Goal: Information Seeking & Learning: Compare options

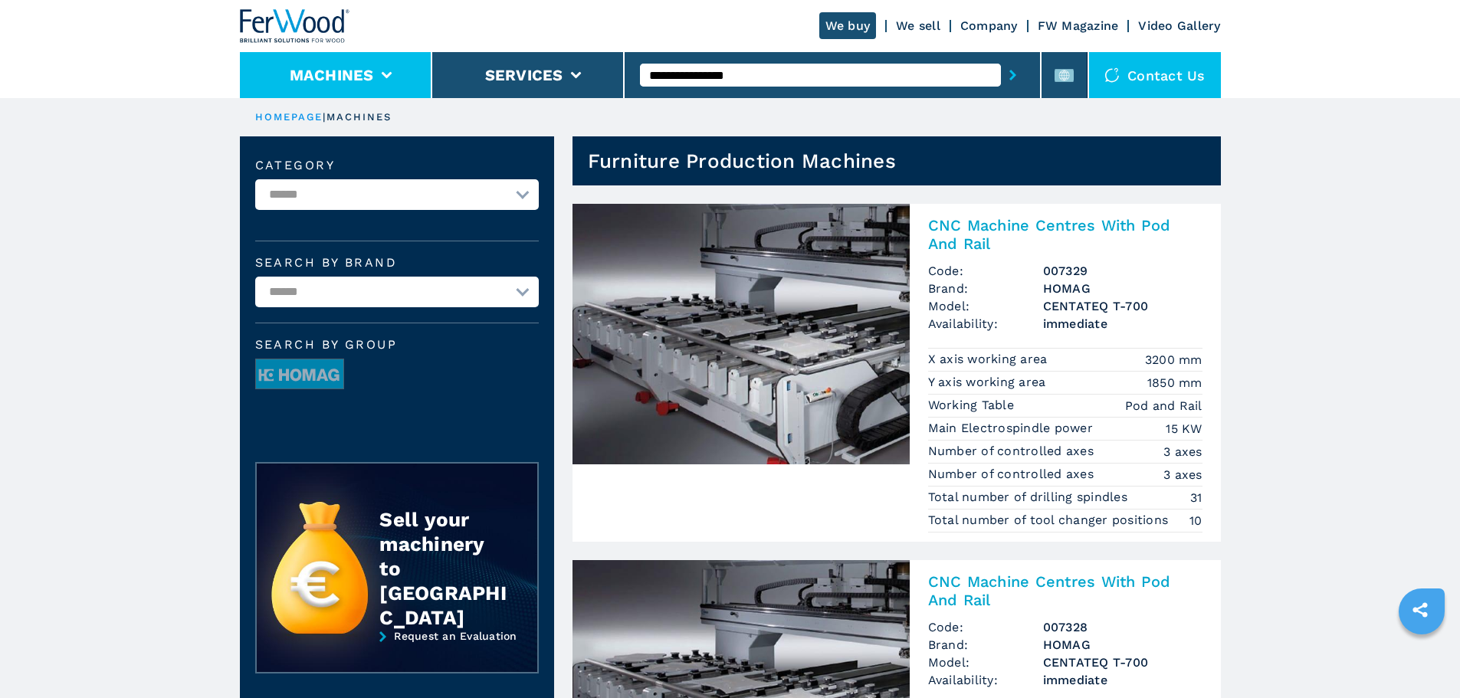
drag, startPoint x: 362, startPoint y: 67, endPoint x: 412, endPoint y: 72, distance: 50.9
click at [362, 67] on button "Machines" at bounding box center [332, 75] width 84 height 18
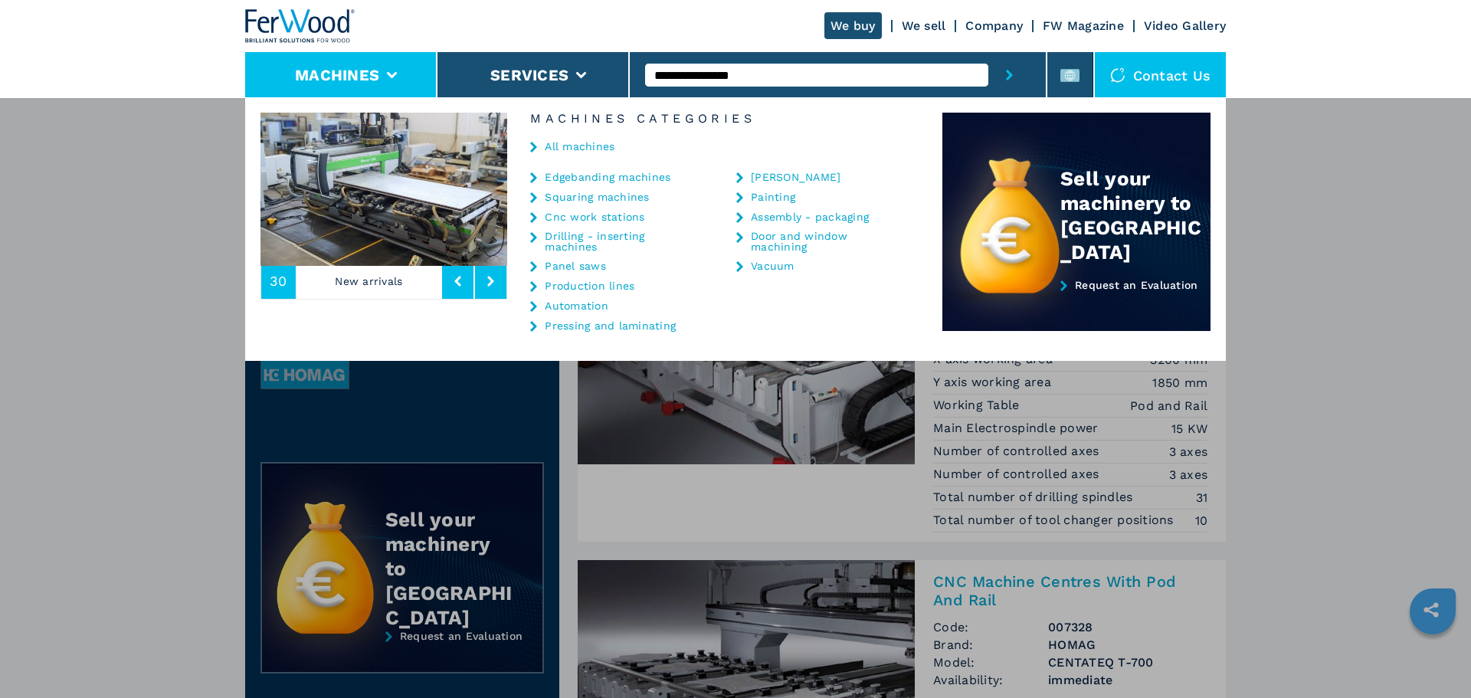
click at [589, 216] on link "Cnc work stations" at bounding box center [595, 217] width 100 height 11
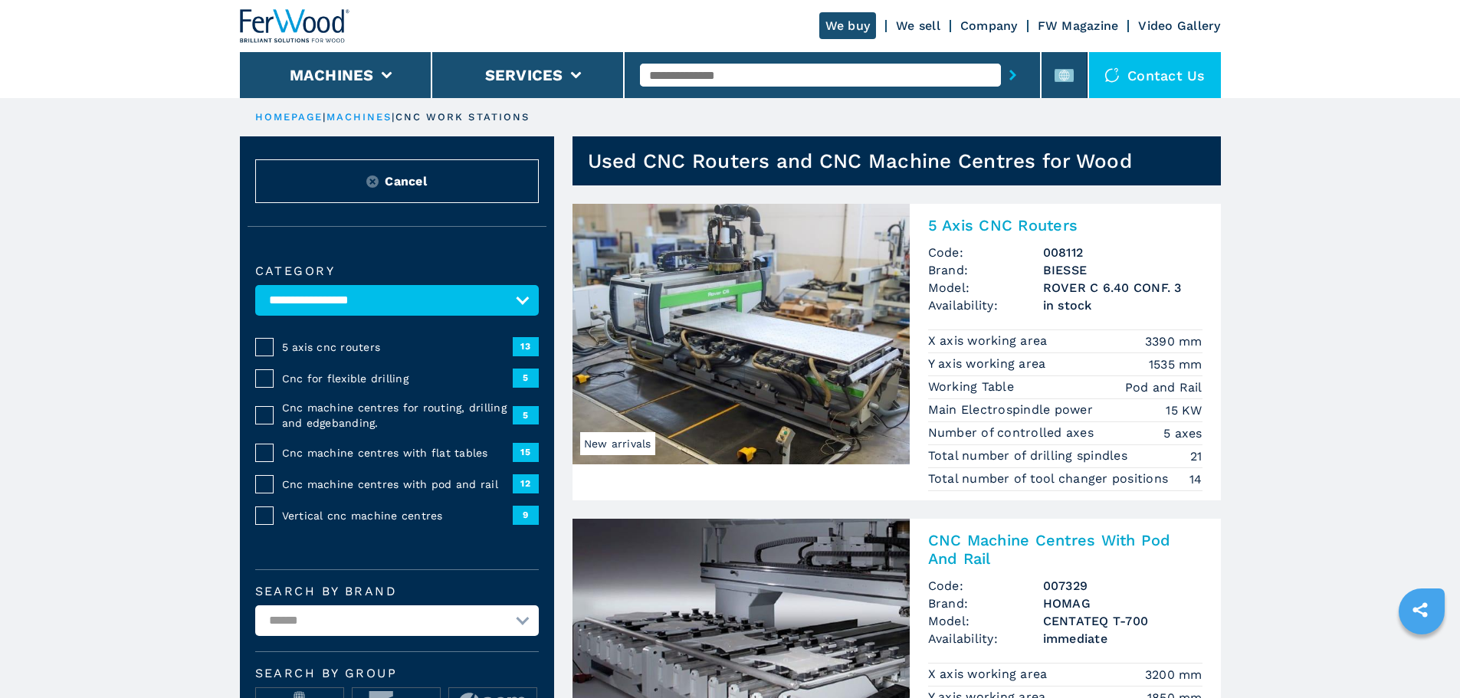
click at [861, 155] on h1 "Used CNC Routers and CNC Machine Centres for Wood" at bounding box center [860, 161] width 544 height 25
click at [838, 156] on h1 "Used CNC Routers and CNC Machine Centres for Wood" at bounding box center [860, 161] width 544 height 25
drag, startPoint x: 821, startPoint y: 156, endPoint x: 1149, endPoint y: 161, distance: 328.0
click at [1149, 161] on header "Used CNC Routers and CNC Machine Centres for Wood" at bounding box center [896, 160] width 648 height 49
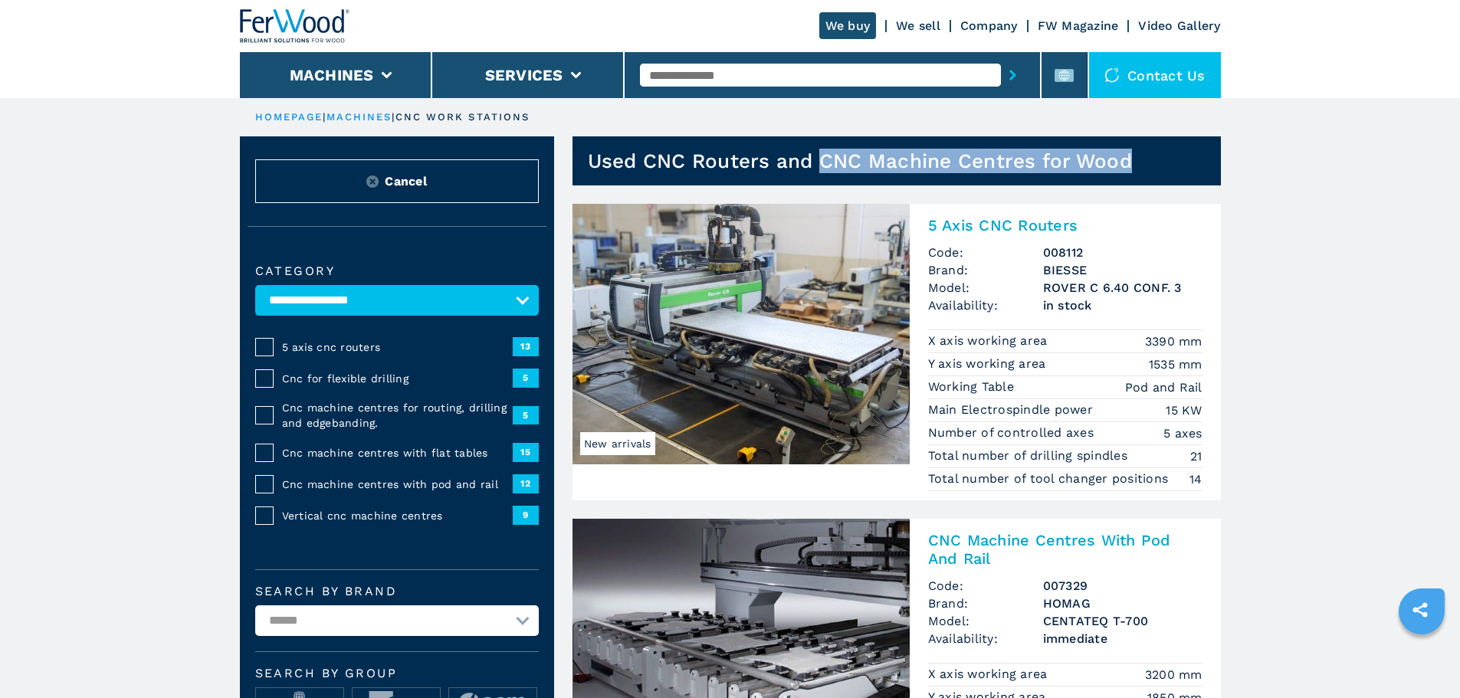
copy h1 "CNC Machine Centres for Wood"
click at [743, 69] on input "text" at bounding box center [820, 75] width 361 height 23
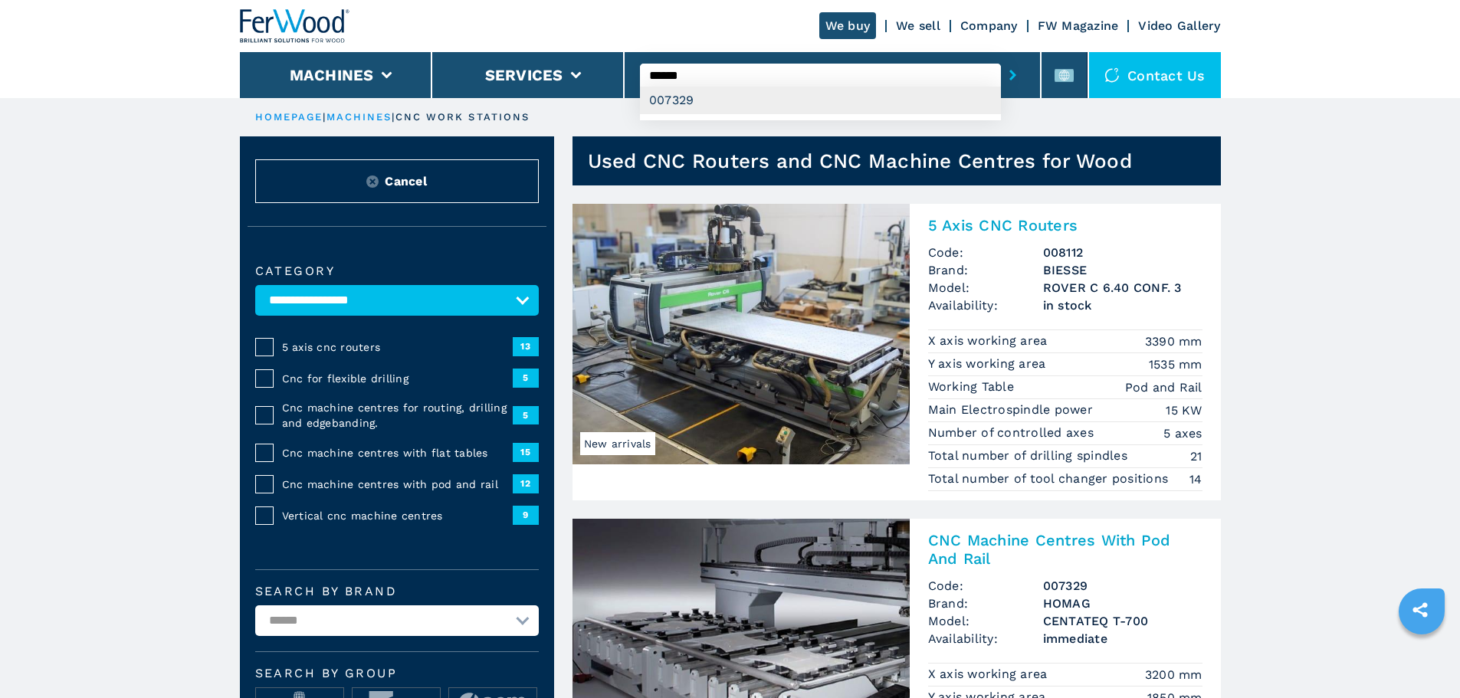
type input "******"
click at [733, 97] on div "007329" at bounding box center [820, 101] width 361 height 28
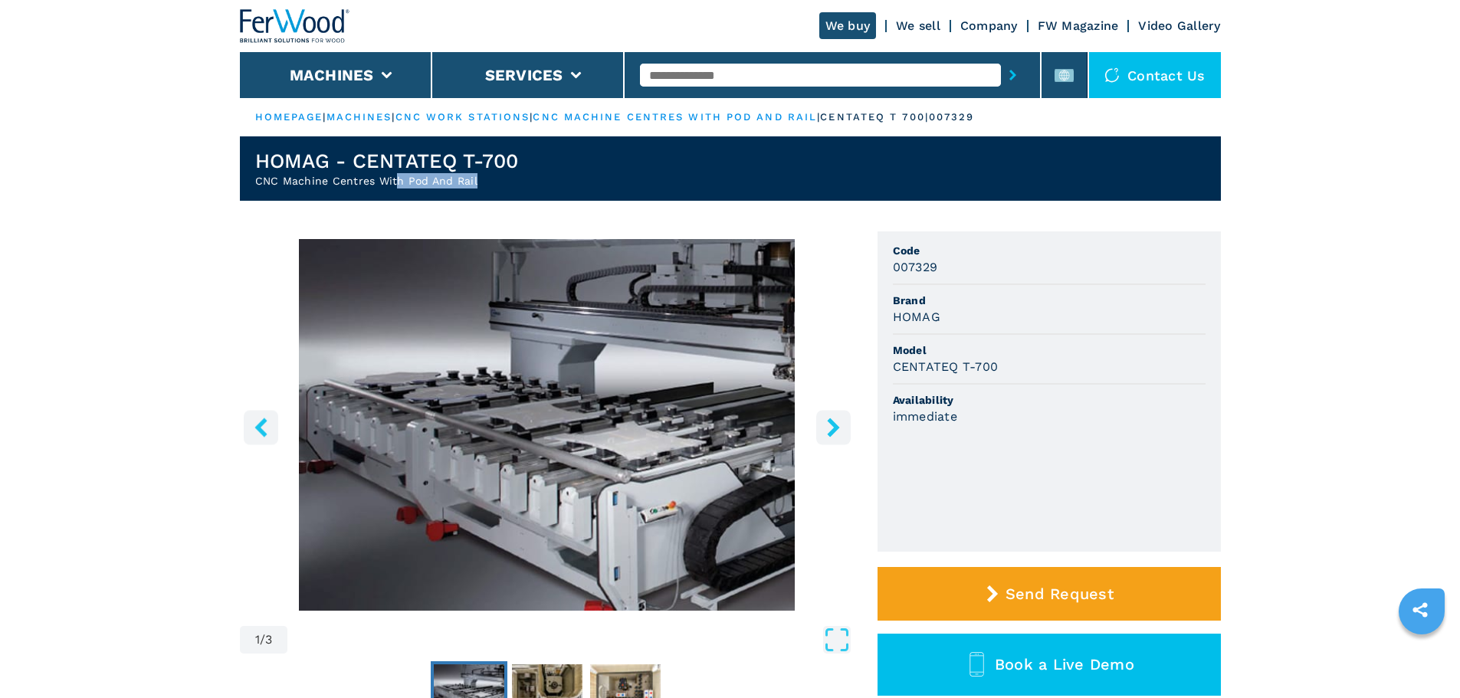
drag, startPoint x: 505, startPoint y: 182, endPoint x: 393, endPoint y: 176, distance: 112.1
click at [393, 176] on h2 "CNC Machine Centres With Pod And Rail" at bounding box center [387, 180] width 264 height 15
click at [510, 162] on h1 "HOMAG - CENTATEQ T-700" at bounding box center [387, 161] width 264 height 25
drag, startPoint x: 512, startPoint y: 172, endPoint x: 225, endPoint y: 181, distance: 287.5
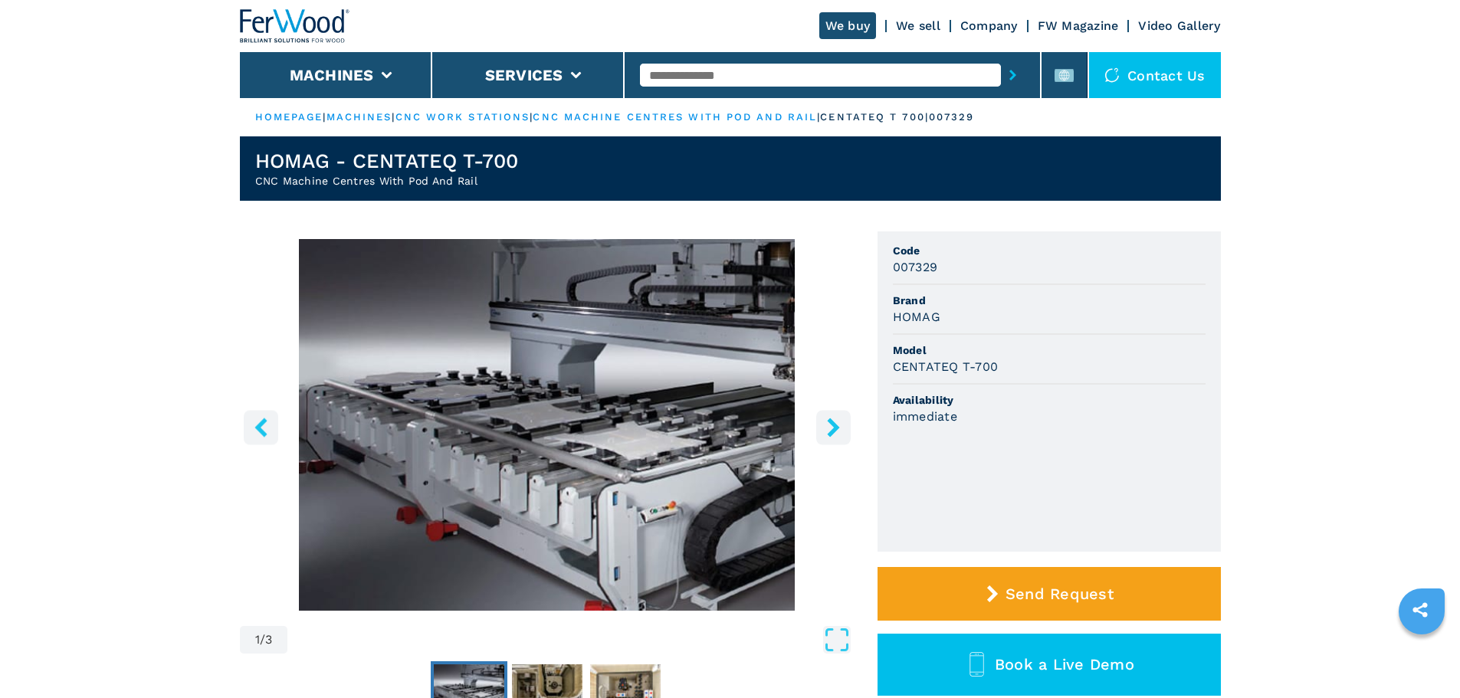
click at [382, 169] on h1 "HOMAG - CENTATEQ T-700" at bounding box center [387, 161] width 264 height 25
click at [354, 181] on h2 "CNC Machine Centres With Pod And Rail" at bounding box center [387, 180] width 264 height 15
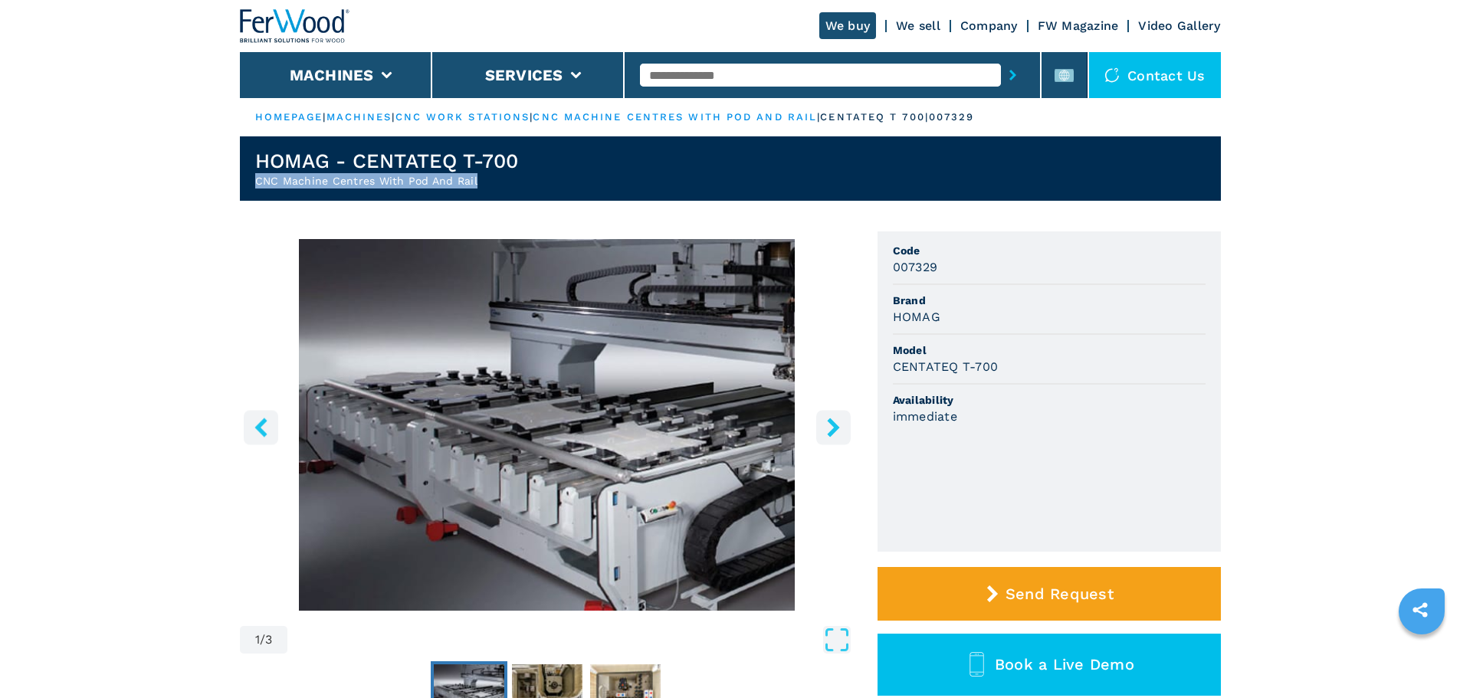
click at [354, 181] on h2 "CNC Machine Centres With Pod And Rail" at bounding box center [387, 180] width 264 height 15
copy h2 "CNC Machine Centres With Pod And Rail"
click at [517, 169] on h1 "HOMAG - CENTATEQ T-700" at bounding box center [387, 161] width 264 height 25
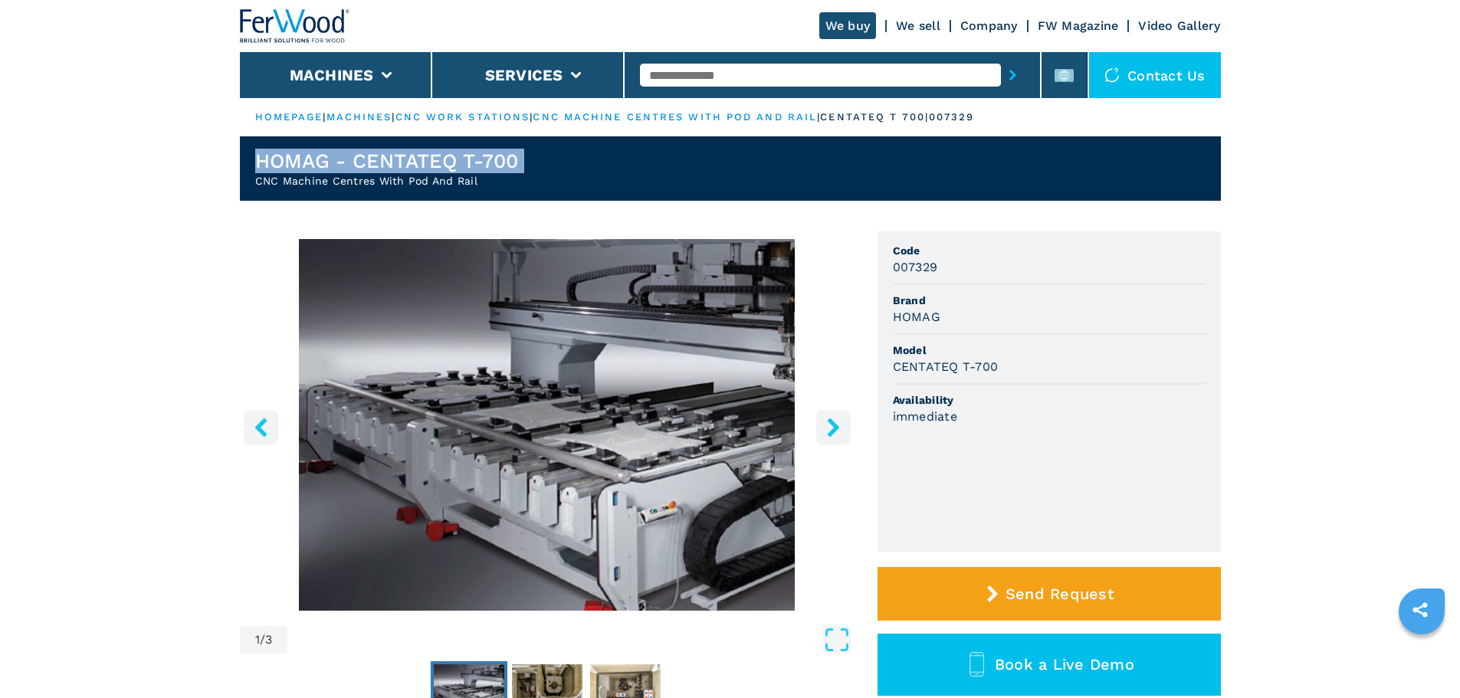
click at [517, 169] on h1 "HOMAG - CENTATEQ T-700" at bounding box center [387, 161] width 264 height 25
copy h1 "HOMAG - CENTATEQ T-700"
click at [681, 75] on input "text" at bounding box center [820, 75] width 361 height 23
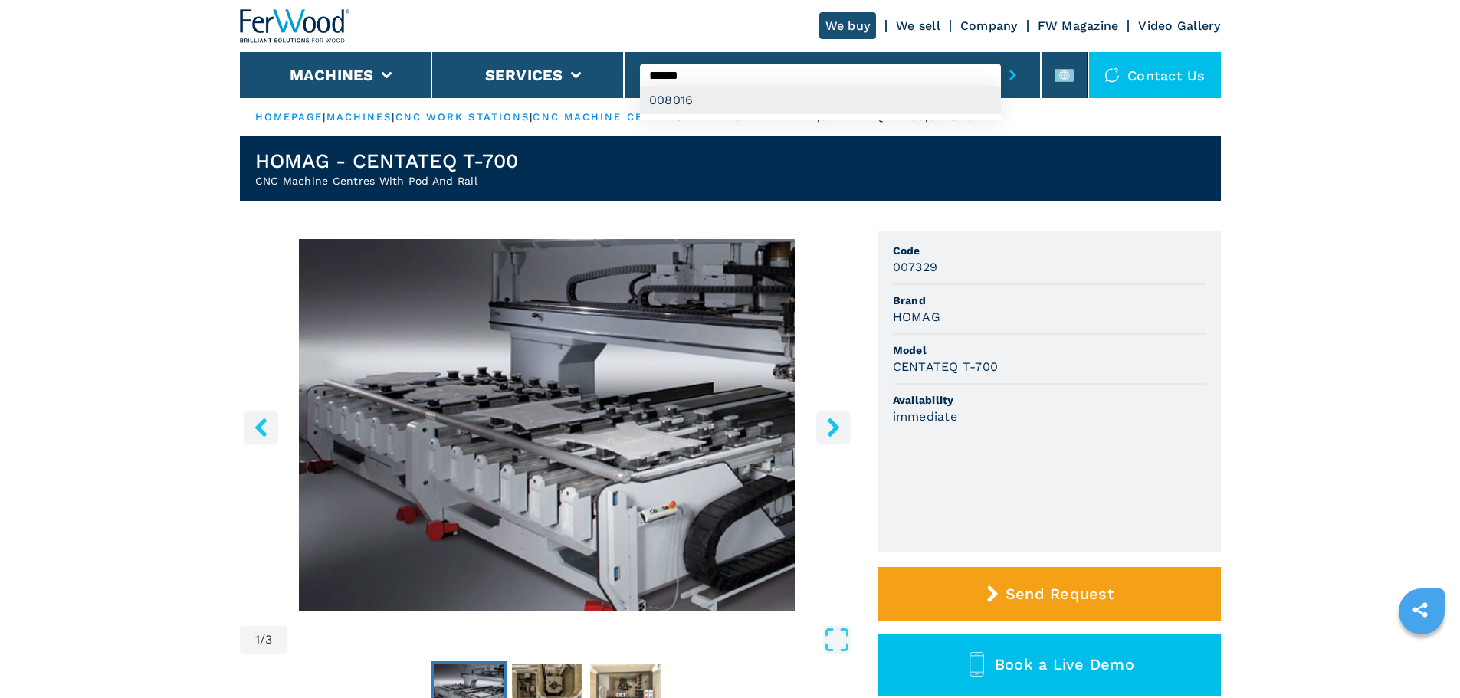
type input "******"
click at [685, 93] on div "008016" at bounding box center [820, 101] width 361 height 28
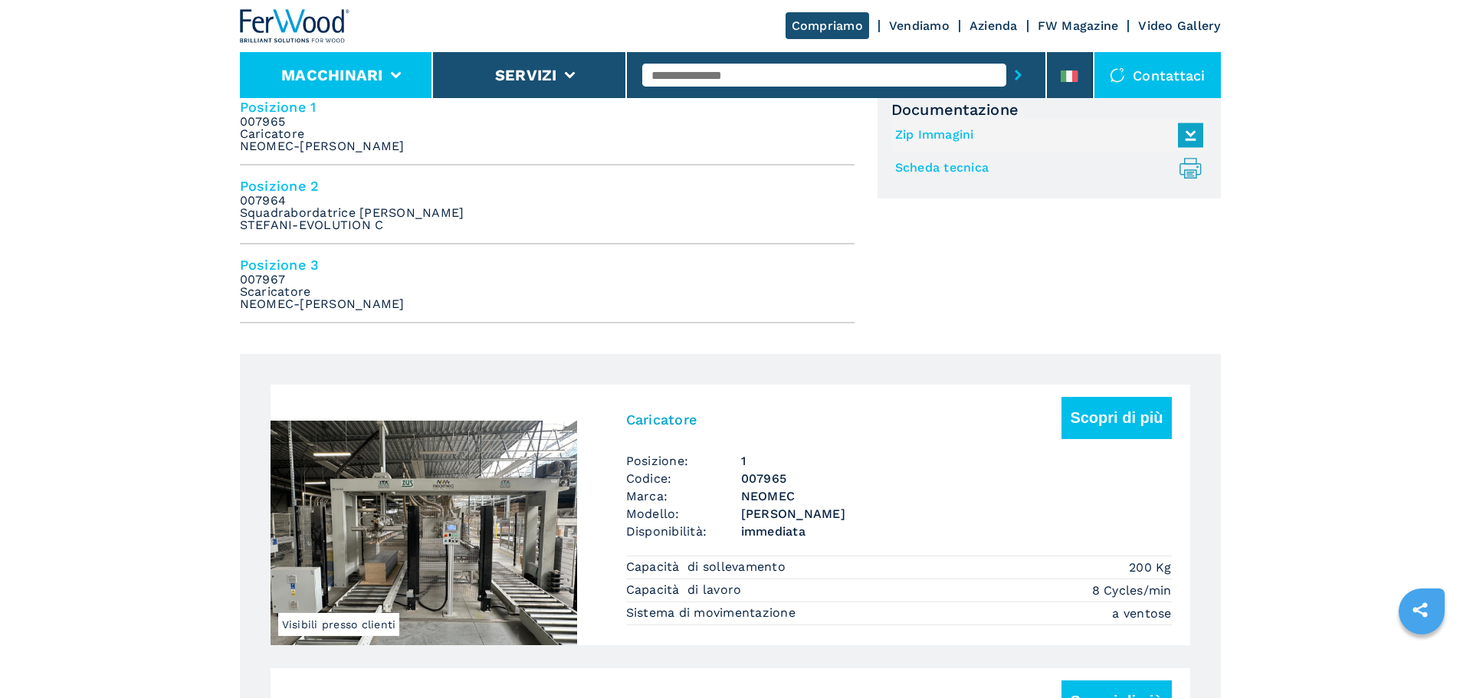
click at [353, 83] on button "Macchinari" at bounding box center [332, 75] width 102 height 18
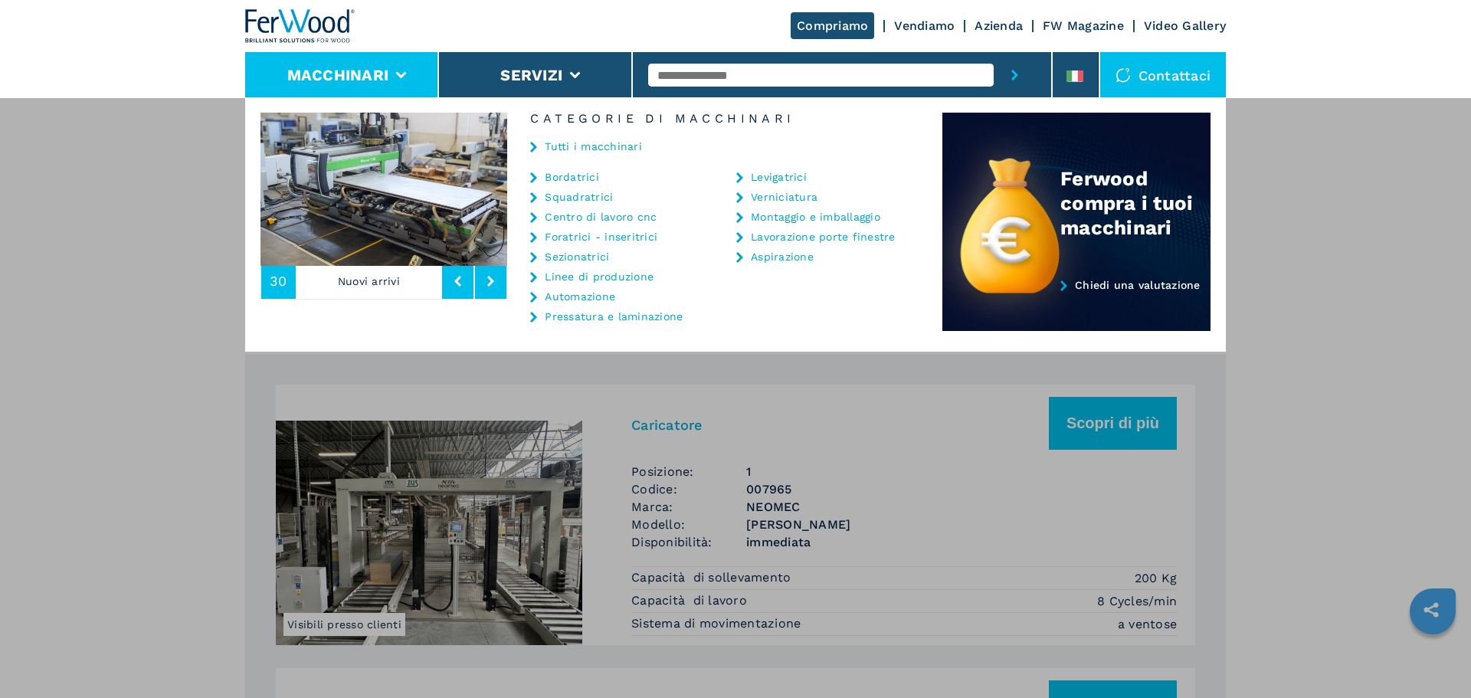
click at [596, 220] on link "Centro di lavoro cnc" at bounding box center [601, 217] width 112 height 11
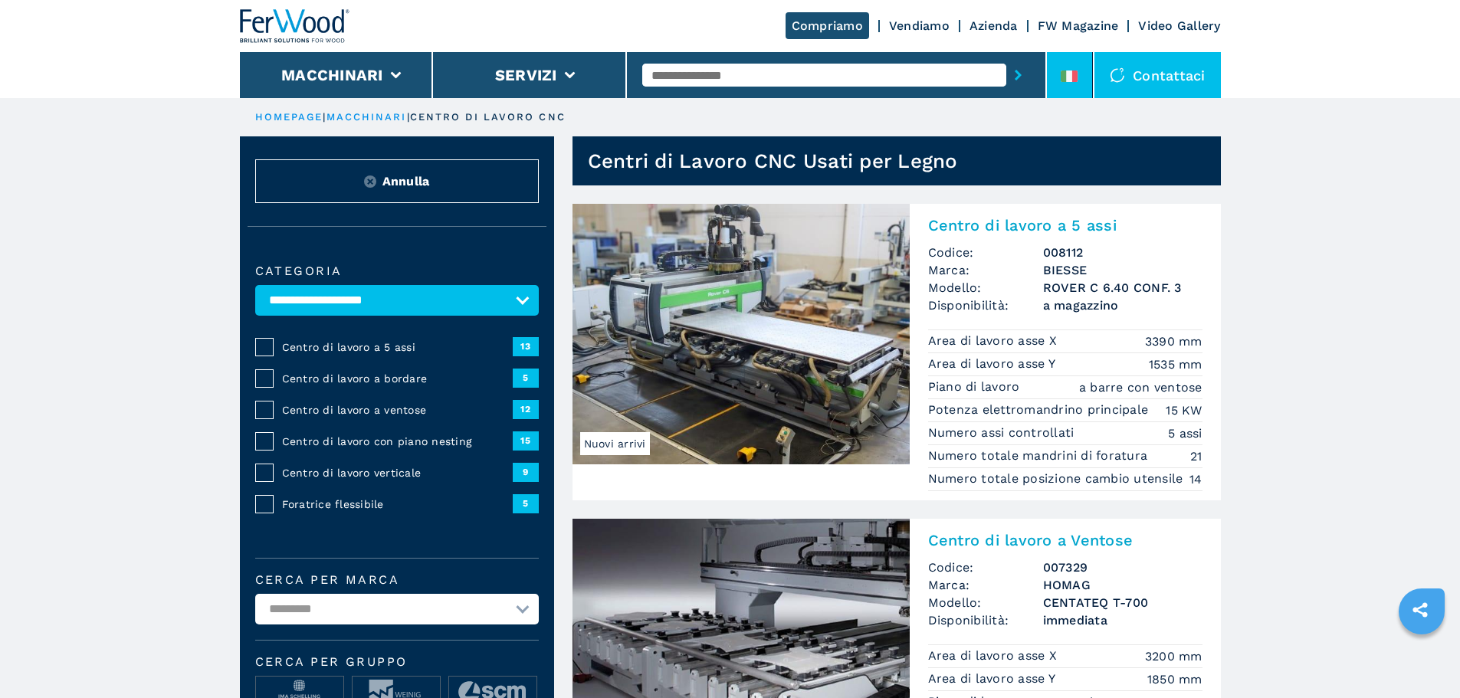
click at [1064, 85] on div at bounding box center [1069, 80] width 17 height 18
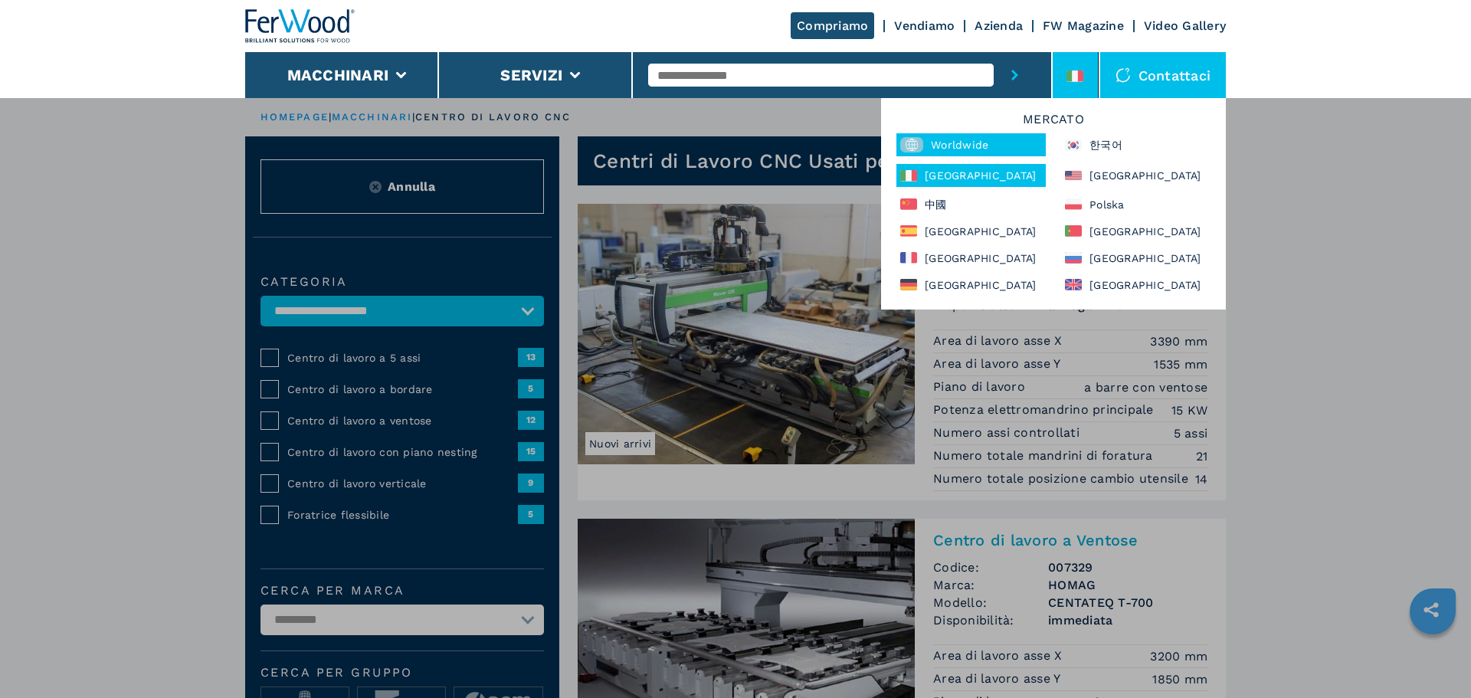
click at [1023, 143] on div "Worldwide" at bounding box center [971, 144] width 149 height 23
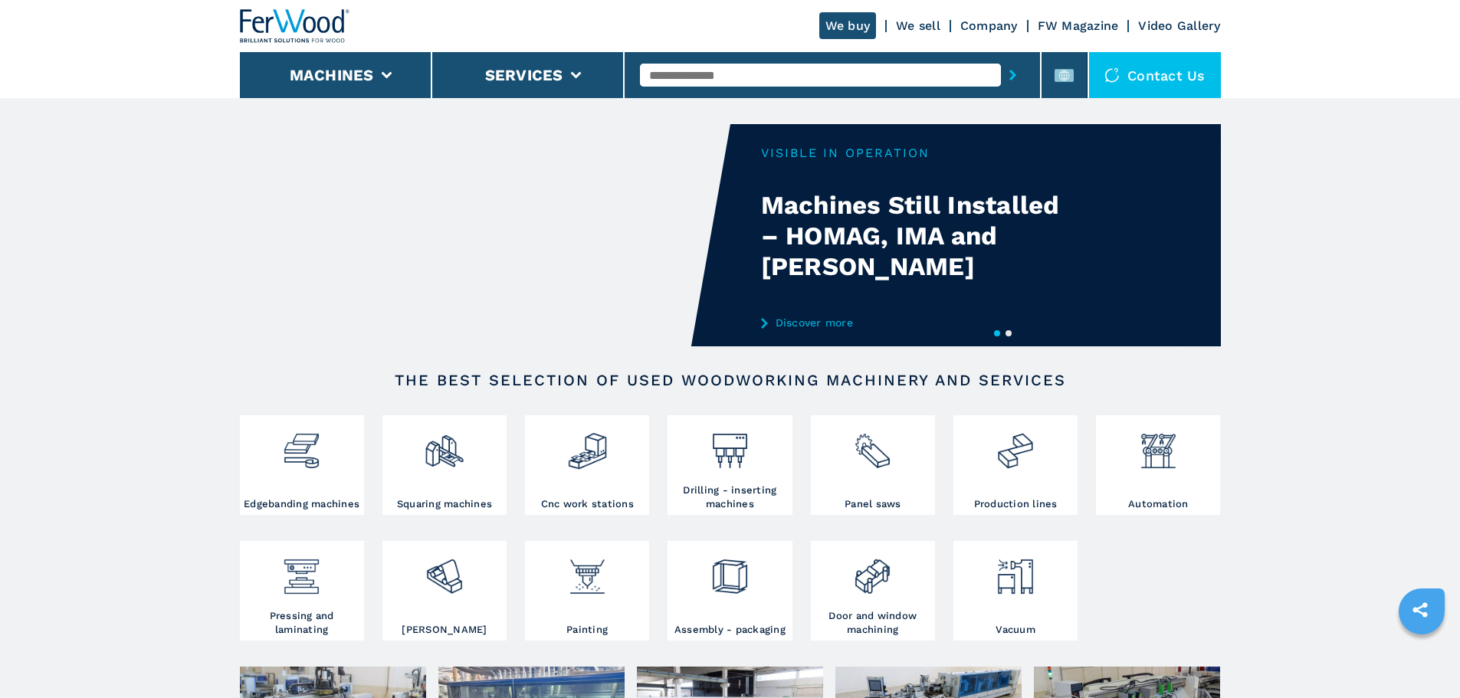
click at [744, 66] on input "text" at bounding box center [820, 75] width 361 height 23
type input "******"
click at [1001, 57] on button "submit-button" at bounding box center [1013, 74] width 24 height 35
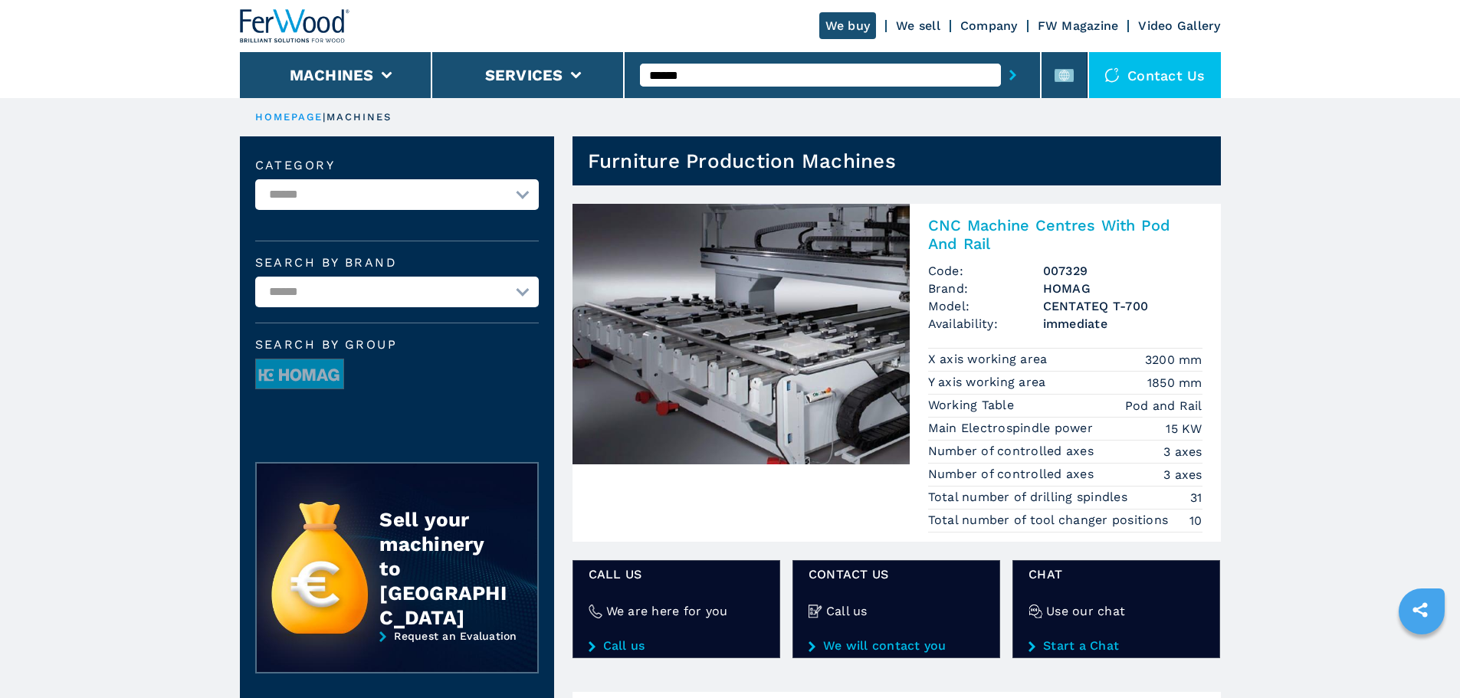
click at [823, 320] on img at bounding box center [740, 334] width 337 height 261
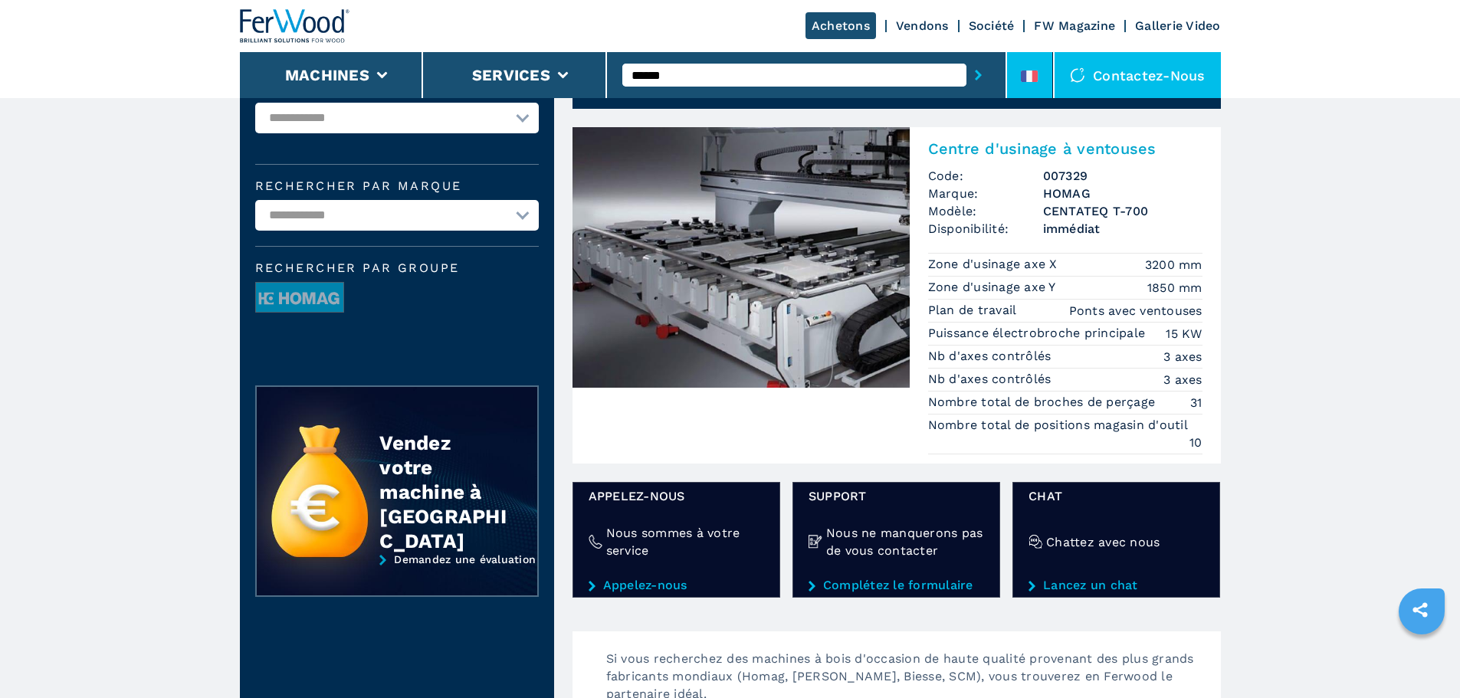
click at [1028, 88] on li at bounding box center [1030, 75] width 46 height 46
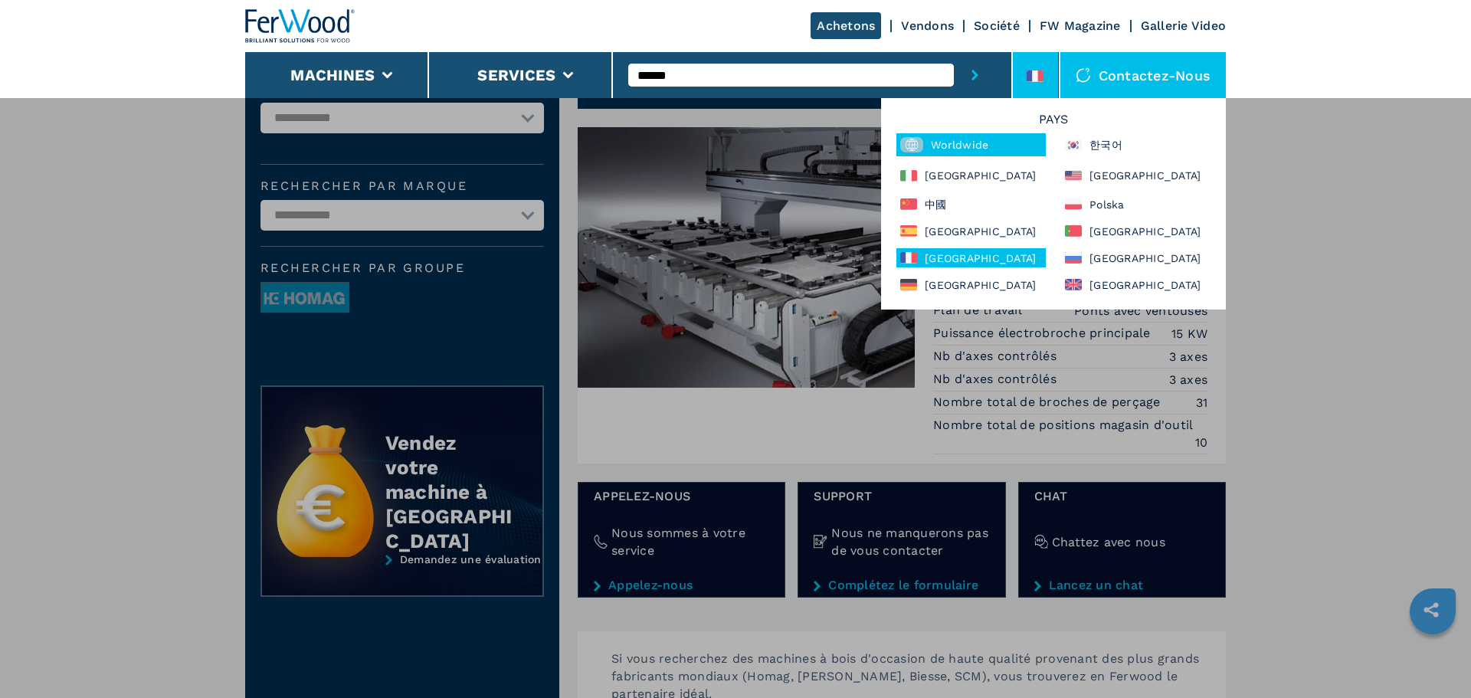
click at [1009, 140] on div "Worldwide" at bounding box center [971, 144] width 149 height 23
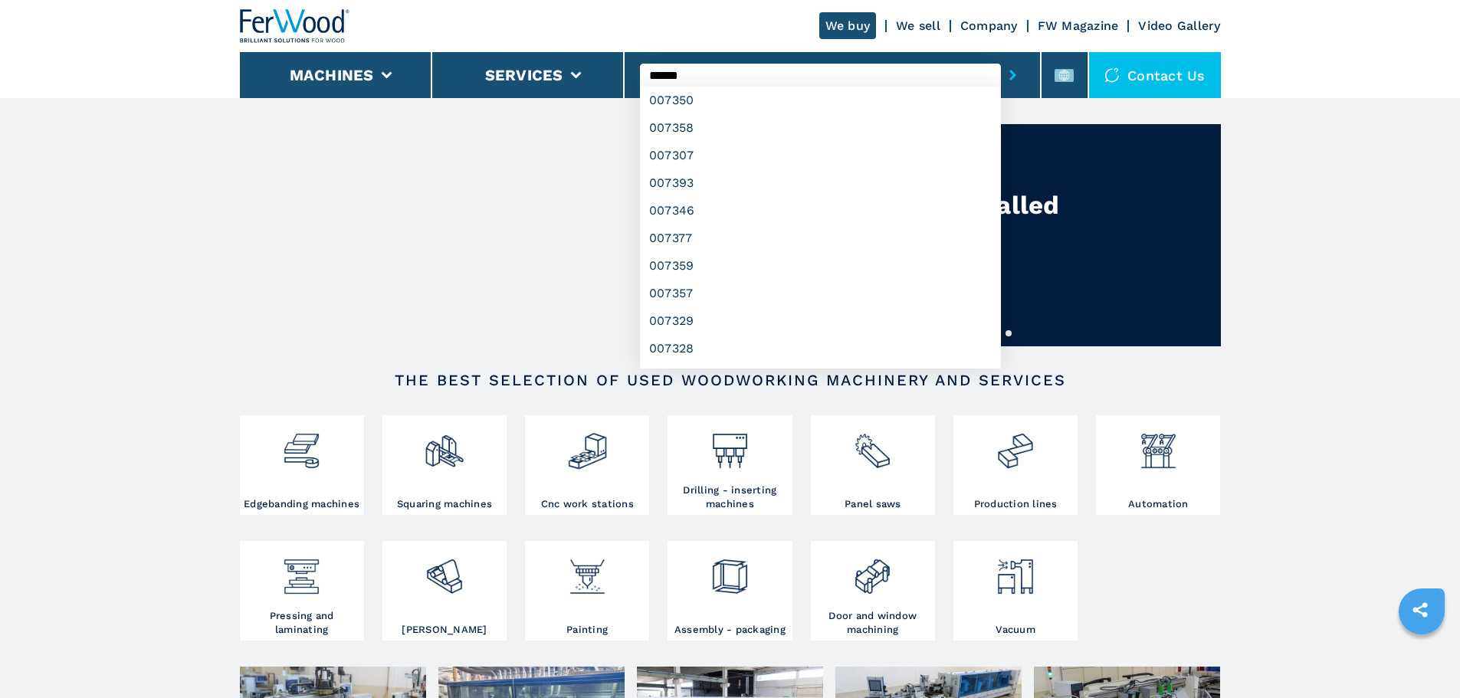
type input "******"
click at [1001, 57] on button "submit-button" at bounding box center [1013, 74] width 24 height 35
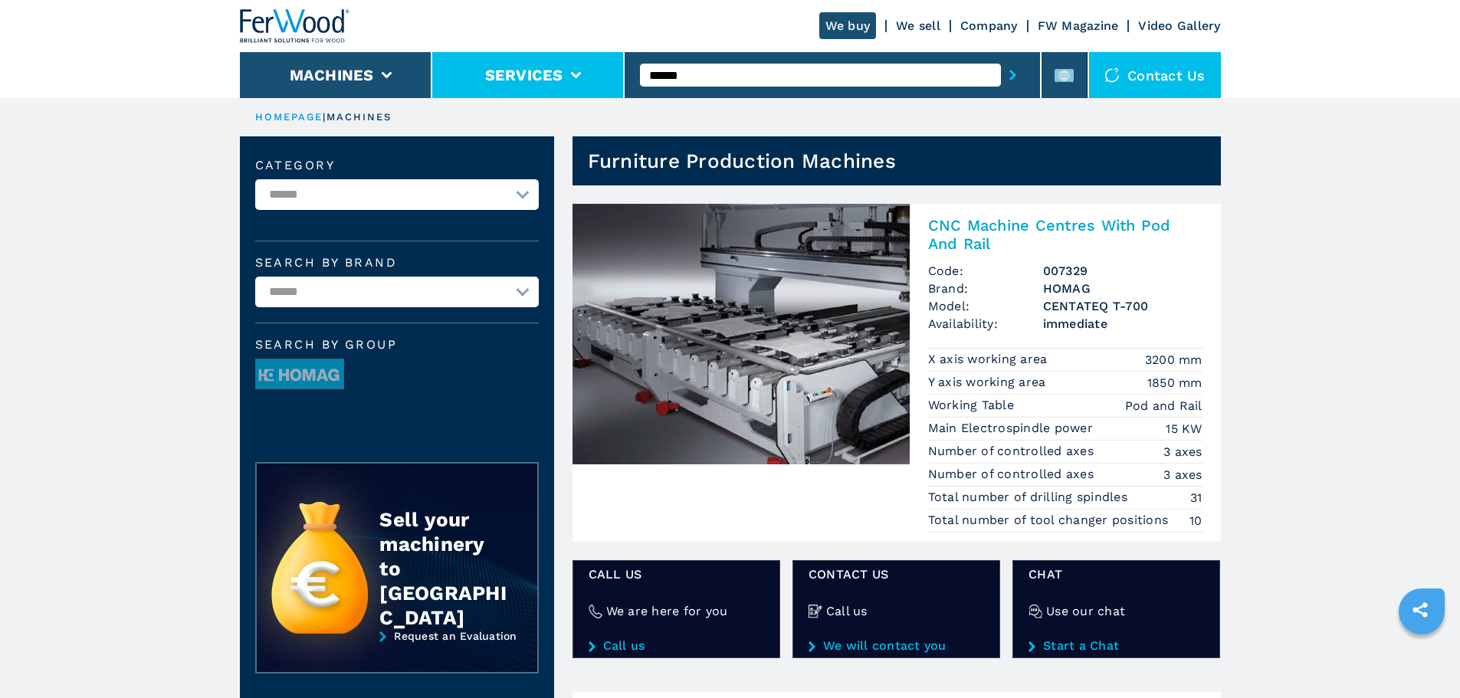
drag, startPoint x: 710, startPoint y: 73, endPoint x: 535, endPoint y: 88, distance: 176.2
click at [535, 88] on div "We buy We sell Company FW Magazine Video Gallery Machines Services ****** Conta…" at bounding box center [730, 49] width 981 height 98
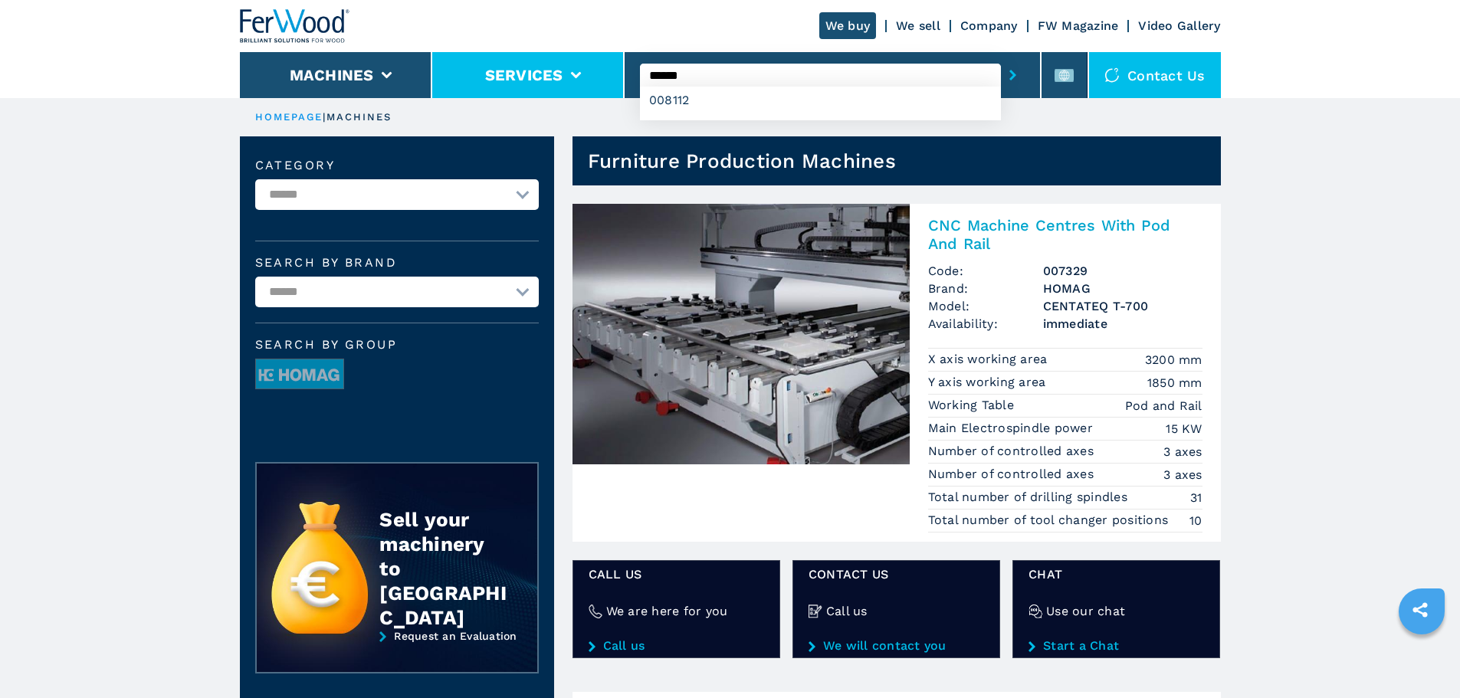
type input "******"
click at [1001, 57] on button "submit-button" at bounding box center [1013, 74] width 24 height 35
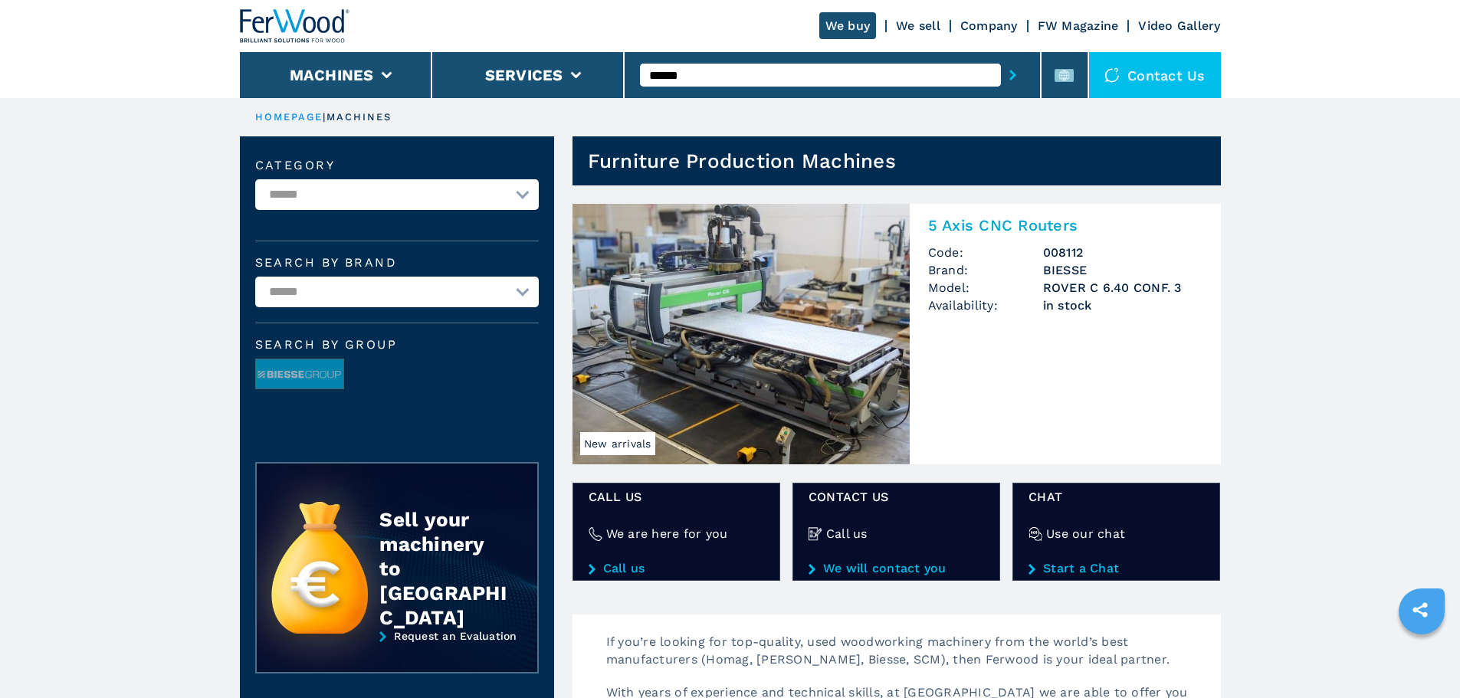
click at [652, 269] on img at bounding box center [740, 334] width 337 height 261
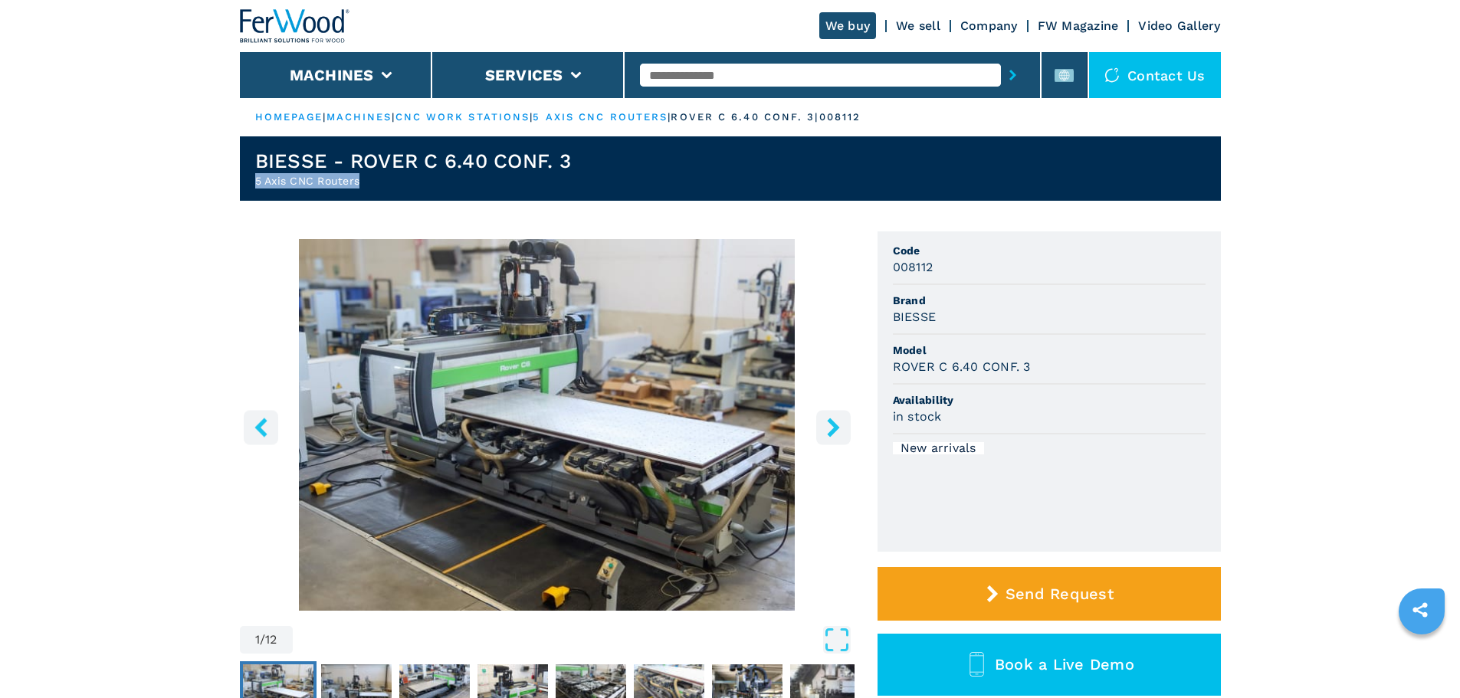
drag, startPoint x: 366, startPoint y: 182, endPoint x: 248, endPoint y: 182, distance: 117.2
click at [248, 182] on header "BIESSE - ROVER C 6.40 CONF. 3 5 Axis CNC Routers" at bounding box center [730, 168] width 981 height 64
copy h2 "5 Axis CNC Routers"
click at [576, 162] on header "BIESSE - ROVER C 6.40 CONF. 3 5 Axis CNC Routers" at bounding box center [730, 168] width 981 height 64
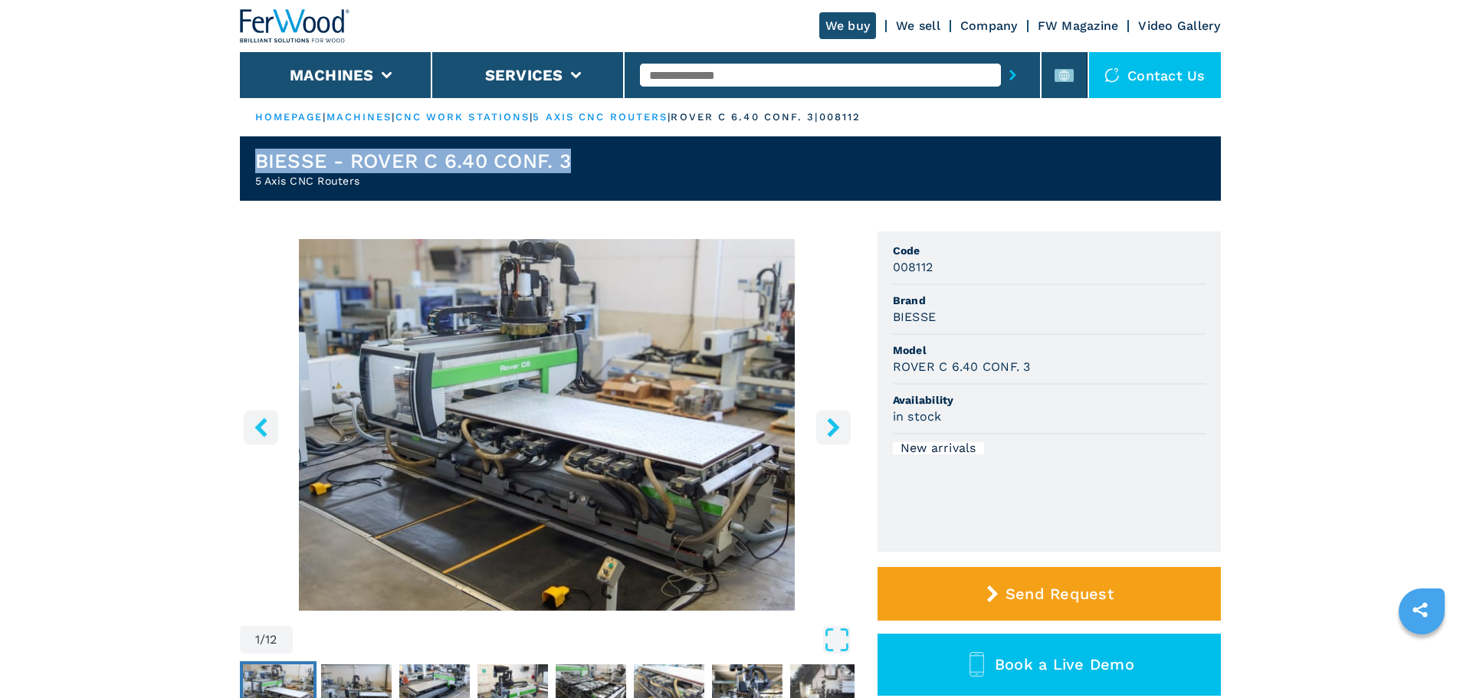
drag, startPoint x: 584, startPoint y: 162, endPoint x: 197, endPoint y: 159, distance: 387.0
copy h1 "BIESSE - ROVER C 6.40 CONF. 3"
click at [694, 57] on div at bounding box center [832, 74] width 385 height 35
click at [693, 61] on div at bounding box center [832, 74] width 385 height 35
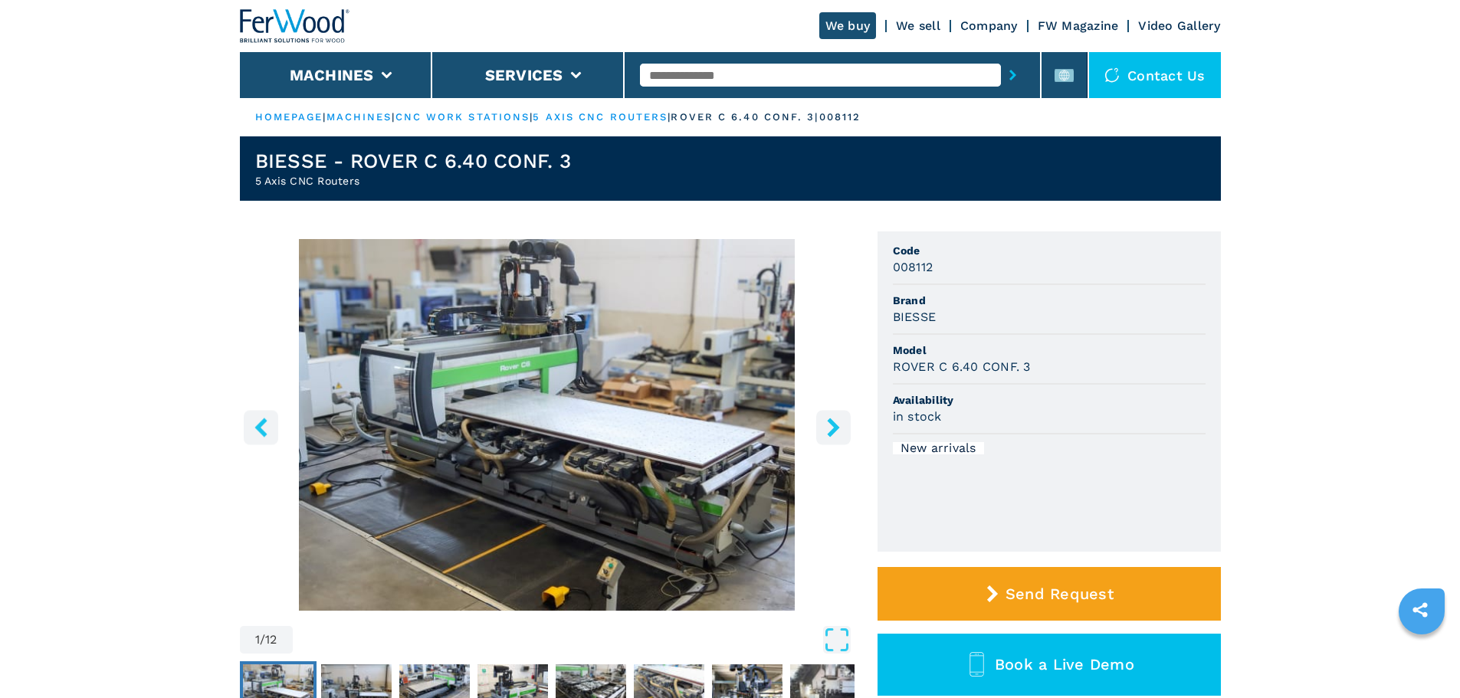
click at [692, 75] on input "text" at bounding box center [820, 75] width 361 height 23
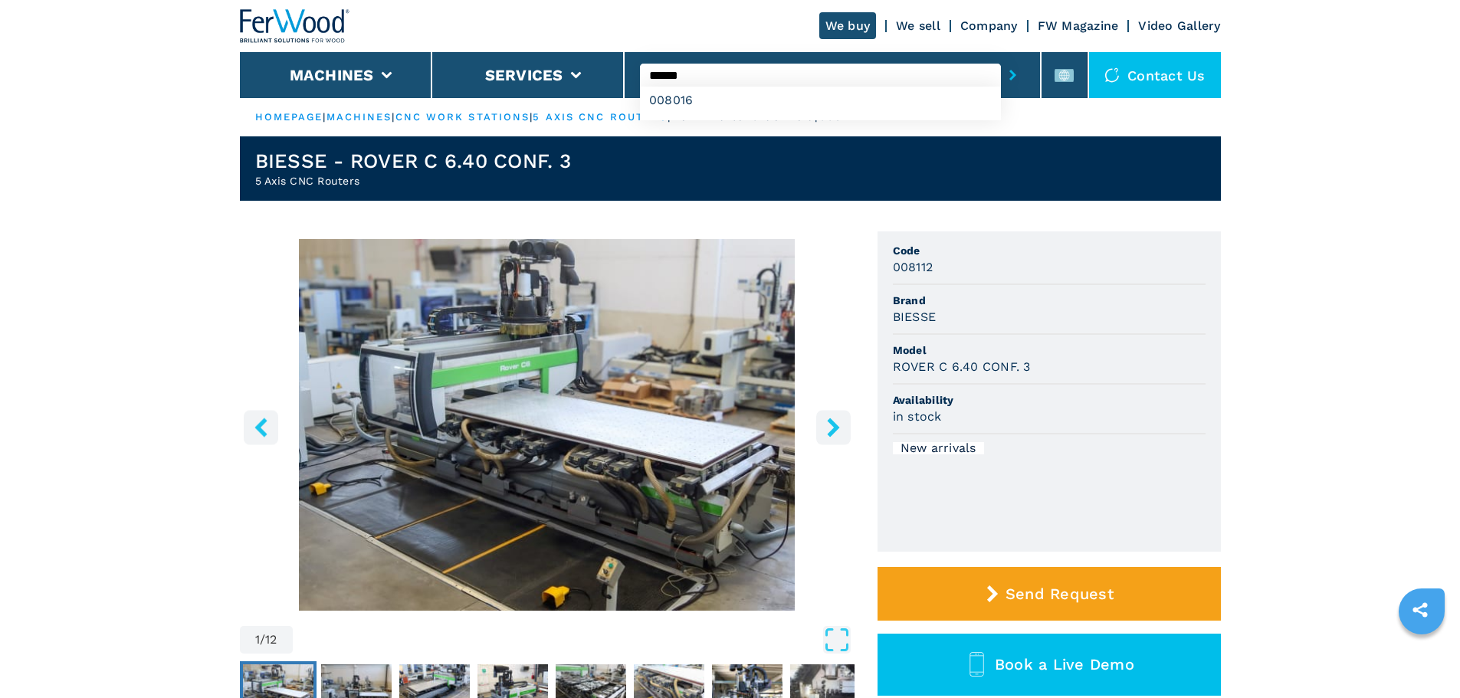
type input "******"
click at [1001, 57] on button "submit-button" at bounding box center [1013, 74] width 24 height 35
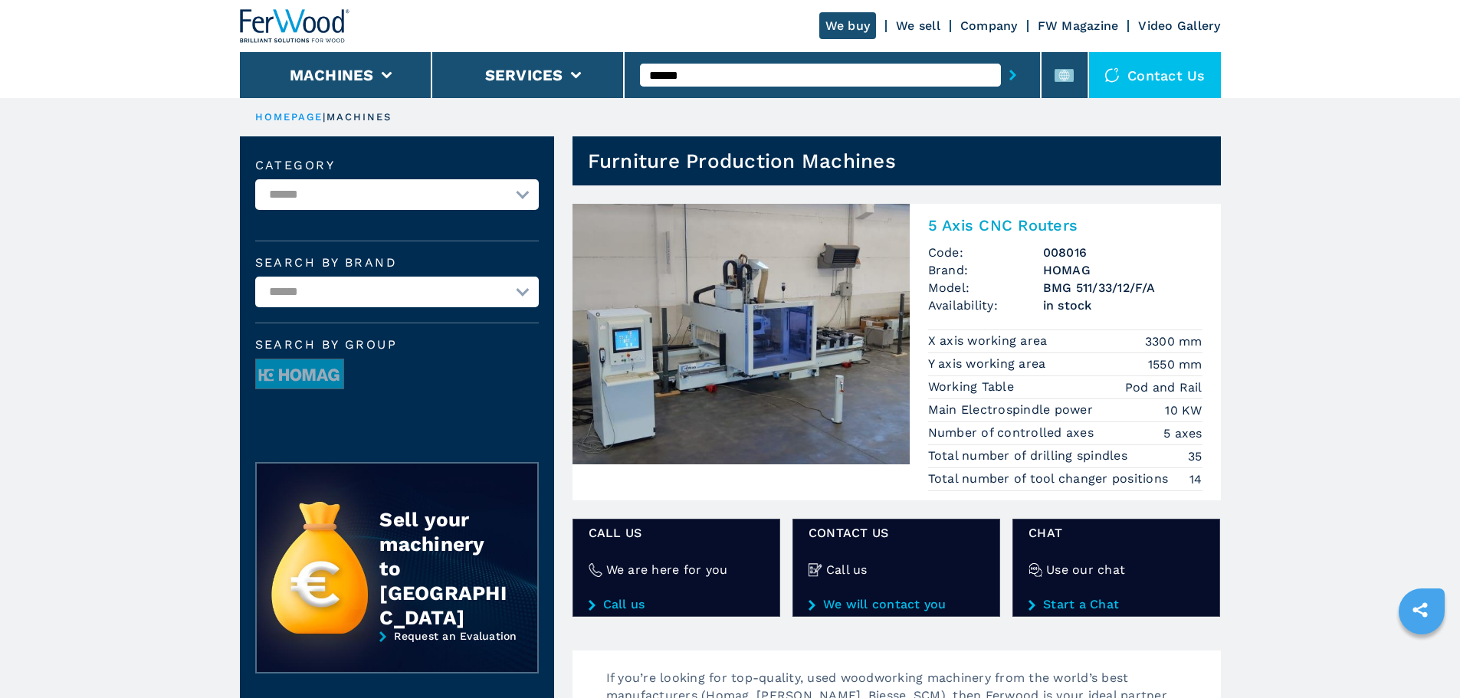
click at [771, 301] on img at bounding box center [740, 334] width 337 height 261
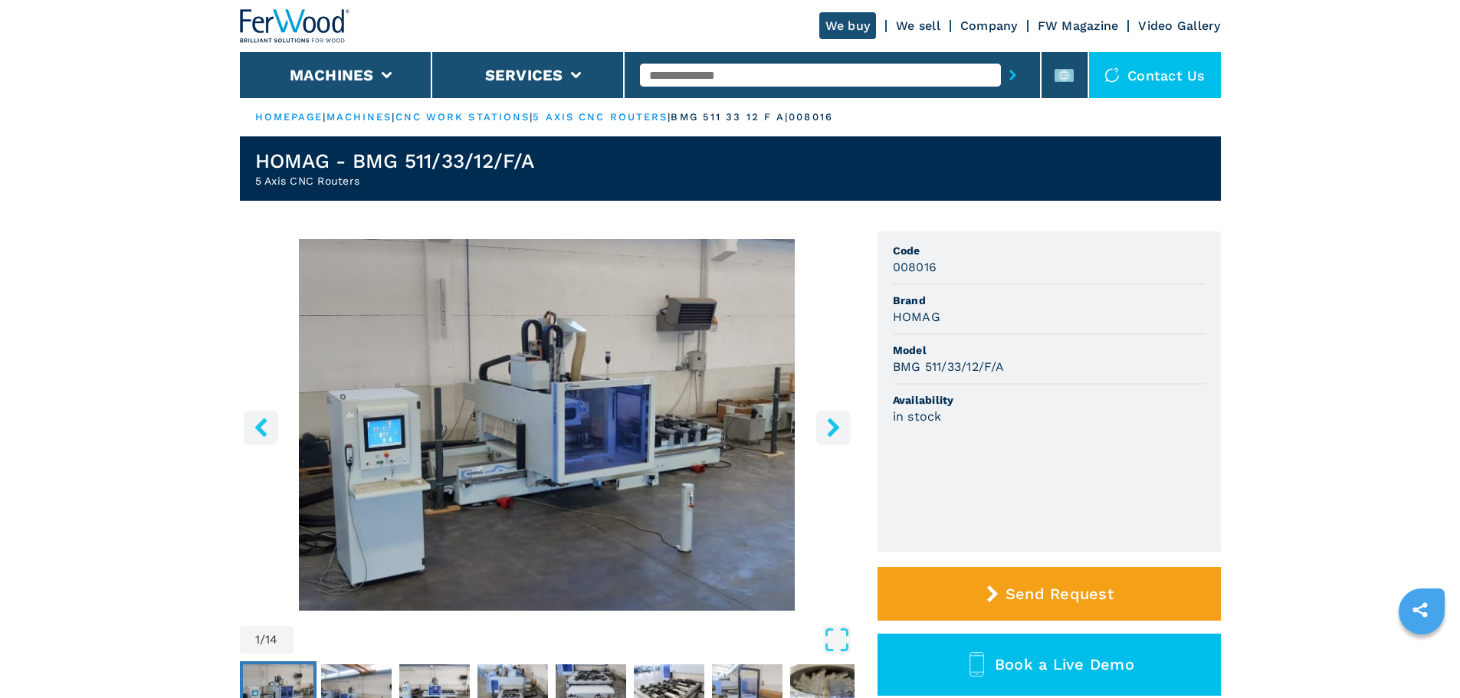
click at [736, 83] on input "text" at bounding box center [820, 75] width 361 height 23
type input "******"
click at [1001, 57] on button "submit-button" at bounding box center [1013, 74] width 24 height 35
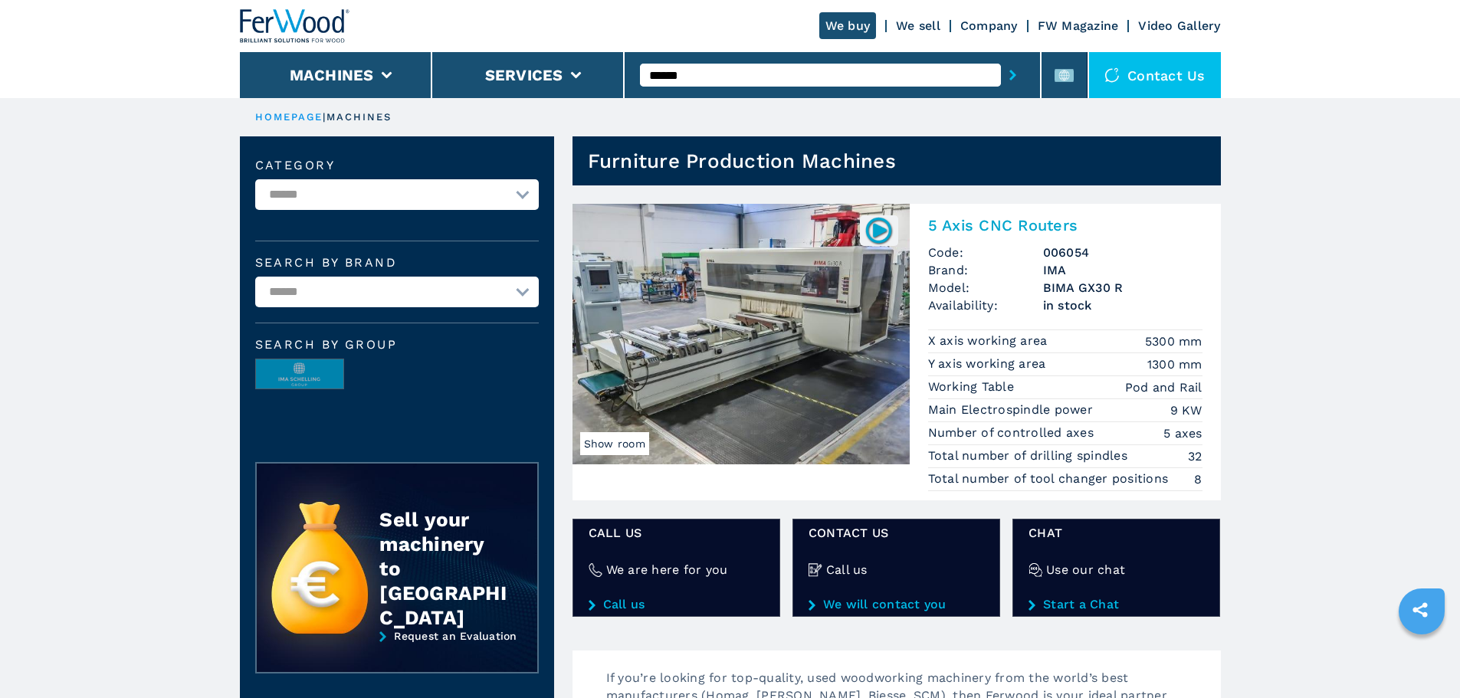
click at [779, 312] on img at bounding box center [740, 334] width 337 height 261
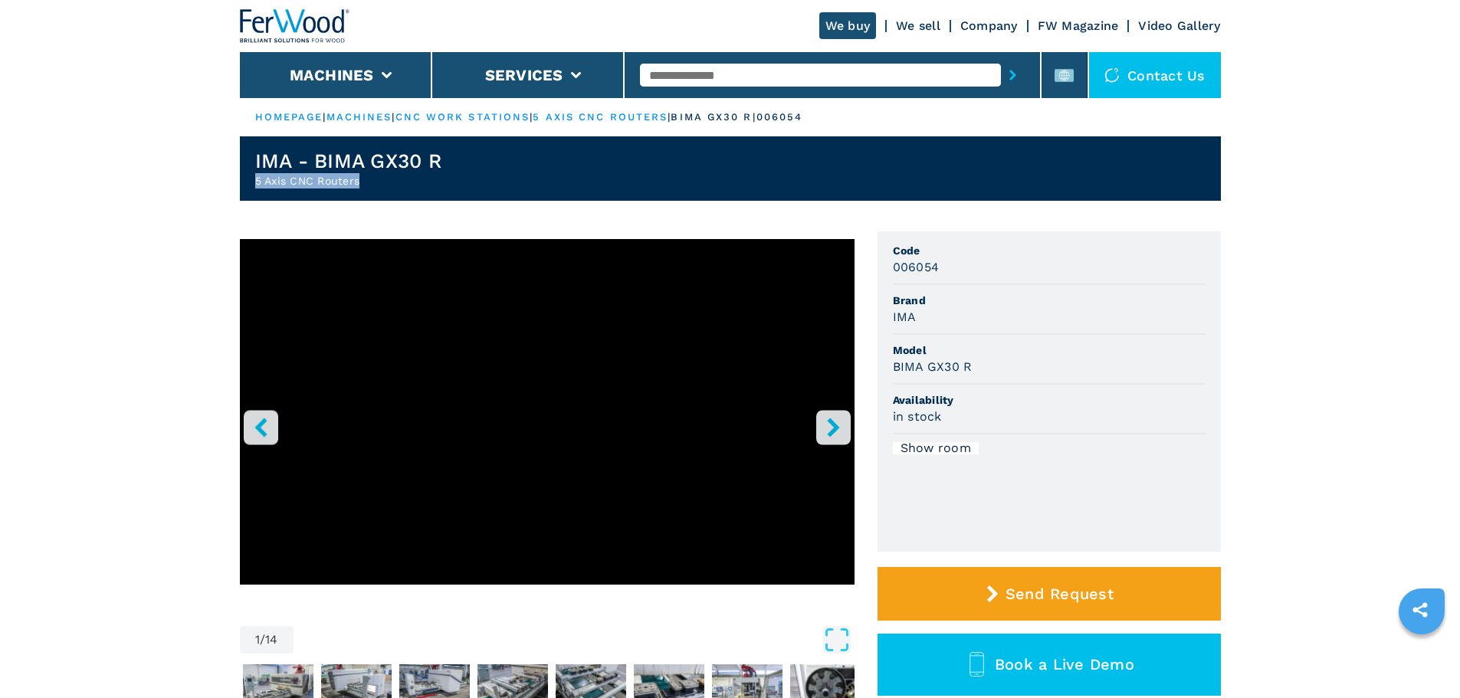
drag, startPoint x: 365, startPoint y: 184, endPoint x: 132, endPoint y: 200, distance: 233.5
copy h2 "5 Axis CNC Routers"
click at [476, 153] on header "IMA - BIMA GX30 R 5 Axis CNC Routers" at bounding box center [730, 168] width 981 height 64
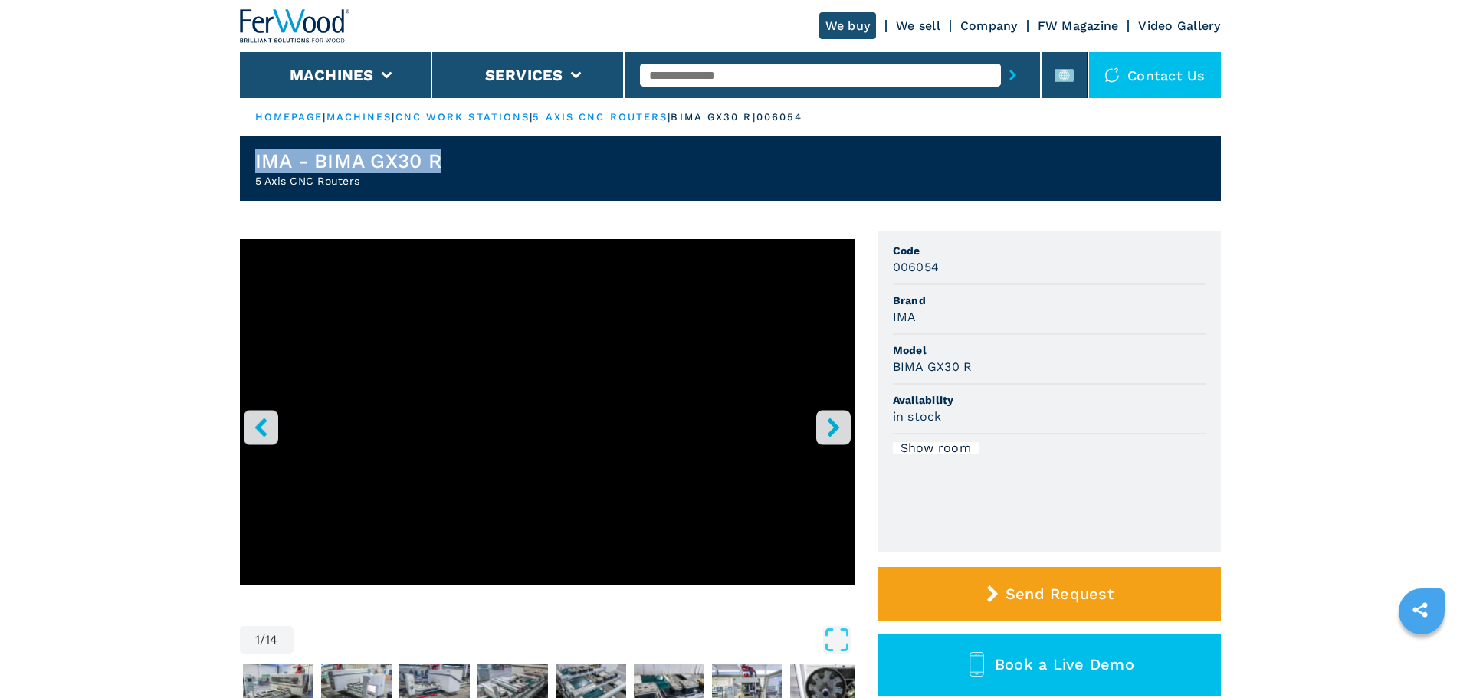
drag, startPoint x: 472, startPoint y: 156, endPoint x: 251, endPoint y: 163, distance: 220.8
click at [251, 163] on header "IMA - BIMA GX30 R 5 Axis CNC Routers" at bounding box center [730, 168] width 981 height 64
copy h1 "IMA - BIMA GX30 R"
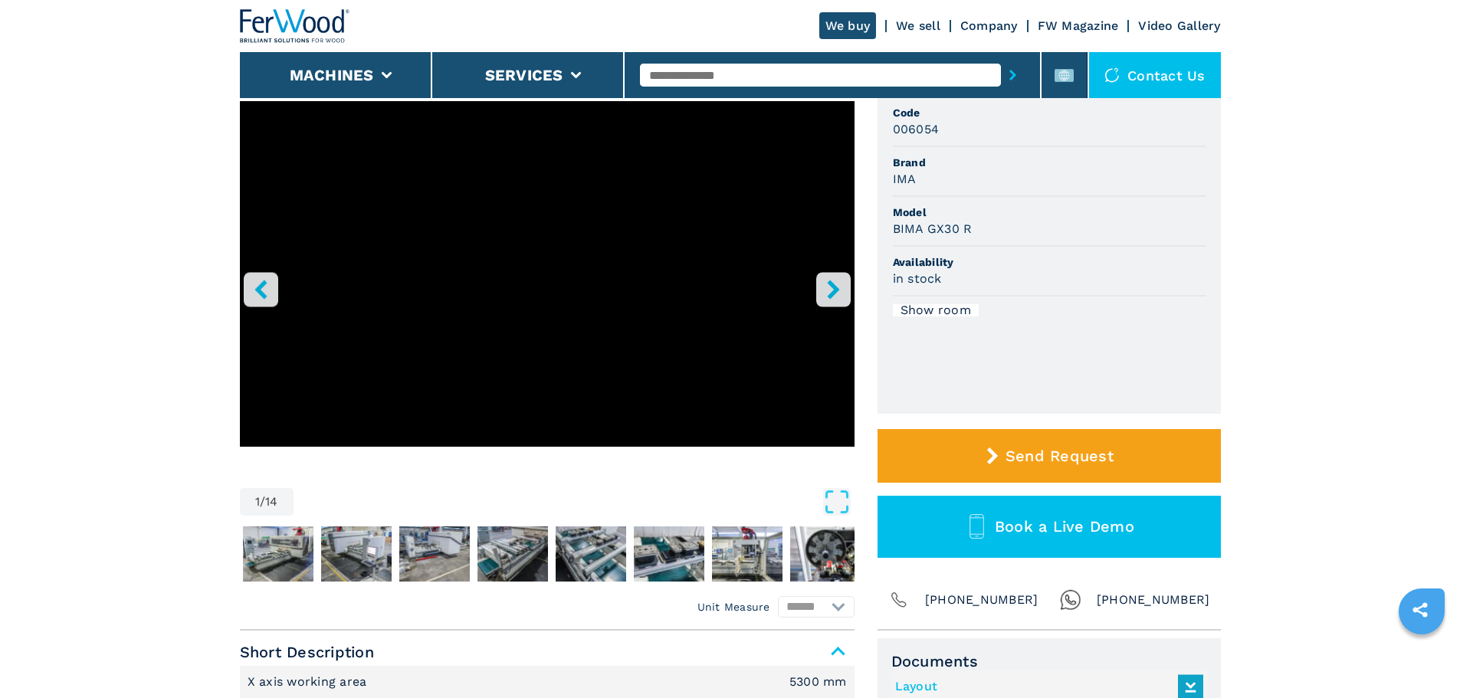
scroll to position [153, 0]
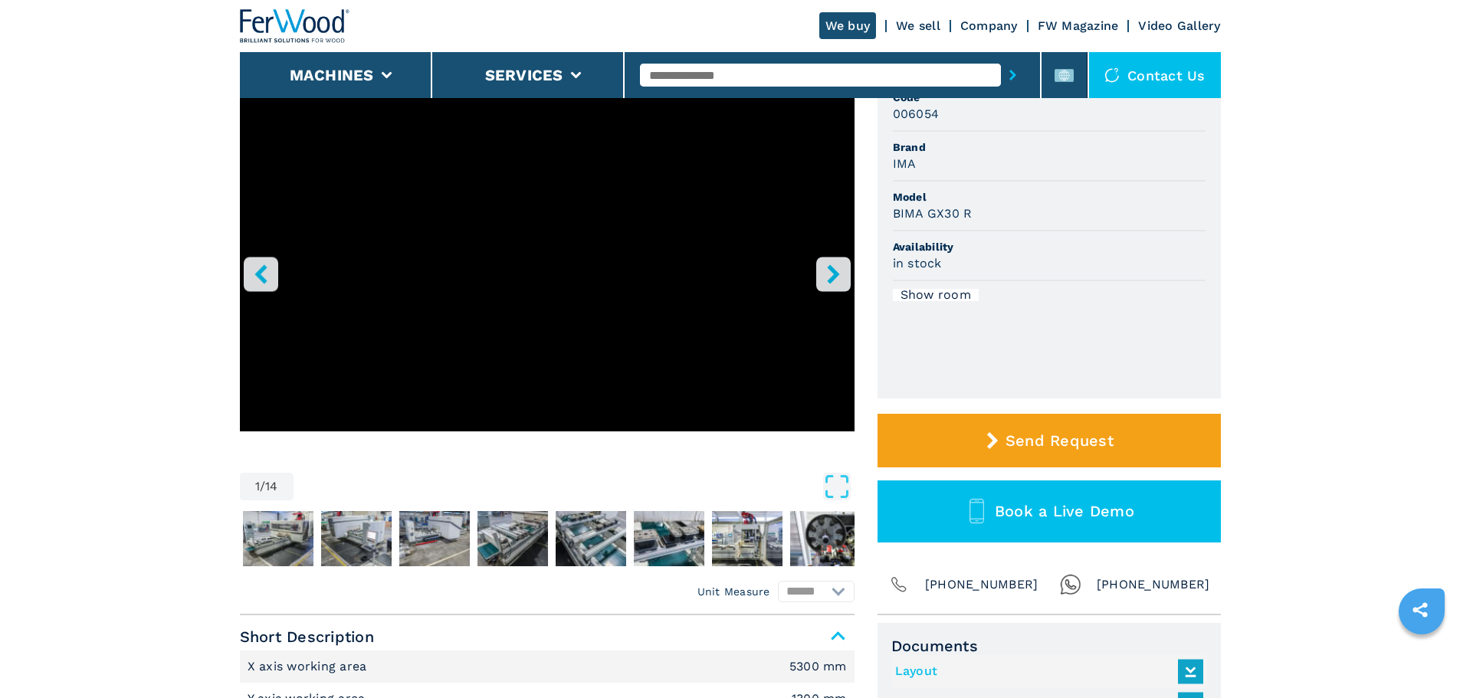
click at [670, 57] on div at bounding box center [832, 74] width 385 height 35
click at [671, 59] on div at bounding box center [832, 74] width 385 height 35
click at [677, 65] on input "text" at bounding box center [820, 75] width 361 height 23
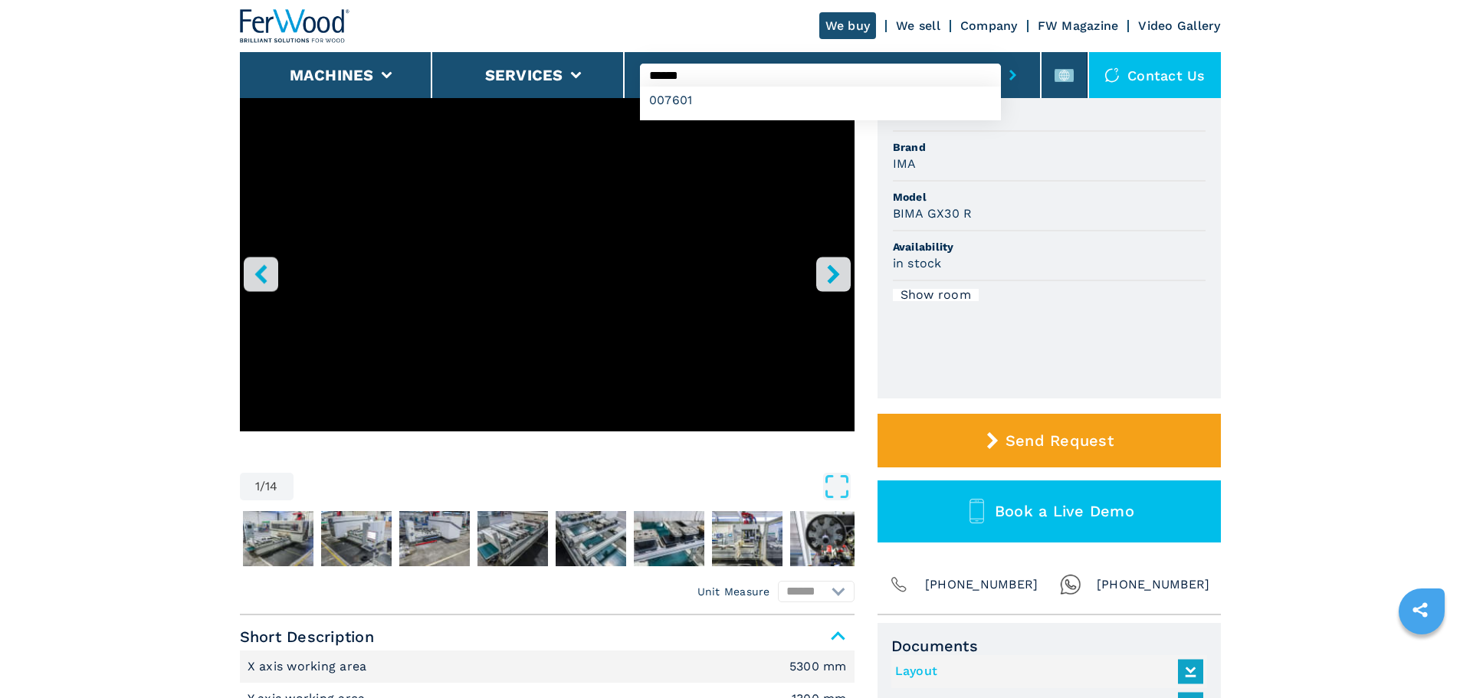
type input "******"
click at [1001, 57] on button "submit-button" at bounding box center [1013, 74] width 24 height 35
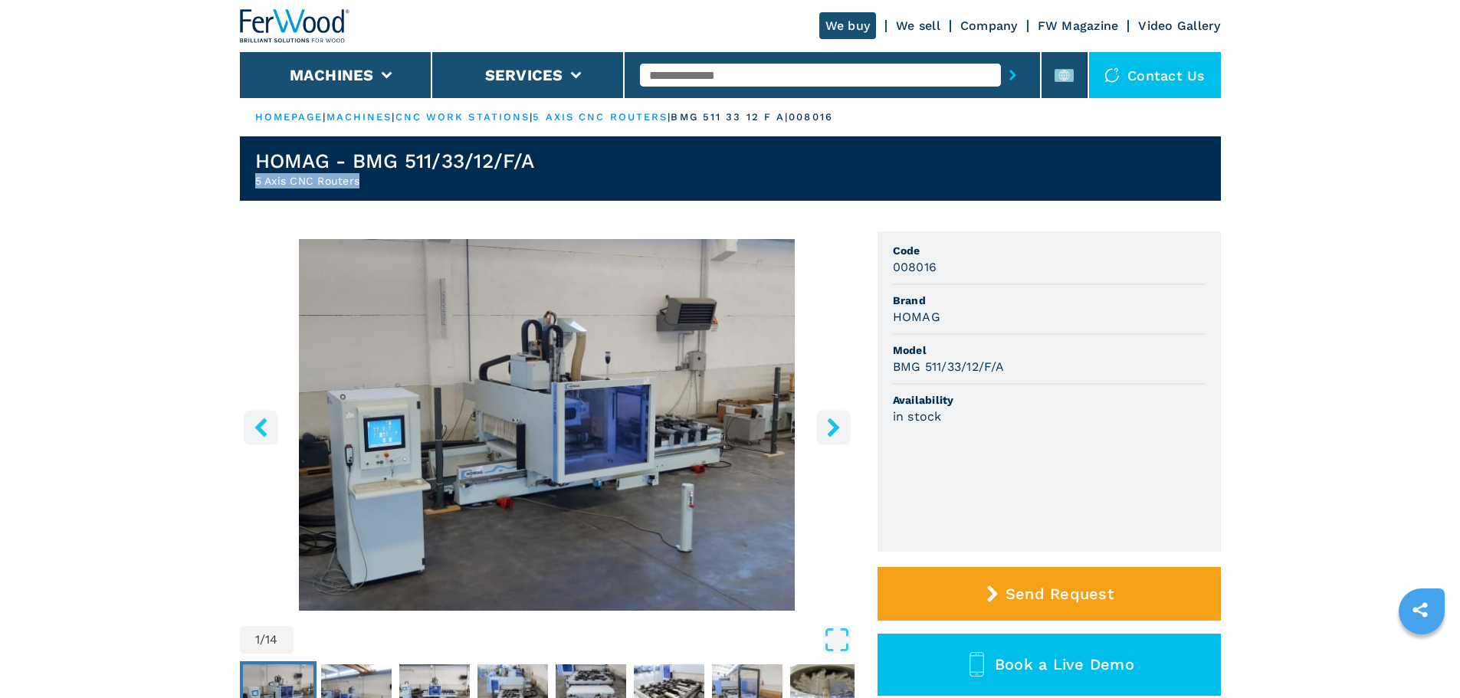
drag, startPoint x: 378, startPoint y: 185, endPoint x: 198, endPoint y: 182, distance: 180.1
copy h2 "5 Axis CNC Routers"
drag, startPoint x: 573, startPoint y: 157, endPoint x: 212, endPoint y: 149, distance: 361.8
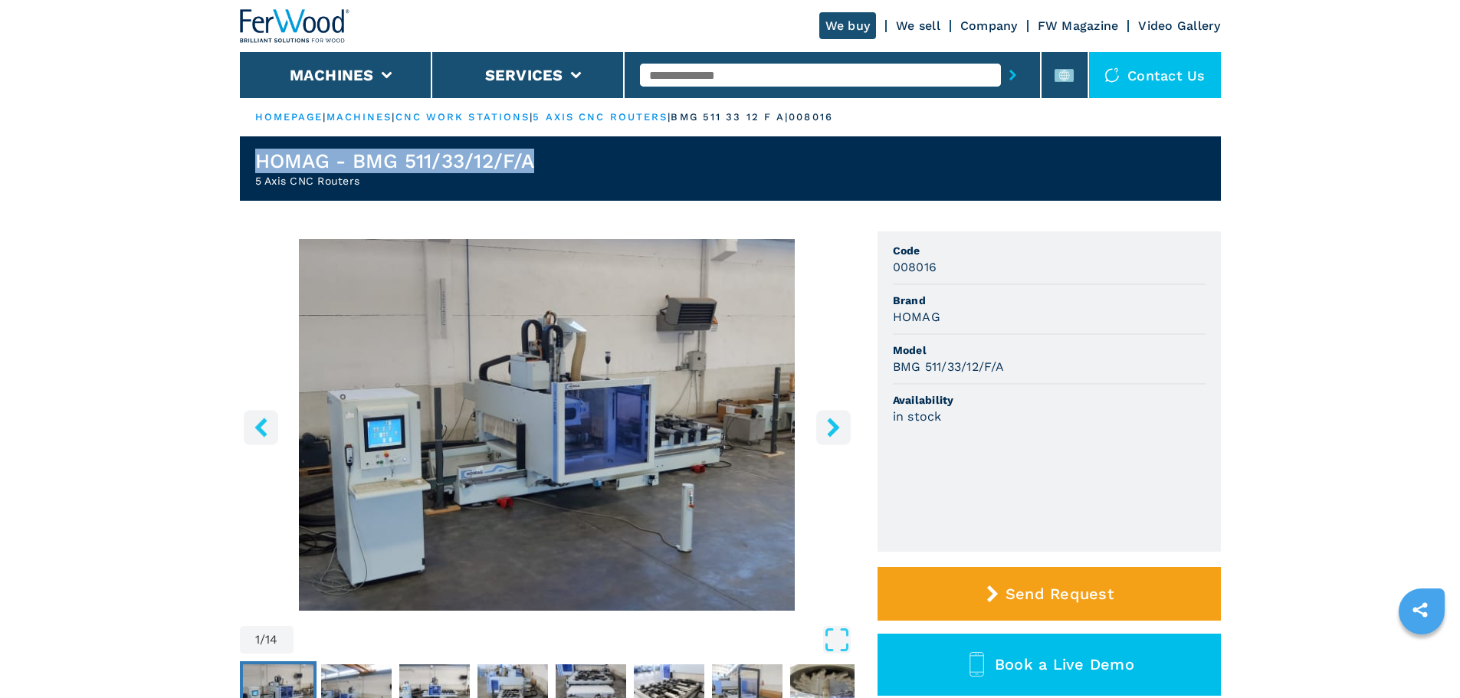
copy h1 "HOMAG - BMG 511/33/12/F/A"
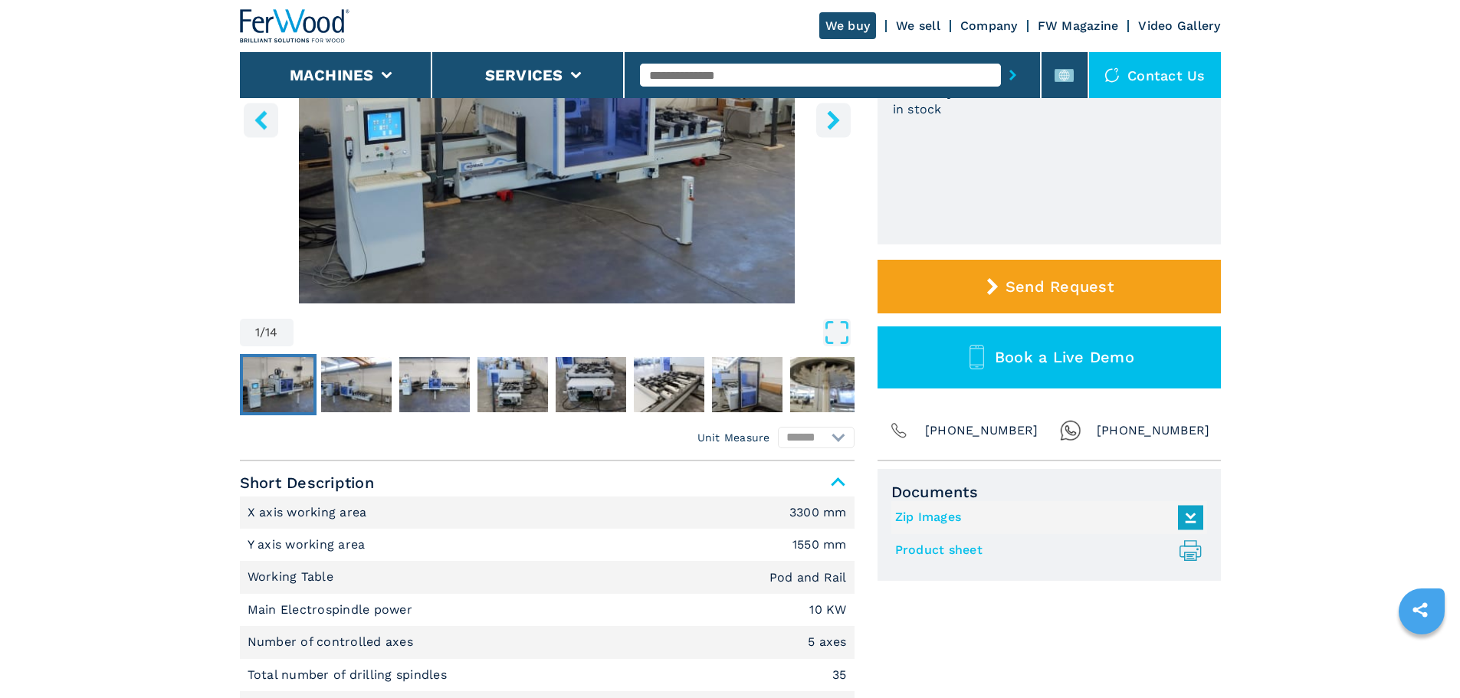
scroll to position [460, 0]
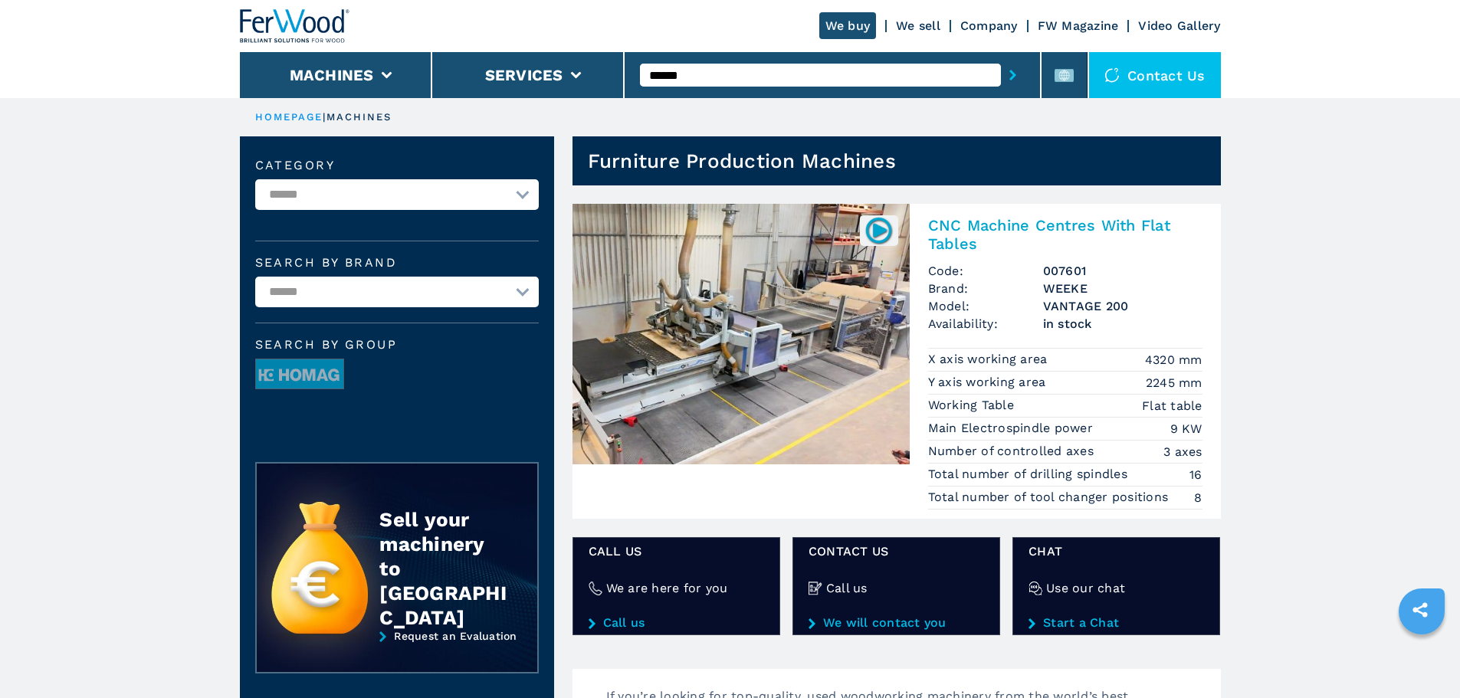
click at [953, 230] on h2 "CNC Machine Centres With Flat Tables" at bounding box center [1065, 234] width 274 height 37
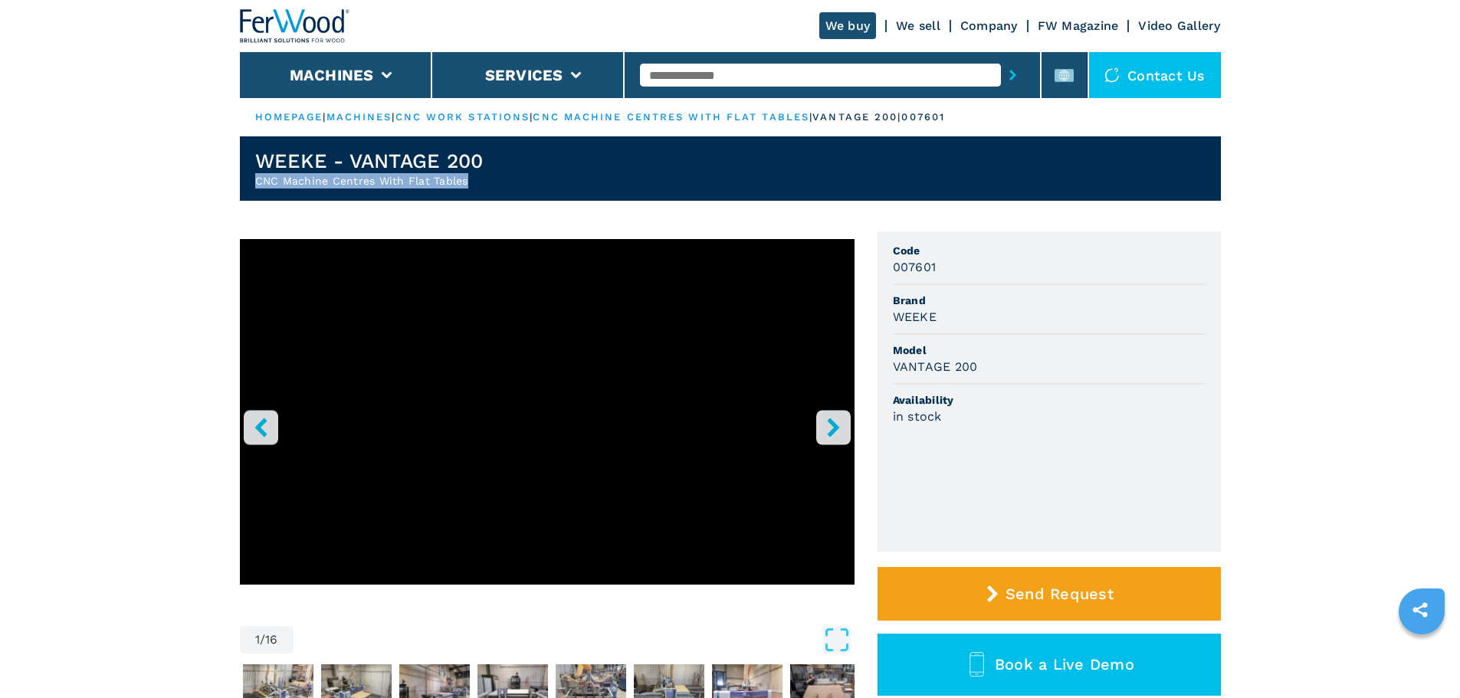
drag, startPoint x: 547, startPoint y: 184, endPoint x: 230, endPoint y: 200, distance: 317.7
copy h2 "CNC Machine Centres With Flat Tables"
click at [441, 160] on h1 "WEEKE - VANTAGE 200" at bounding box center [369, 161] width 228 height 25
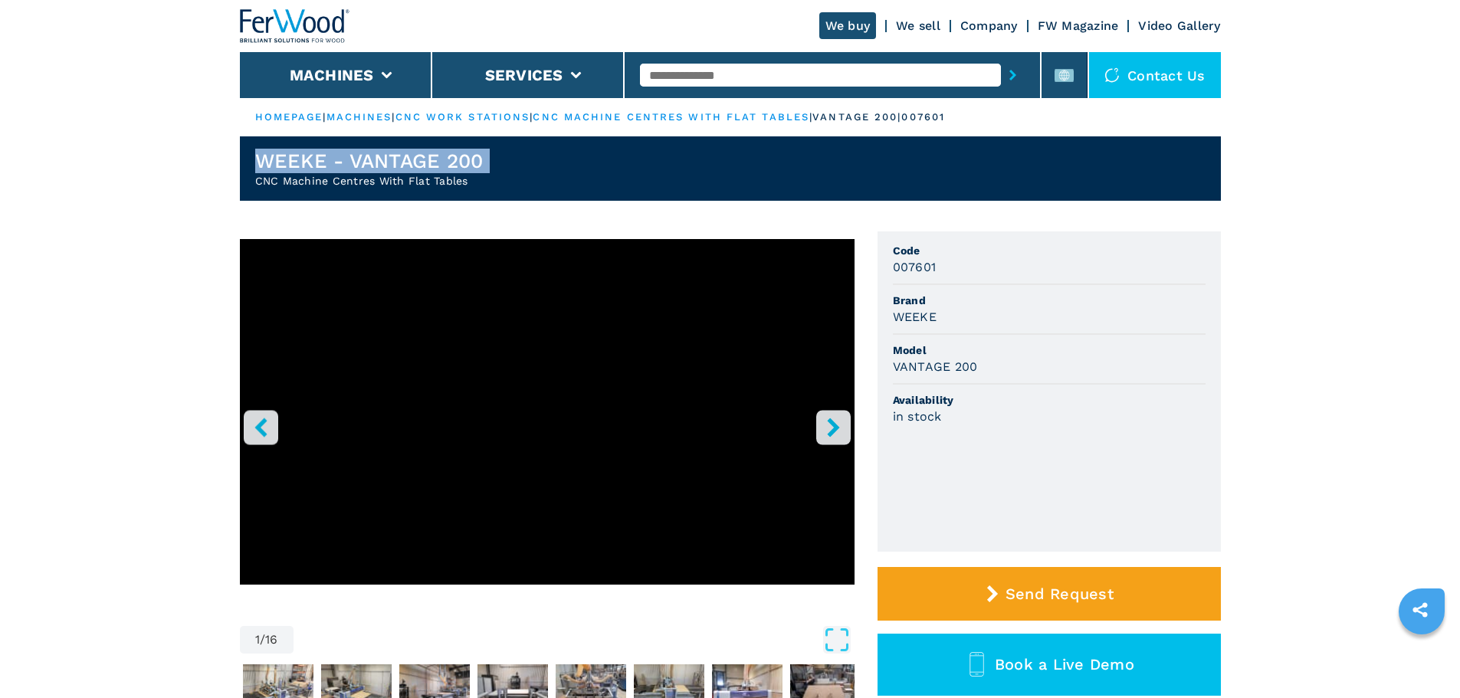
click at [441, 160] on h1 "WEEKE - VANTAGE 200" at bounding box center [369, 161] width 228 height 25
copy h1 "WEEKE - VANTAGE 200"
click at [470, 182] on h2 "CNC Machine Centres With Flat Tables" at bounding box center [369, 180] width 228 height 15
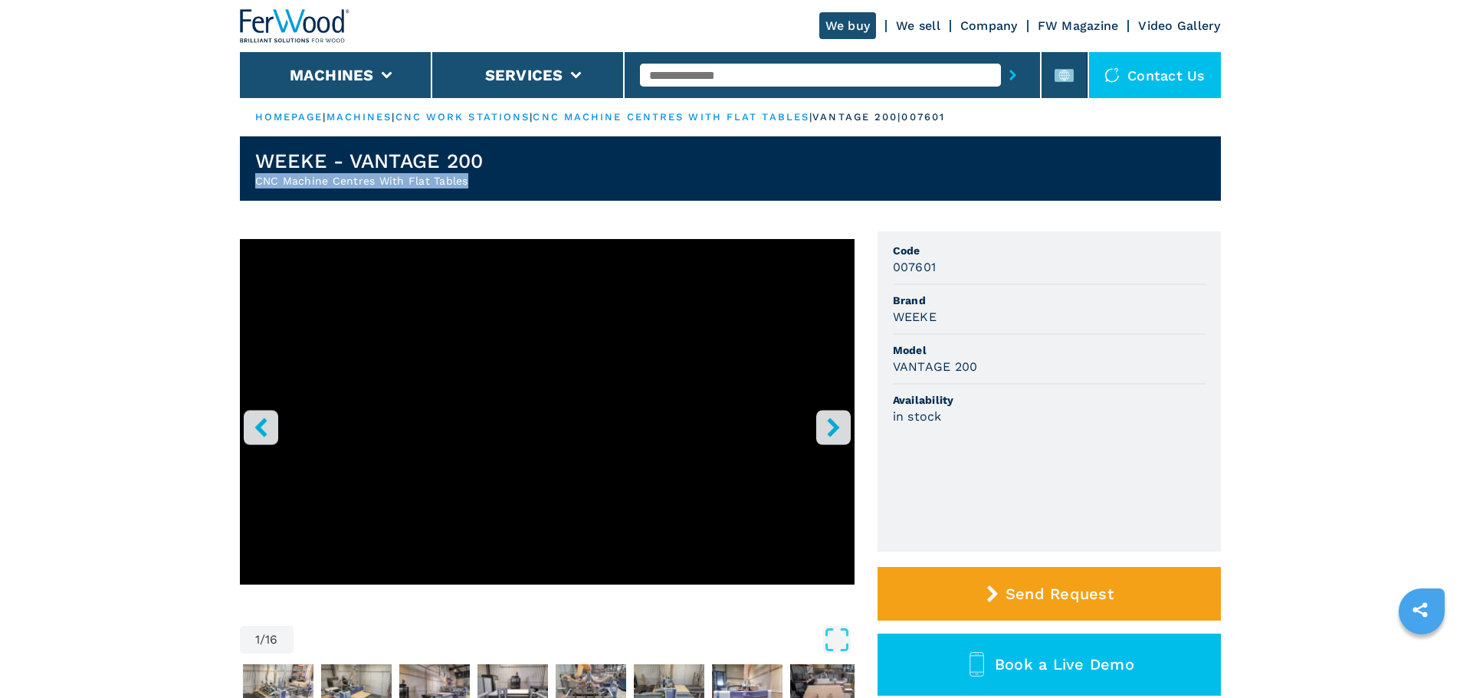
copy h2 "CNC Machine Centres With Flat Tables"
click at [726, 75] on input "text" at bounding box center [820, 75] width 361 height 23
click at [1046, 100] on ul "HOMEPAGE | machines | cnc work stations | cnc machine centres with flat tables …" at bounding box center [730, 117] width 981 height 38
click at [1065, 74] on icon at bounding box center [1063, 75] width 19 height 19
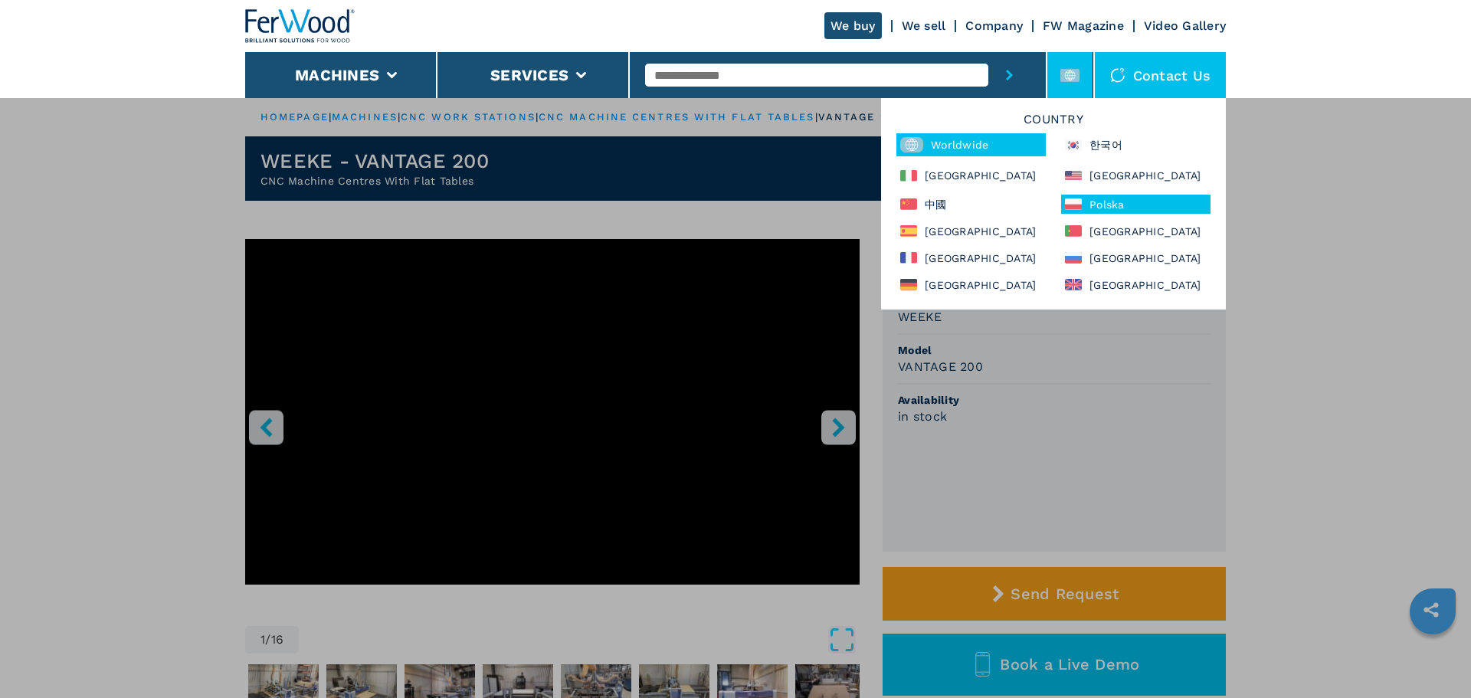
click at [1066, 210] on div "Polska" at bounding box center [1135, 204] width 149 height 19
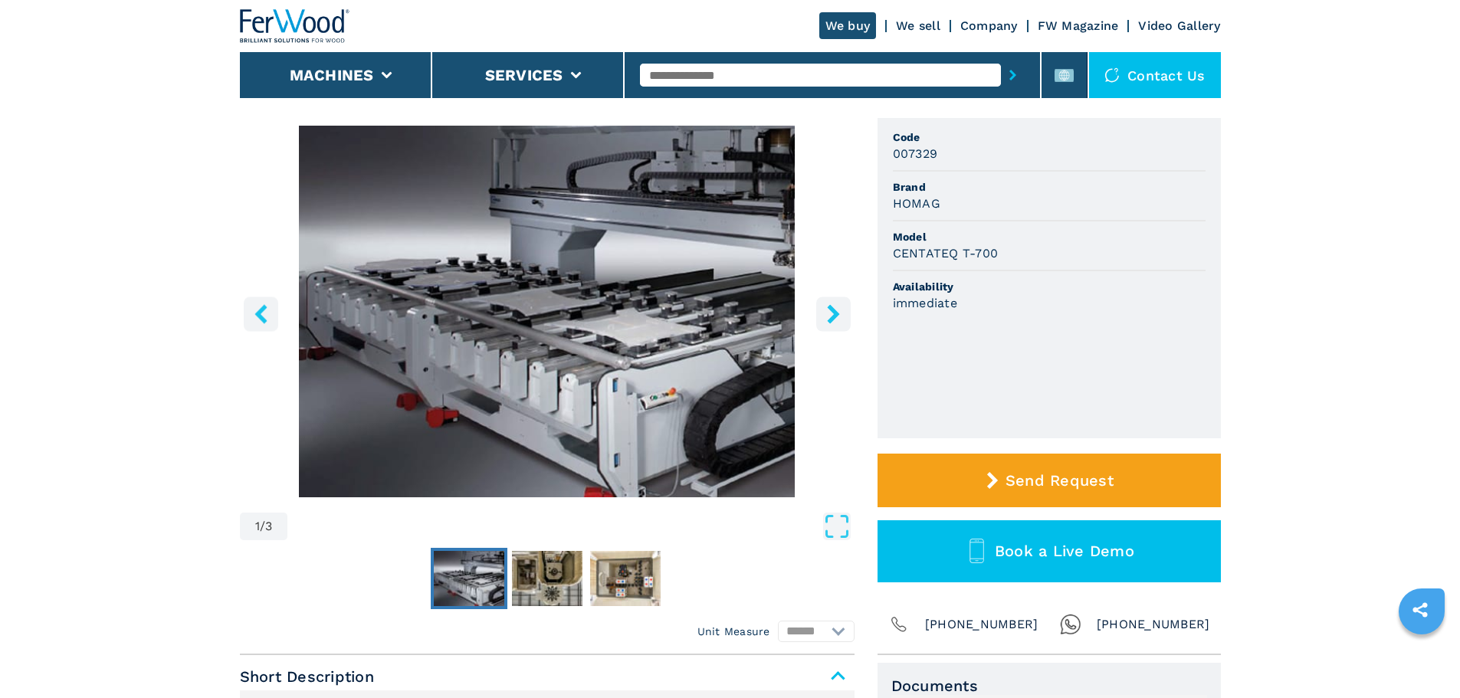
scroll to position [77, 0]
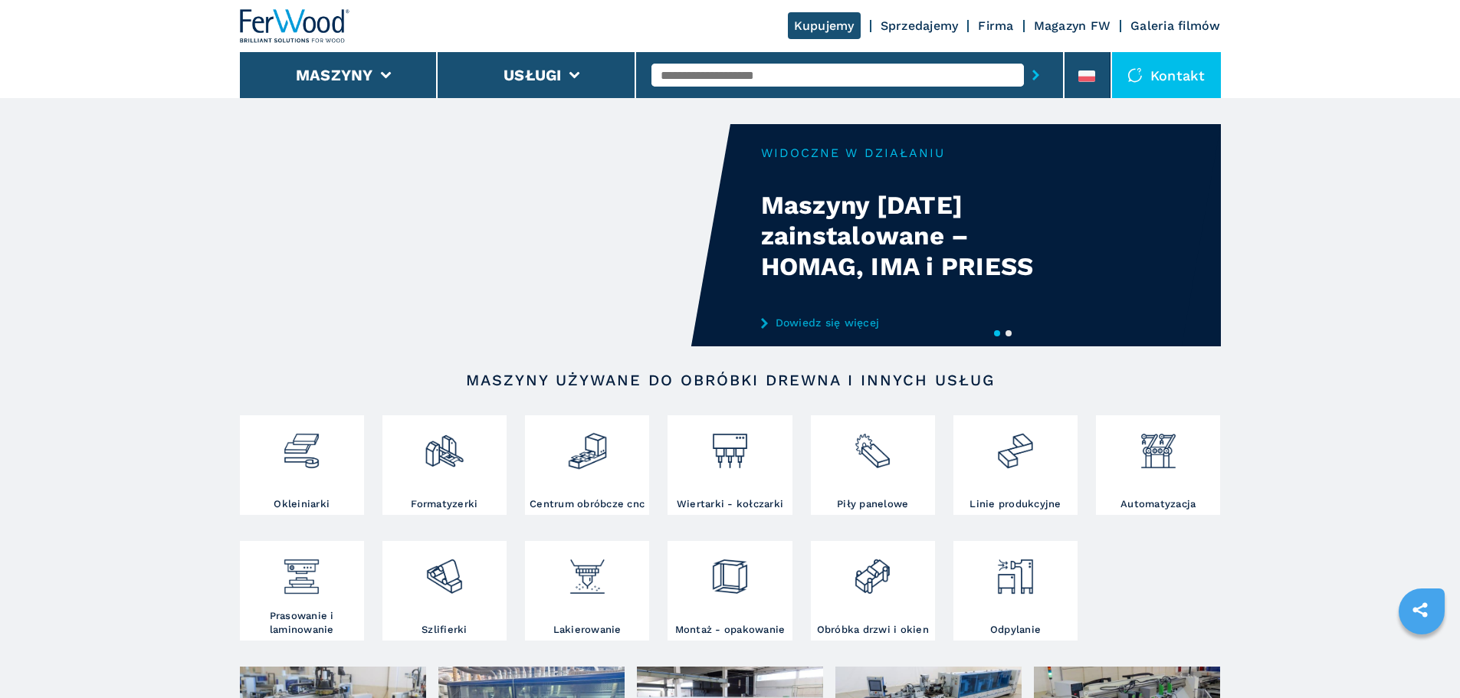
click at [717, 91] on div at bounding box center [849, 74] width 396 height 35
click at [717, 75] on input "text" at bounding box center [837, 75] width 372 height 23
type input "******"
click at [717, 92] on div "007329" at bounding box center [837, 101] width 372 height 28
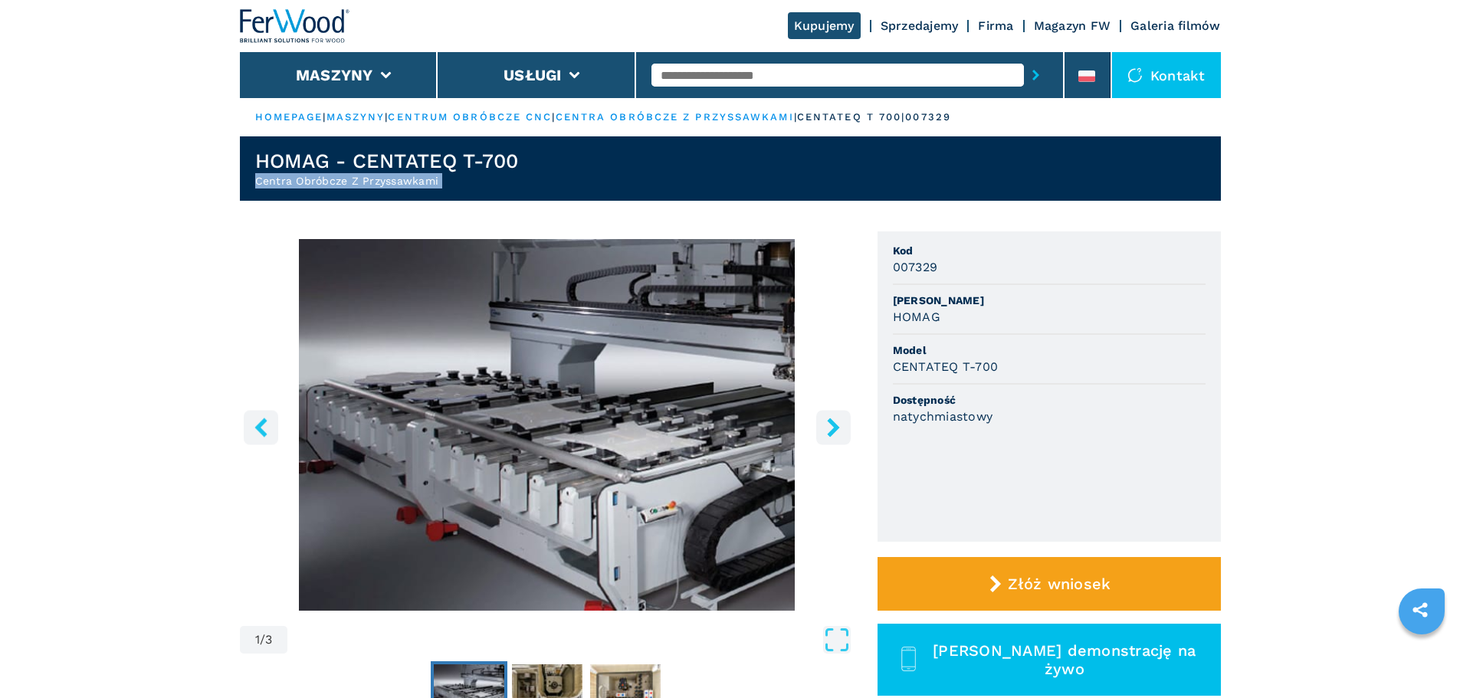
drag, startPoint x: 524, startPoint y: 201, endPoint x: 156, endPoint y: 180, distance: 369.2
copy article "Centra Obróbcze Z Przyssawkami 1 / 3"
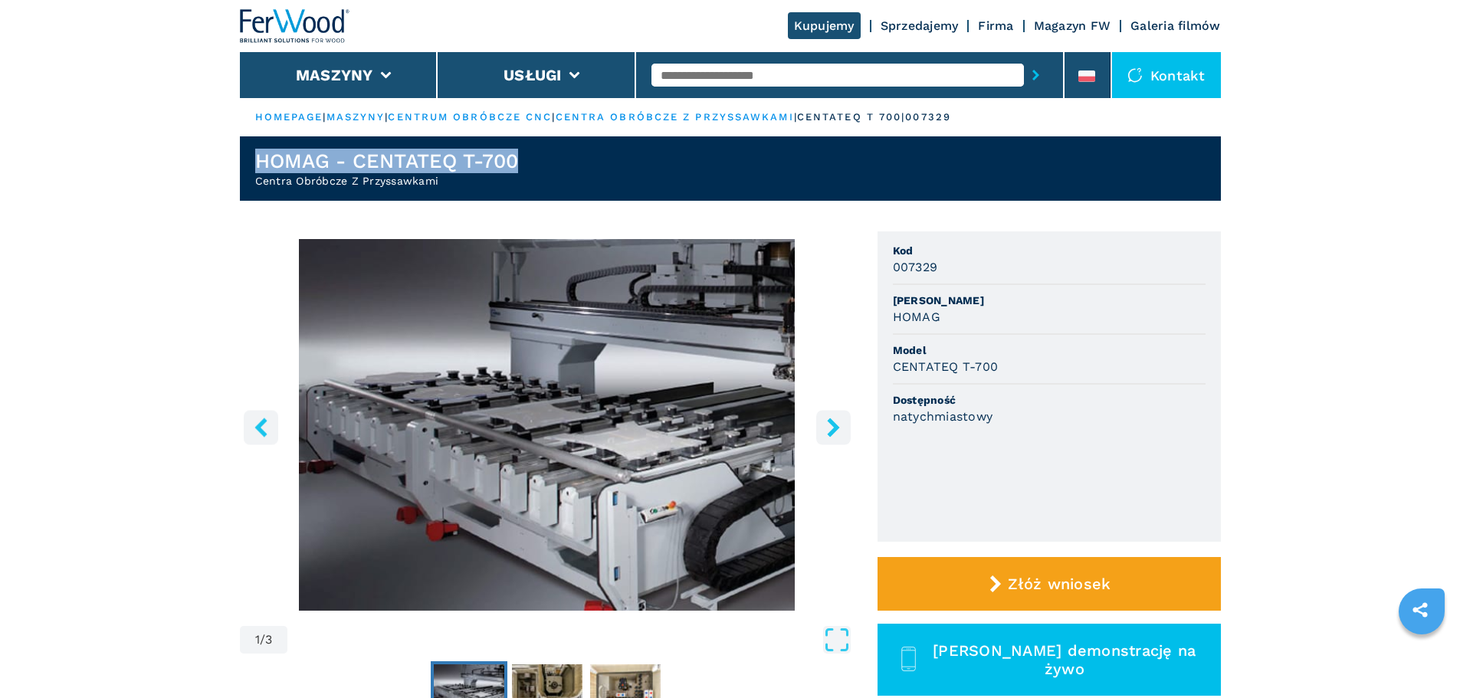
drag, startPoint x: 524, startPoint y: 159, endPoint x: 226, endPoint y: 156, distance: 298.1
copy h1 "HOMAG - CENTATEQ T-700"
click at [707, 73] on input "text" at bounding box center [837, 75] width 372 height 23
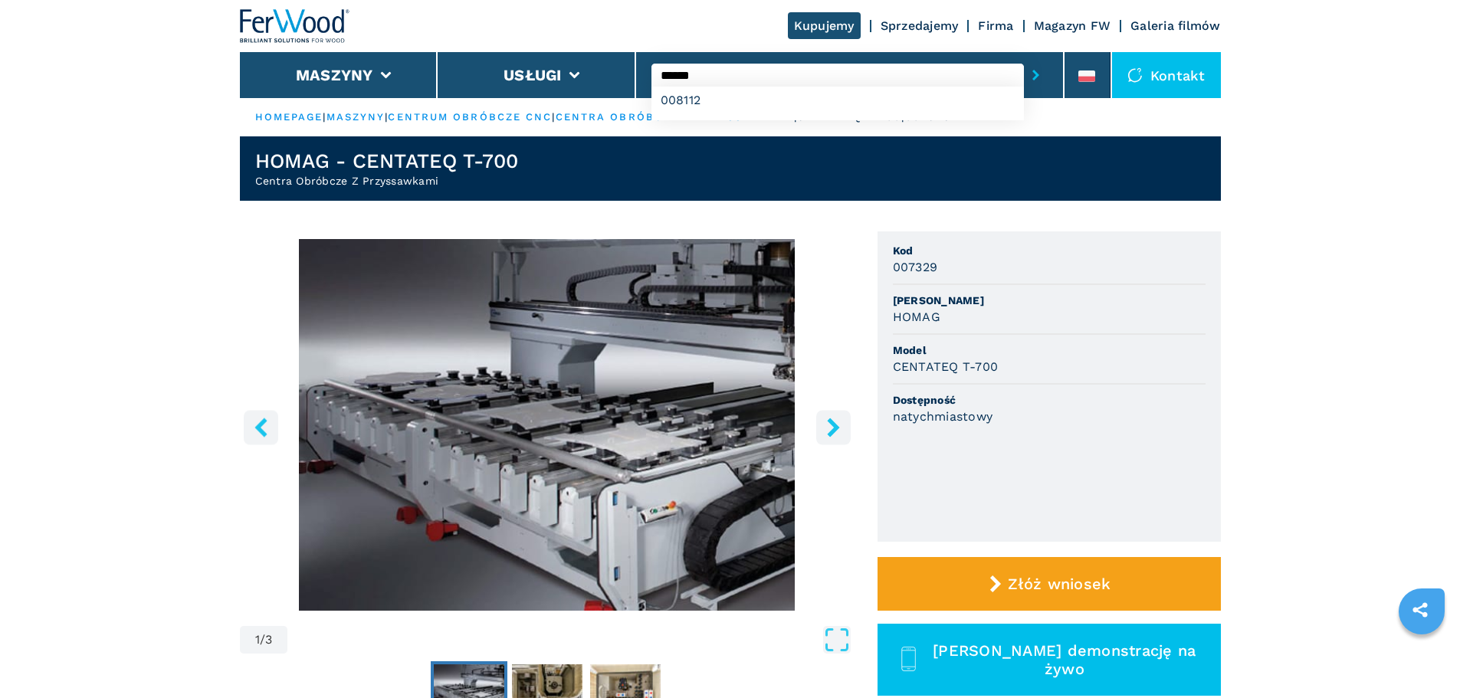
type input "******"
click at [1024, 57] on button "submit-button" at bounding box center [1036, 74] width 24 height 35
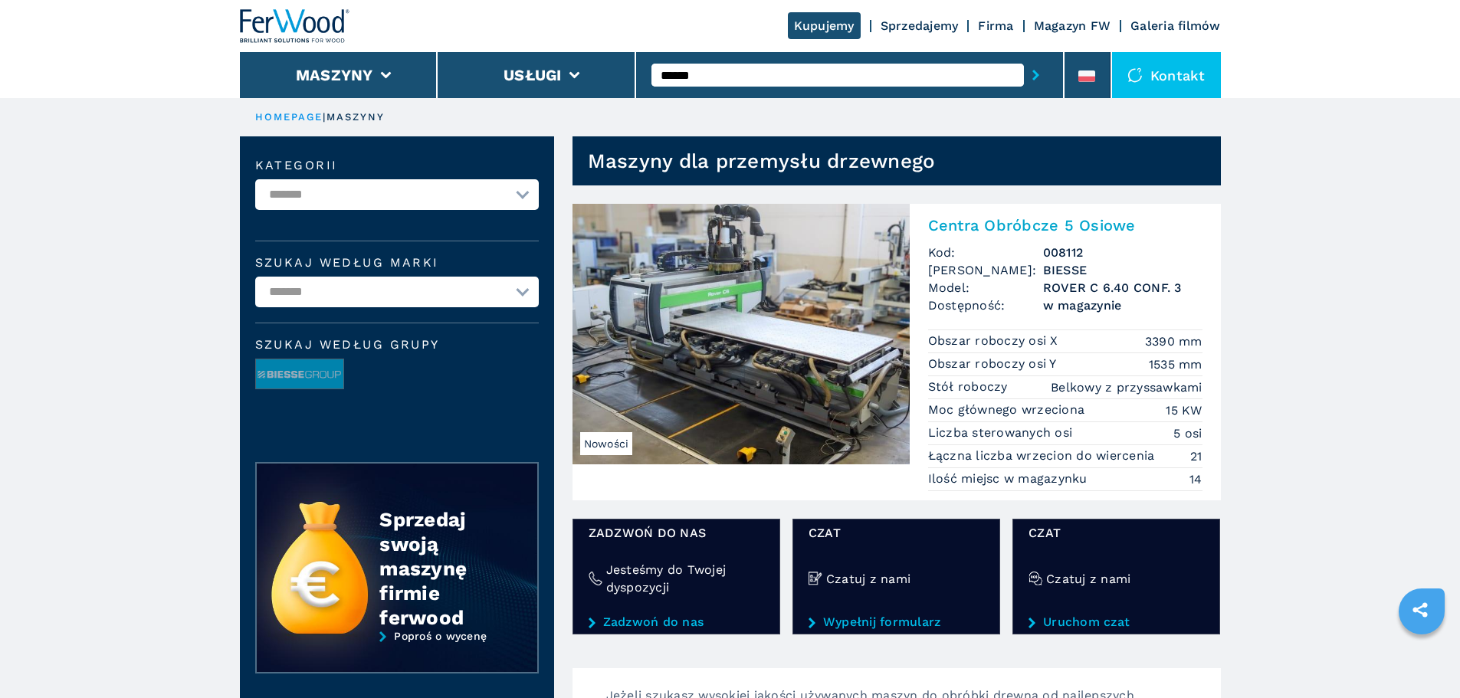
click at [734, 364] on img at bounding box center [740, 334] width 337 height 261
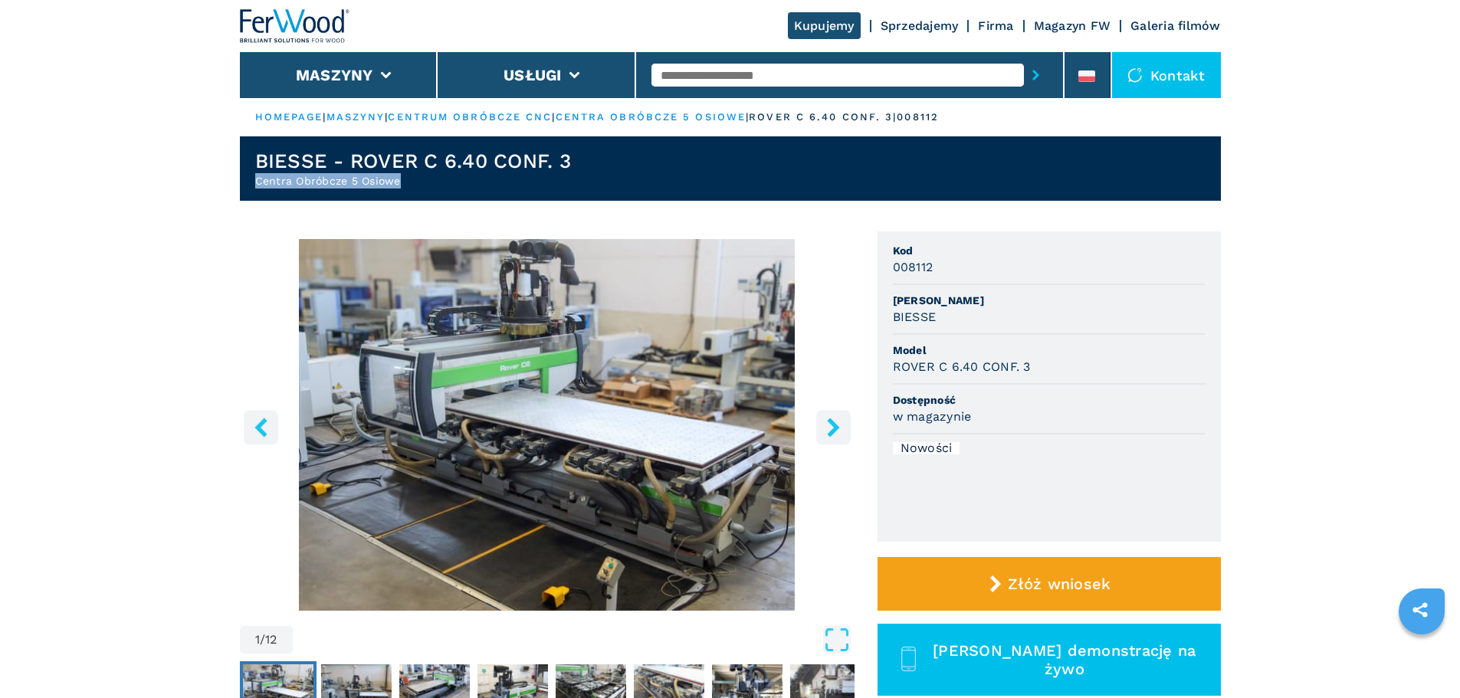
drag, startPoint x: 476, startPoint y: 184, endPoint x: 209, endPoint y: 198, distance: 267.0
copy h2 "Centra Obróbcze 5 Osiowe"
click at [628, 164] on header "BIESSE - ROVER C 6.40 CONF. 3 Centra Obróbcze 5 Osiowe" at bounding box center [730, 168] width 981 height 64
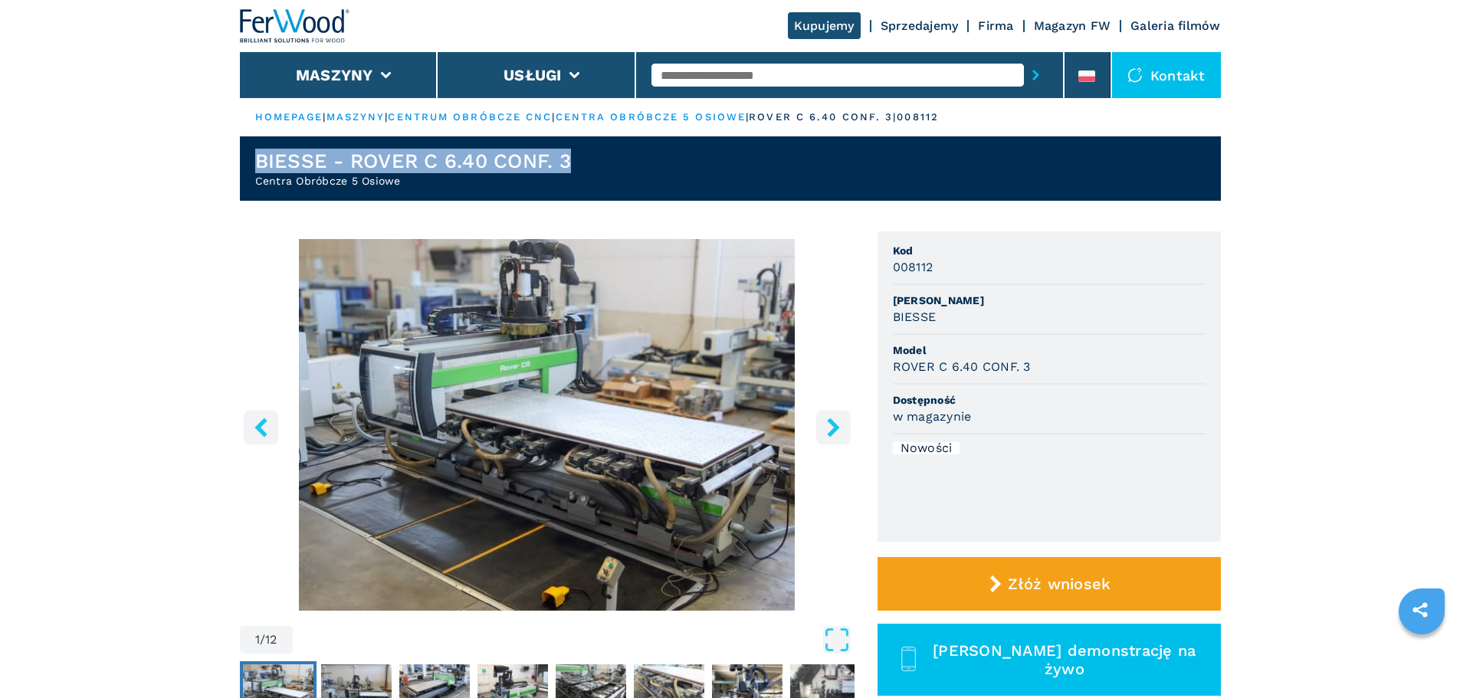
drag, startPoint x: 606, startPoint y: 162, endPoint x: 237, endPoint y: 156, distance: 369.4
copy h1 "BIESSE - ROVER C 6.40 CONF. 3"
click at [738, 81] on input "text" at bounding box center [837, 75] width 372 height 23
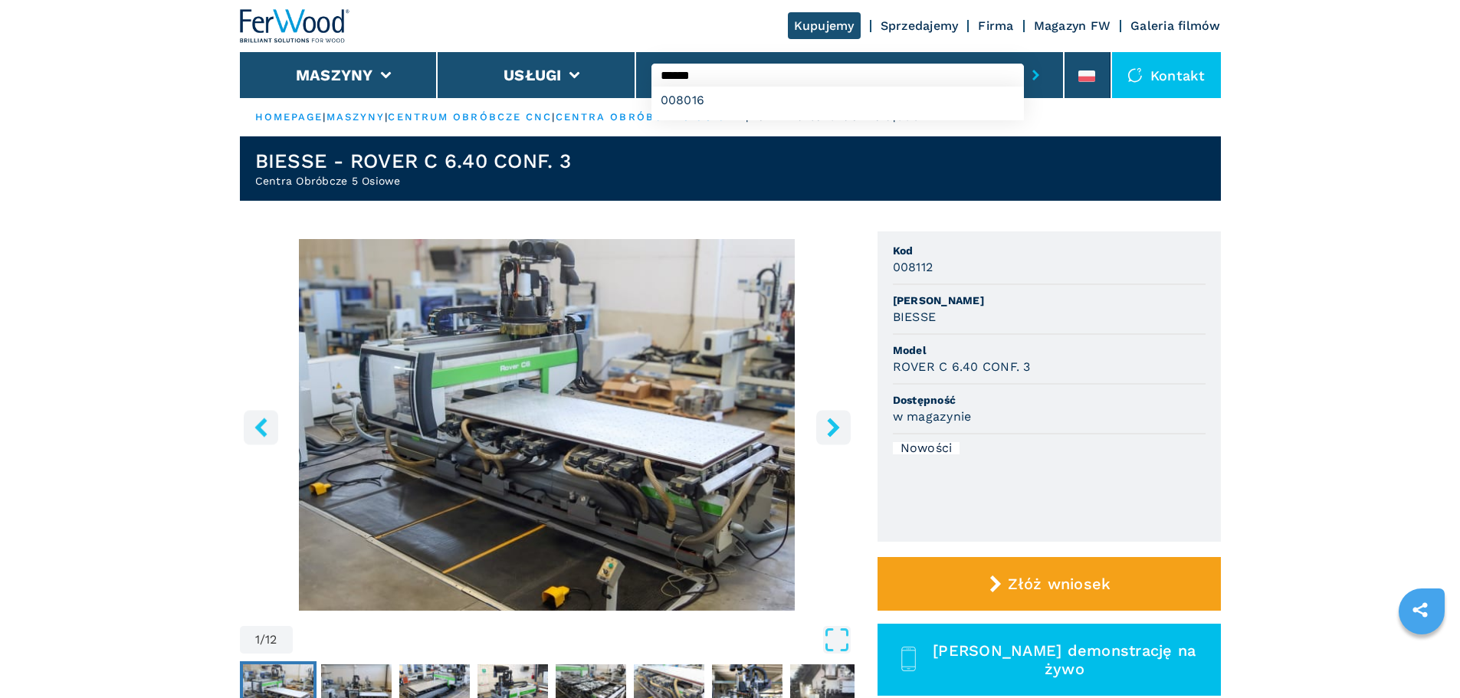
type input "******"
click at [1024, 57] on button "submit-button" at bounding box center [1036, 74] width 24 height 35
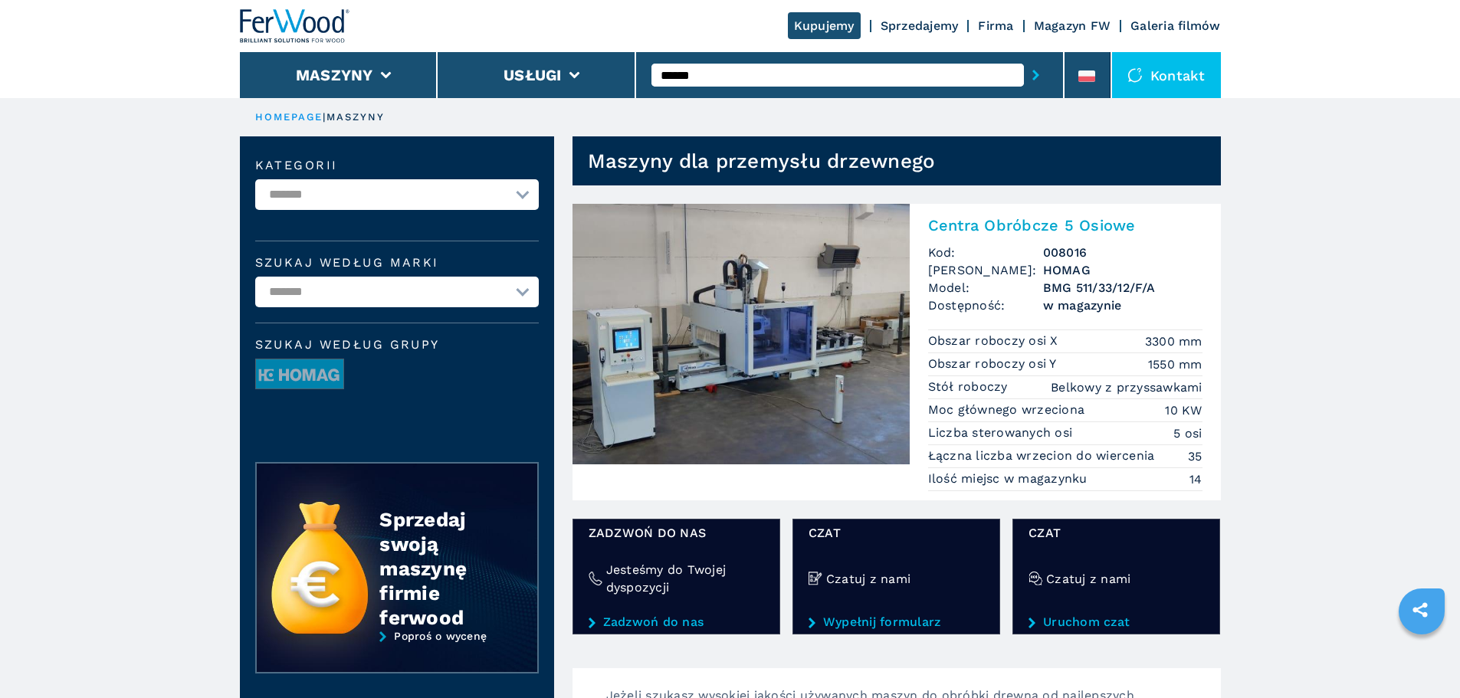
click at [726, 276] on img at bounding box center [740, 334] width 337 height 261
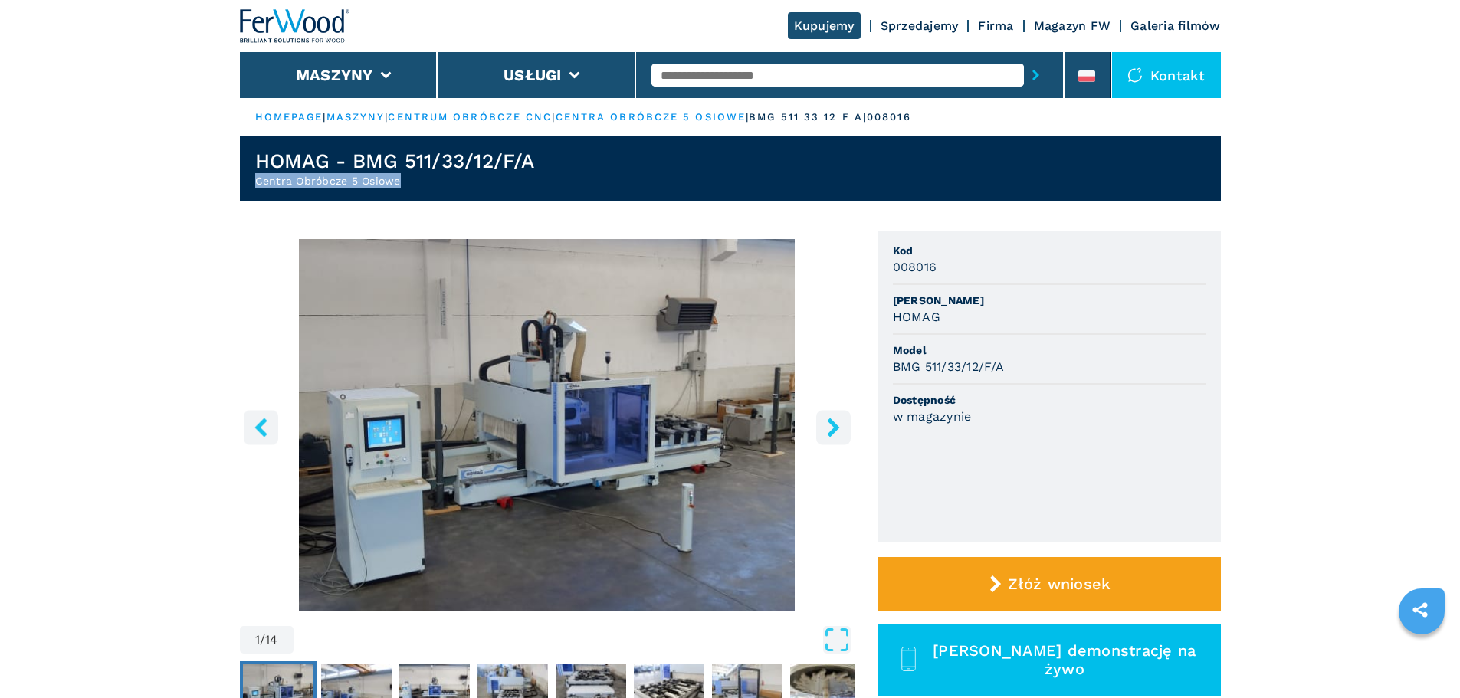
drag, startPoint x: 409, startPoint y: 193, endPoint x: 206, endPoint y: 197, distance: 203.1
copy h2 "Centra Obróbcze 5 Osiowe"
click at [501, 170] on h1 "HOMAG - BMG 511/33/12/F/A" at bounding box center [394, 161] width 279 height 25
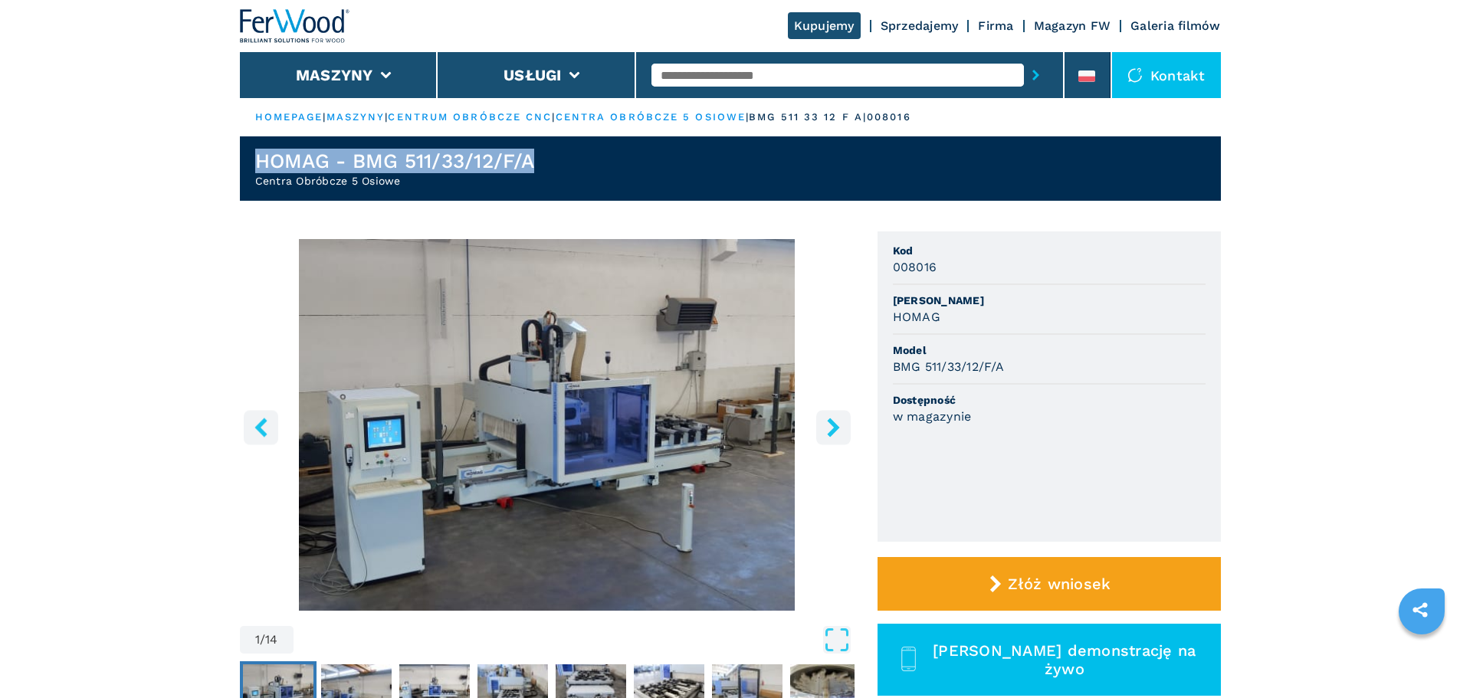
drag, startPoint x: 546, startPoint y: 161, endPoint x: 221, endPoint y: 162, distance: 324.9
copy h1 "HOMAG - BMG 511/33/12/F/A"
click at [687, 64] on input "text" at bounding box center [837, 75] width 372 height 23
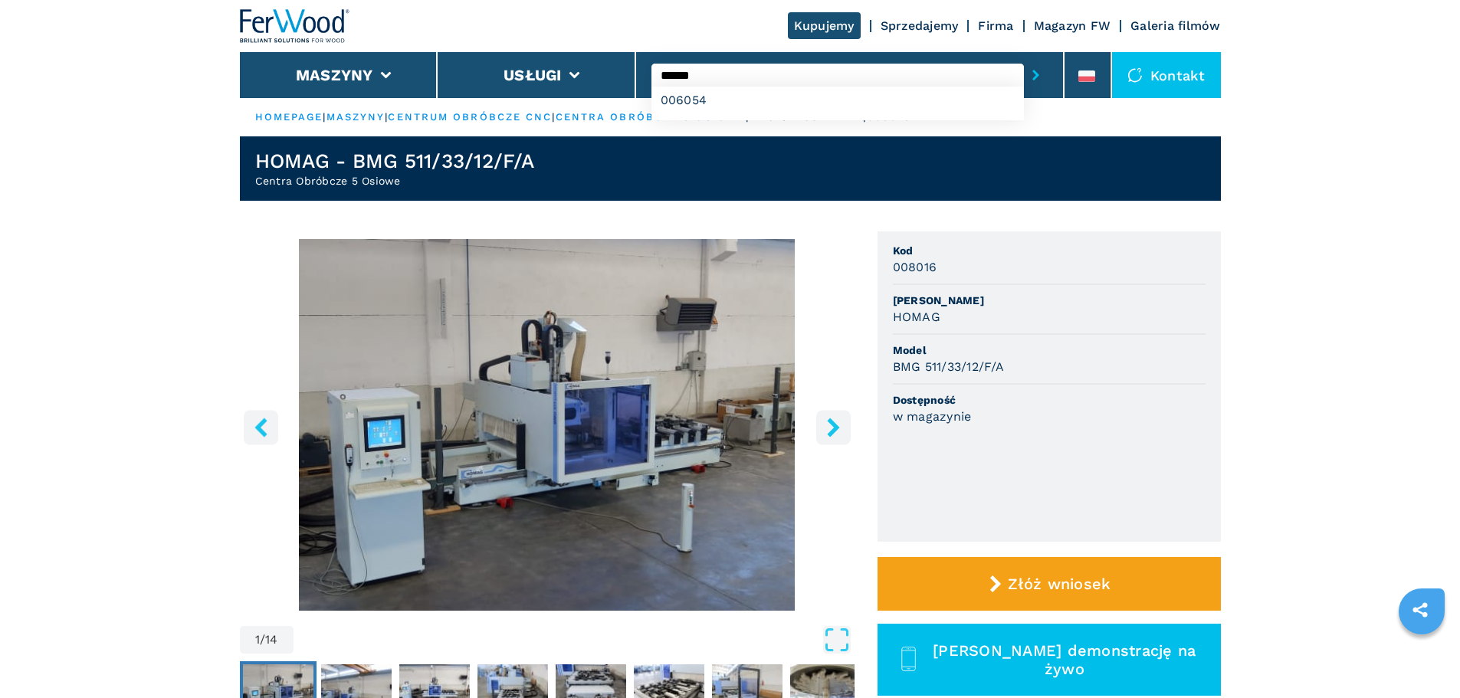
type input "******"
click at [1024, 57] on button "submit-button" at bounding box center [1036, 74] width 24 height 35
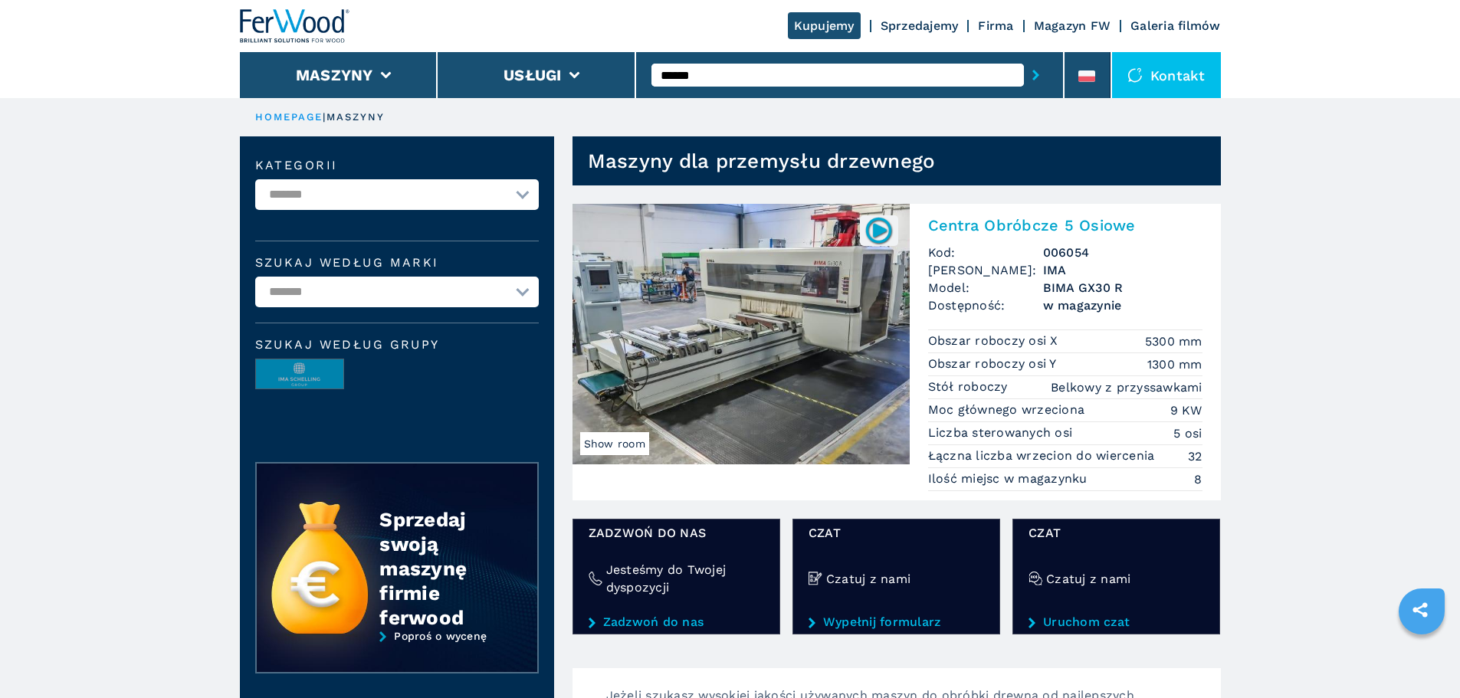
click at [752, 289] on img at bounding box center [740, 334] width 337 height 261
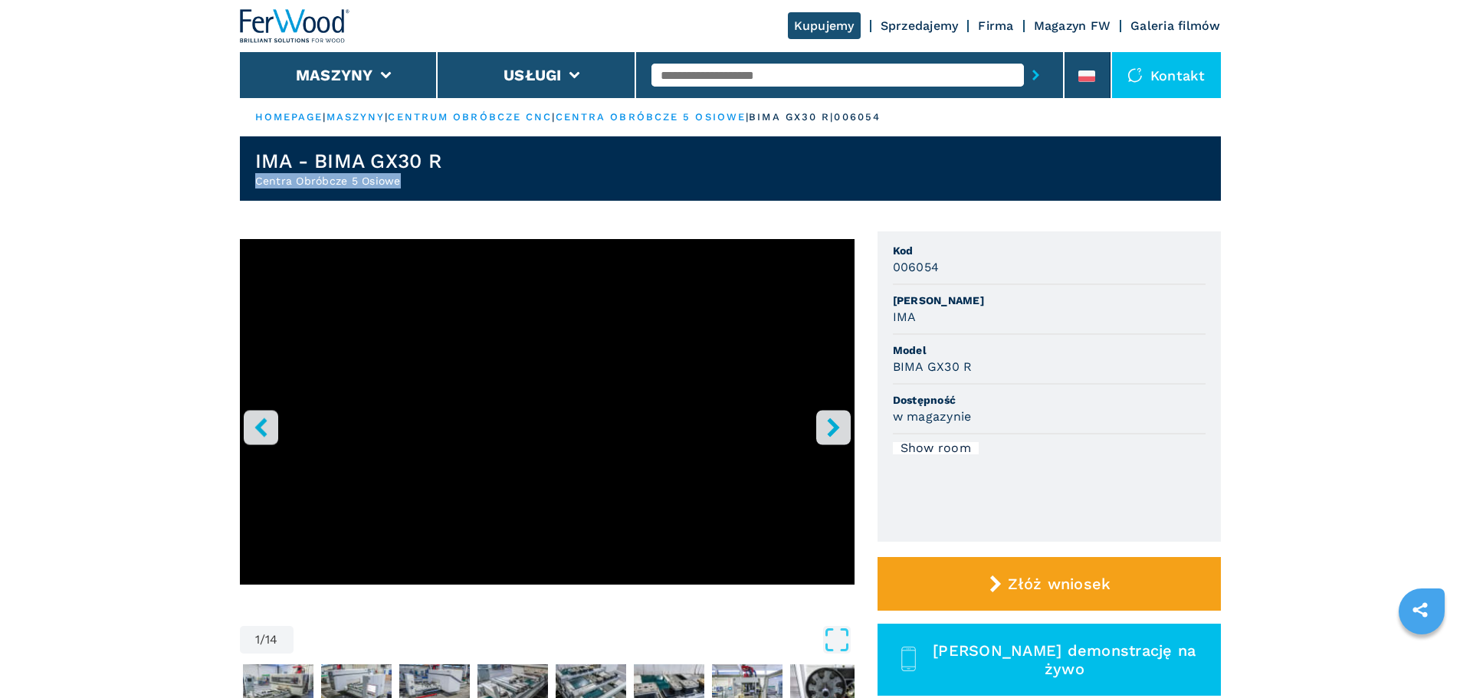
drag, startPoint x: 333, startPoint y: 189, endPoint x: 214, endPoint y: 187, distance: 118.8
copy h2 "Centra Obróbcze 5 Osiowe"
drag, startPoint x: 461, startPoint y: 165, endPoint x: 104, endPoint y: 172, distance: 357.2
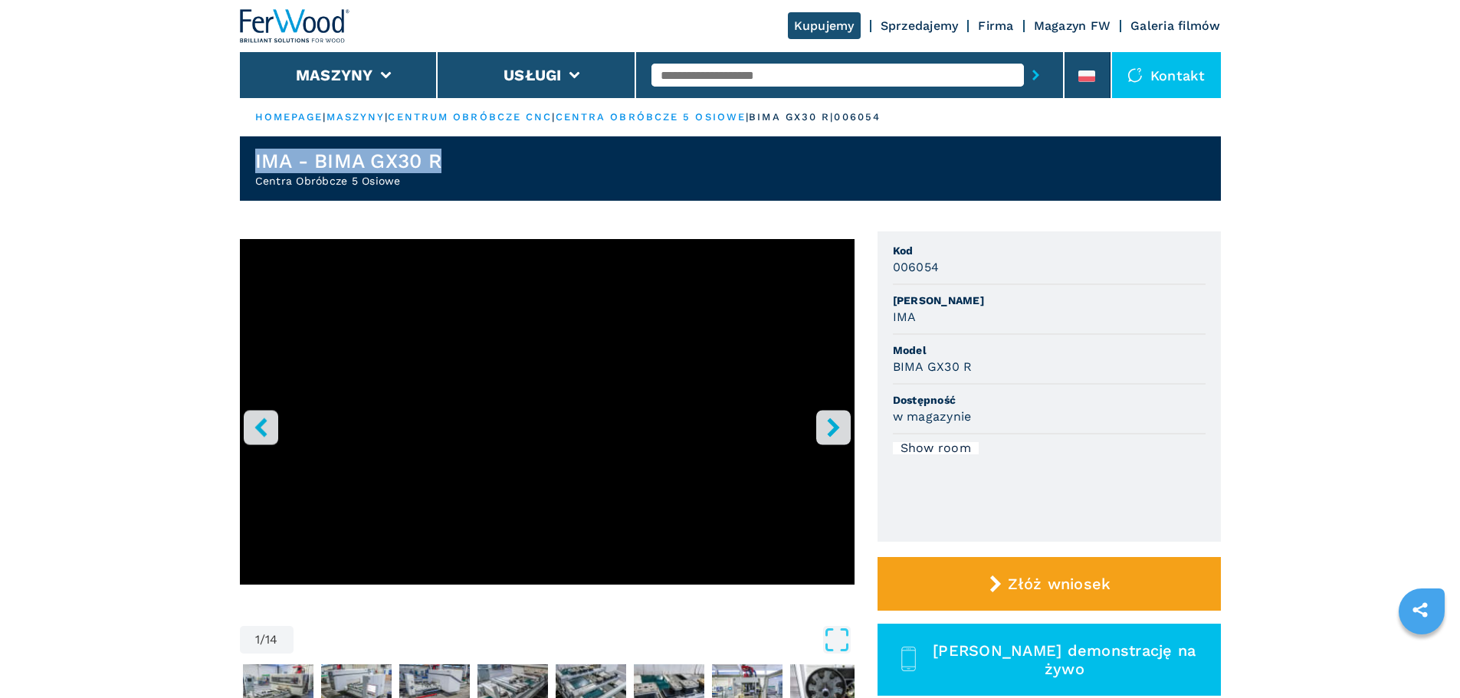
copy h1 "IMA - BIMA GX30 R"
click at [398, 189] on header "IMA - BIMA GX30 R Centra Obróbcze 5 Osiowe" at bounding box center [730, 168] width 981 height 64
click at [867, 79] on input "text" at bounding box center [837, 75] width 372 height 23
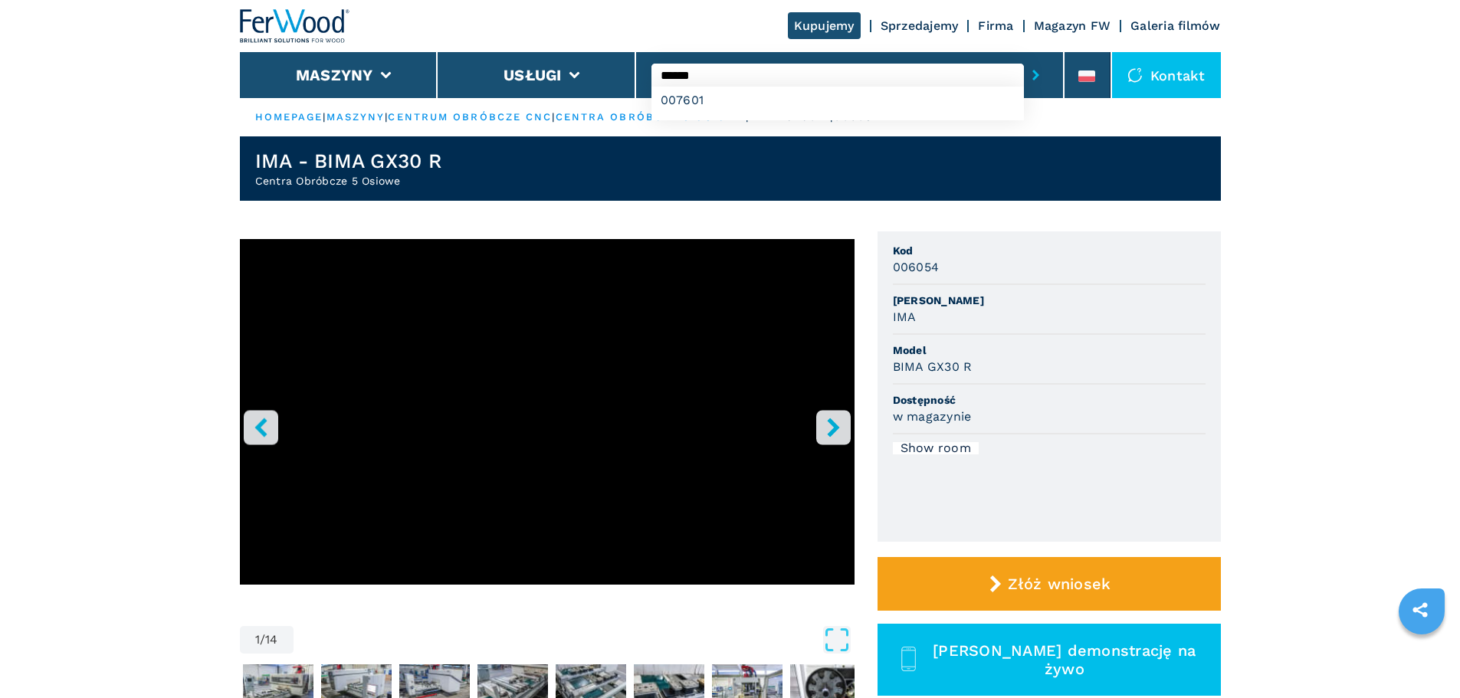
type input "******"
click at [1024, 57] on button "submit-button" at bounding box center [1036, 74] width 24 height 35
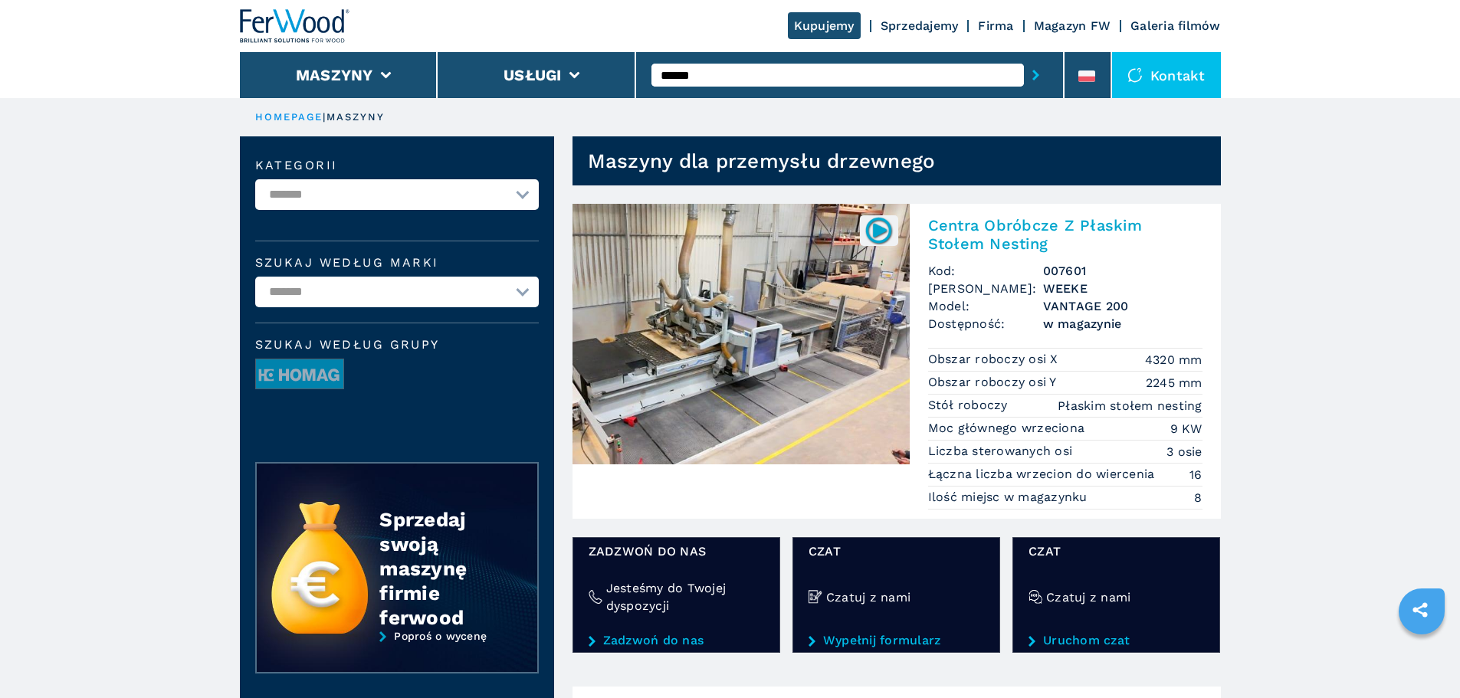
click at [875, 287] on img at bounding box center [740, 334] width 337 height 261
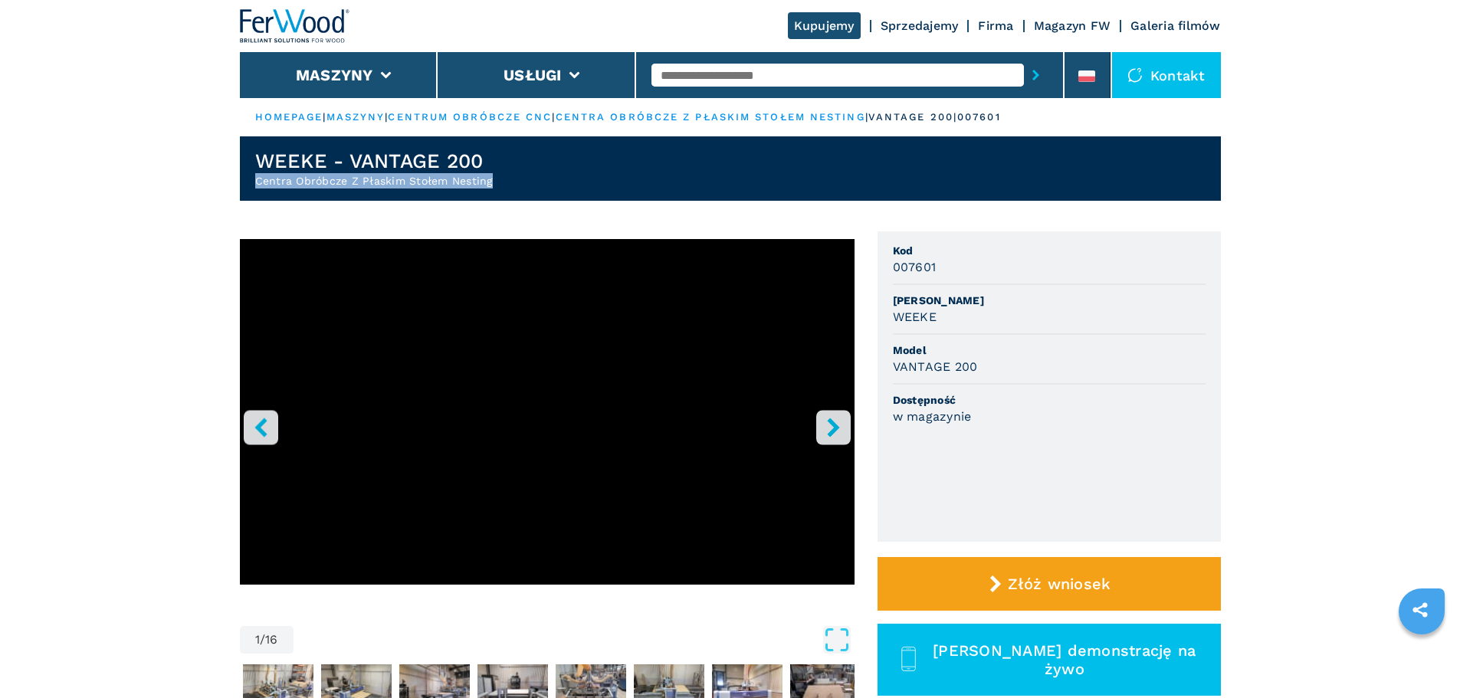
drag, startPoint x: 524, startPoint y: 182, endPoint x: 220, endPoint y: 184, distance: 304.2
copy h2 "Centra Obróbcze Z Płaskim Stołem Nesting"
click at [494, 165] on header "WEEKE - VANTAGE 200 Centra Obróbcze Z Płaskim Stołem Nesting" at bounding box center [730, 168] width 981 height 64
drag, startPoint x: 495, startPoint y: 159, endPoint x: 216, endPoint y: 170, distance: 279.2
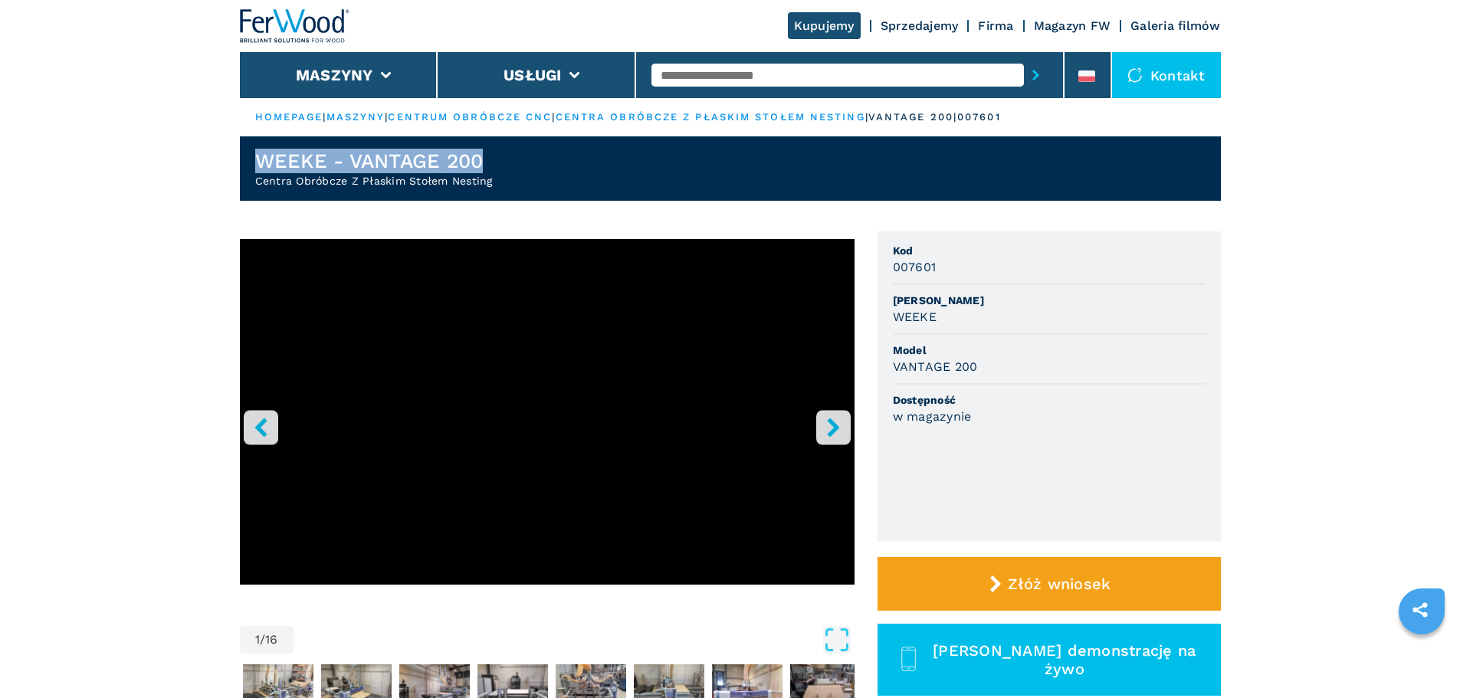
copy h1 "WEEKE - VANTAGE 200"
click at [713, 67] on input "text" at bounding box center [837, 75] width 372 height 23
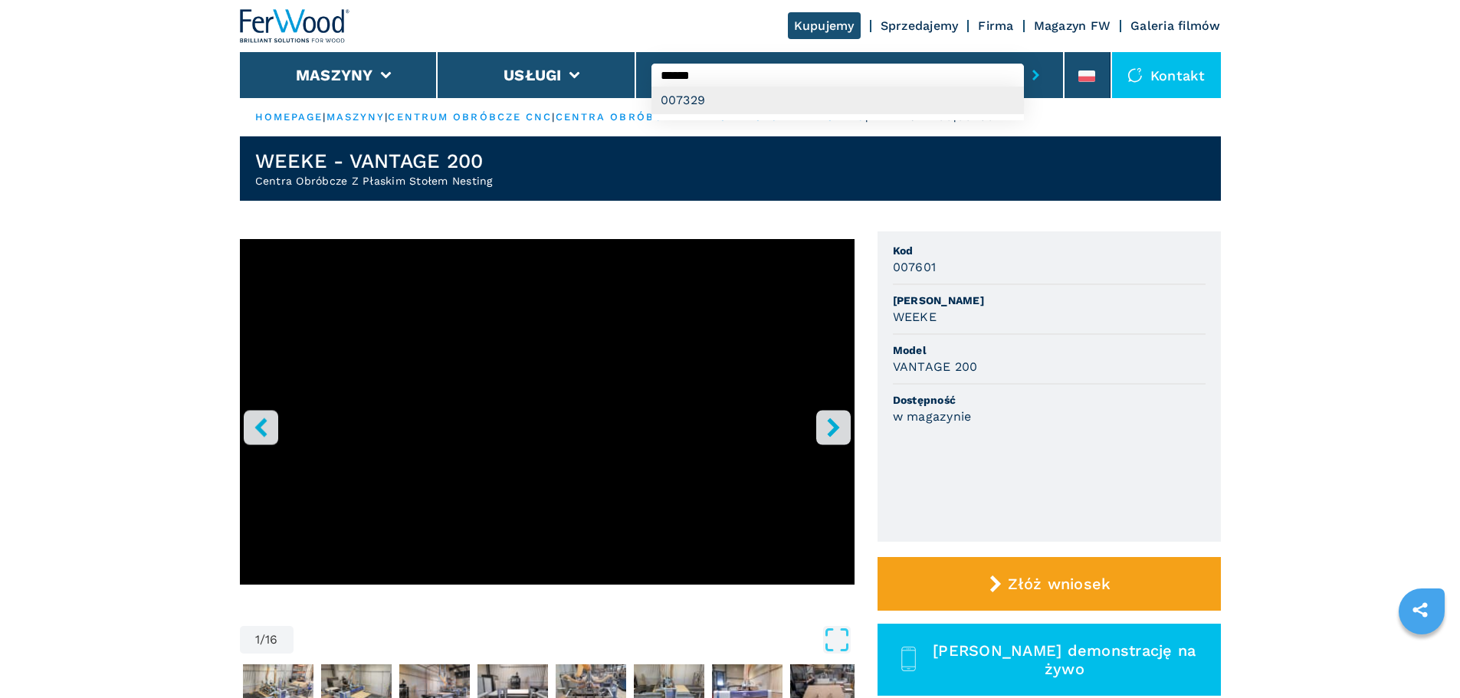
type input "******"
click at [714, 96] on div "007329" at bounding box center [837, 101] width 372 height 28
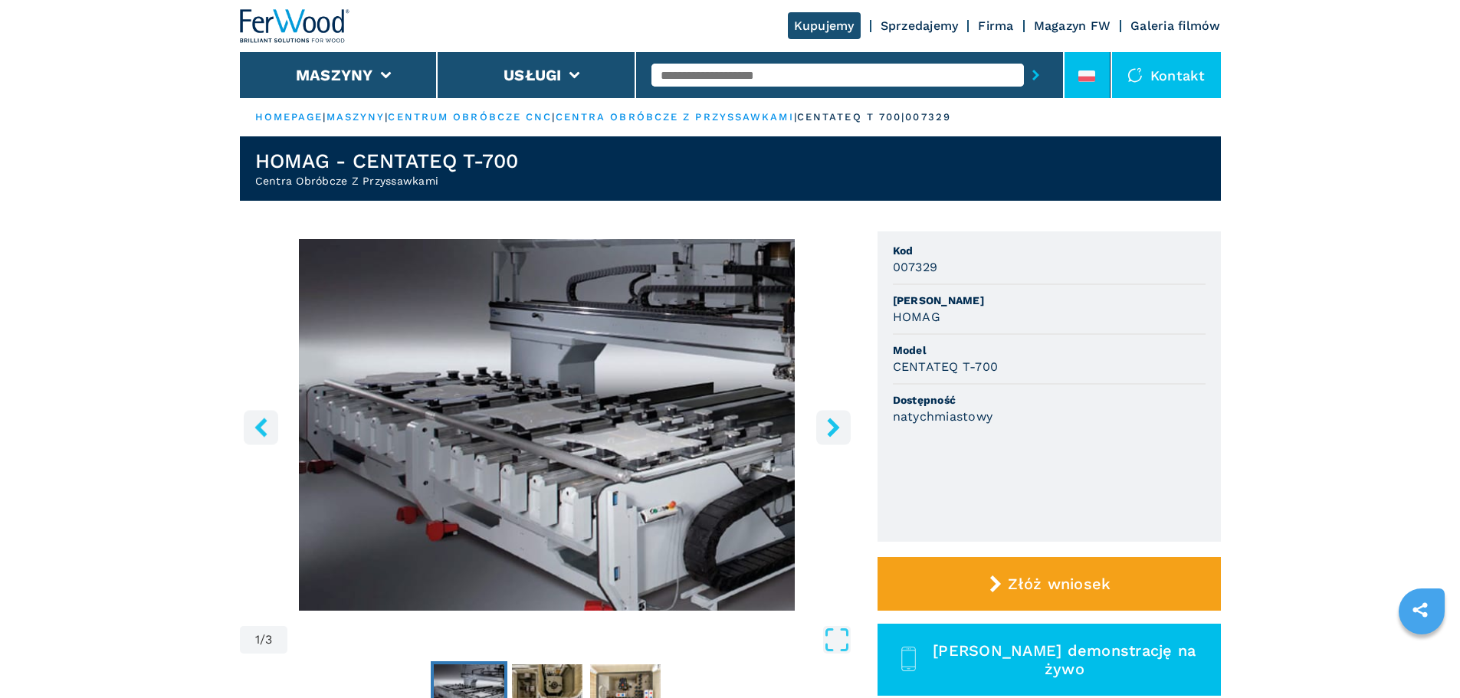
click at [1110, 62] on li at bounding box center [1087, 75] width 46 height 46
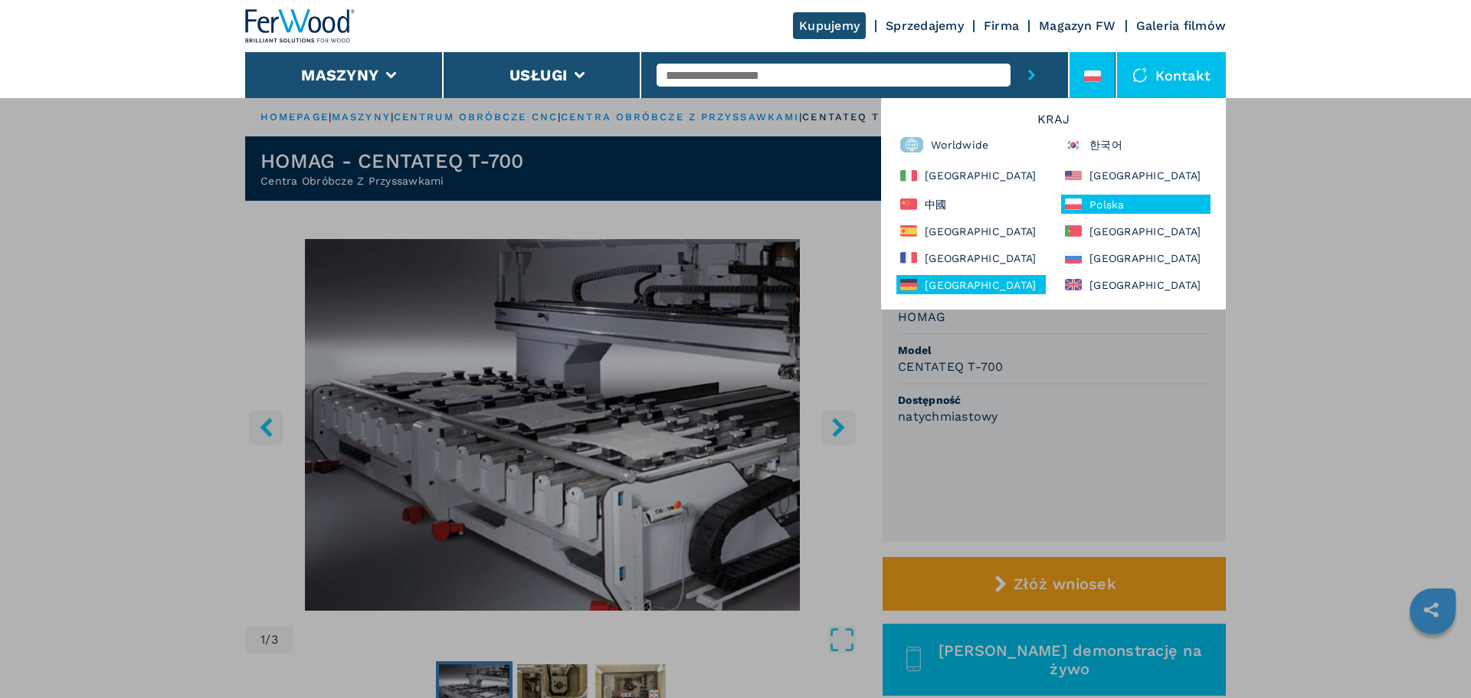
click at [969, 284] on div "[GEOGRAPHIC_DATA]" at bounding box center [971, 284] width 149 height 19
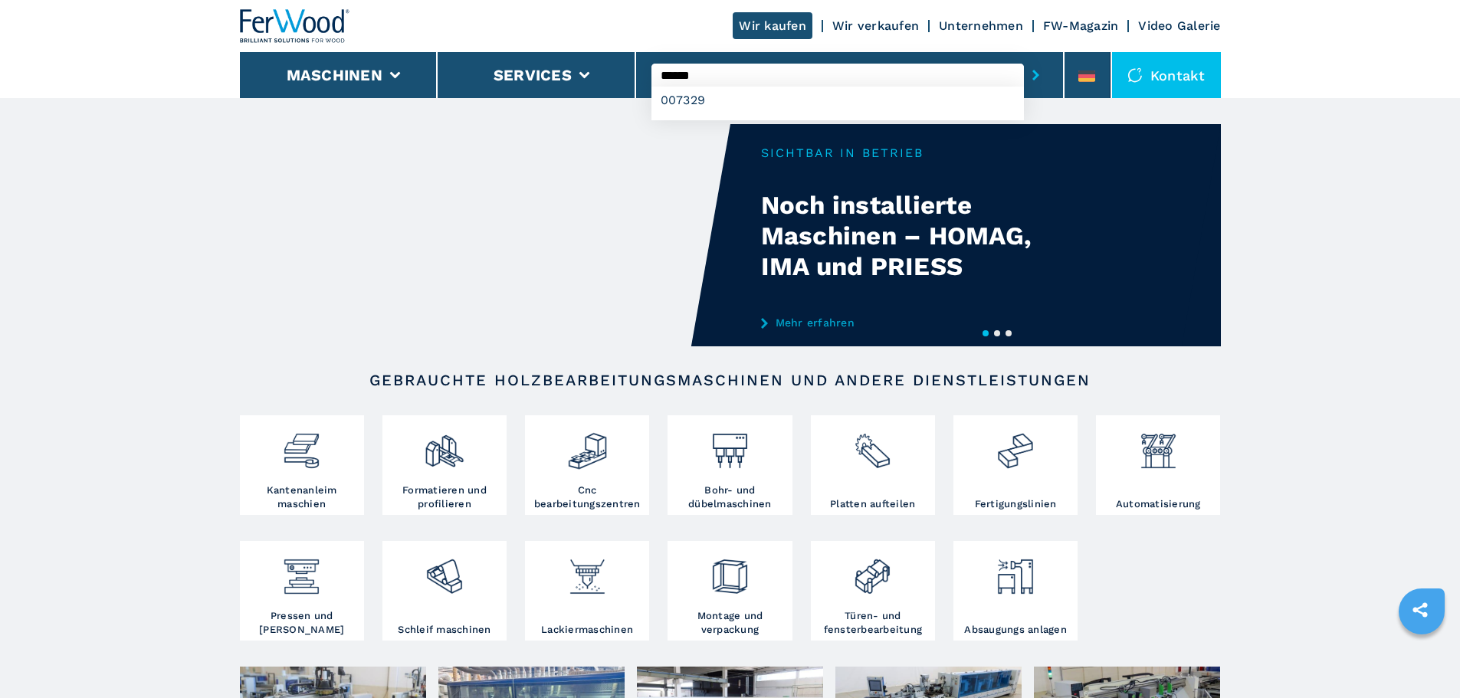
type input "******"
click at [1024, 57] on button "submit-button" at bounding box center [1036, 74] width 24 height 35
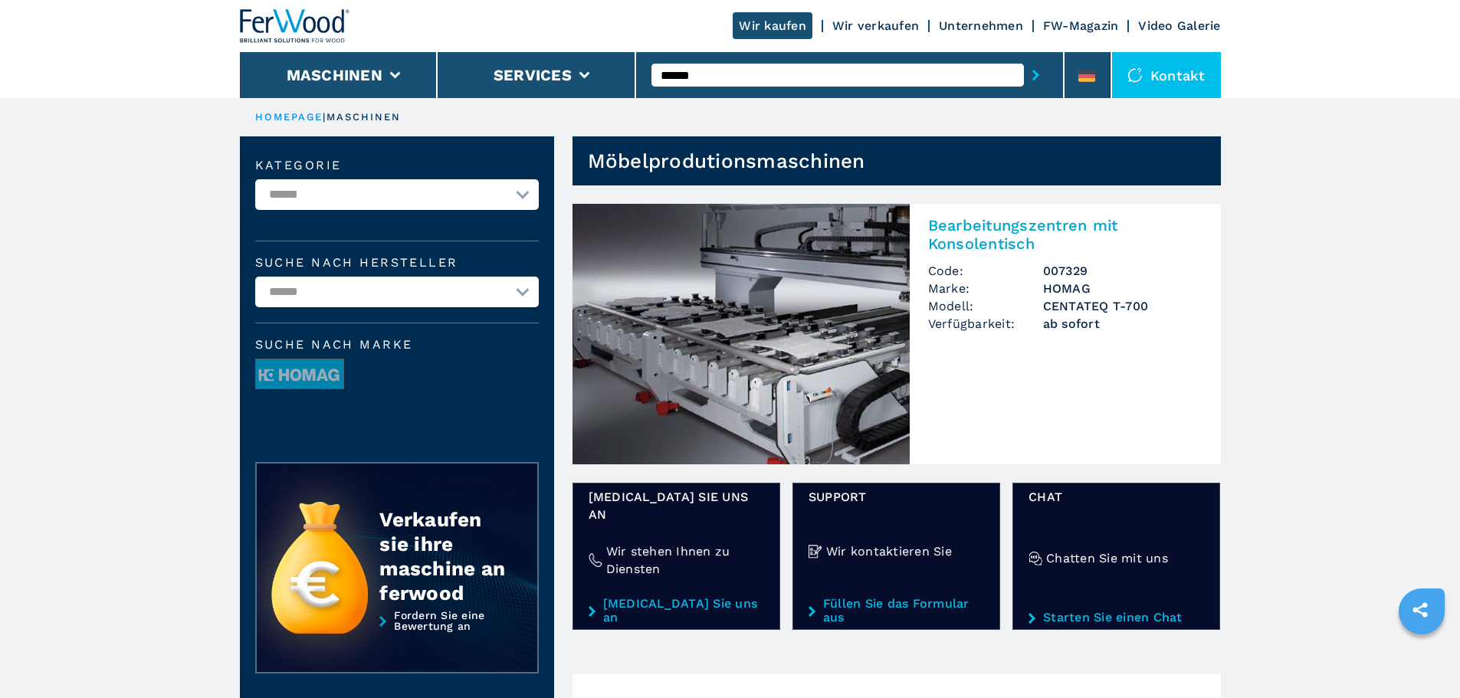
drag, startPoint x: 0, startPoint y: 0, endPoint x: 650, endPoint y: 340, distance: 733.5
click at [650, 340] on img at bounding box center [740, 334] width 337 height 261
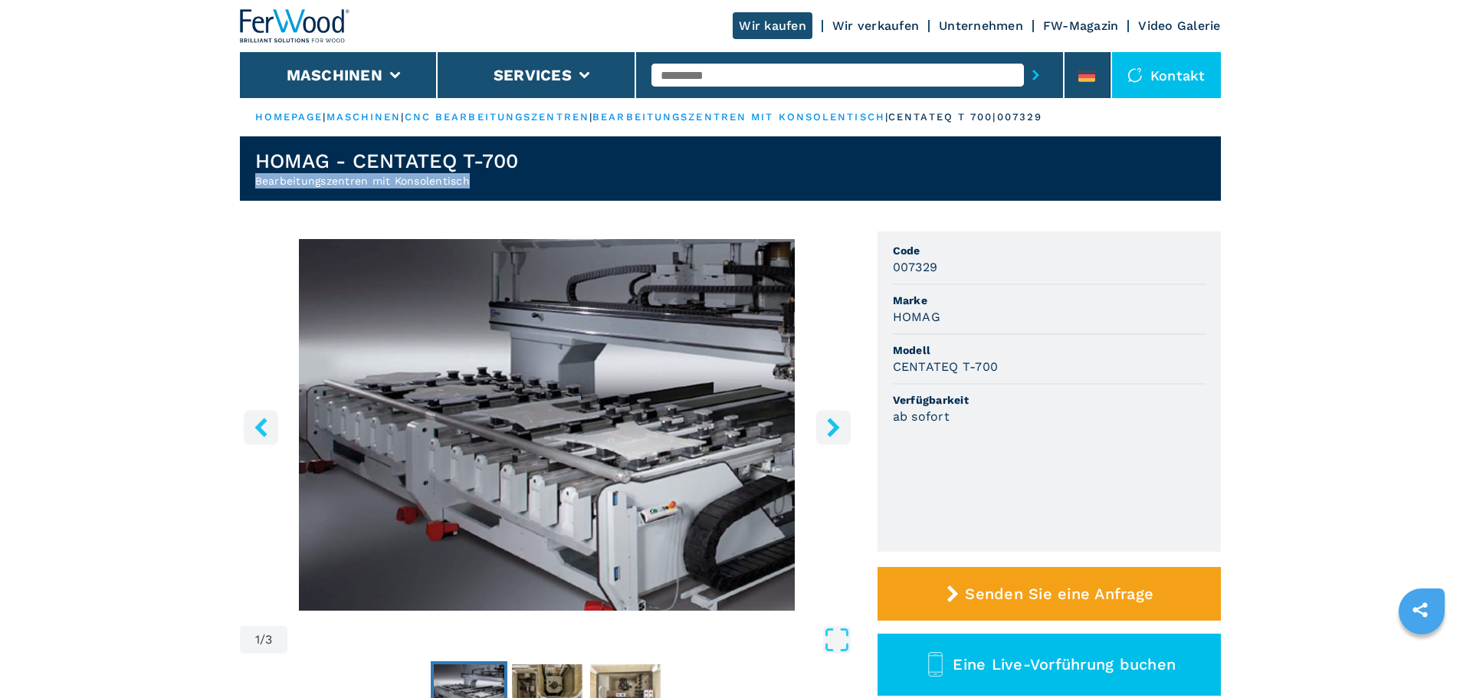
drag, startPoint x: 467, startPoint y: 184, endPoint x: 182, endPoint y: 189, distance: 284.3
copy h2 "Bearbeitungszentren mit Konsolentisch"
click at [530, 162] on header "HOMAG - CENTATEQ T-700 Bearbeitungszentren mit Konsolentisch" at bounding box center [730, 168] width 981 height 64
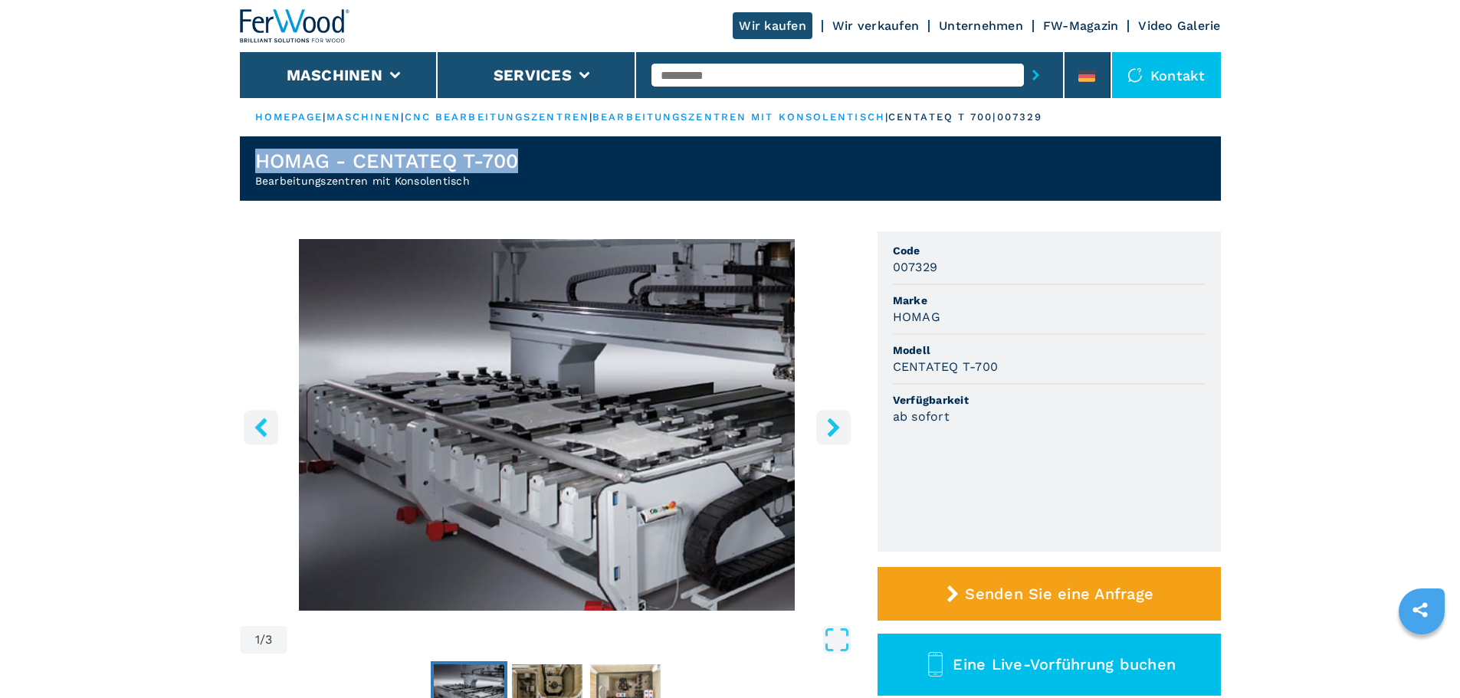
drag, startPoint x: 530, startPoint y: 162, endPoint x: 199, endPoint y: 152, distance: 331.2
copy h1 "HOMAG - CENTATEQ T-700"
click at [688, 80] on input "text" at bounding box center [837, 75] width 372 height 23
type input "******"
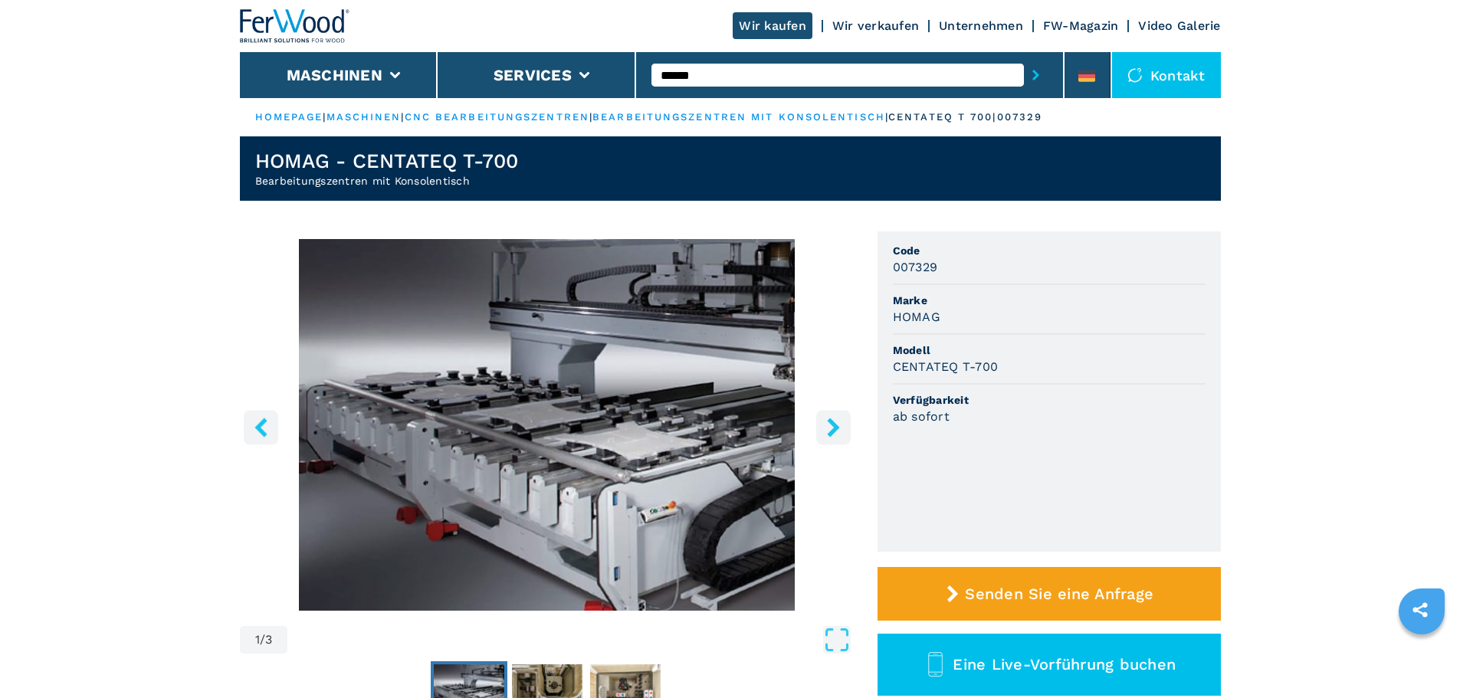
click at [1024, 57] on button "submit-button" at bounding box center [1036, 74] width 24 height 35
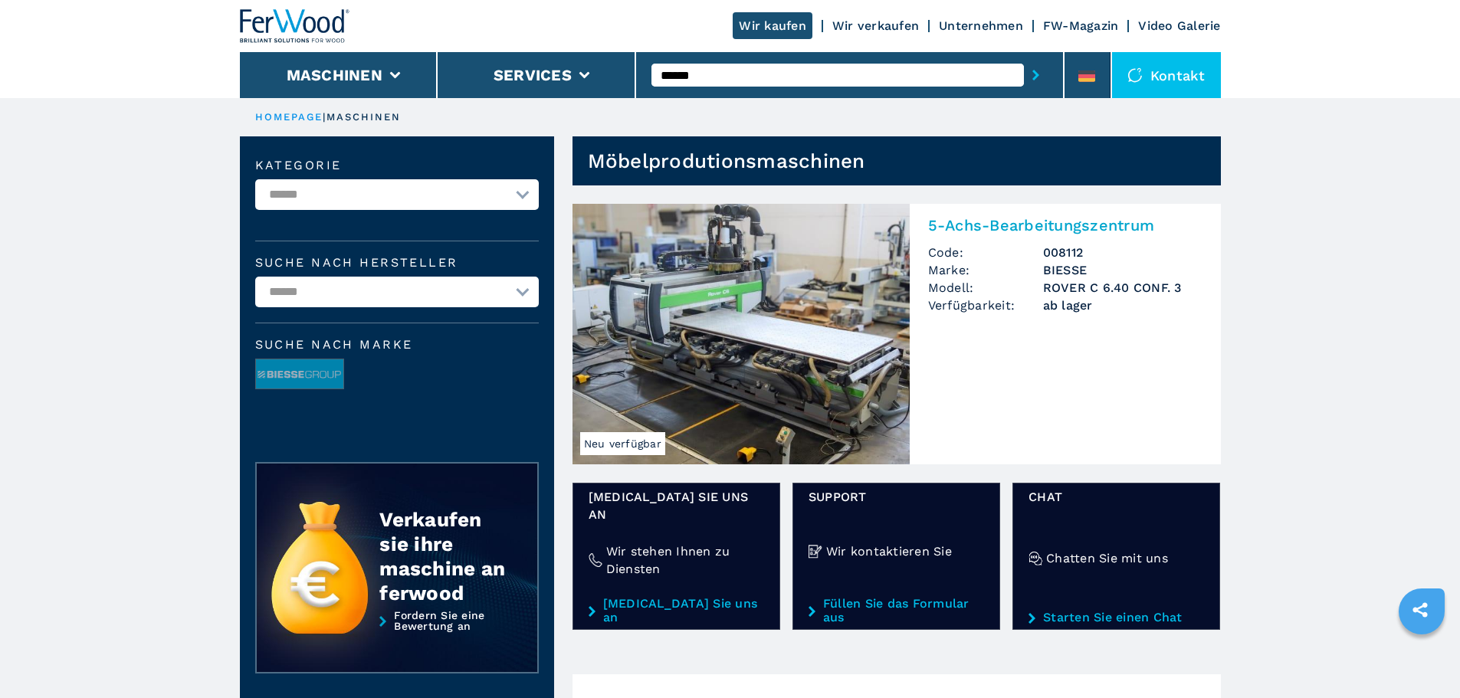
click at [657, 248] on img at bounding box center [740, 334] width 337 height 261
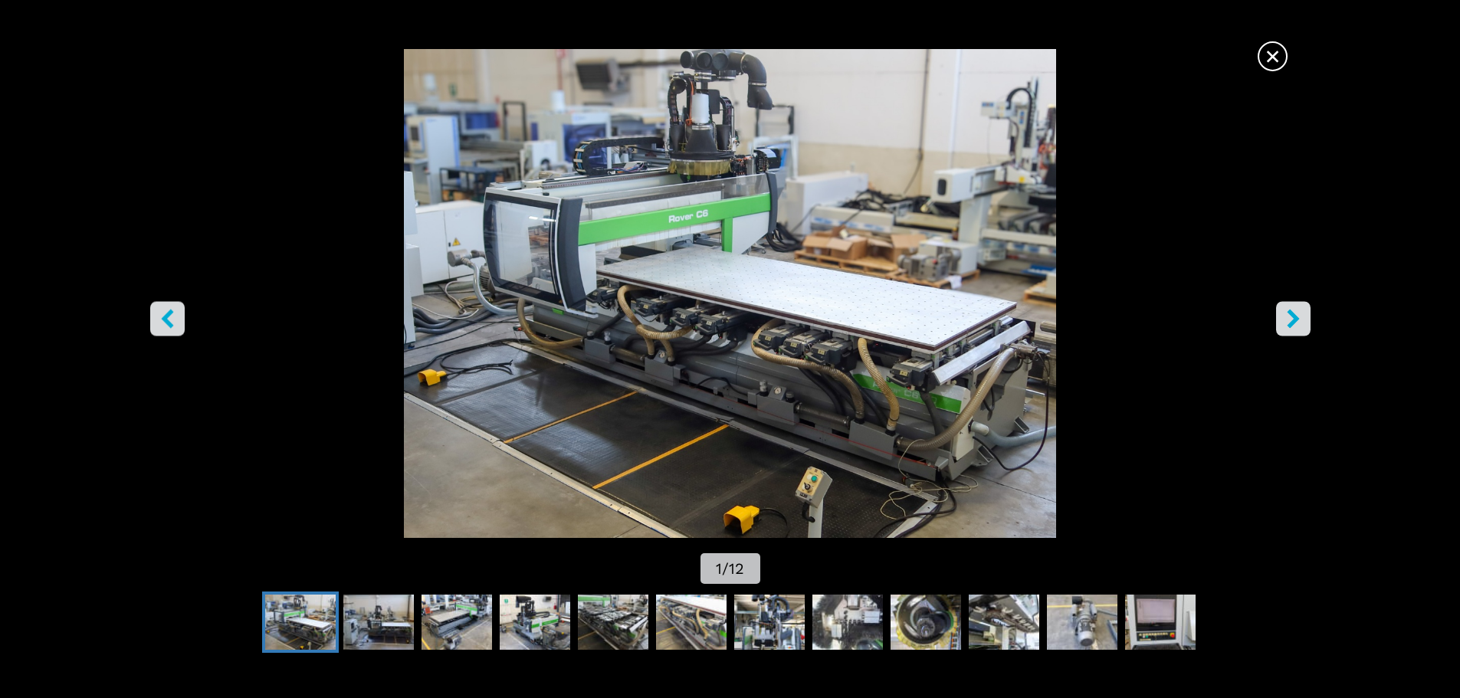
click at [1290, 51] on div "× 1 / 12" at bounding box center [730, 318] width 1460 height 539
click at [1274, 54] on span "×" at bounding box center [1272, 53] width 27 height 27
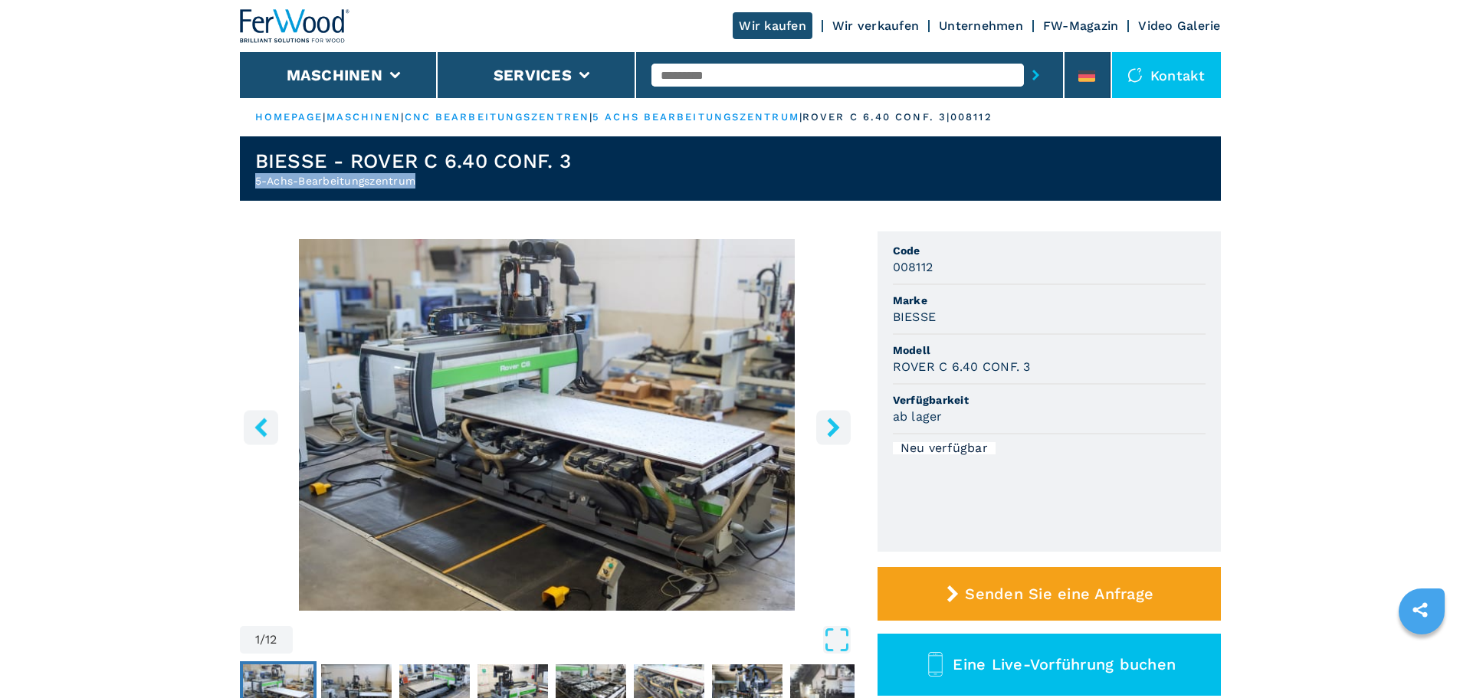
drag, startPoint x: 427, startPoint y: 185, endPoint x: 213, endPoint y: 189, distance: 213.8
copy h2 "5-Achs-Bearbeitungszentrum"
click at [672, 152] on header "BIESSE - ROVER C 6.40 CONF. 3 5-Achs-Bearbeitungszentrum" at bounding box center [730, 168] width 981 height 64
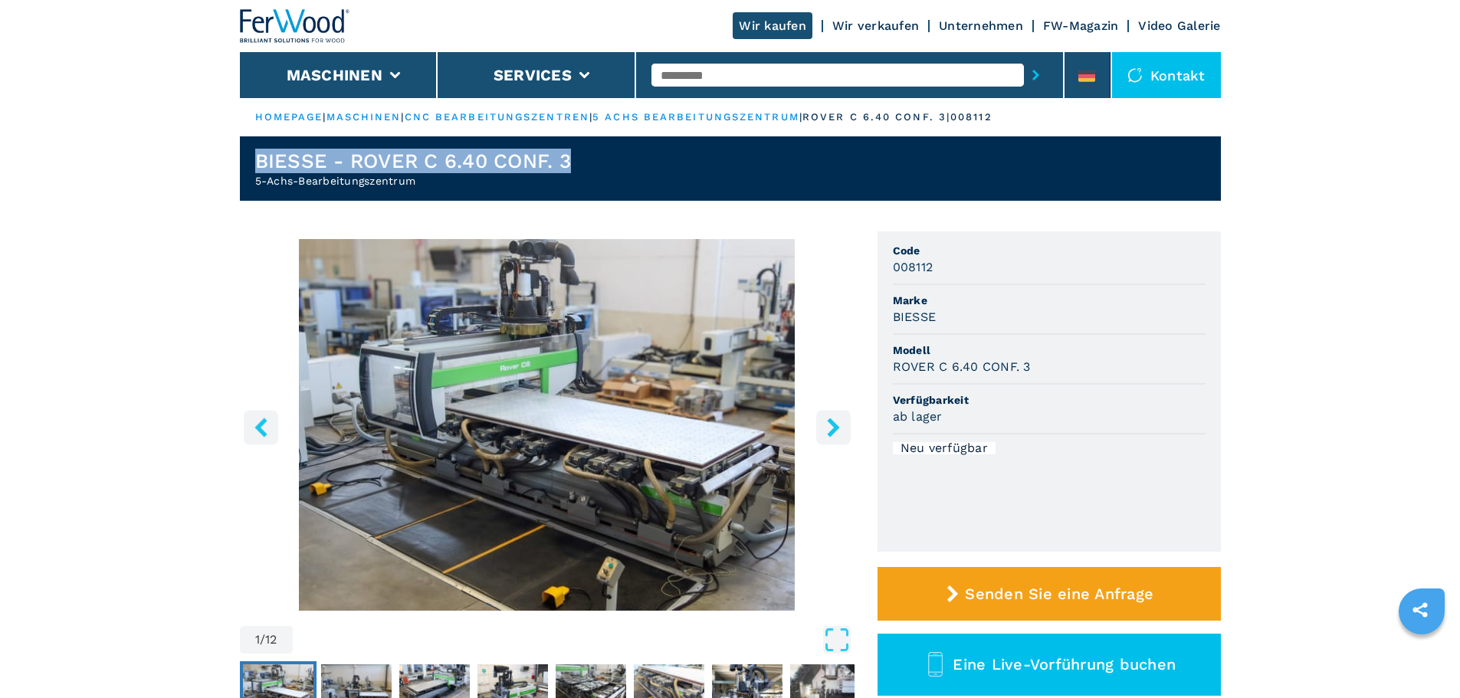
drag, startPoint x: 652, startPoint y: 158, endPoint x: 178, endPoint y: 167, distance: 474.4
copy h1 "BIESSE - ROVER C 6.40 CONF. 3"
click at [735, 78] on input "text" at bounding box center [837, 75] width 372 height 23
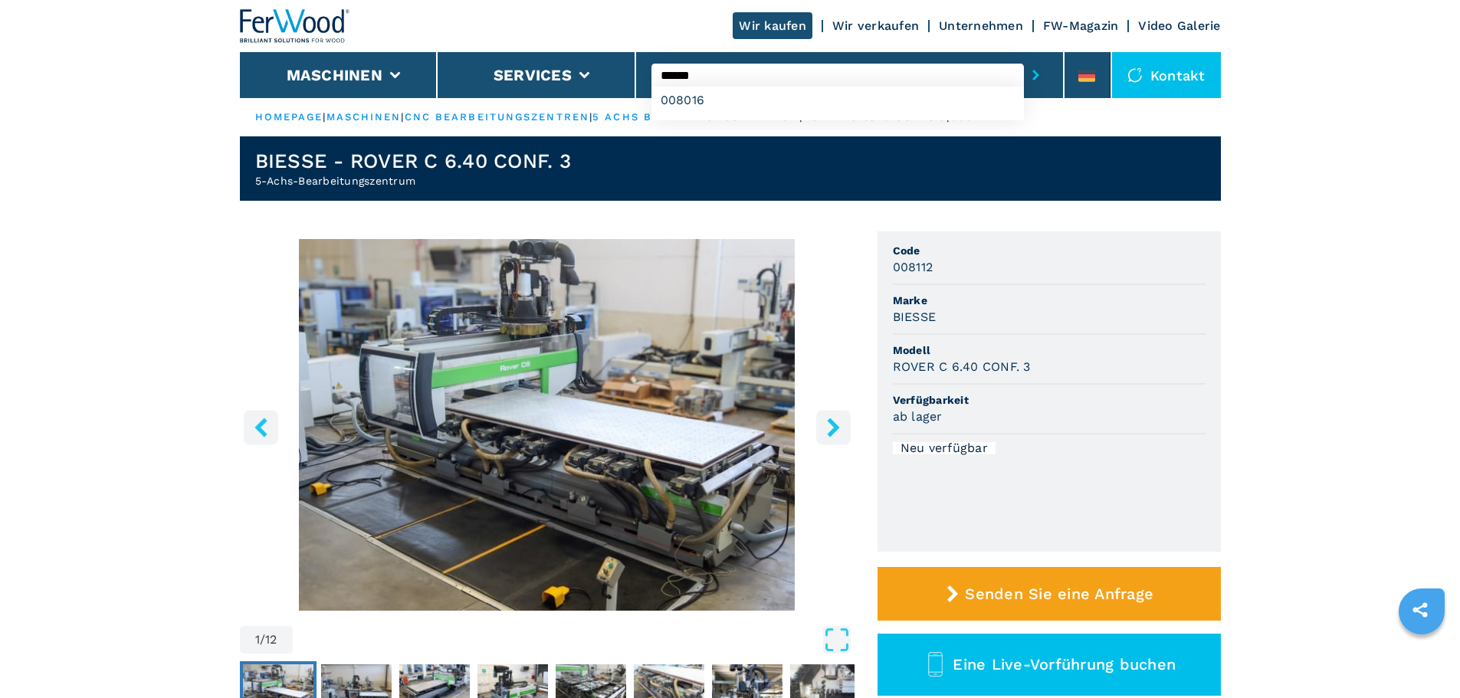
type input "******"
click at [1024, 57] on button "submit-button" at bounding box center [1036, 74] width 24 height 35
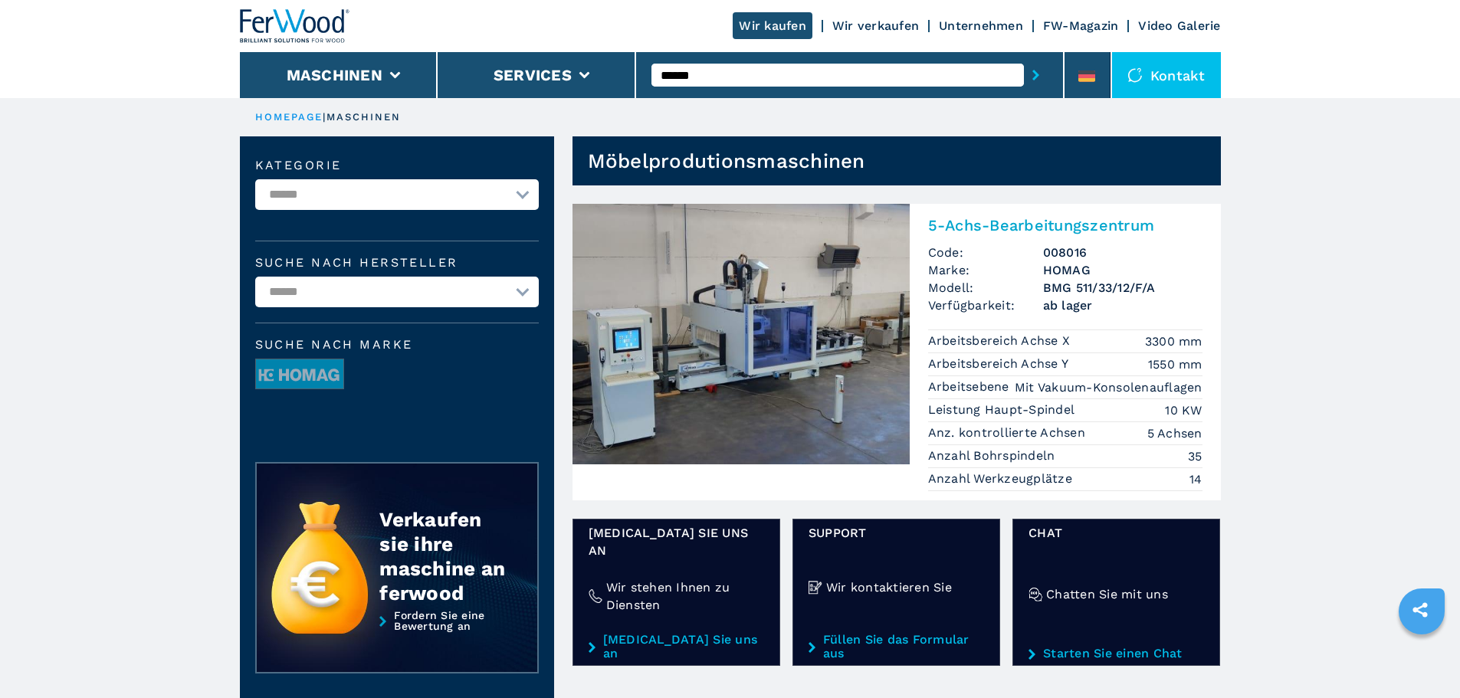
click at [794, 284] on img at bounding box center [740, 334] width 337 height 261
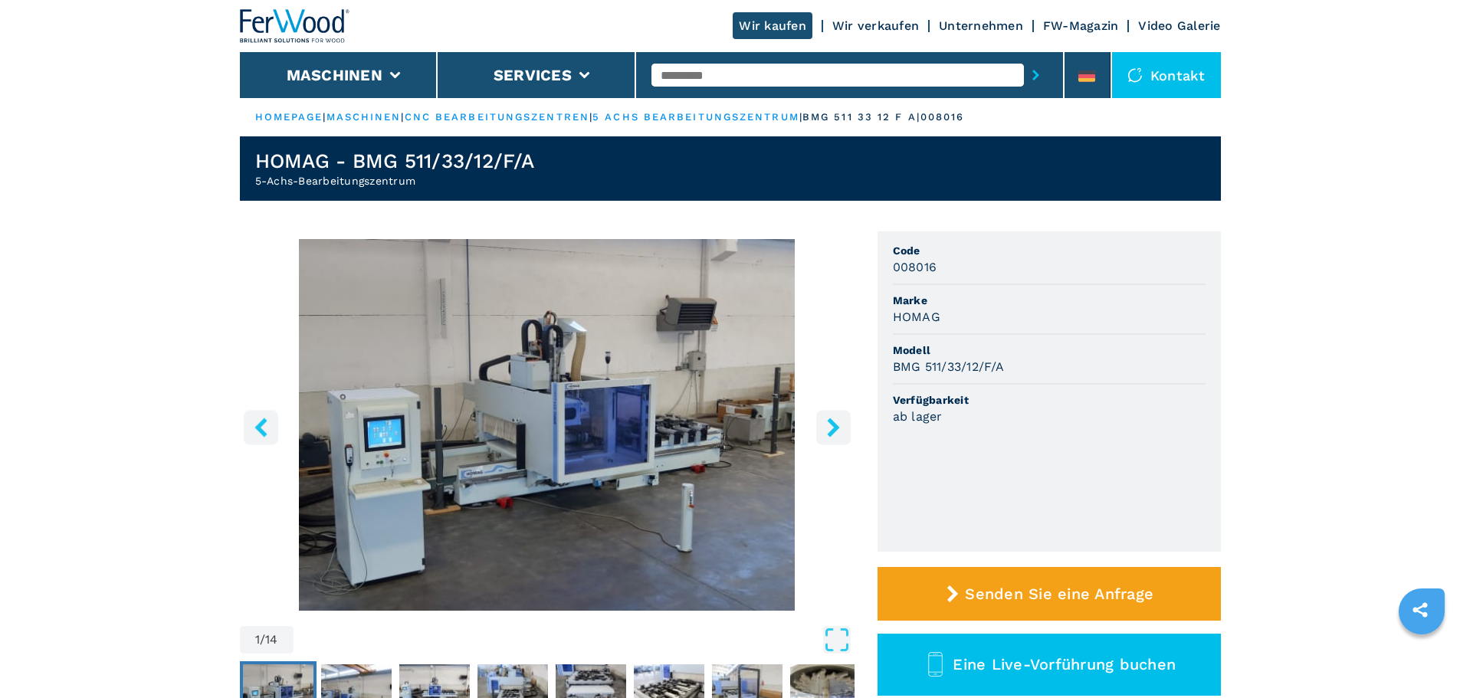
click at [451, 175] on h2 "5-Achs-Bearbeitungszentrum" at bounding box center [394, 180] width 279 height 15
drag, startPoint x: 435, startPoint y: 175, endPoint x: 196, endPoint y: 183, distance: 239.2
copy h2 "5-Achs-Bearbeitungszentrum"
click at [581, 151] on header "HOMAG - BMG 511/33/12/F/A 5-Achs-Bearbeitungszentrum" at bounding box center [730, 168] width 981 height 64
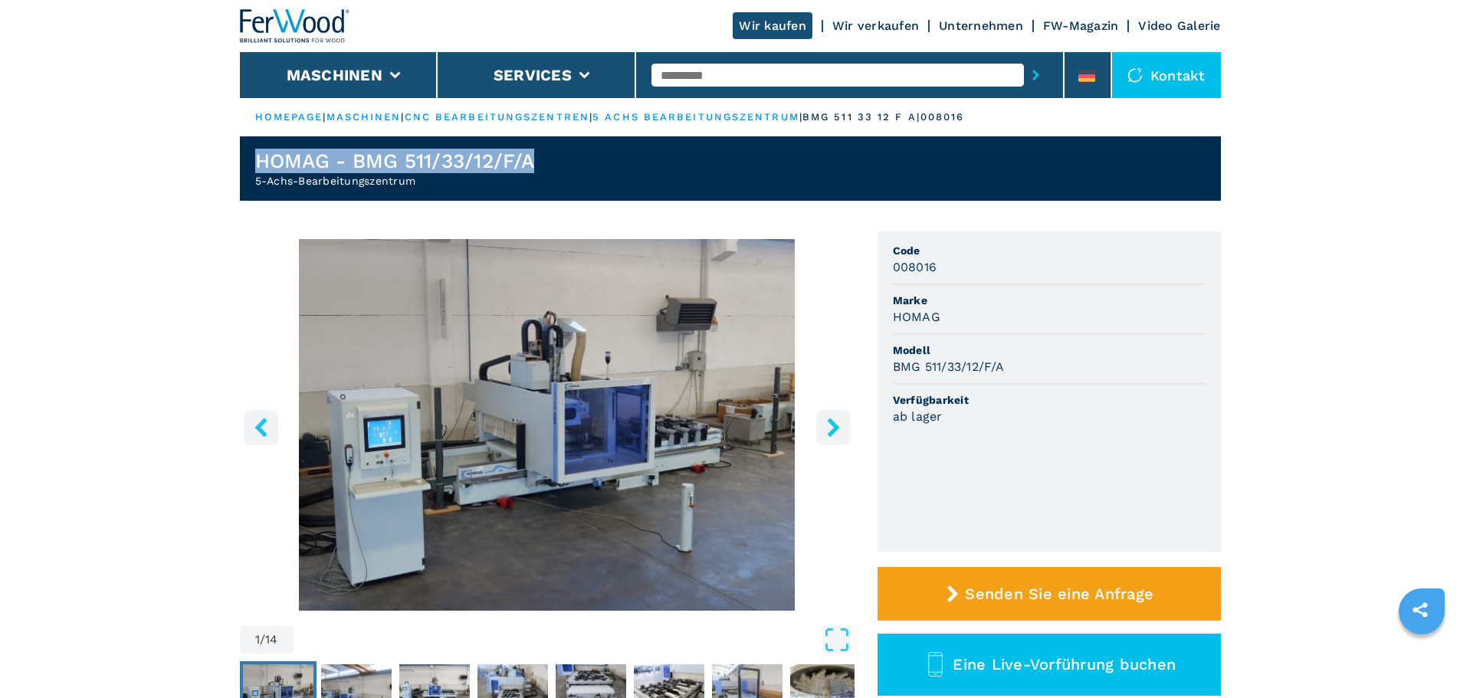
drag, startPoint x: 563, startPoint y: 152, endPoint x: 172, endPoint y: 139, distance: 391.0
copy h1 "HOMAG - BMG 511/33/12/F/A"
click at [438, 189] on header "HOMAG - BMG 511/33/12/F/A 5-Achs-Bearbeitungszentrum" at bounding box center [730, 168] width 981 height 64
click at [809, 74] on input "text" at bounding box center [837, 75] width 372 height 23
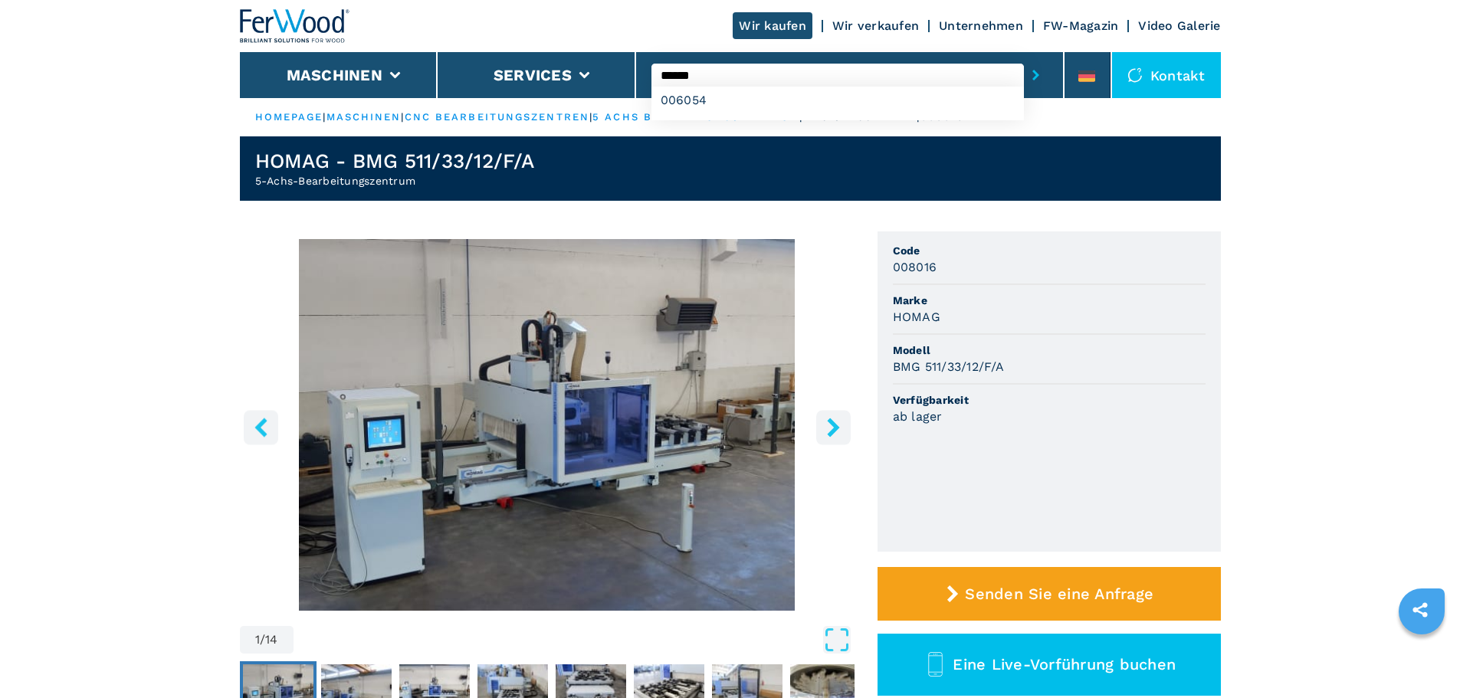
type input "******"
click at [1024, 57] on button "submit-button" at bounding box center [1036, 74] width 24 height 35
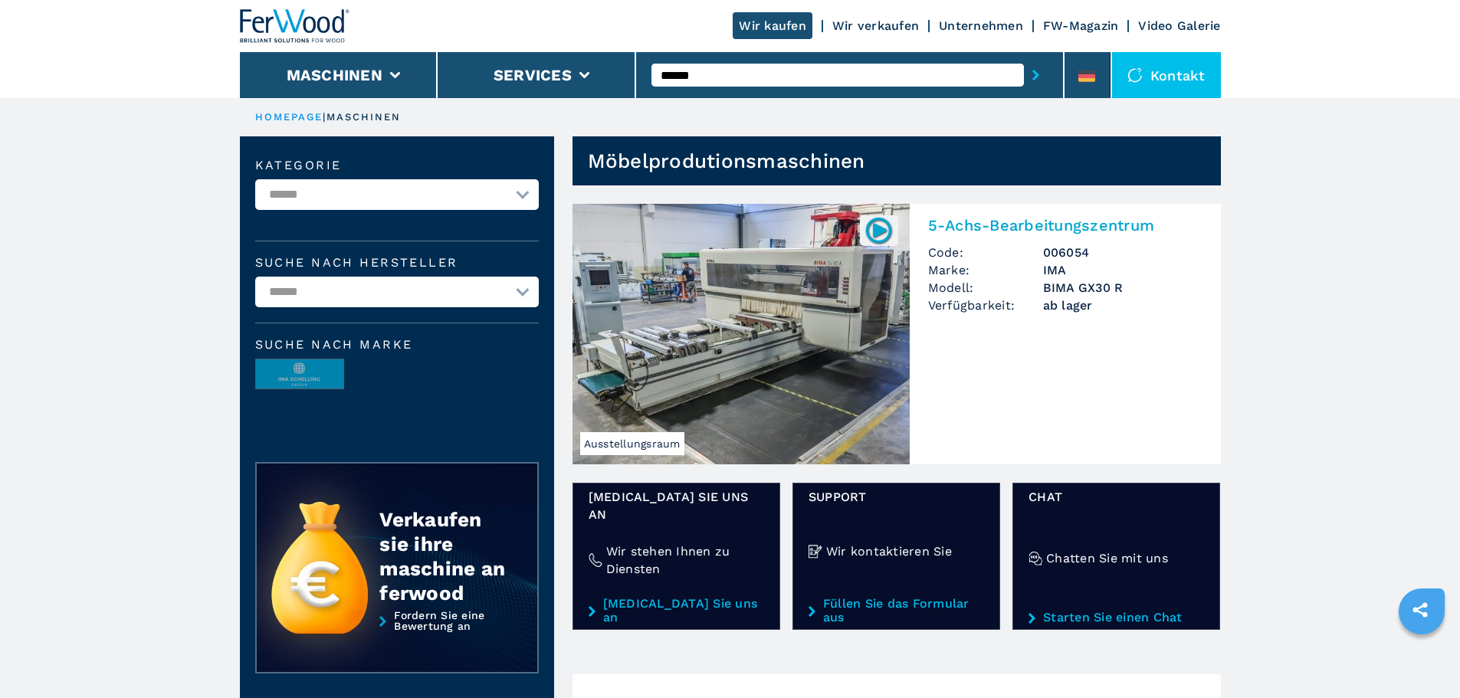
click at [895, 297] on img at bounding box center [740, 334] width 337 height 261
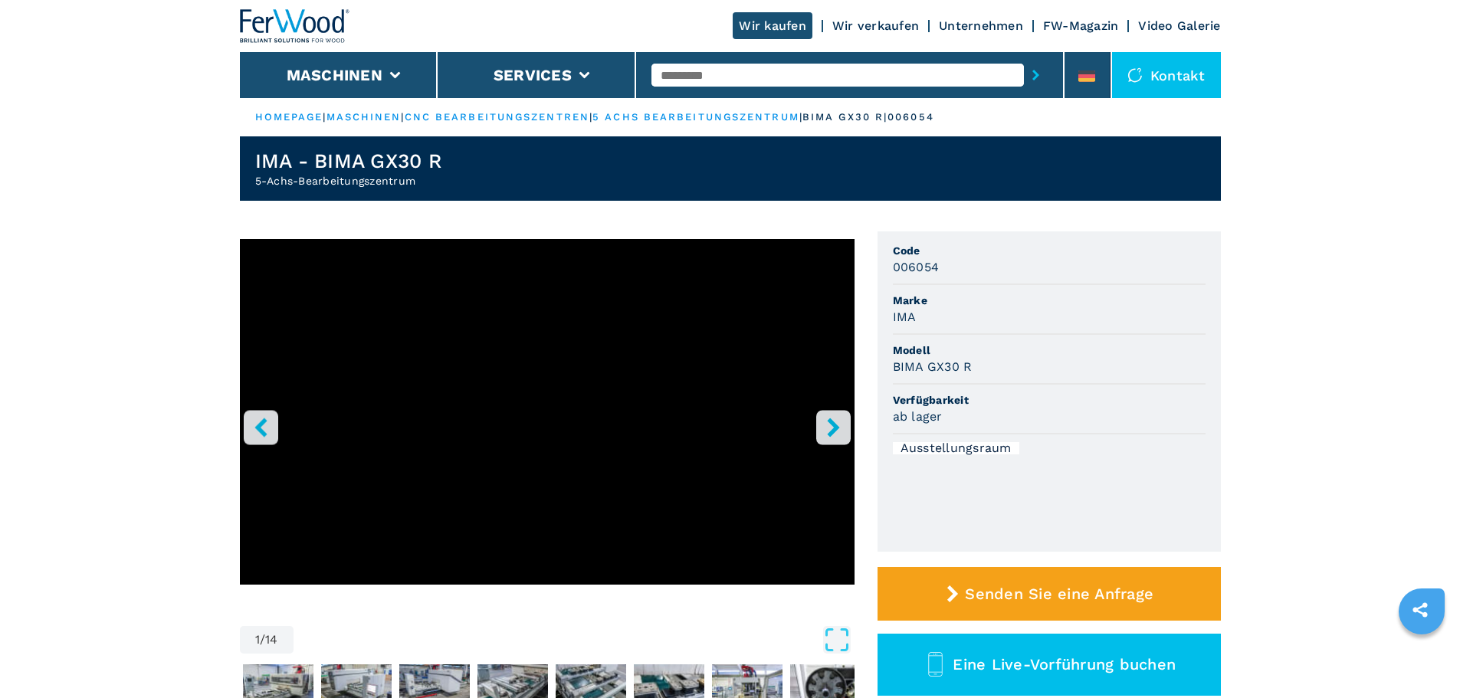
click at [427, 176] on h2 "5-Achs-Bearbeitungszentrum" at bounding box center [348, 180] width 186 height 15
drag, startPoint x: 415, startPoint y: 179, endPoint x: 241, endPoint y: 191, distance: 175.1
click at [241, 191] on header "IMA - BIMA GX30 R 5-Achs-Bearbeitungszentrum" at bounding box center [730, 168] width 981 height 64
copy h2 "5-Achs-Bearbeitungszentrum"
drag, startPoint x: 458, startPoint y: 166, endPoint x: 254, endPoint y: 156, distance: 204.8
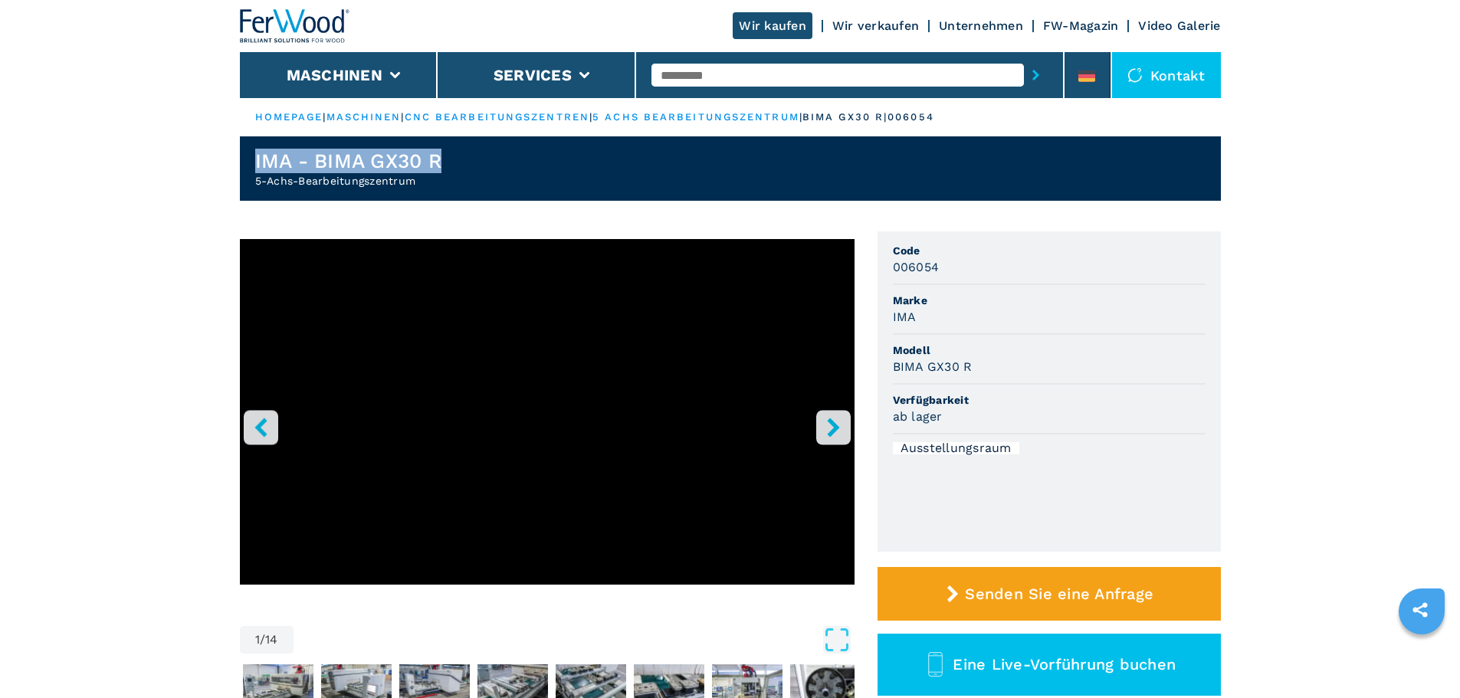
click at [254, 156] on header "IMA - BIMA GX30 R 5-Achs-Bearbeitungszentrum" at bounding box center [730, 168] width 981 height 64
copy h1 "IMA - BIMA GX30 R"
drag, startPoint x: 733, startPoint y: 88, endPoint x: 741, endPoint y: 84, distance: 9.6
click at [733, 88] on div at bounding box center [849, 74] width 396 height 35
click at [744, 80] on input "text" at bounding box center [837, 75] width 372 height 23
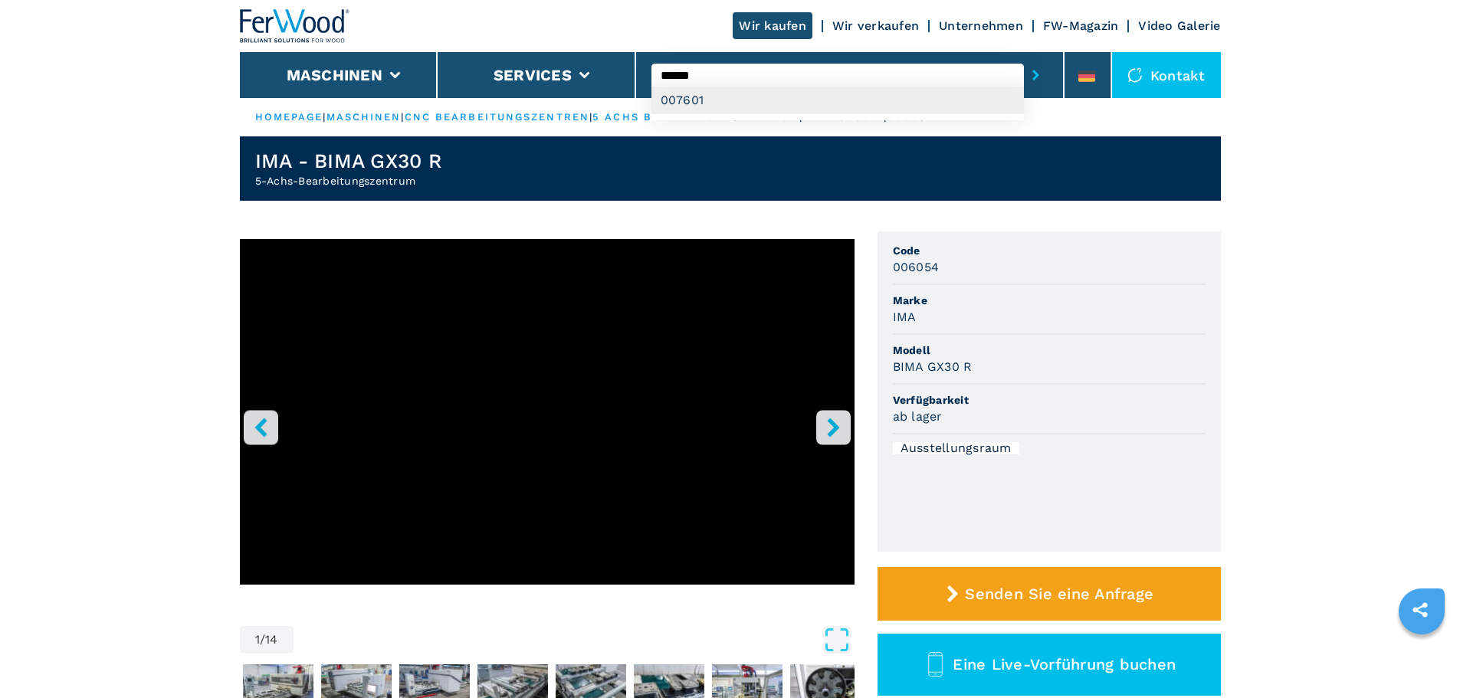
type input "******"
click at [742, 99] on div "007601" at bounding box center [837, 101] width 372 height 28
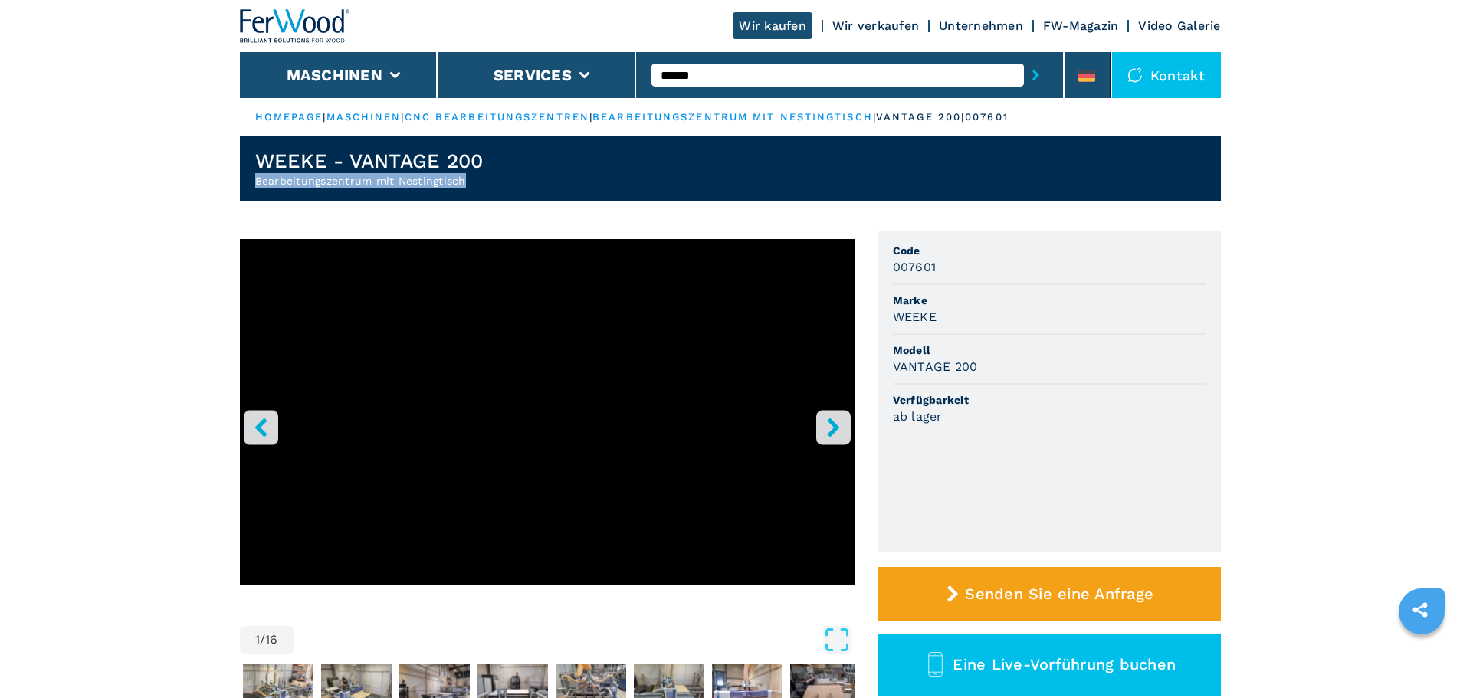
drag, startPoint x: 477, startPoint y: 189, endPoint x: 232, endPoint y: 187, distance: 244.5
copy h2 "Bearbeitungszentrum mit Nestingtisch"
click at [553, 164] on header "WEEKE - VANTAGE 200 Bearbeitungszentrum mit Nestingtisch" at bounding box center [730, 168] width 981 height 64
drag, startPoint x: 517, startPoint y: 161, endPoint x: 246, endPoint y: 154, distance: 271.4
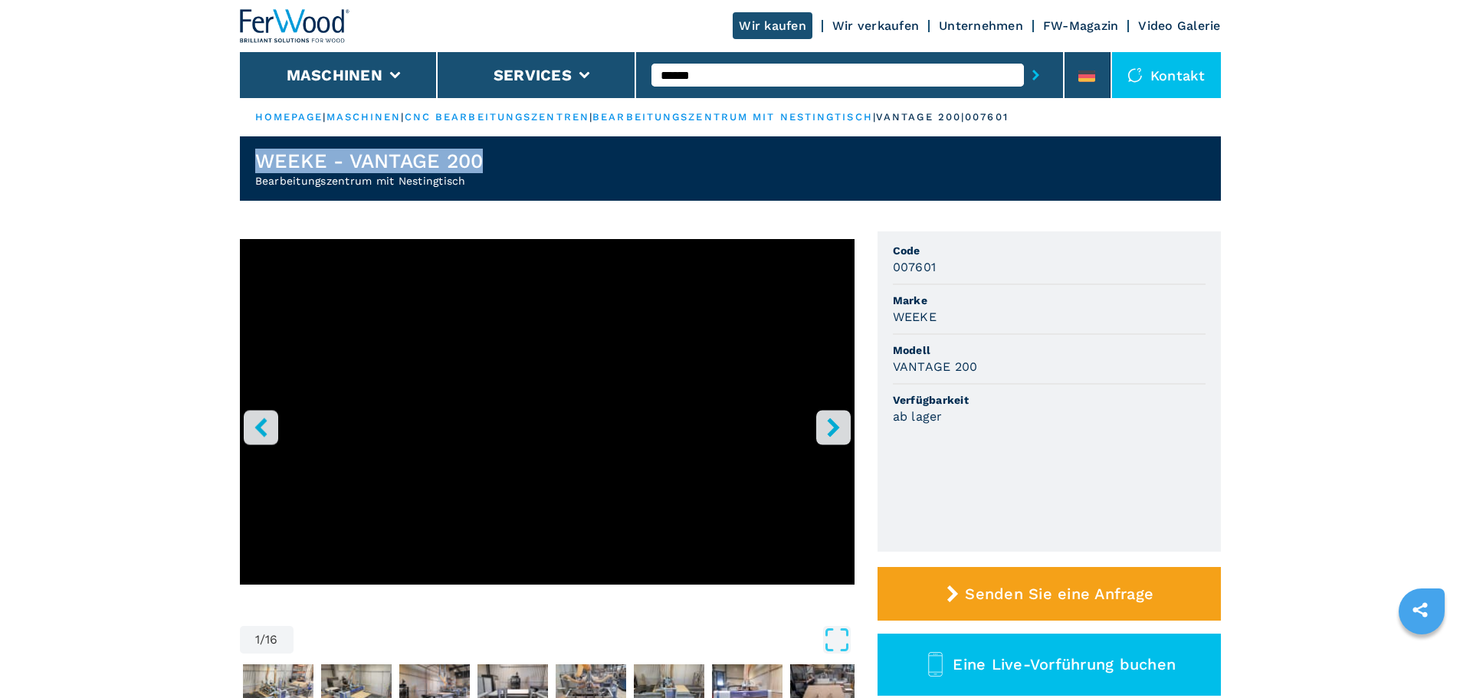
click at [246, 154] on header "WEEKE - VANTAGE 200 Bearbeitungszentrum mit Nestingtisch" at bounding box center [730, 168] width 981 height 64
copy h1 "WEEKE - VANTAGE 200"
click at [1097, 79] on li at bounding box center [1087, 75] width 46 height 46
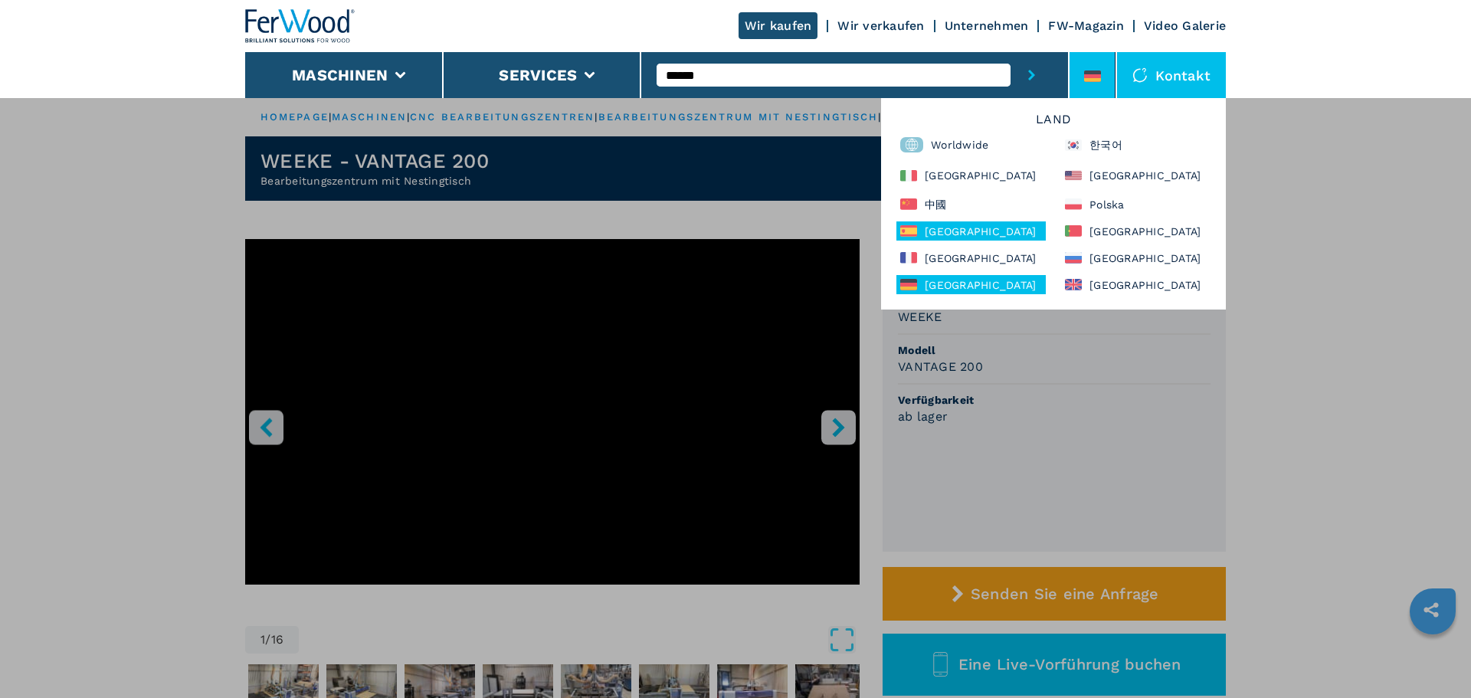
click at [962, 235] on div "España" at bounding box center [971, 230] width 149 height 19
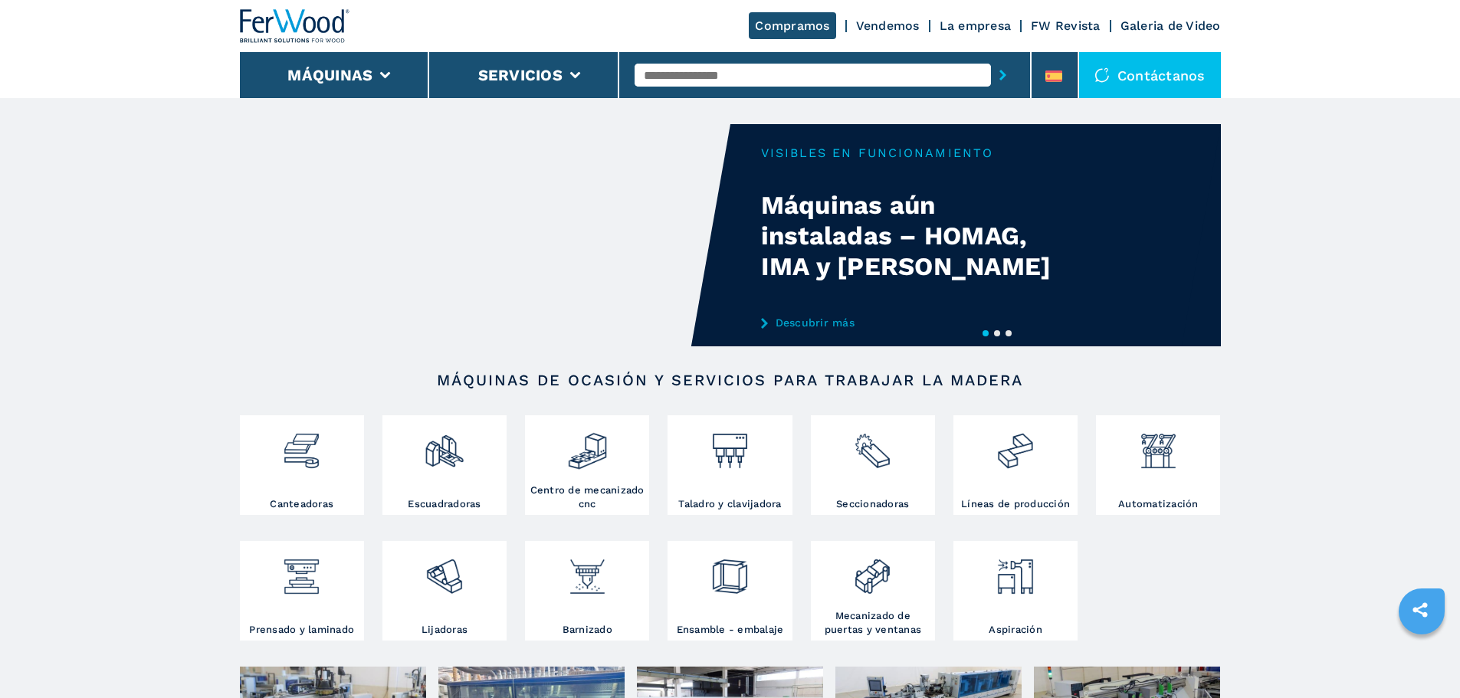
click at [726, 70] on input "text" at bounding box center [813, 75] width 356 height 23
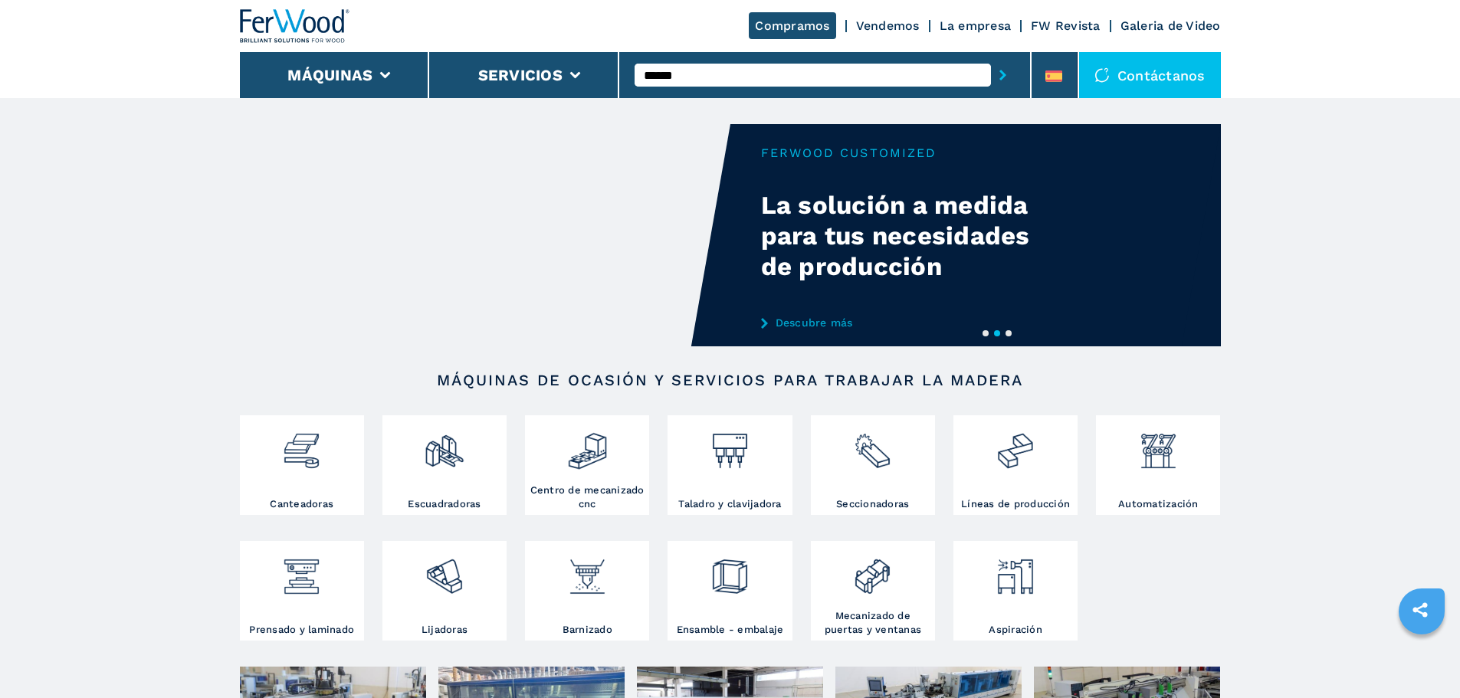
type input "******"
click at [991, 57] on button "submit-button" at bounding box center [1003, 74] width 24 height 35
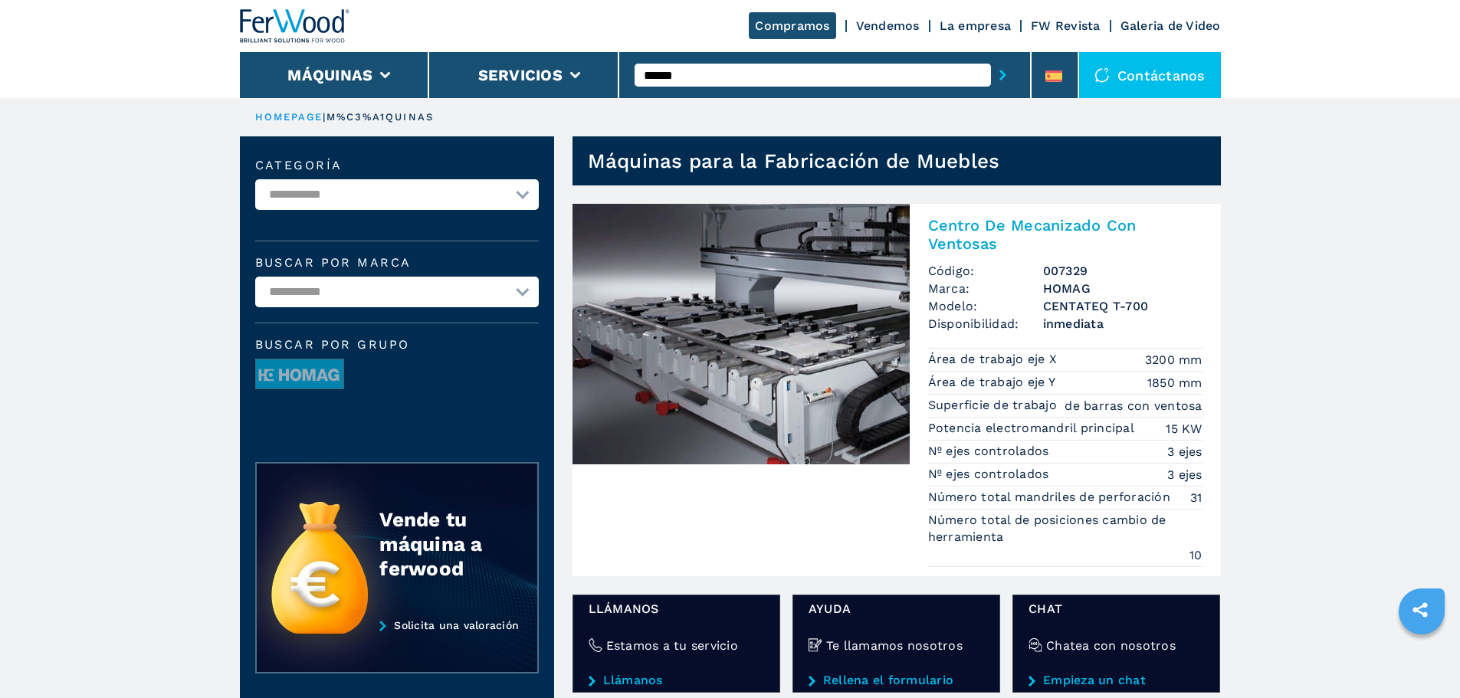
click at [824, 247] on img at bounding box center [740, 334] width 337 height 261
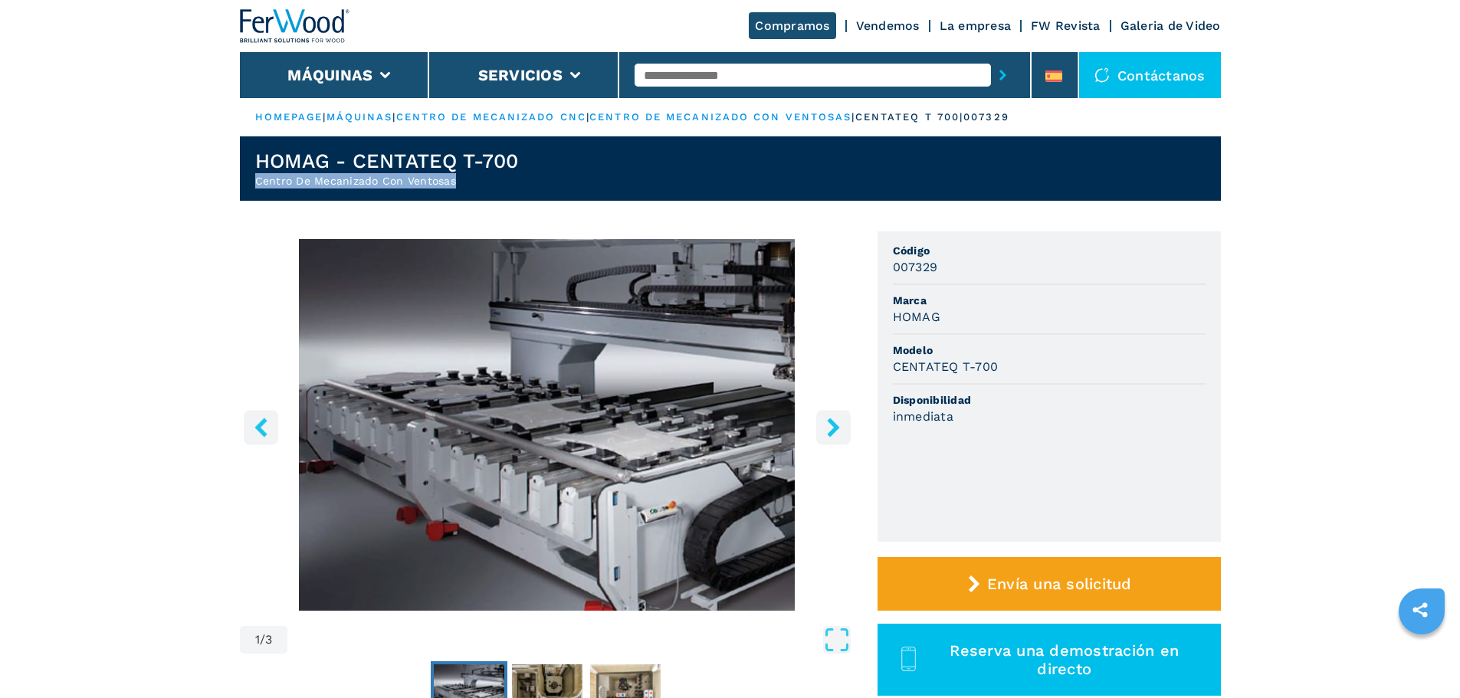
drag, startPoint x: 480, startPoint y: 182, endPoint x: 178, endPoint y: 187, distance: 302.7
copy h2 "Centro De Mecanizado Con Ventosas"
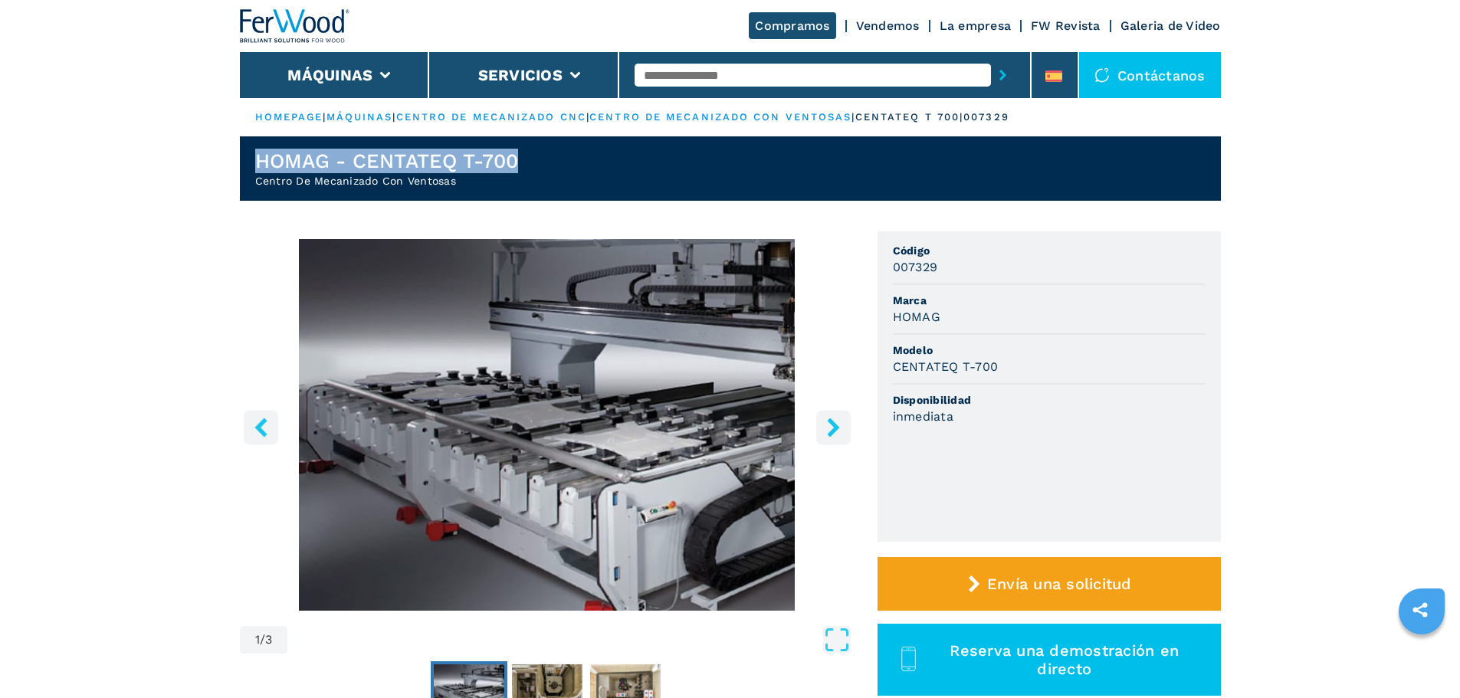
drag, startPoint x: 566, startPoint y: 168, endPoint x: 201, endPoint y: 154, distance: 365.0
copy h1 "HOMAG - CENTATEQ T-700"
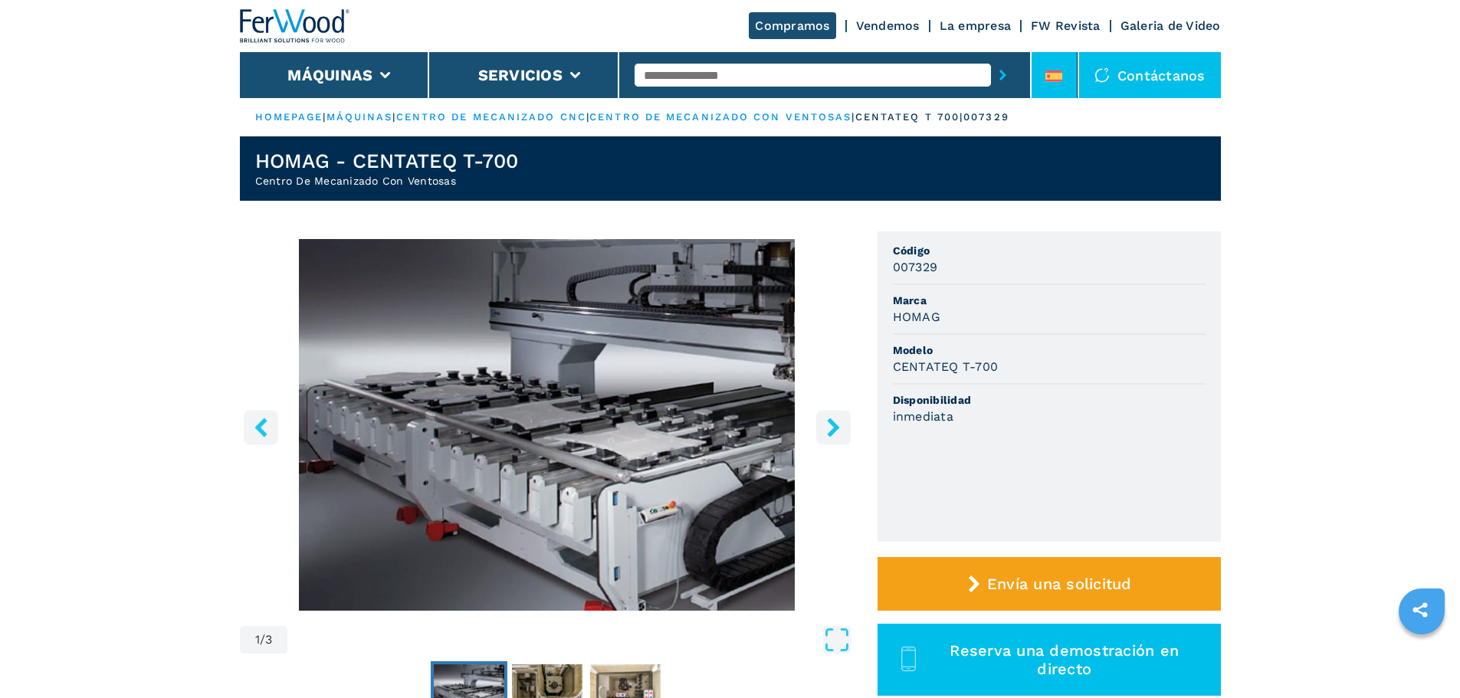
click at [1044, 78] on li at bounding box center [1054, 75] width 46 height 46
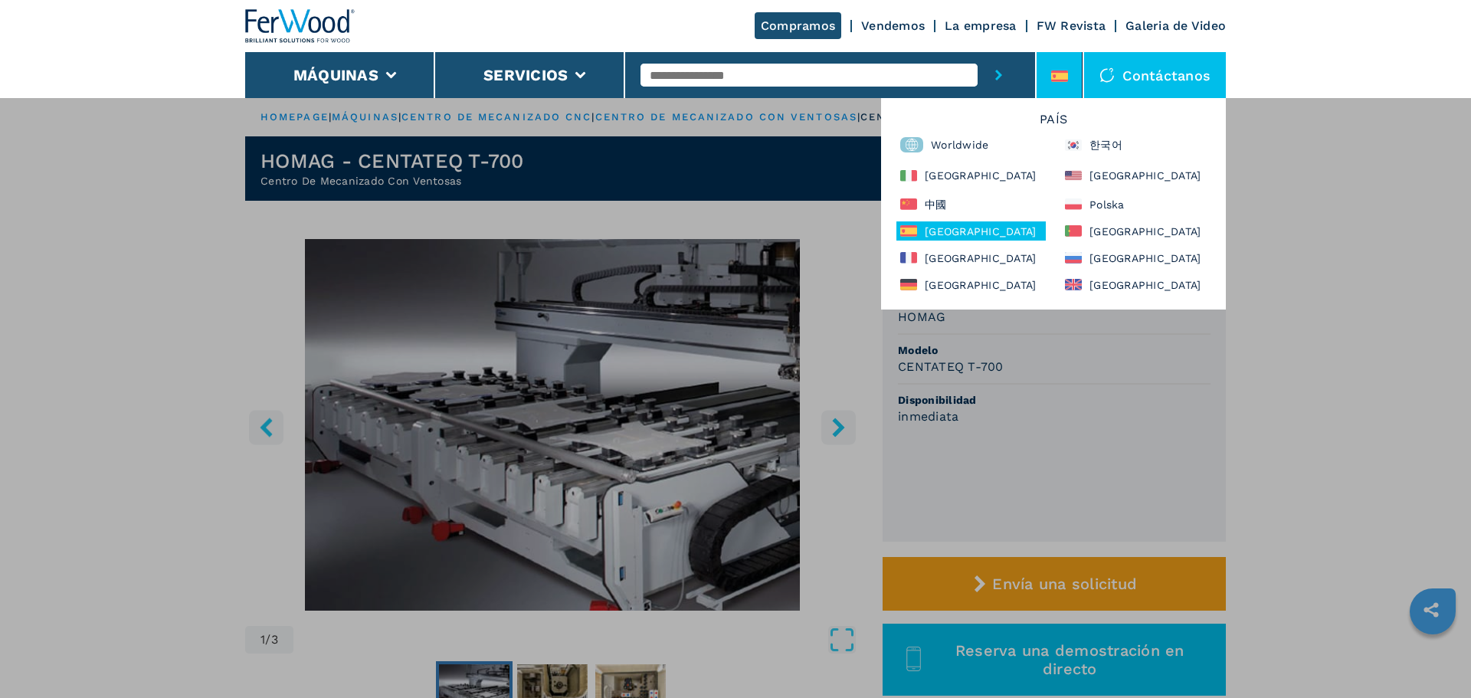
click at [210, 211] on div "Máquinas Canteadoras Escuadradoras Centro de mecanizado cnc Taladro y clavijado…" at bounding box center [735, 446] width 1471 height 698
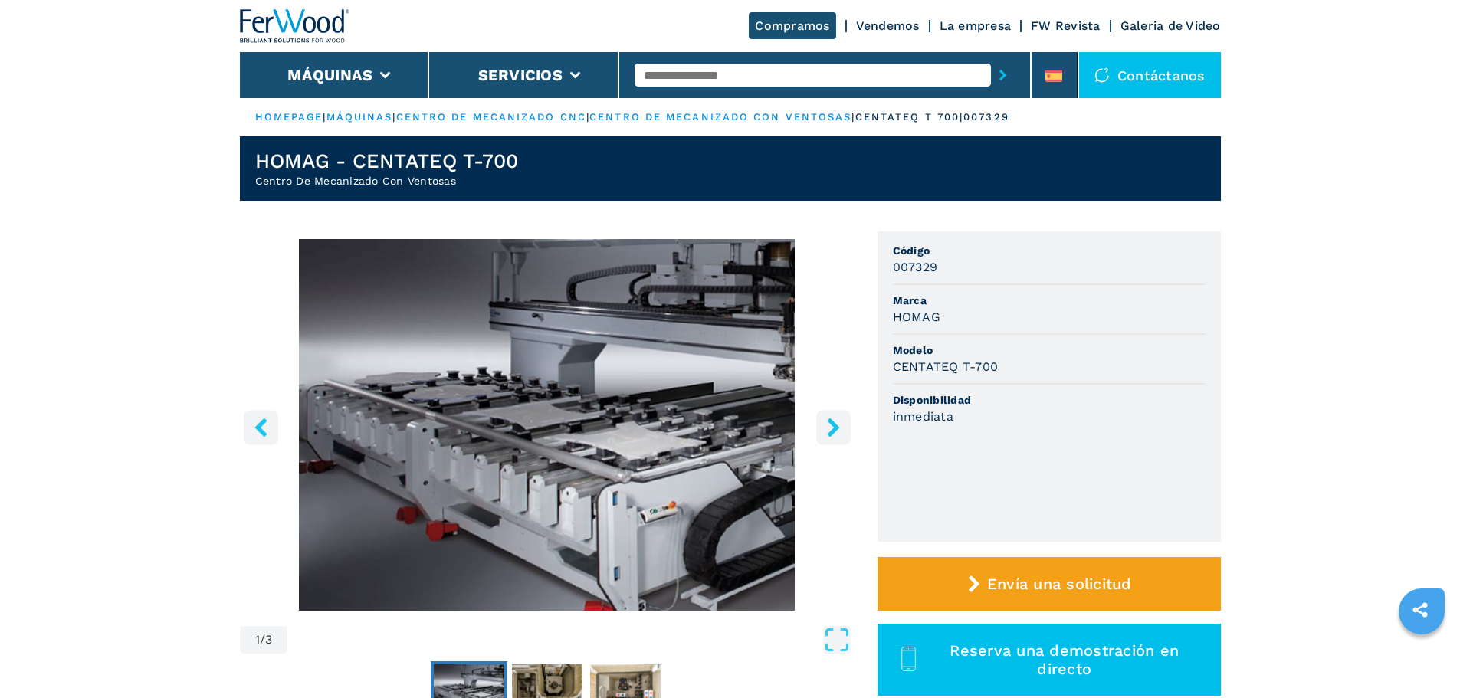
click at [724, 80] on input "text" at bounding box center [813, 75] width 356 height 23
click at [659, 70] on input "text" at bounding box center [813, 75] width 356 height 23
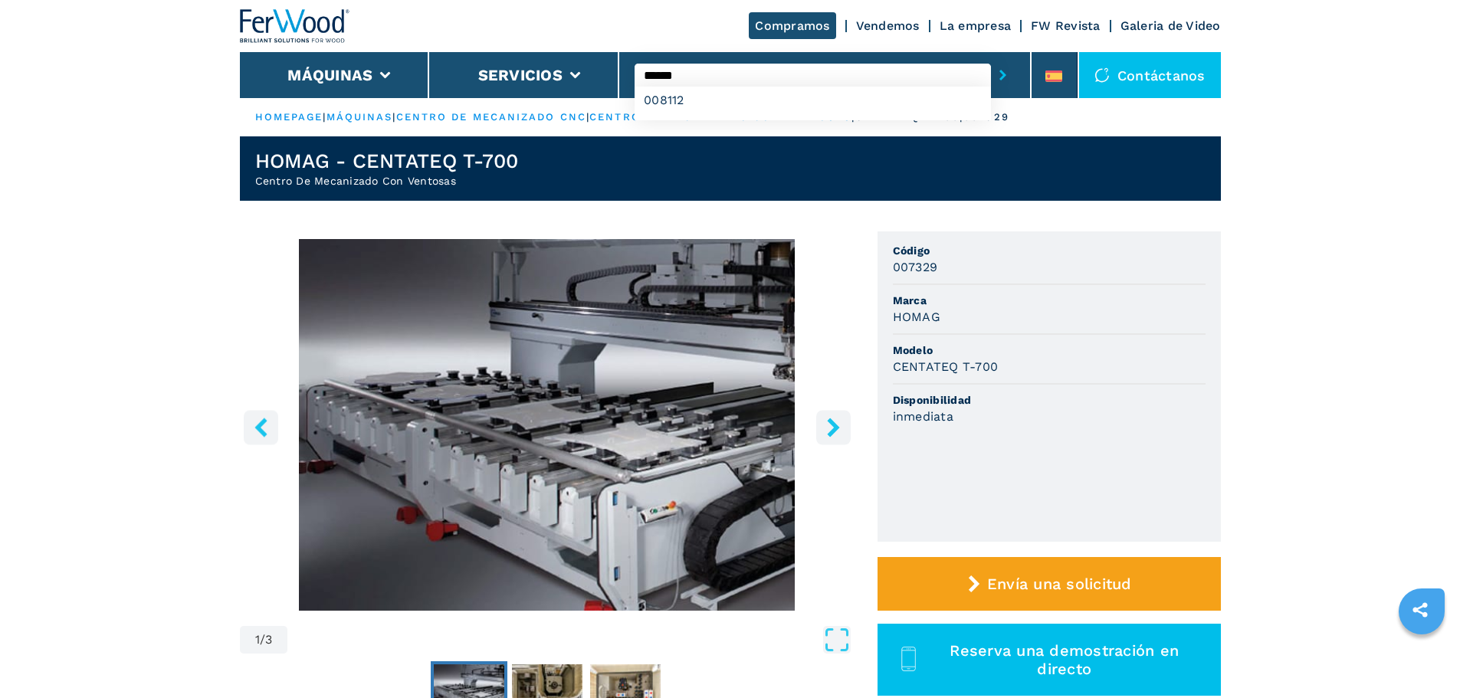
type input "******"
click at [991, 57] on button "submit-button" at bounding box center [1003, 74] width 24 height 35
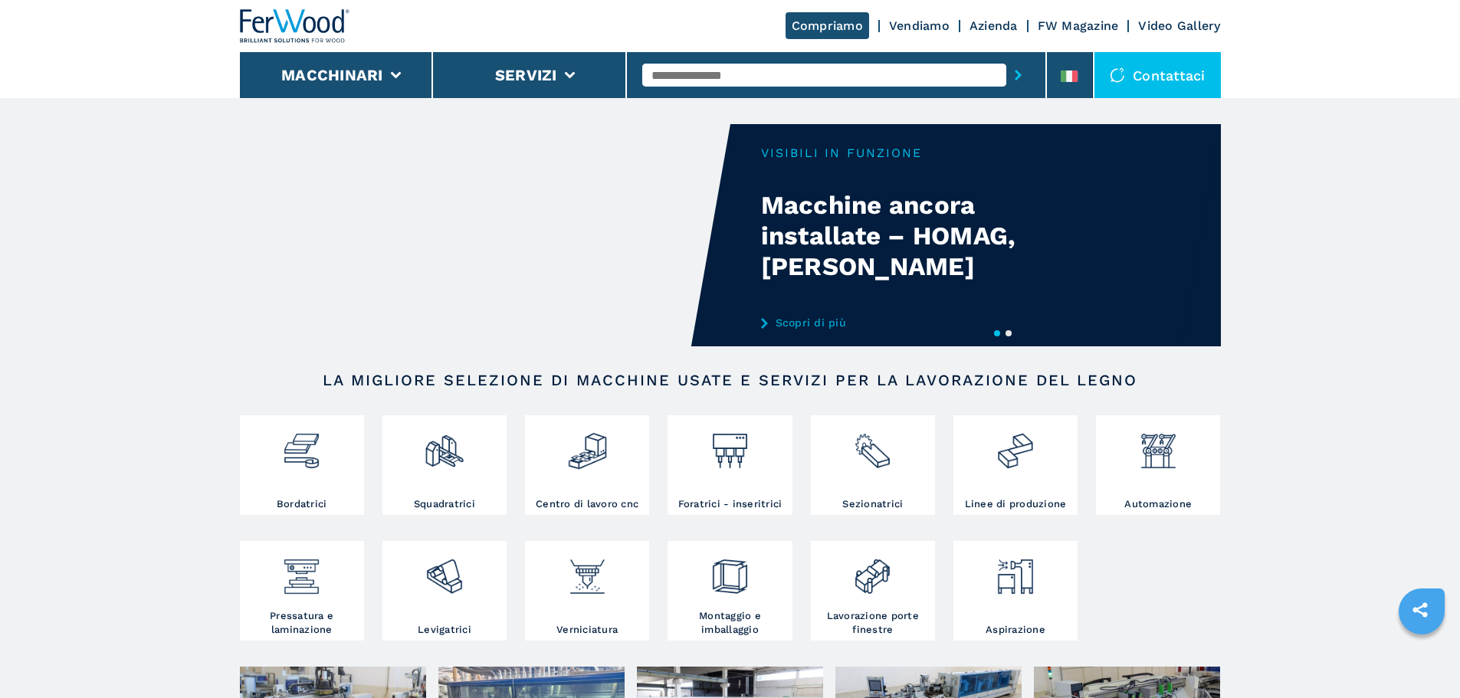
click at [703, 75] on input "text" at bounding box center [824, 75] width 364 height 23
click at [1041, 84] on div at bounding box center [837, 75] width 420 height 46
click at [1081, 84] on li at bounding box center [1070, 75] width 46 height 46
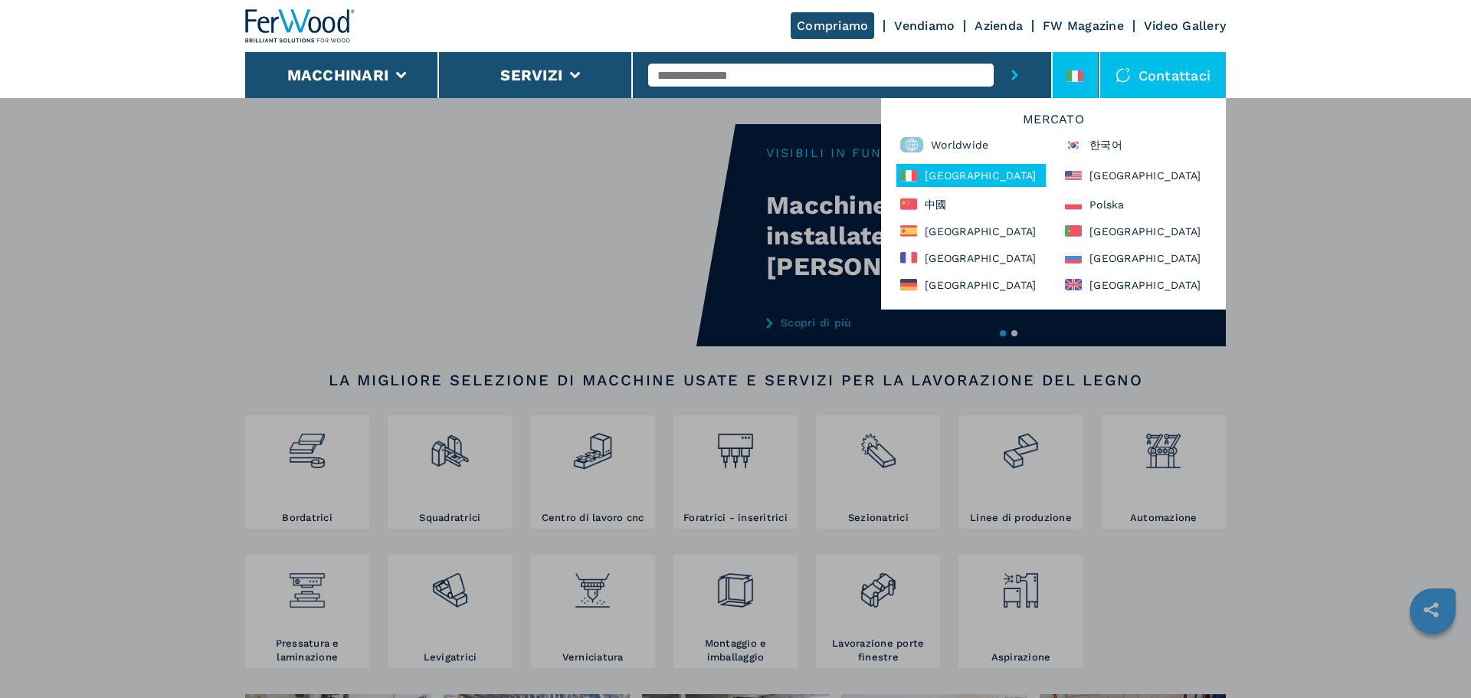
click at [1016, 131] on h6 "Mercato" at bounding box center [1054, 123] width 330 height 20
click at [974, 149] on div "Worldwide" at bounding box center [971, 144] width 149 height 23
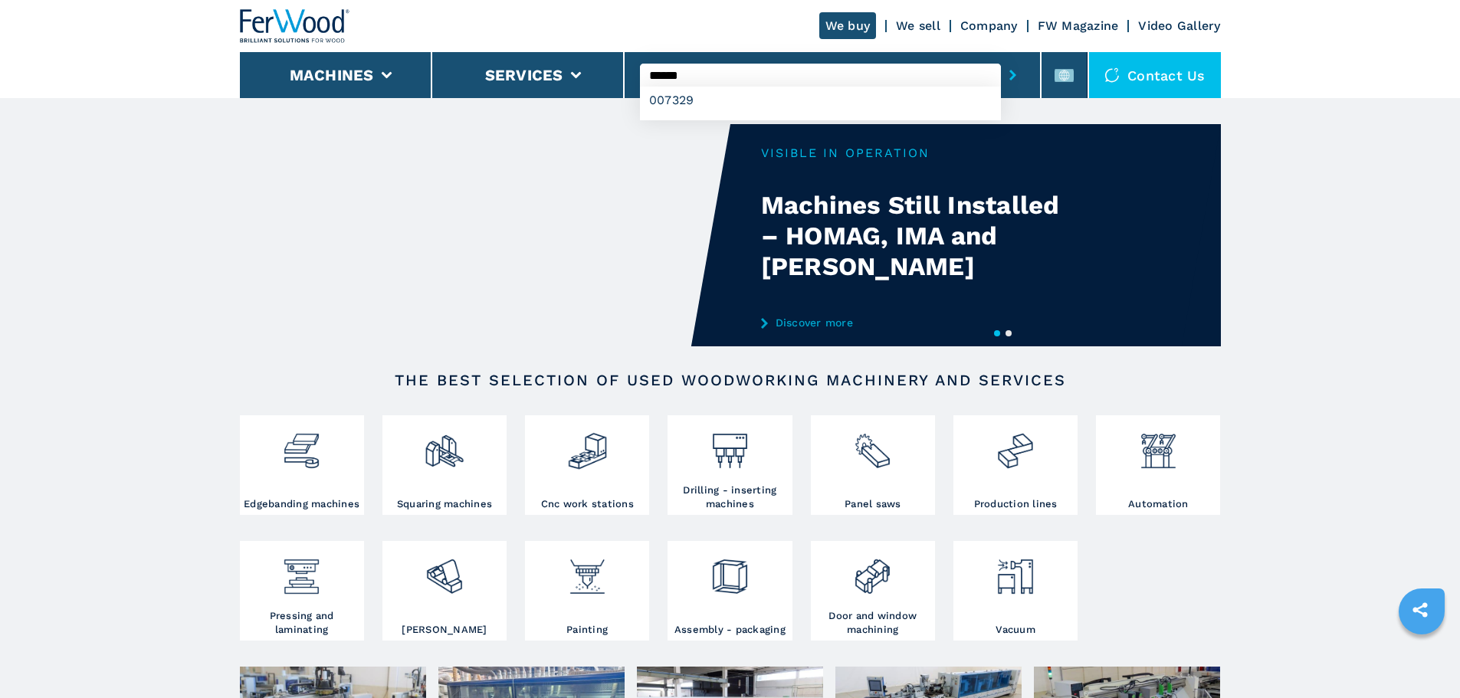
type input "******"
click at [1001, 57] on button "submit-button" at bounding box center [1013, 74] width 24 height 35
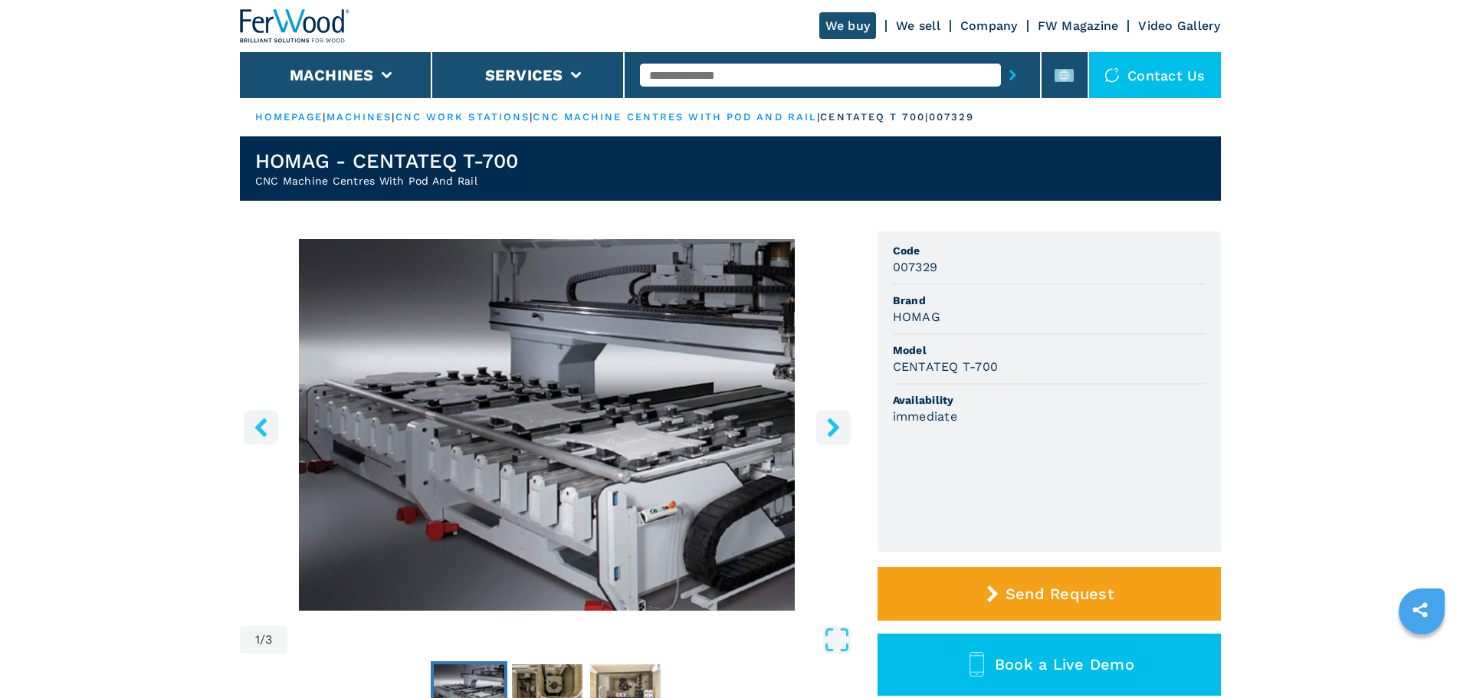
click at [721, 77] on input "text" at bounding box center [820, 75] width 361 height 23
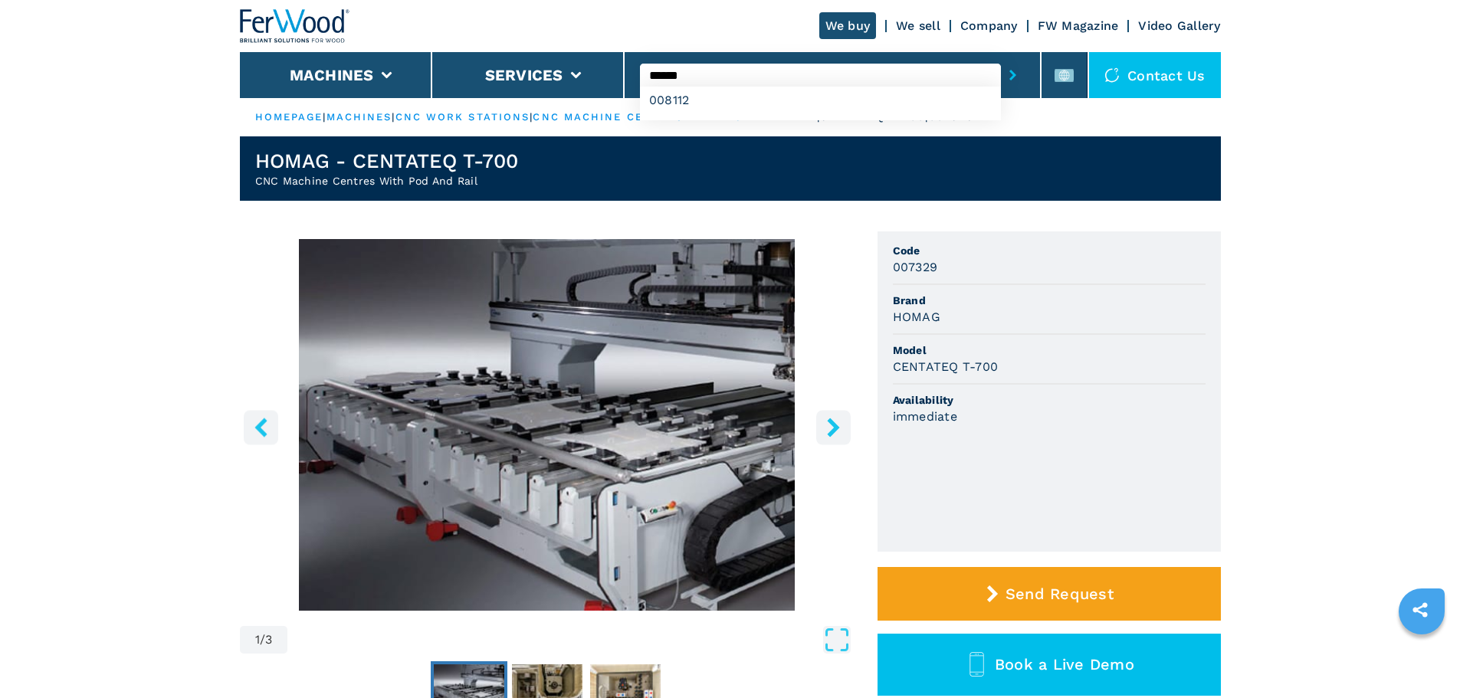
type input "******"
click at [1001, 57] on button "submit-button" at bounding box center [1013, 74] width 24 height 35
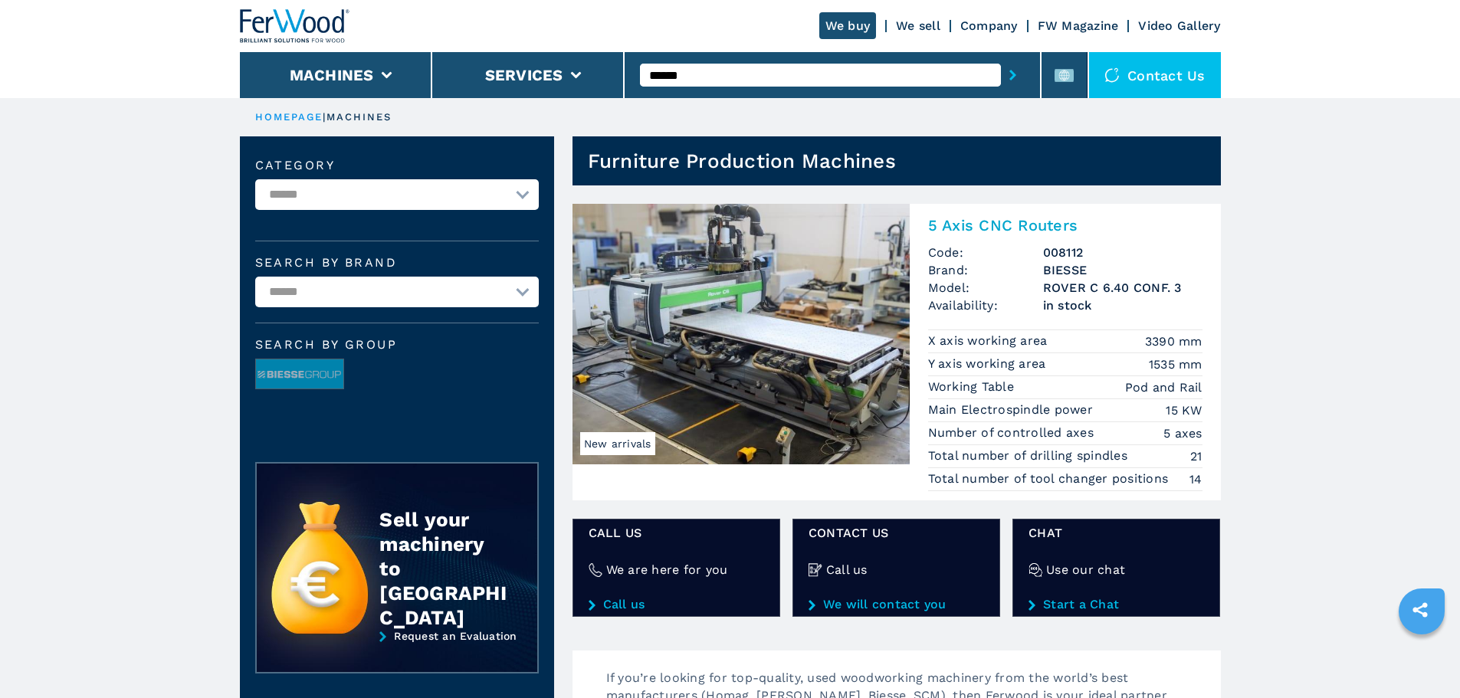
click at [820, 256] on img at bounding box center [740, 334] width 337 height 261
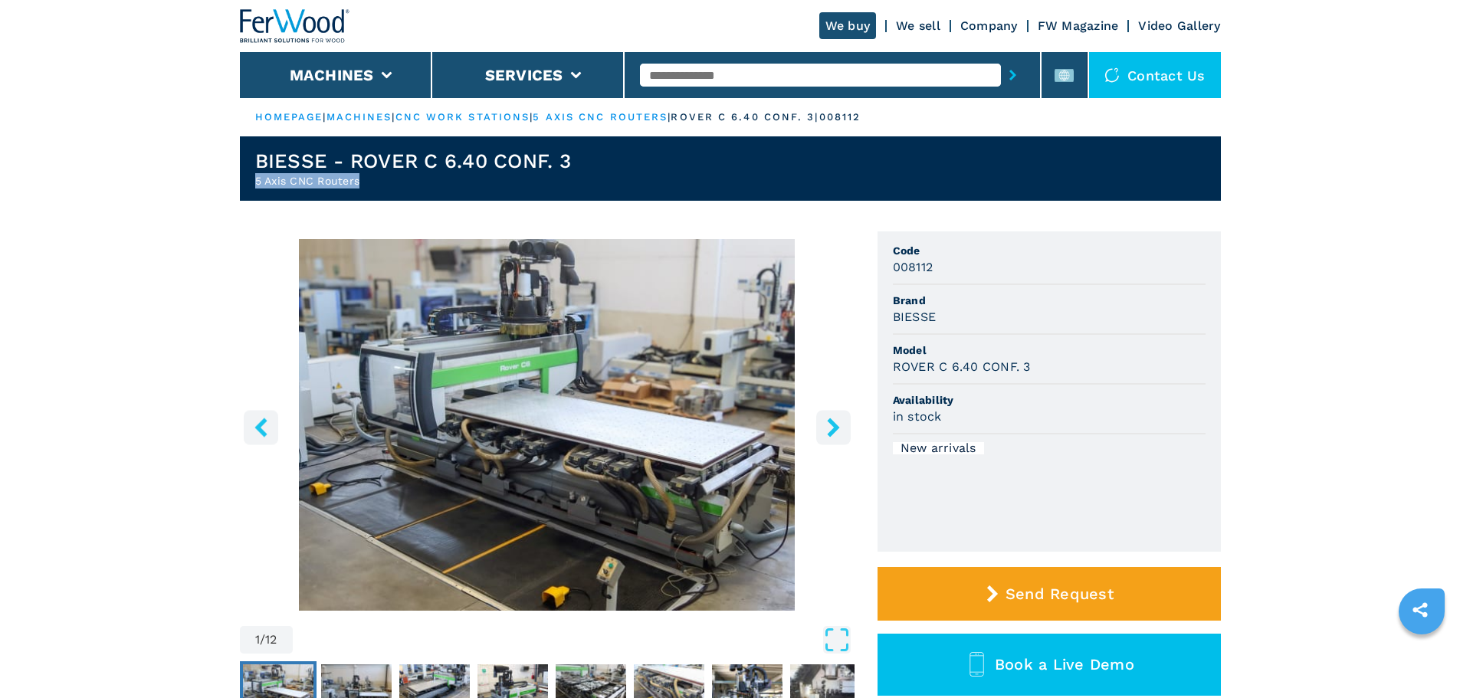
drag, startPoint x: 370, startPoint y: 182, endPoint x: 234, endPoint y: 181, distance: 135.6
copy h2 "5 Axis CNC Routers"
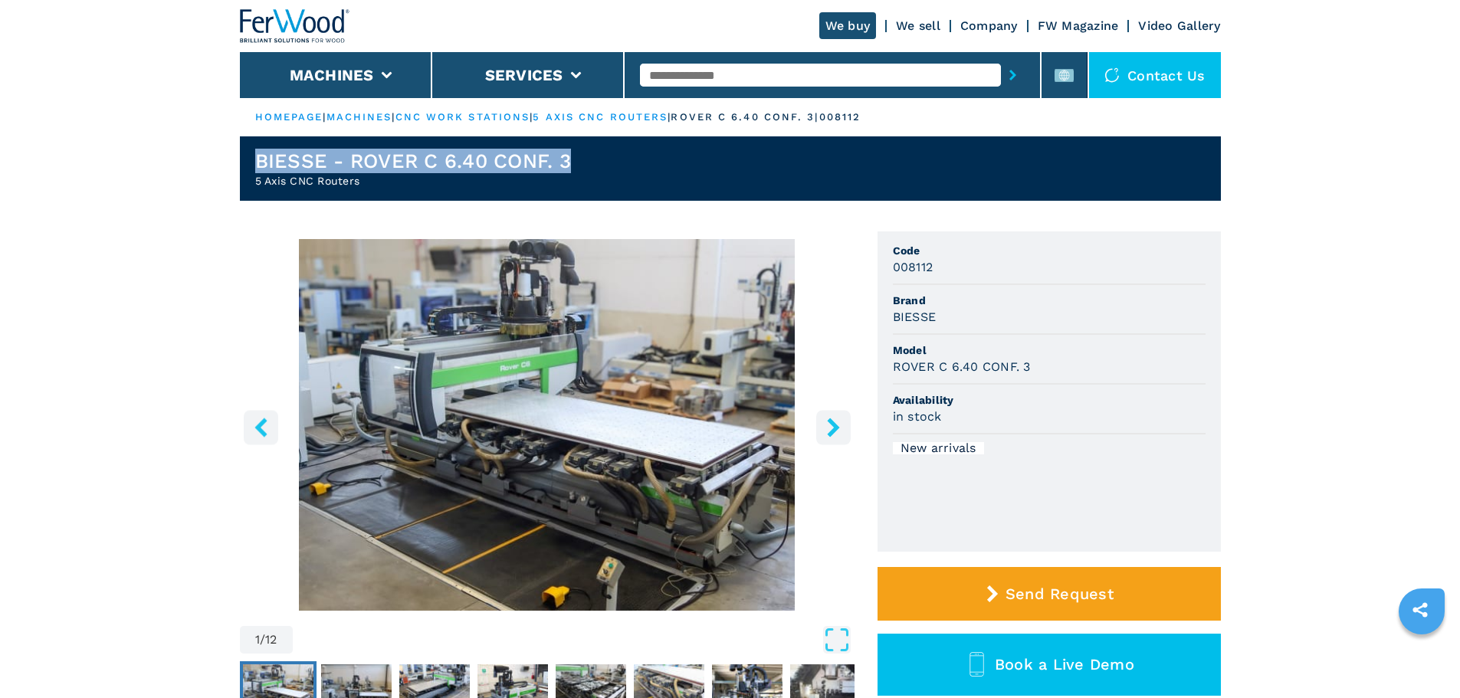
drag, startPoint x: 674, startPoint y: 151, endPoint x: 110, endPoint y: 144, distance: 564.1
copy h1 "BIESSE - ROVER C 6.40 CONF. 3"
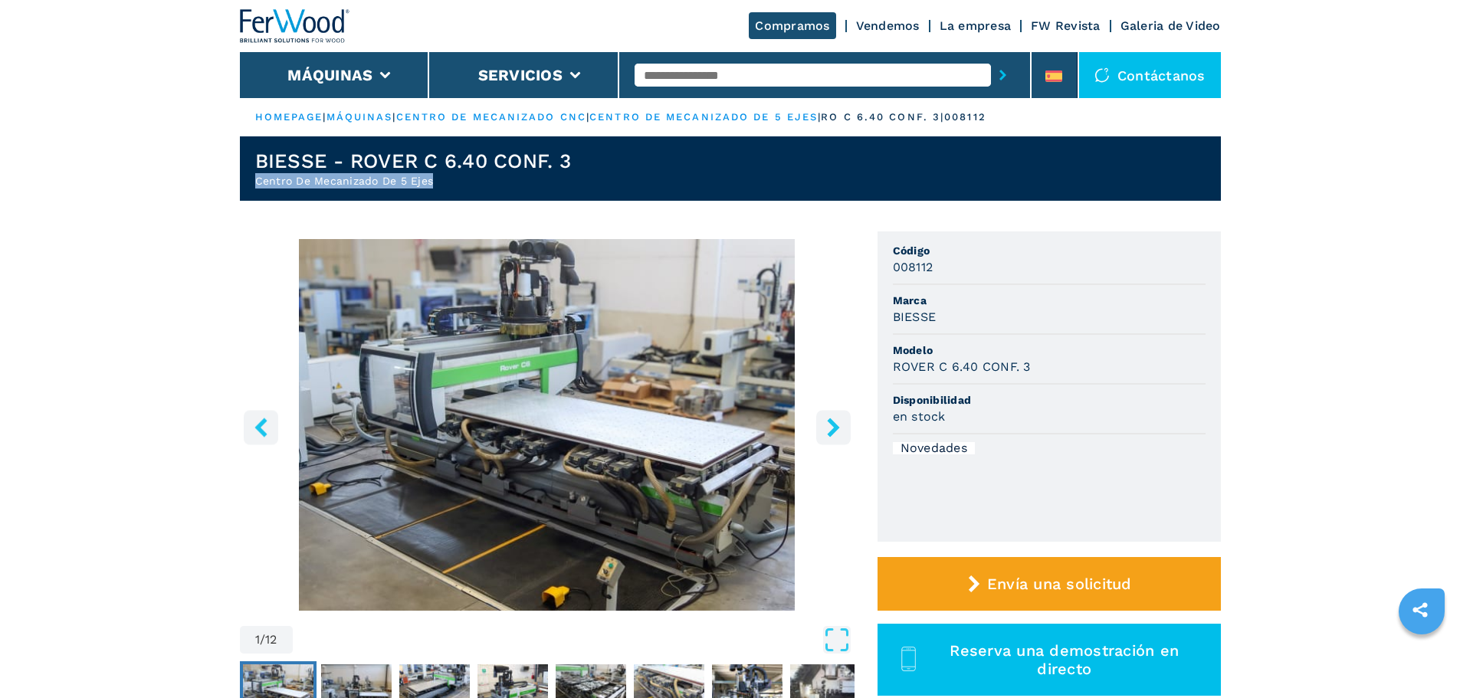
drag, startPoint x: 349, startPoint y: 170, endPoint x: 132, endPoint y: 198, distance: 219.4
copy h2 "Centro De Mecanizado De 5 Ejes"
click at [682, 72] on input "text" at bounding box center [813, 75] width 356 height 23
type input "******"
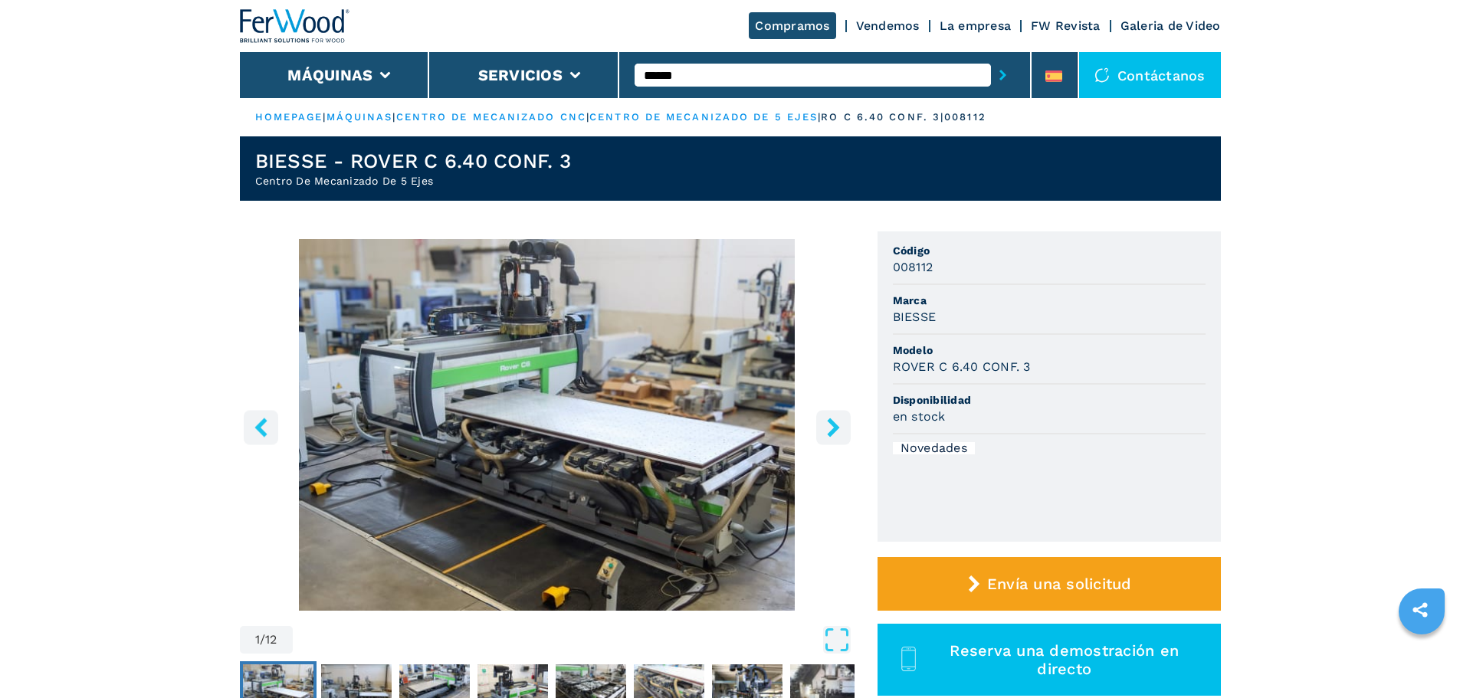
click at [991, 57] on button "submit-button" at bounding box center [1003, 74] width 24 height 35
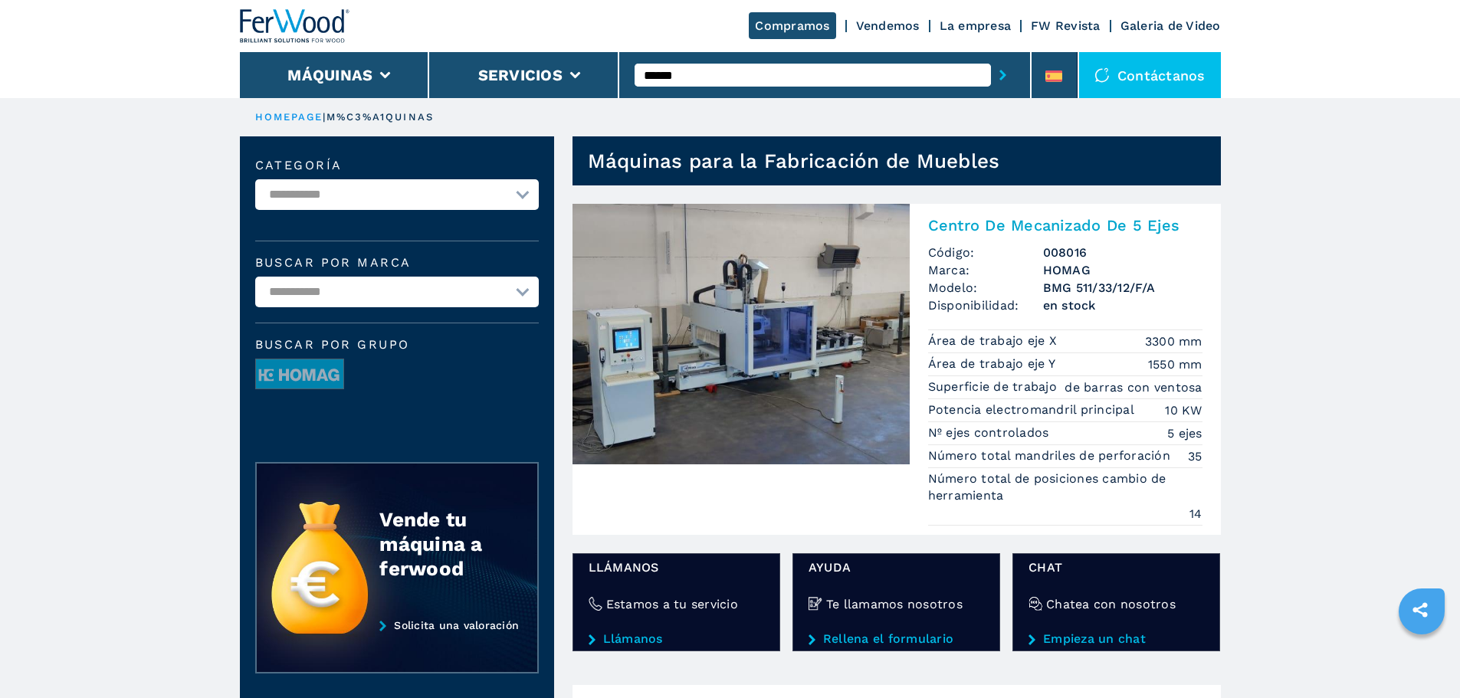
click at [768, 304] on img at bounding box center [740, 334] width 337 height 261
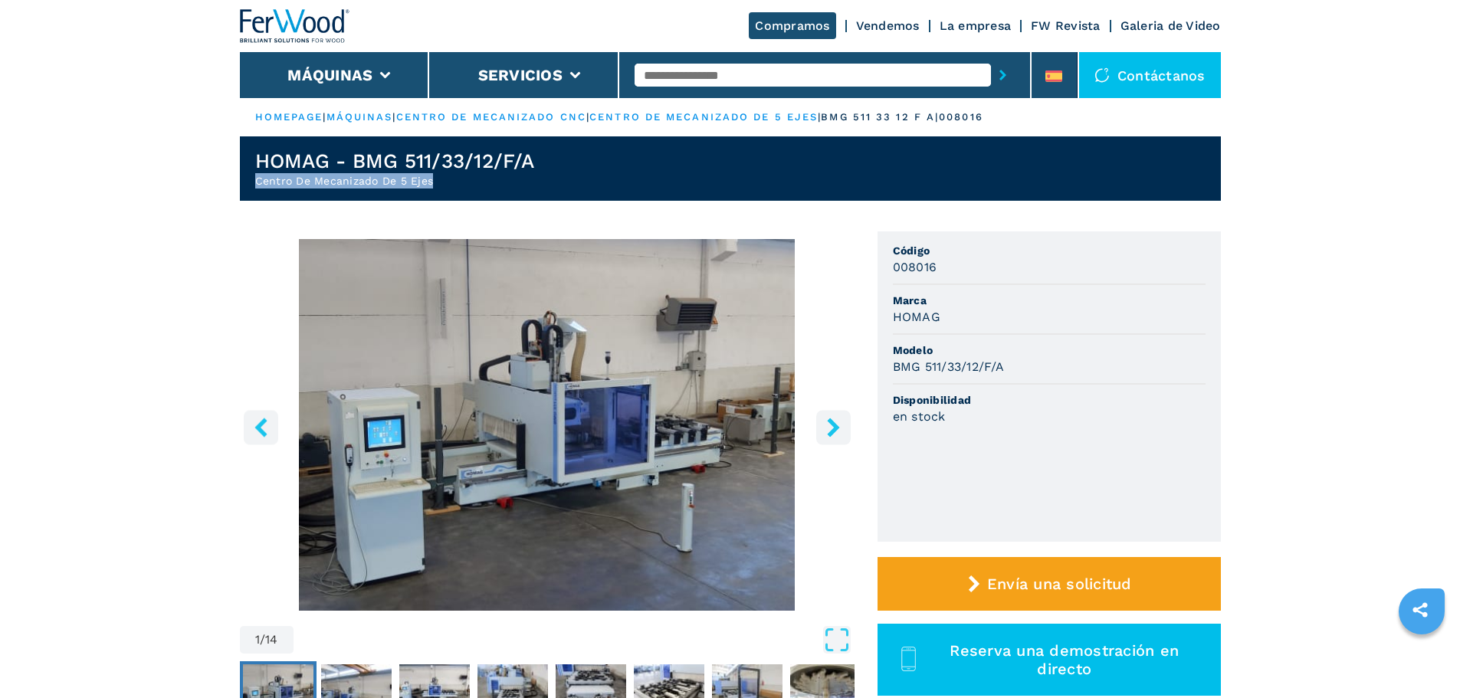
drag, startPoint x: 462, startPoint y: 189, endPoint x: 153, endPoint y: 173, distance: 309.2
copy h2 "Centro De Mecanizado De 5 Ejes"
drag, startPoint x: 625, startPoint y: 149, endPoint x: 257, endPoint y: 181, distance: 369.2
click at [257, 181] on header "HOMAG - BMG 511/33/12/F/A Centro De Mecanizado De 5 Ejes" at bounding box center [730, 168] width 981 height 64
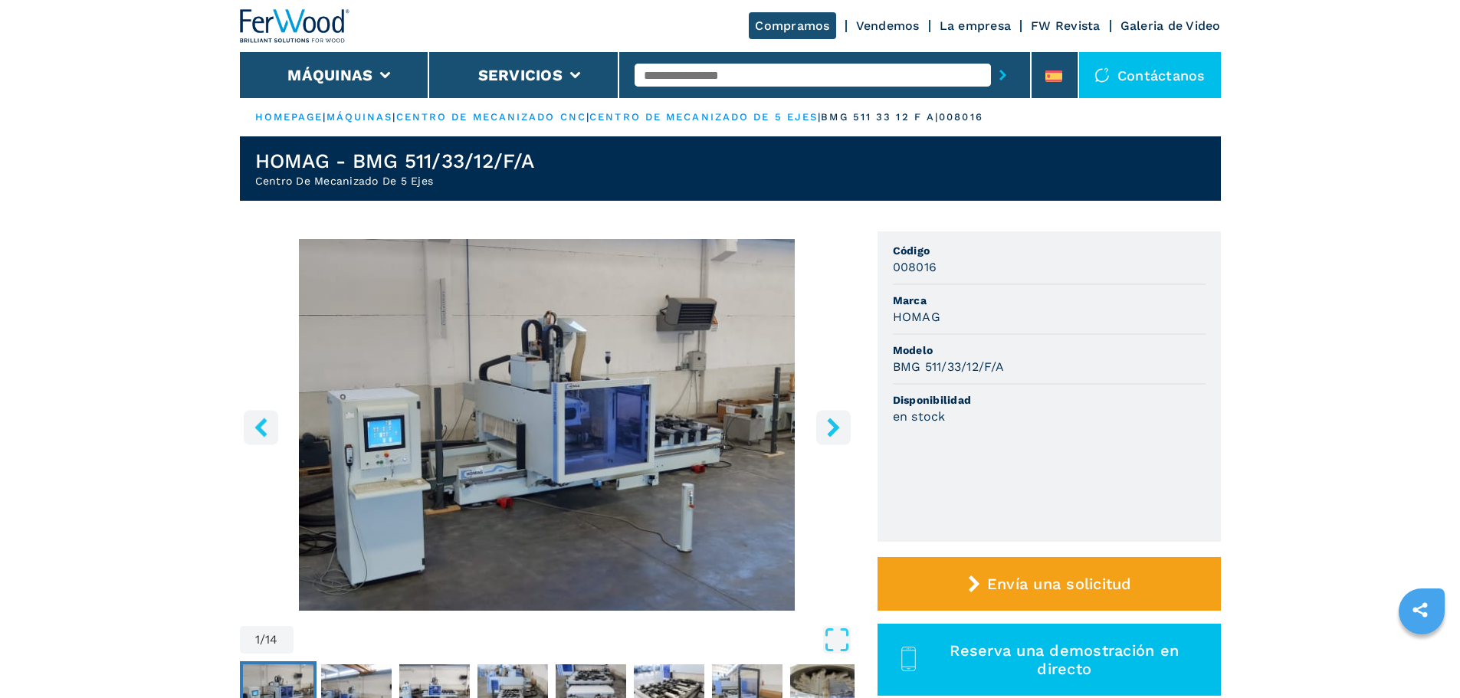
click at [296, 168] on h1 "HOMAG - BMG 511/33/12/F/A" at bounding box center [394, 161] width 279 height 25
click at [296, 166] on h1 "HOMAG - BMG 511/33/12/F/A" at bounding box center [394, 161] width 279 height 25
click at [298, 157] on h1 "HOMAG - BMG 511/33/12/F/A" at bounding box center [394, 161] width 279 height 25
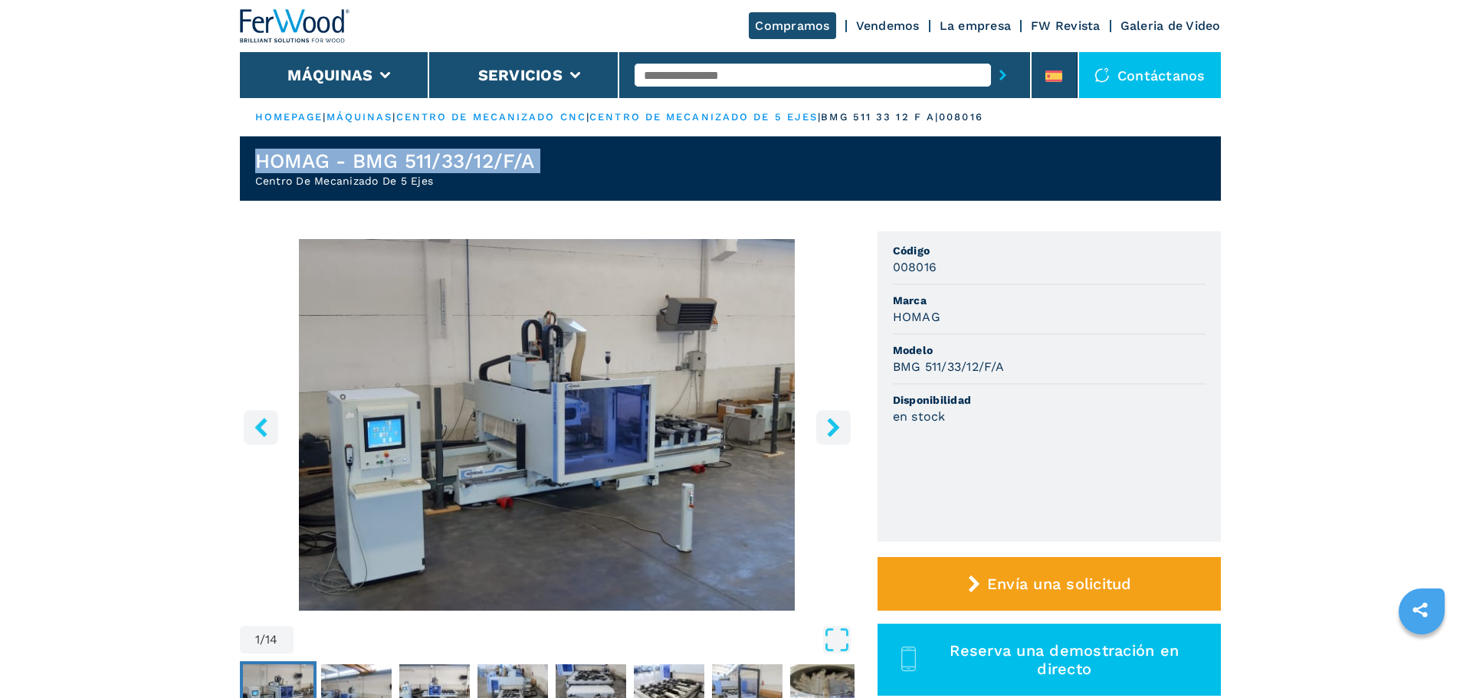
click at [298, 157] on h1 "HOMAG - BMG 511/33/12/F/A" at bounding box center [394, 161] width 279 height 25
click at [717, 80] on input "text" at bounding box center [813, 75] width 356 height 23
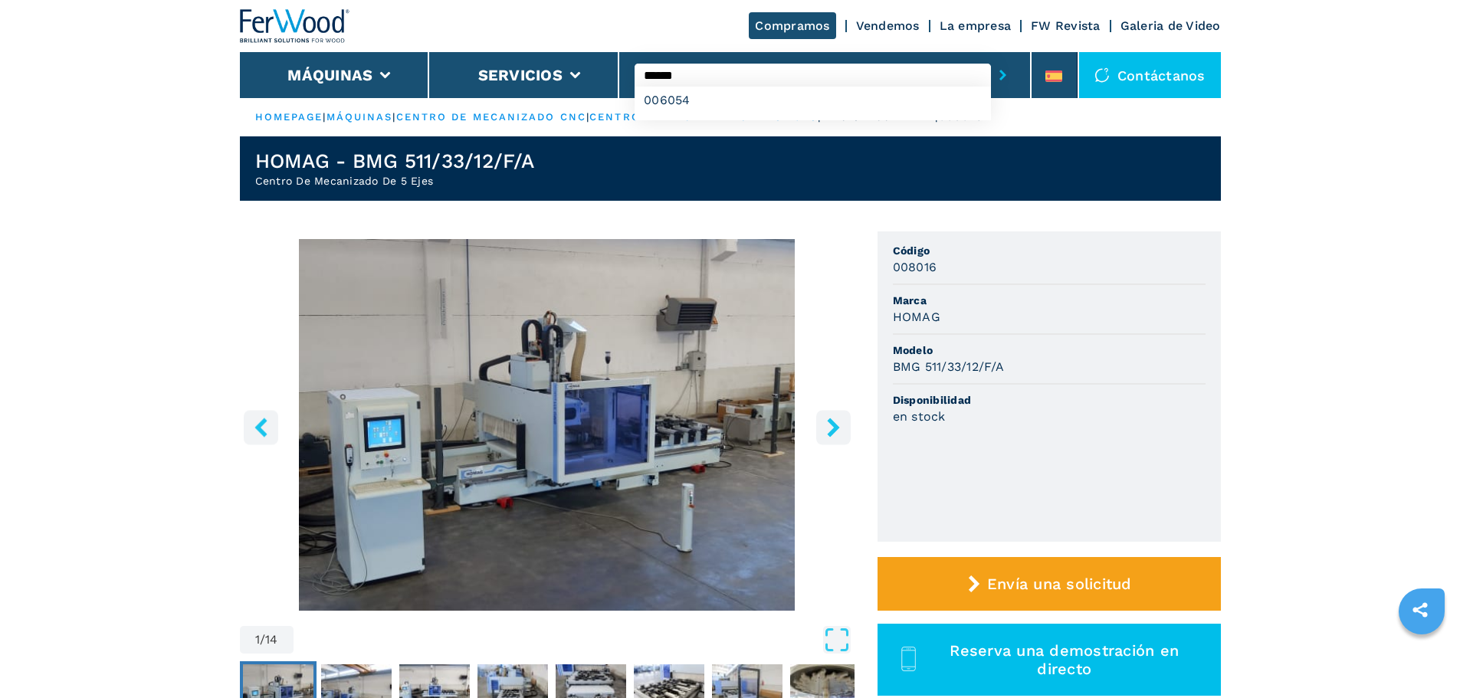
type input "******"
click at [991, 57] on button "submit-button" at bounding box center [1003, 74] width 24 height 35
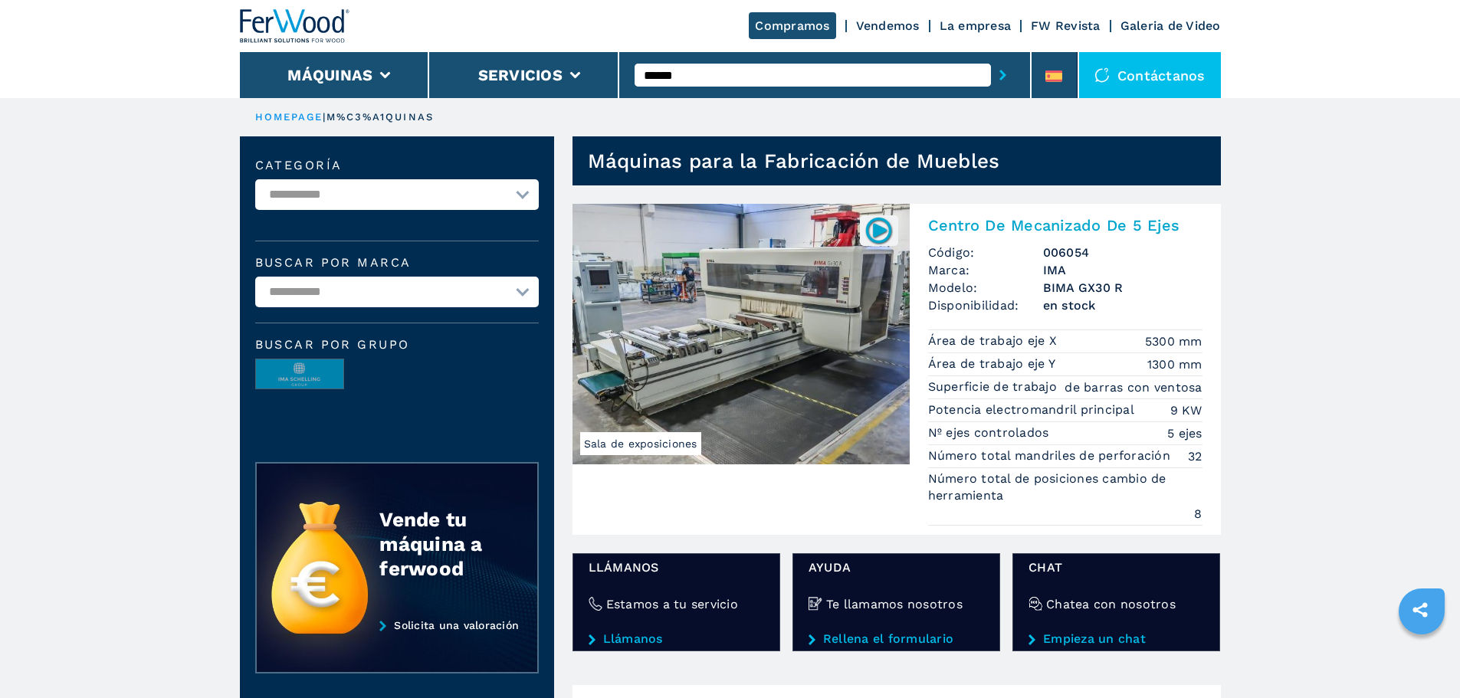
click at [736, 350] on img at bounding box center [740, 334] width 337 height 261
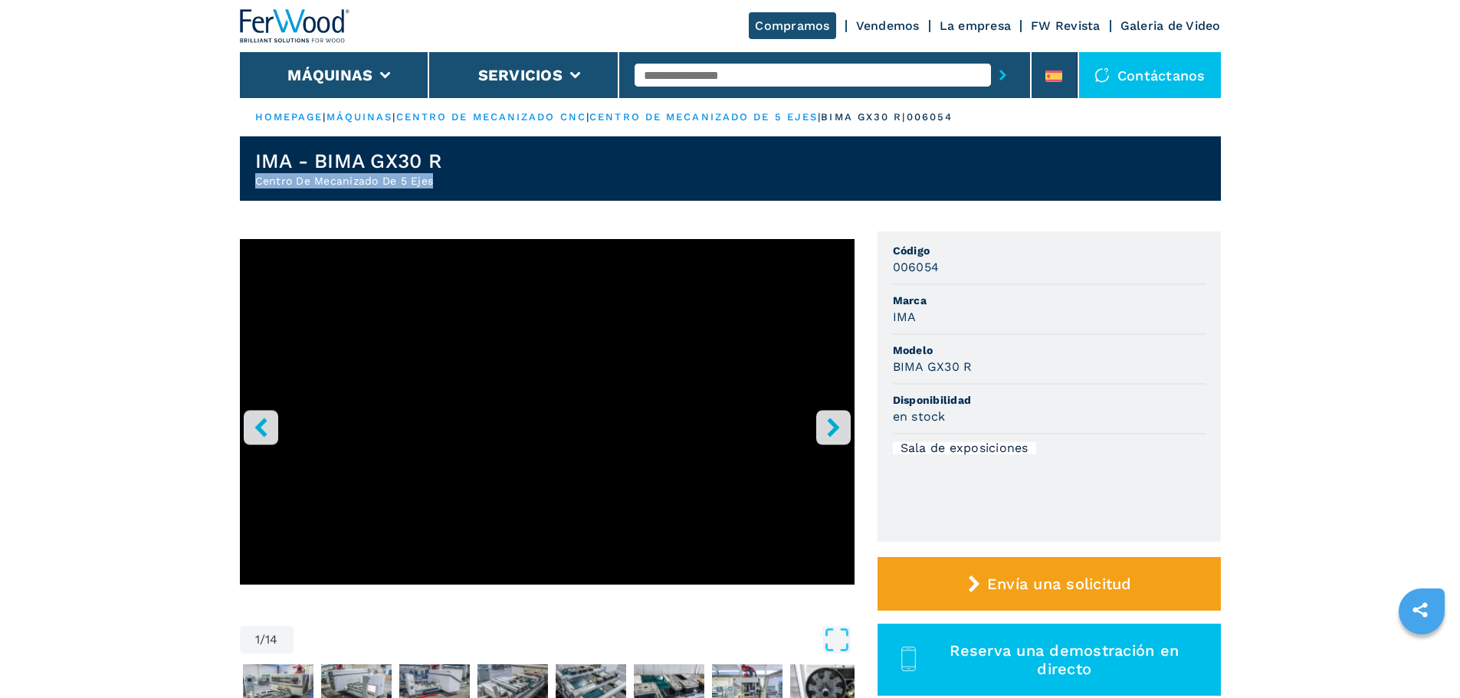
drag, startPoint x: 444, startPoint y: 182, endPoint x: 250, endPoint y: 183, distance: 193.9
click at [250, 183] on header "IMA - BIMA GX30 R Centro De Mecanizado De 5 Ejes" at bounding box center [730, 168] width 981 height 64
copy h2 "Centro De Mecanizado De 5 Ejes"
click at [454, 153] on header "IMA - BIMA GX30 R Centro De Mecanizado De 5 Ejes" at bounding box center [730, 168] width 981 height 64
drag, startPoint x: 357, startPoint y: 149, endPoint x: 198, endPoint y: 145, distance: 158.7
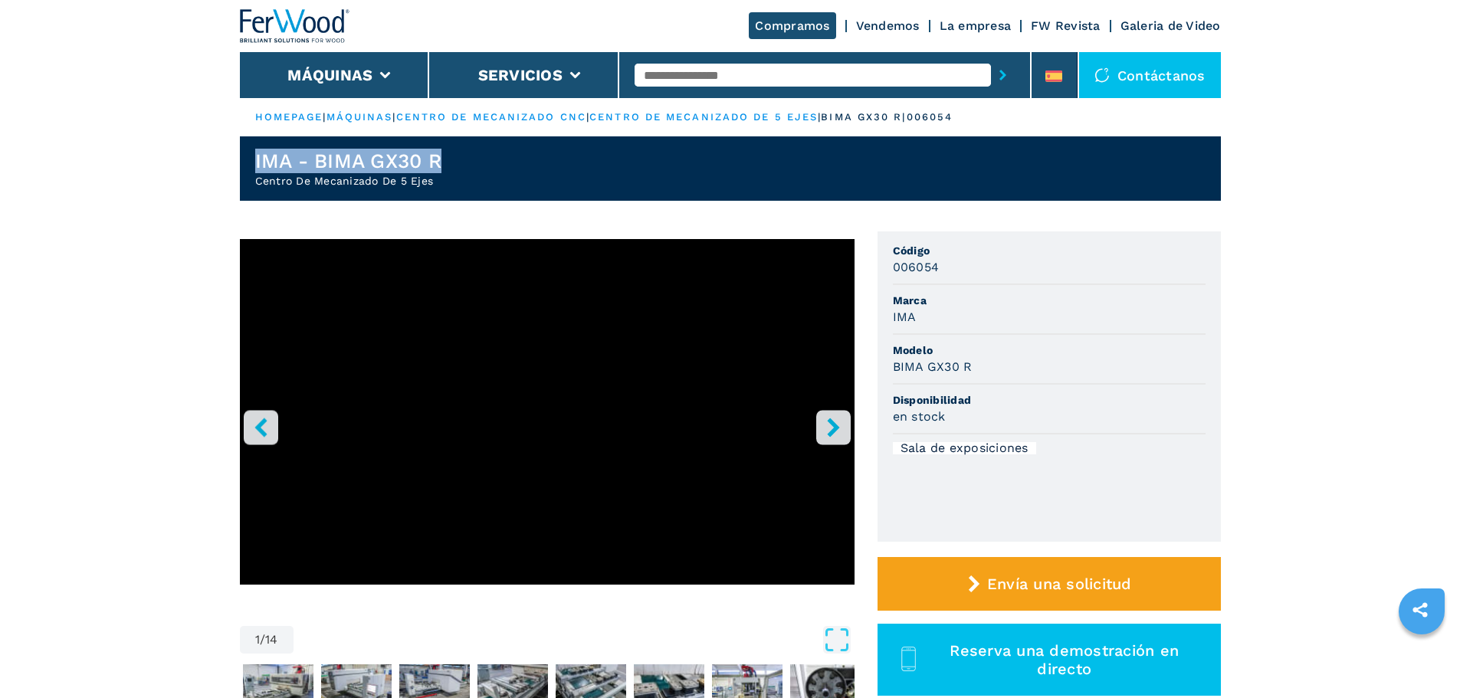
copy h1 "IMA - BIMA GX30 R"
click at [685, 78] on input "text" at bounding box center [813, 75] width 356 height 23
type input "******"
click at [991, 57] on button "submit-button" at bounding box center [1003, 74] width 24 height 35
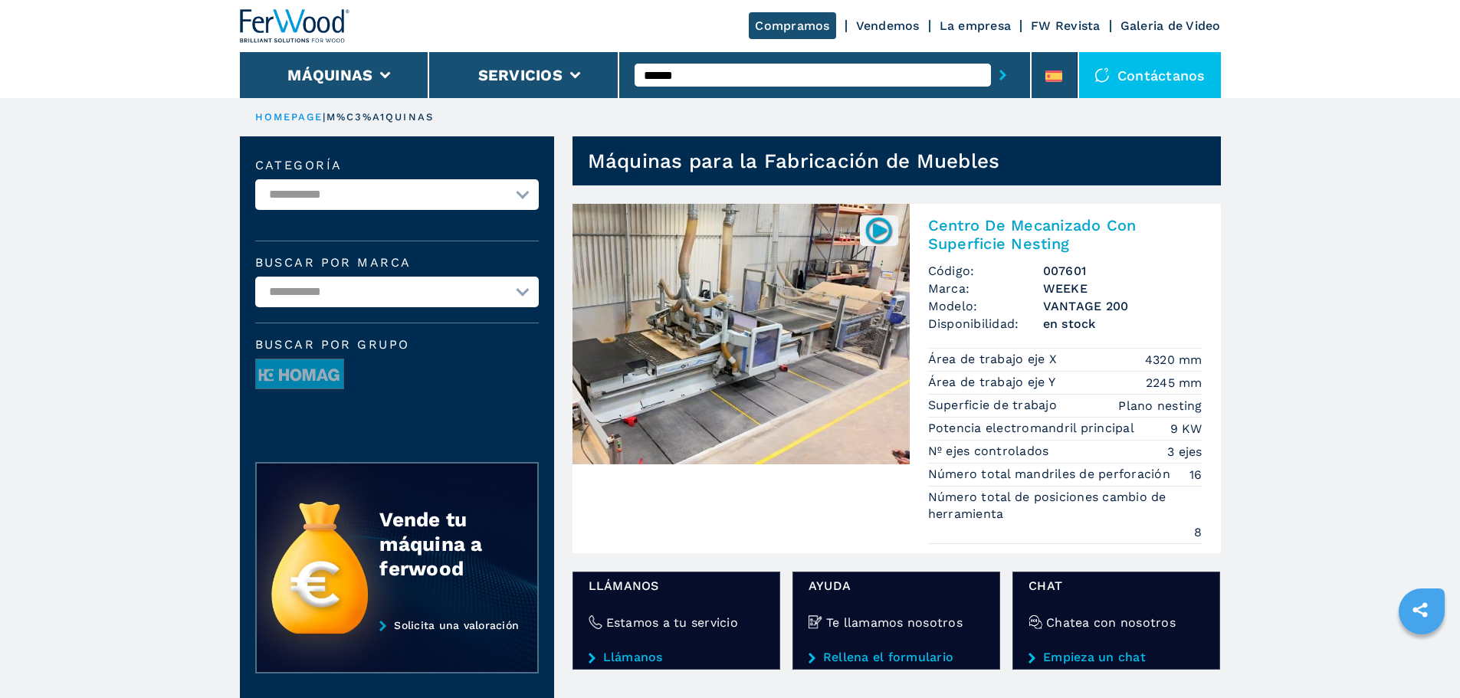
drag, startPoint x: 0, startPoint y: 0, endPoint x: 793, endPoint y: 293, distance: 845.4
click at [793, 293] on img at bounding box center [740, 334] width 337 height 261
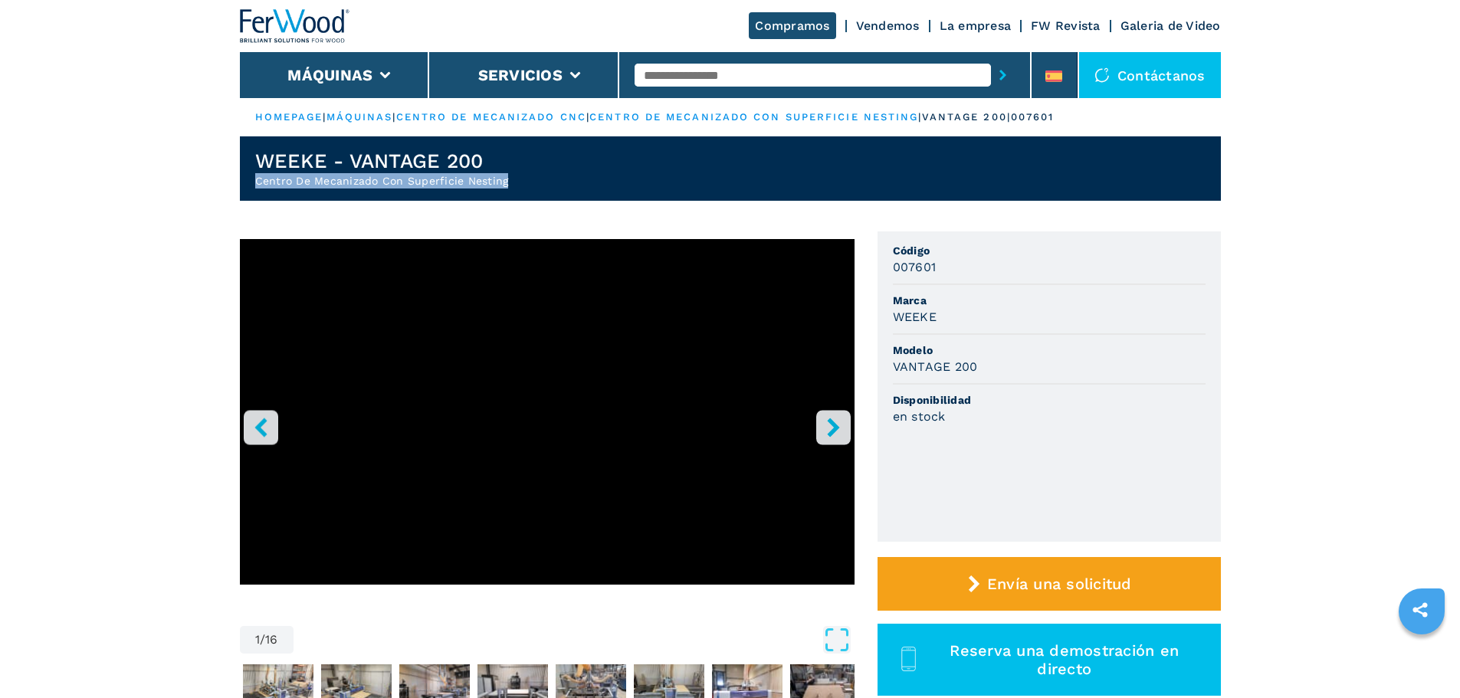
drag, startPoint x: 525, startPoint y: 174, endPoint x: 245, endPoint y: 176, distance: 279.7
click at [245, 176] on header "WEEKE - VANTAGE 200 Centro De Mecanizado Con Superficie Nesting" at bounding box center [730, 168] width 981 height 64
copy h2 "Centro De Mecanizado Con Superficie Nesting"
drag, startPoint x: 506, startPoint y: 150, endPoint x: 205, endPoint y: 161, distance: 301.4
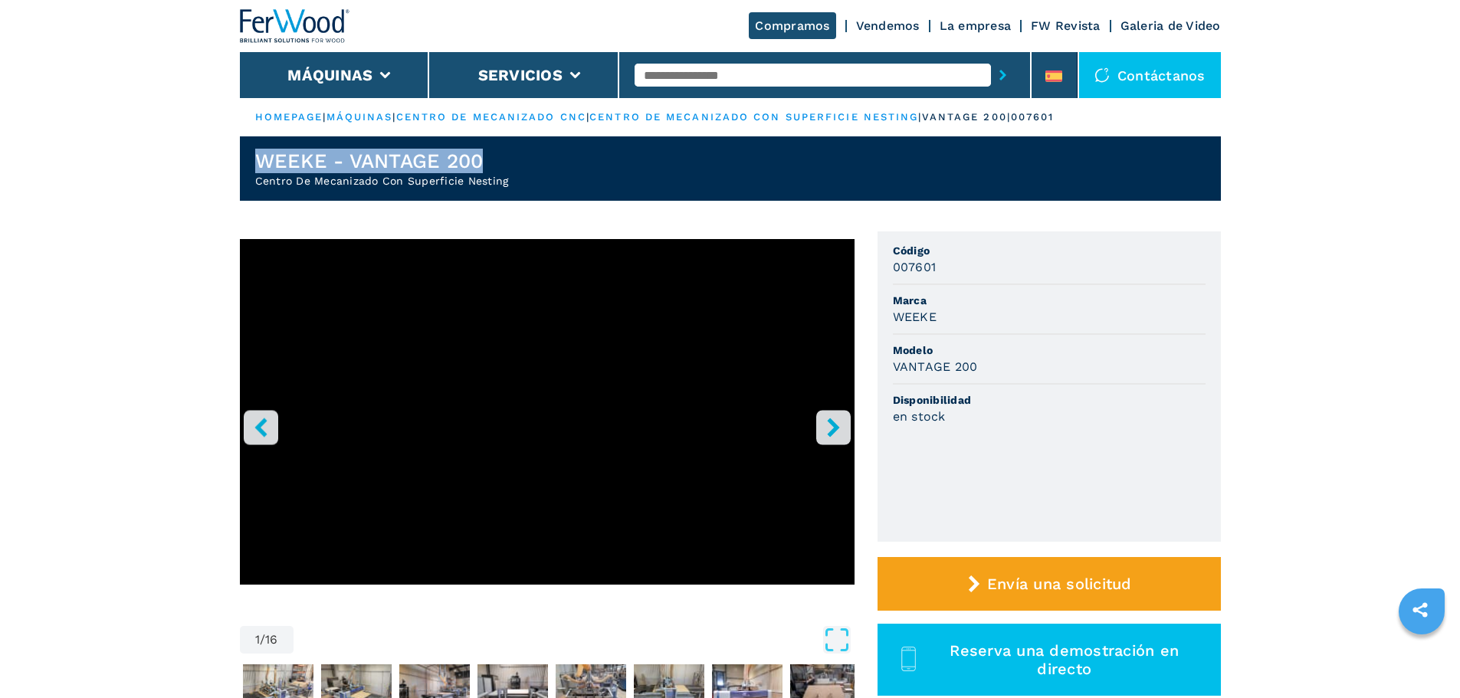
copy h1 "WEEKE - VANTAGE 200"
click at [1035, 52] on li at bounding box center [1054, 75] width 46 height 46
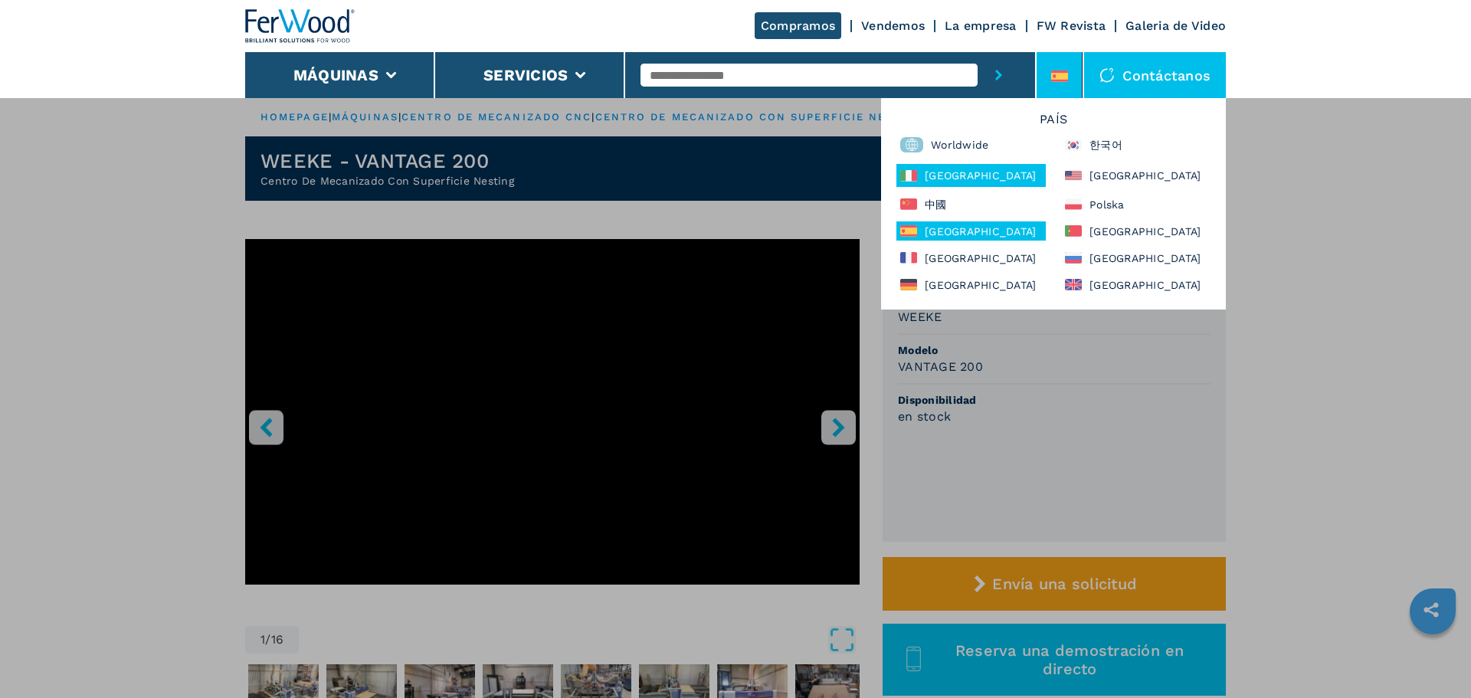
click at [963, 165] on div "[GEOGRAPHIC_DATA]" at bounding box center [971, 175] width 149 height 23
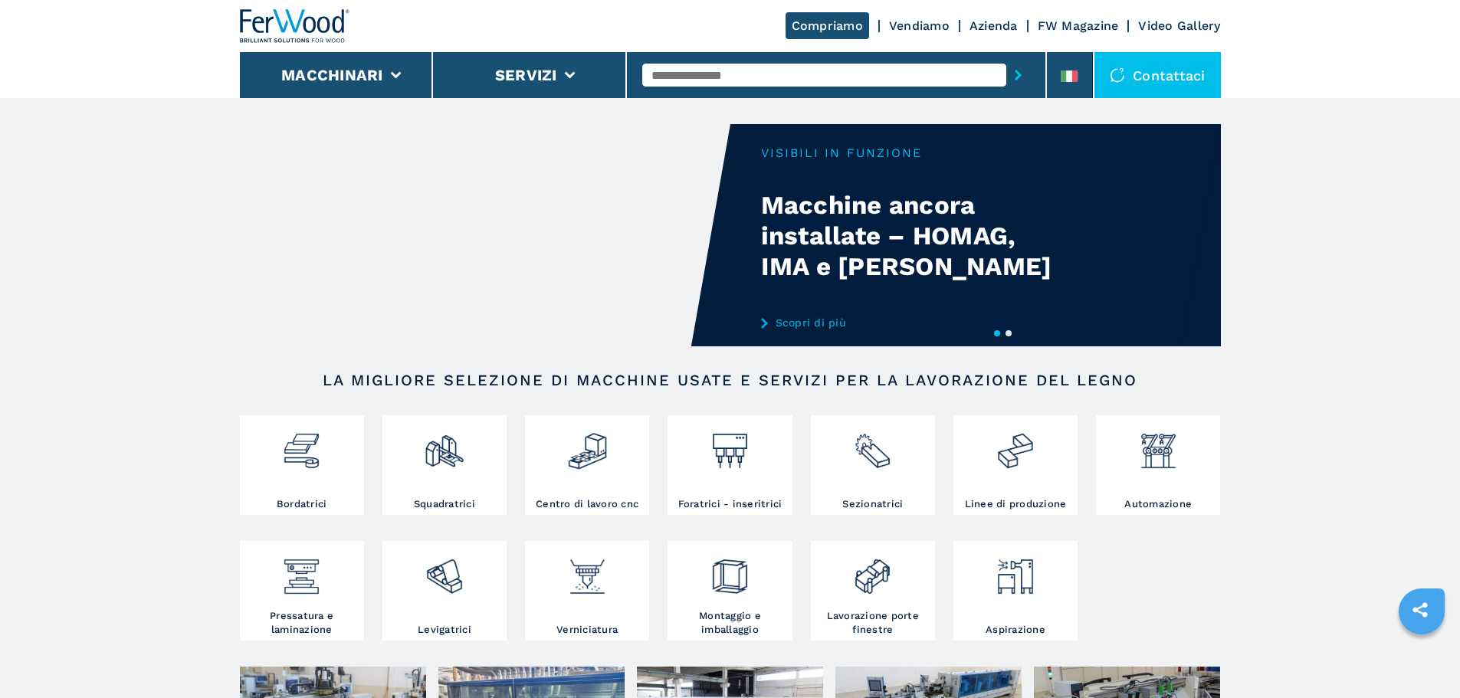
click at [763, 78] on input "text" at bounding box center [824, 75] width 364 height 23
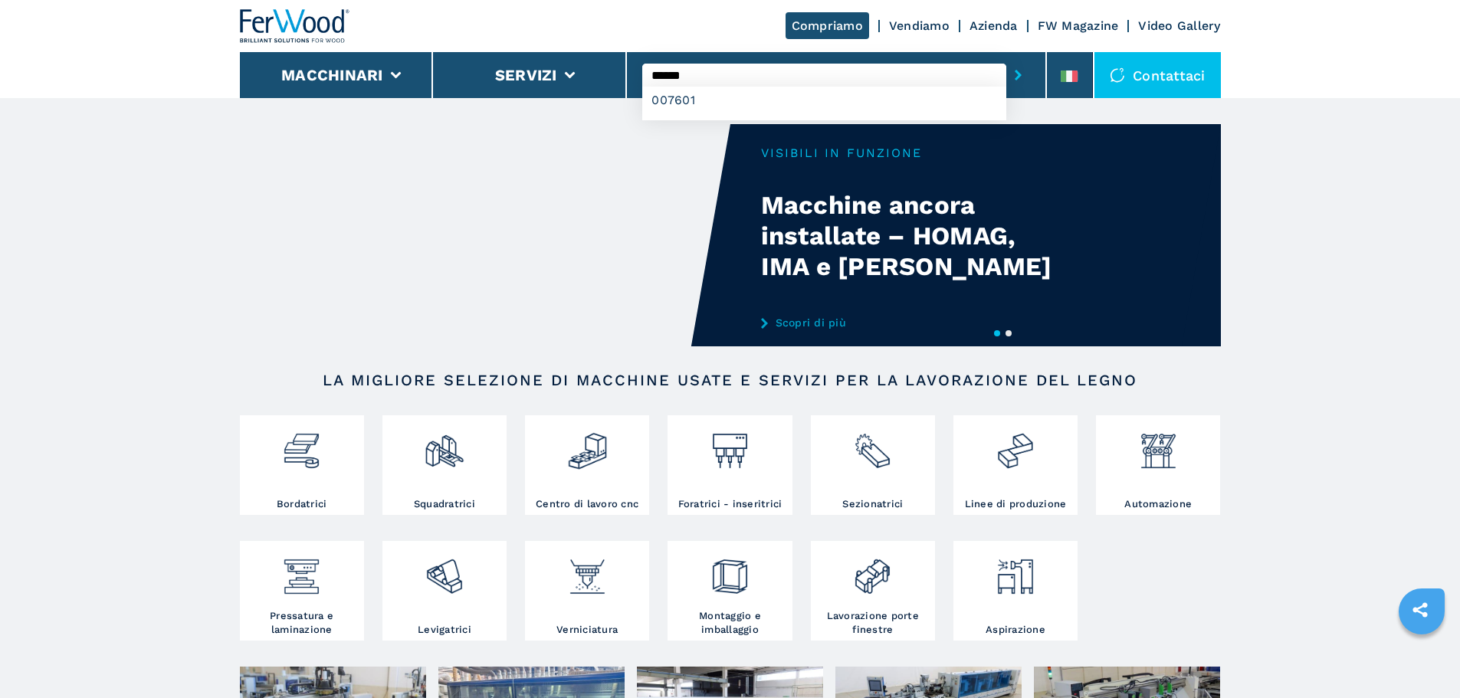
type input "******"
click at [1006, 57] on button "submit-button" at bounding box center [1018, 74] width 24 height 35
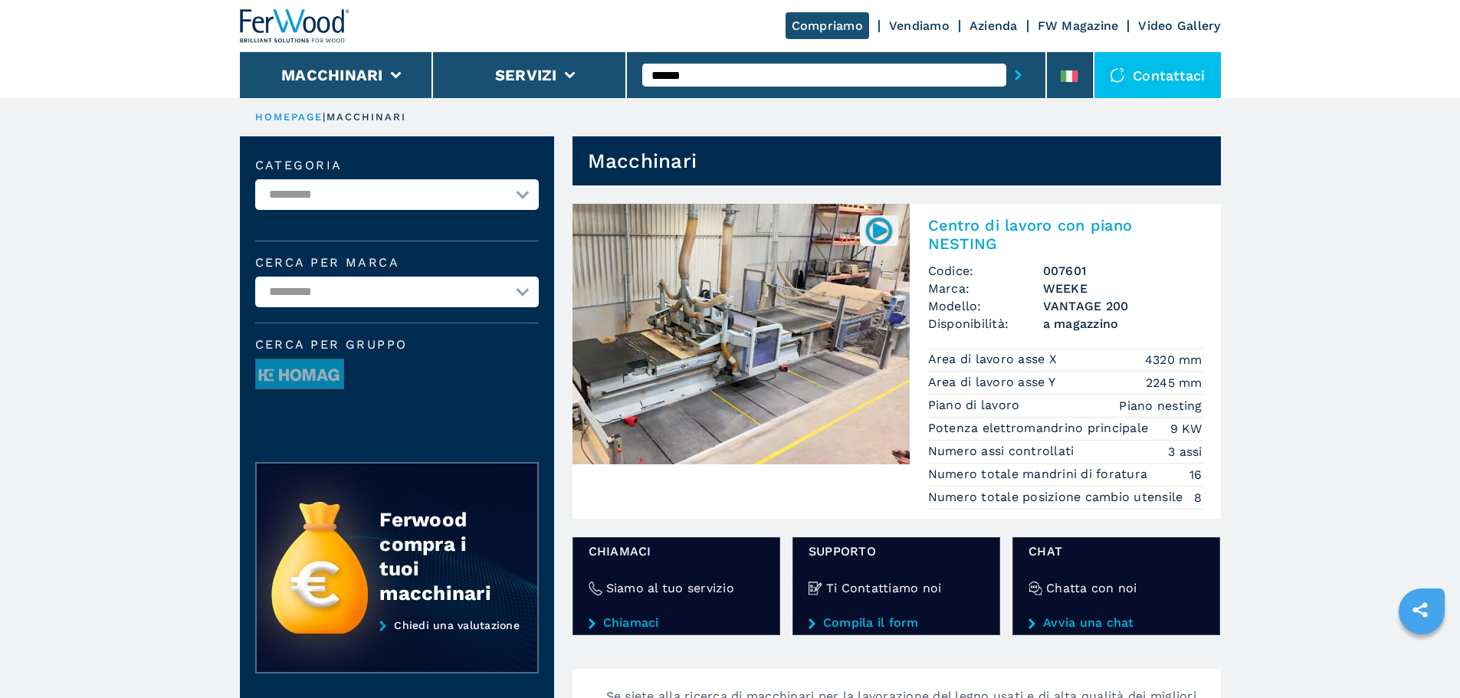
click at [710, 73] on input "******" at bounding box center [824, 75] width 364 height 23
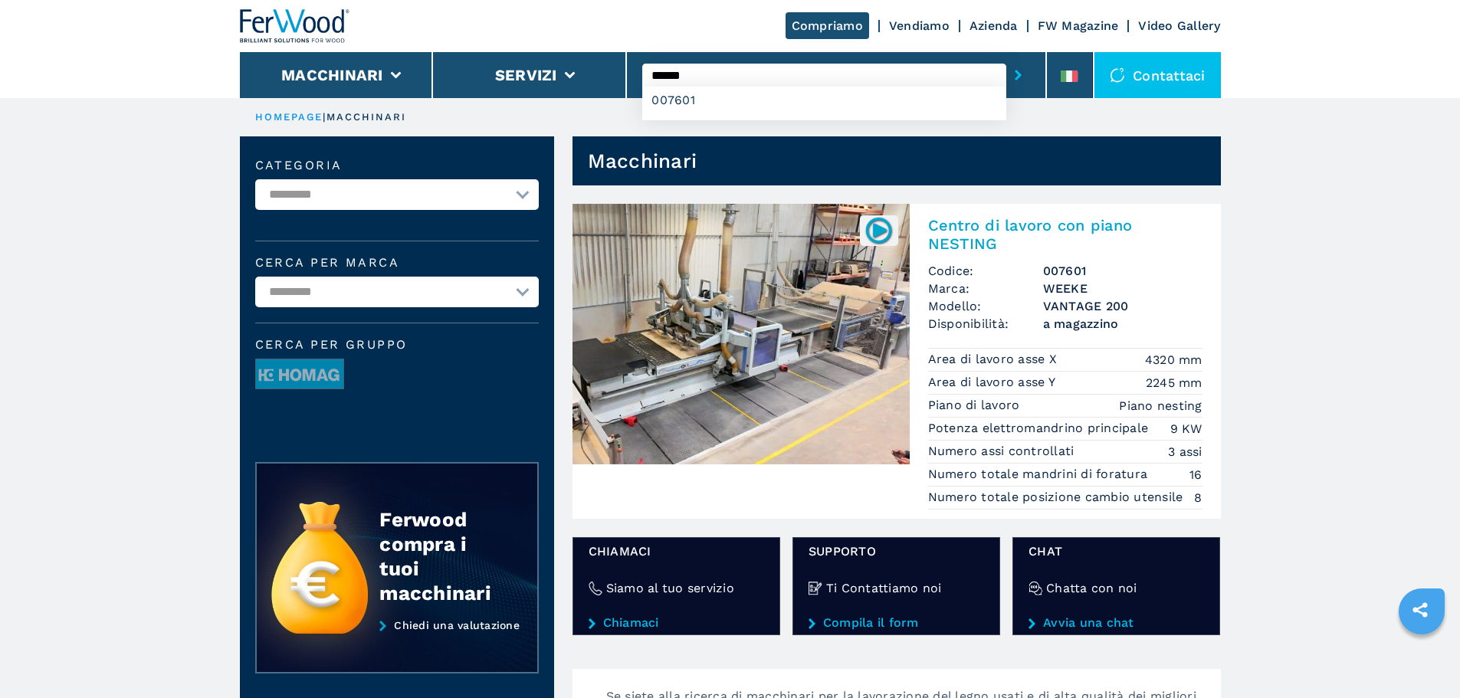
drag, startPoint x: 719, startPoint y: 72, endPoint x: 674, endPoint y: 84, distance: 46.7
click at [674, 84] on input "******" at bounding box center [824, 75] width 364 height 23
type input "******"
click at [1006, 57] on button "submit-button" at bounding box center [1018, 74] width 24 height 35
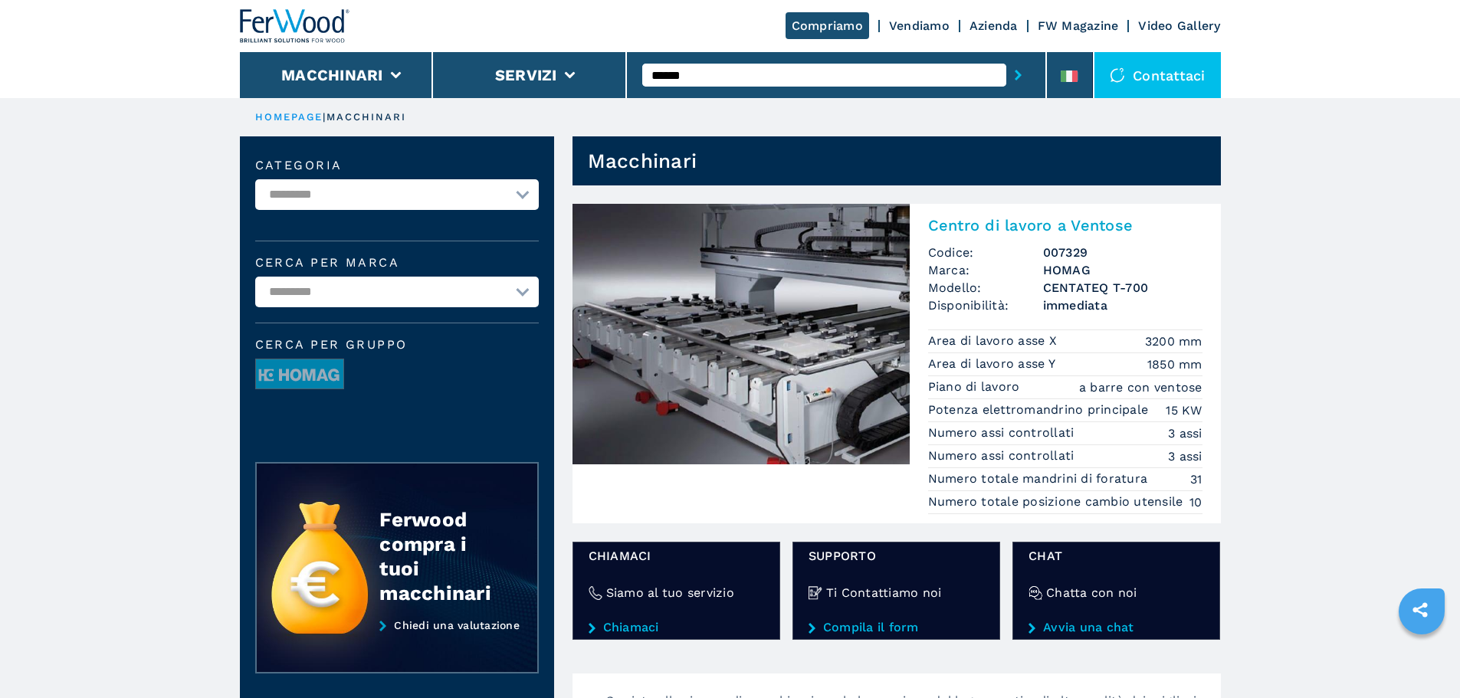
click at [690, 291] on img at bounding box center [740, 334] width 337 height 261
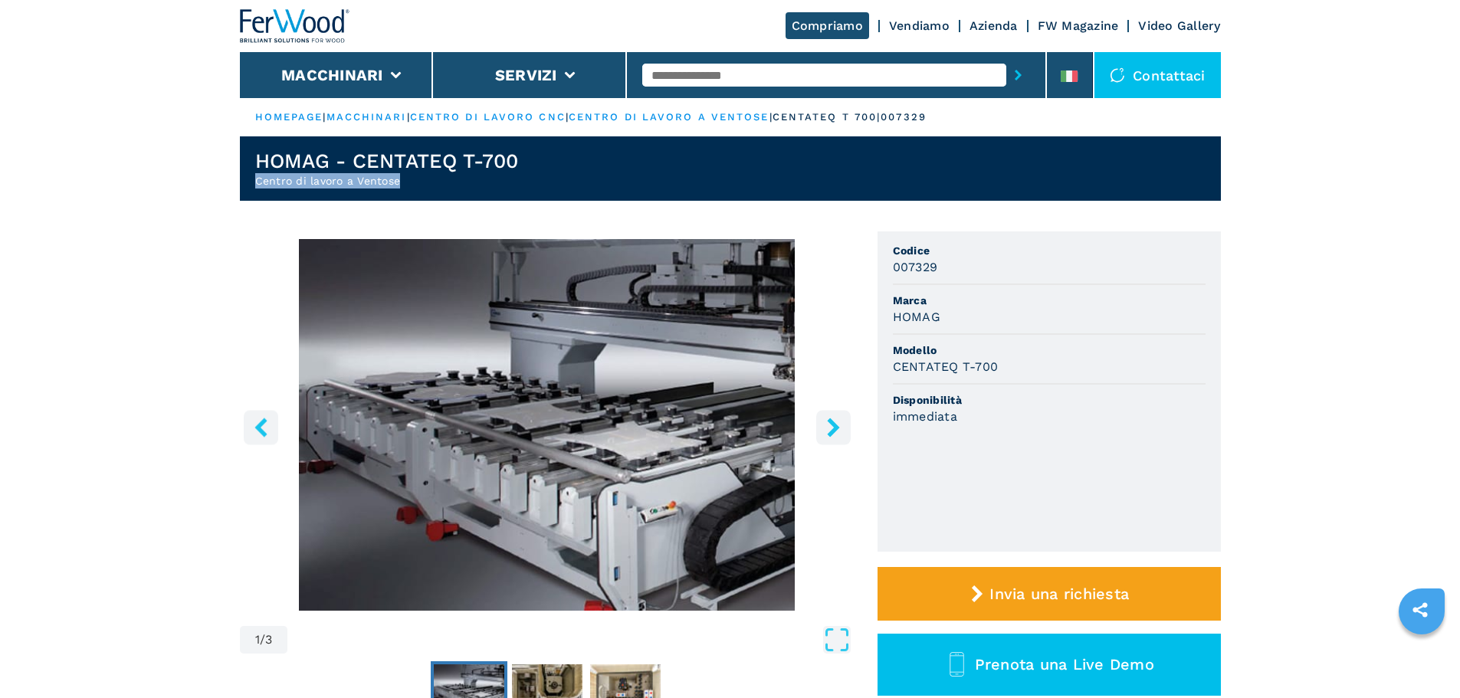
drag, startPoint x: 402, startPoint y: 182, endPoint x: 242, endPoint y: 176, distance: 160.3
click at [242, 176] on header "HOMAG - CENTATEQ T-700 Centro di lavoro a Ventose" at bounding box center [730, 168] width 981 height 64
copy h2 "Centro di lavoro a Ventose"
drag, startPoint x: 532, startPoint y: 166, endPoint x: 170, endPoint y: 149, distance: 362.1
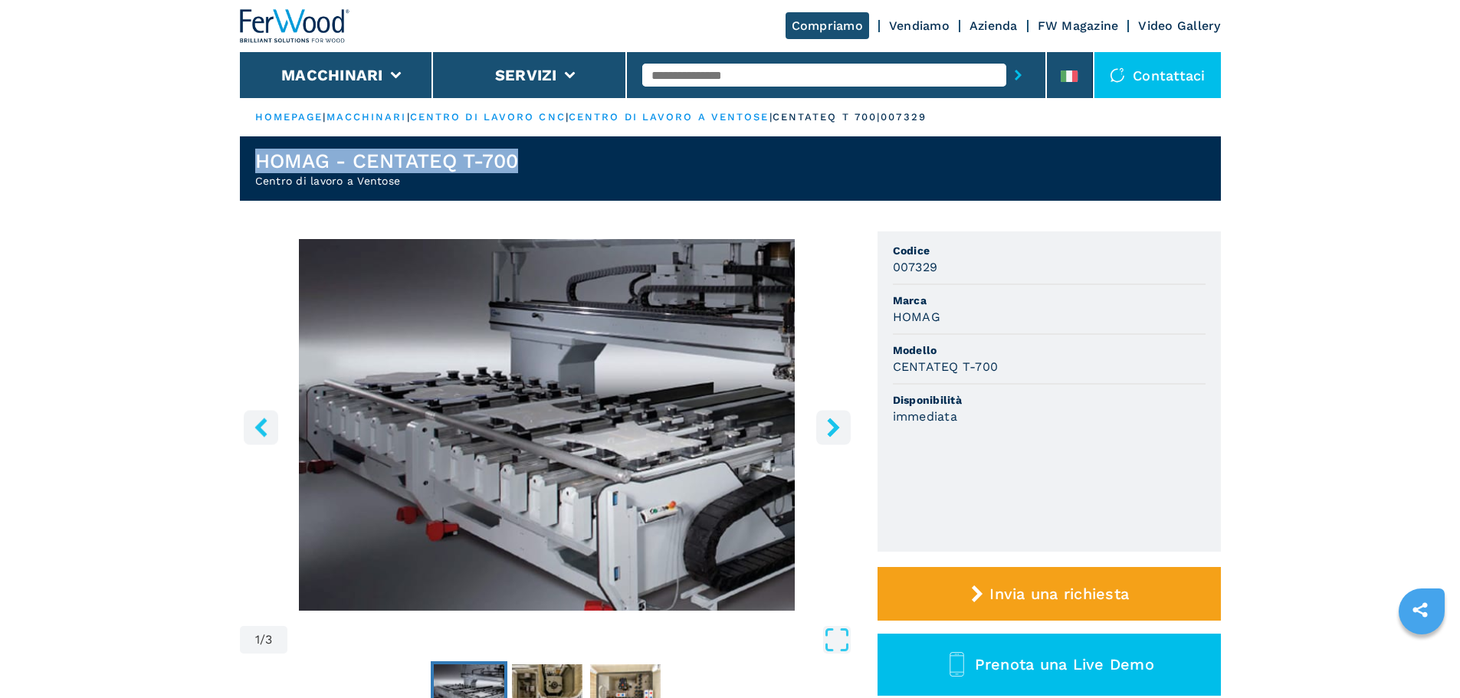
copy h1 "HOMAG - CENTATEQ T-700"
click at [756, 77] on input "text" at bounding box center [824, 75] width 364 height 23
type input "******"
click at [1006, 57] on button "submit-button" at bounding box center [1018, 74] width 24 height 35
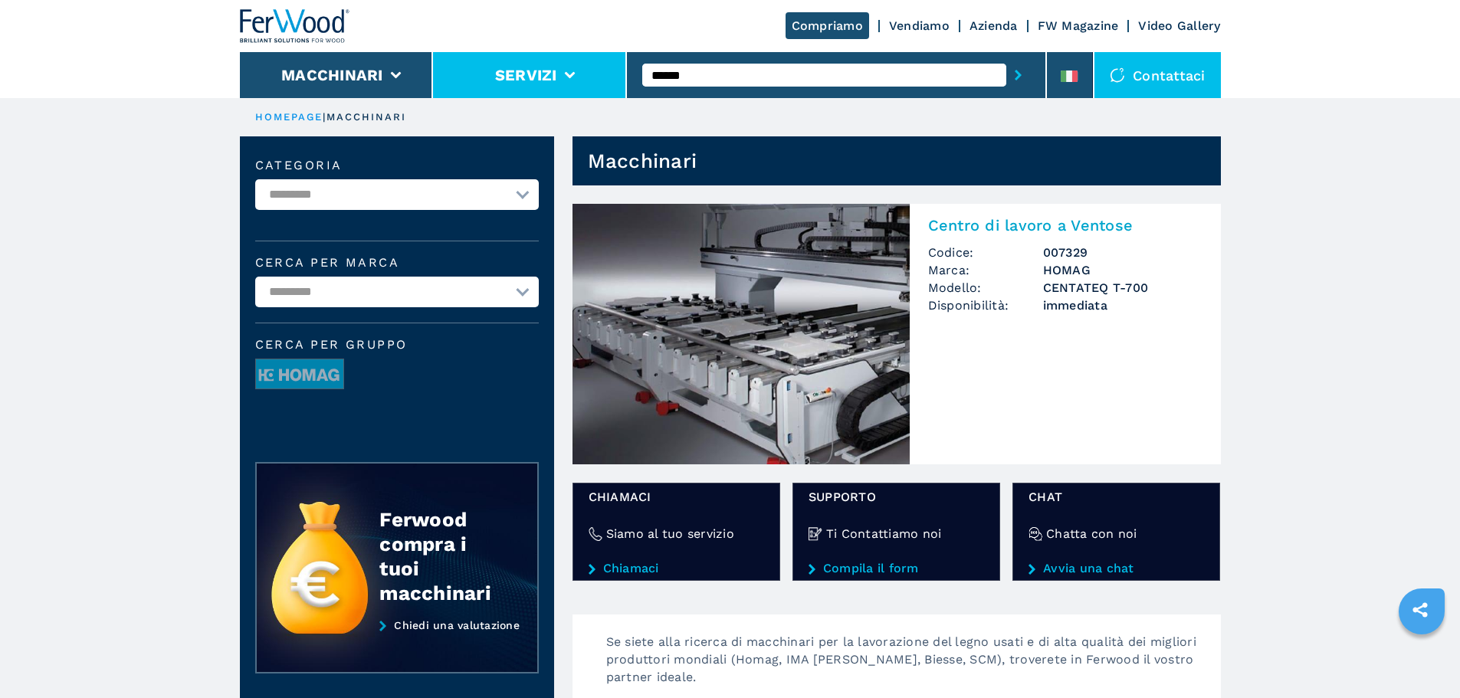
click at [579, 78] on div "Compriamo Vendiamo Azienda FW Magazine Video Gallery Macchinari Servizi ****** …" at bounding box center [730, 49] width 981 height 98
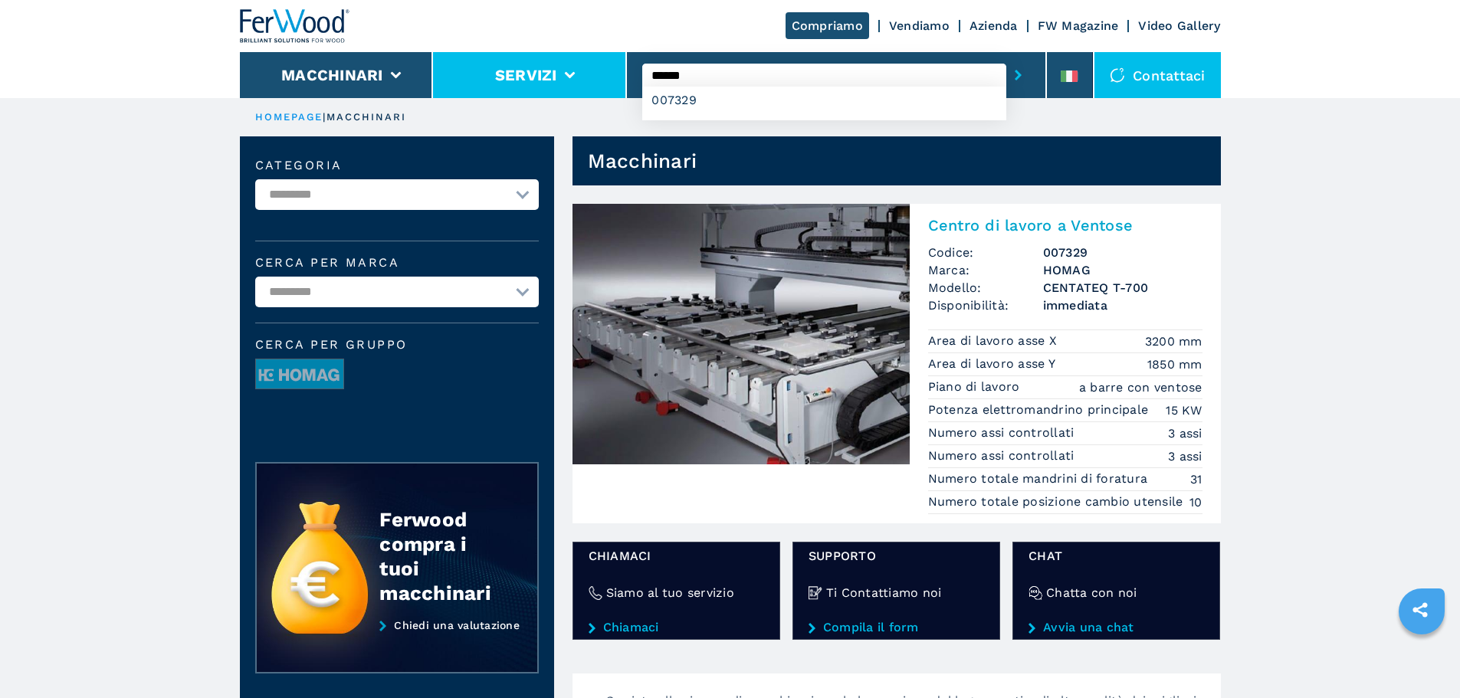
drag, startPoint x: 760, startPoint y: 74, endPoint x: 536, endPoint y: 71, distance: 223.8
click at [536, 71] on div "Compriamo Vendiamo Azienda FW Magazine Video Gallery Macchinari Servizi ****** …" at bounding box center [730, 49] width 981 height 98
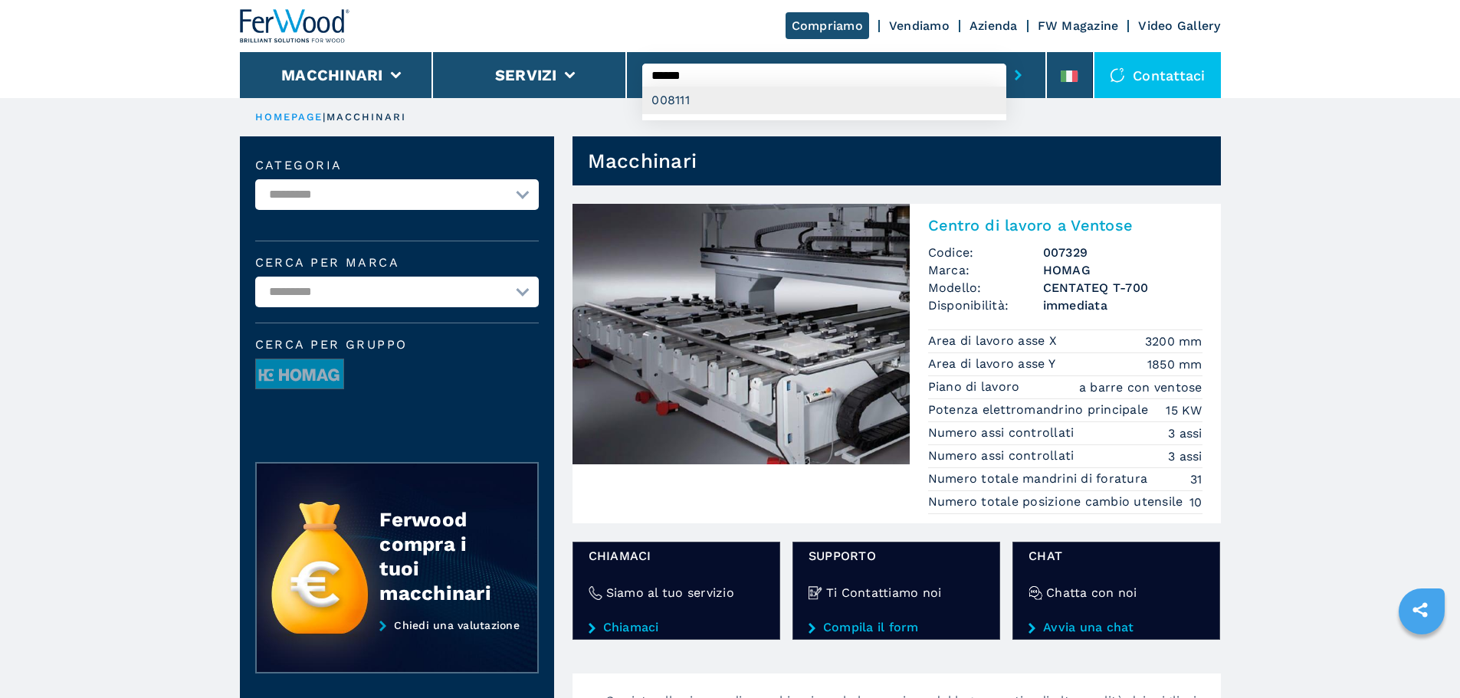
type input "******"
click at [707, 102] on div "008111" at bounding box center [824, 101] width 364 height 28
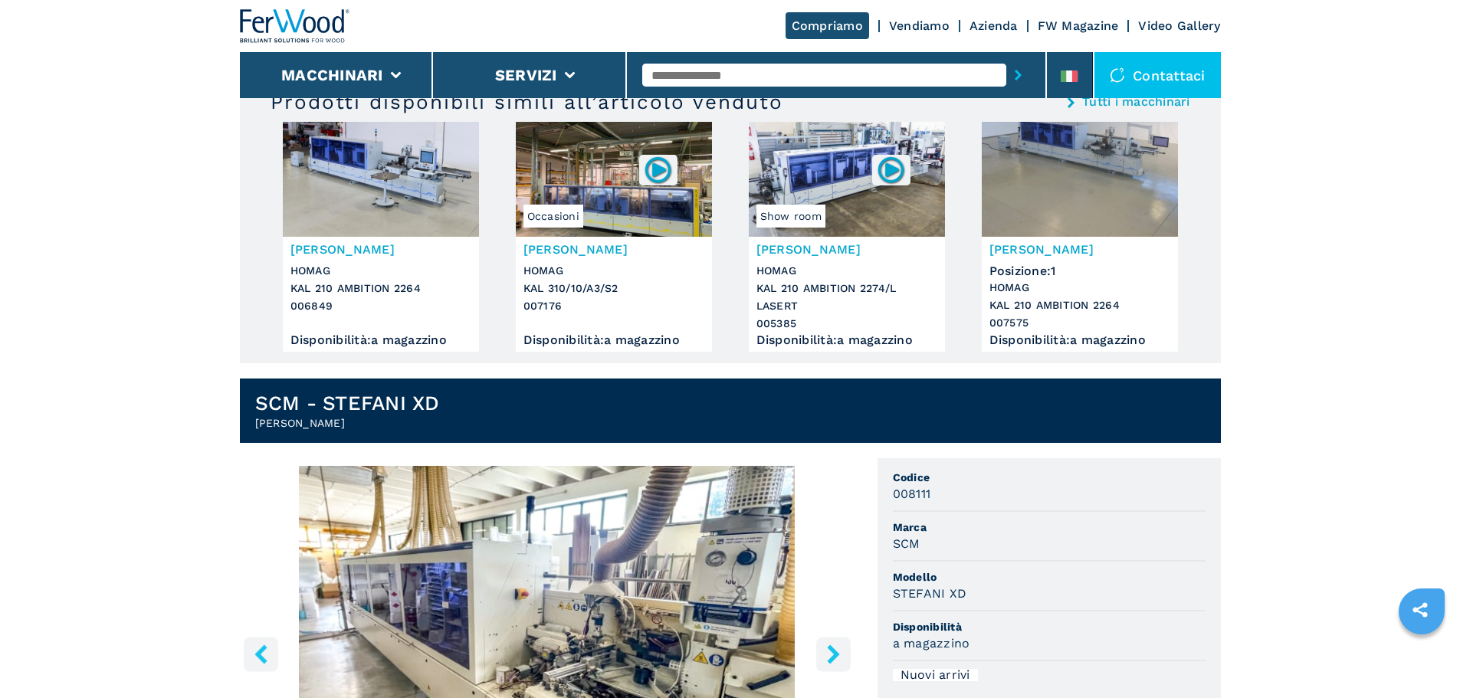
scroll to position [383, 0]
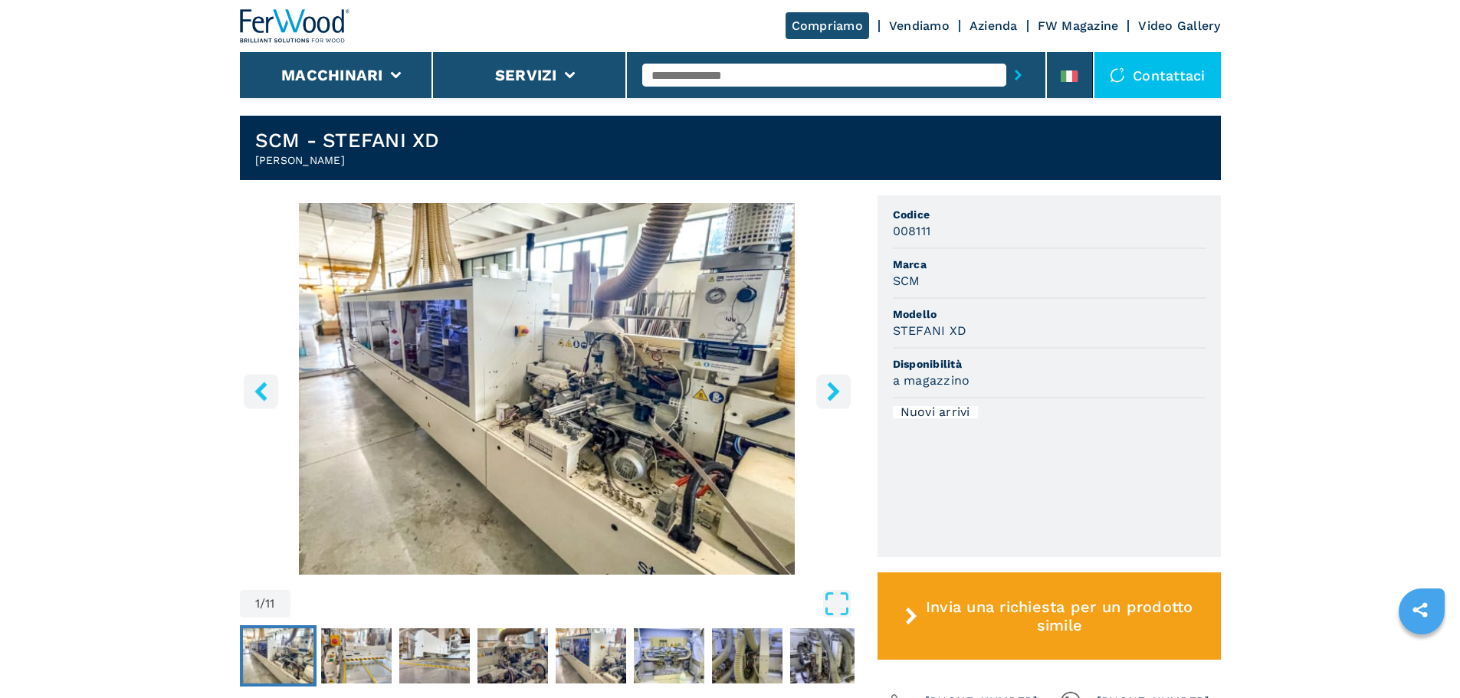
click at [714, 79] on input "text" at bounding box center [824, 75] width 364 height 23
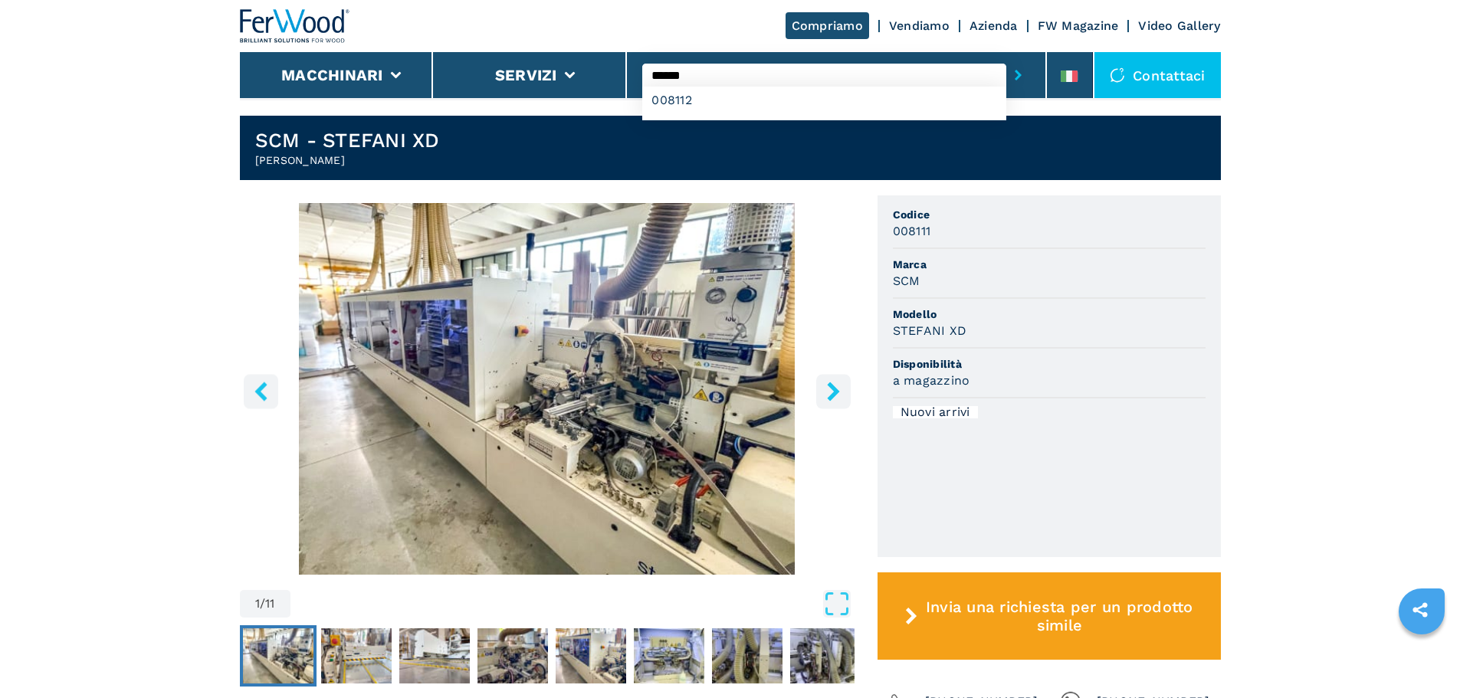
type input "******"
click at [1006, 57] on button "submit-button" at bounding box center [1018, 74] width 24 height 35
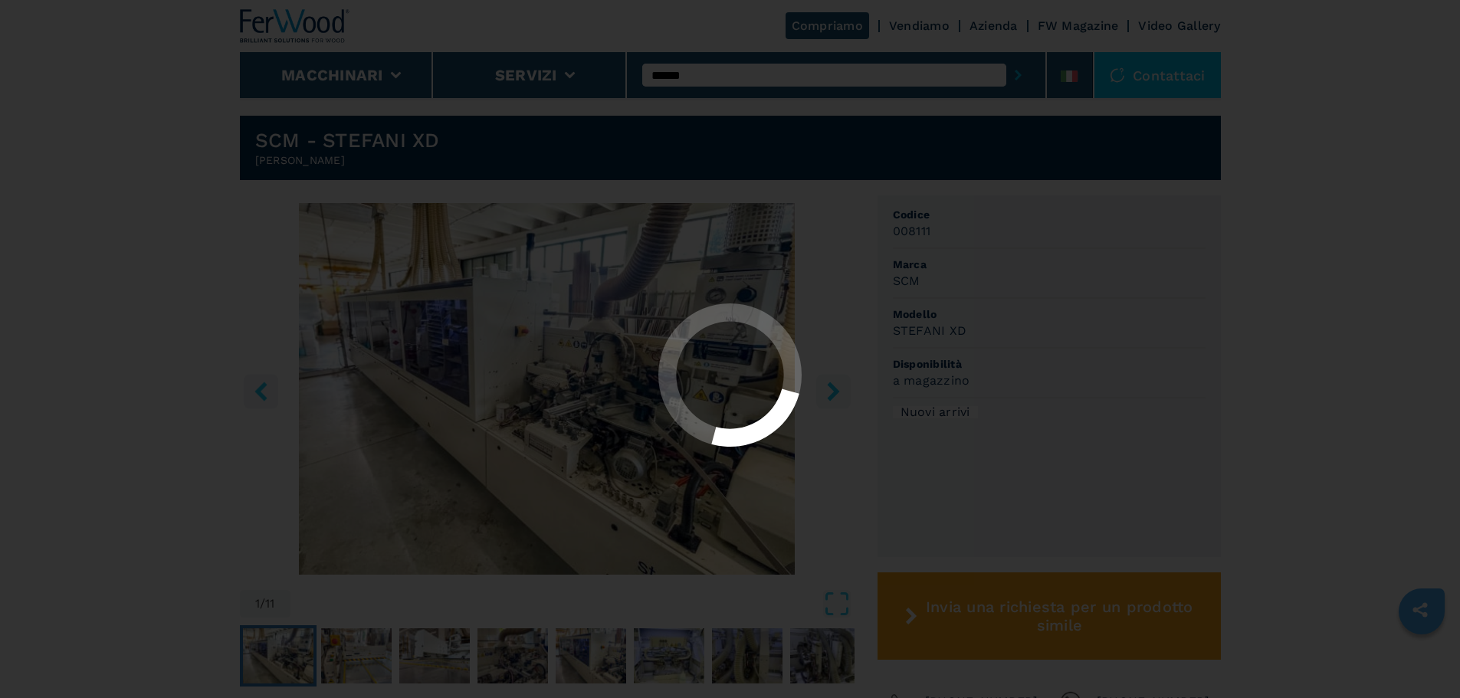
scroll to position [0, 0]
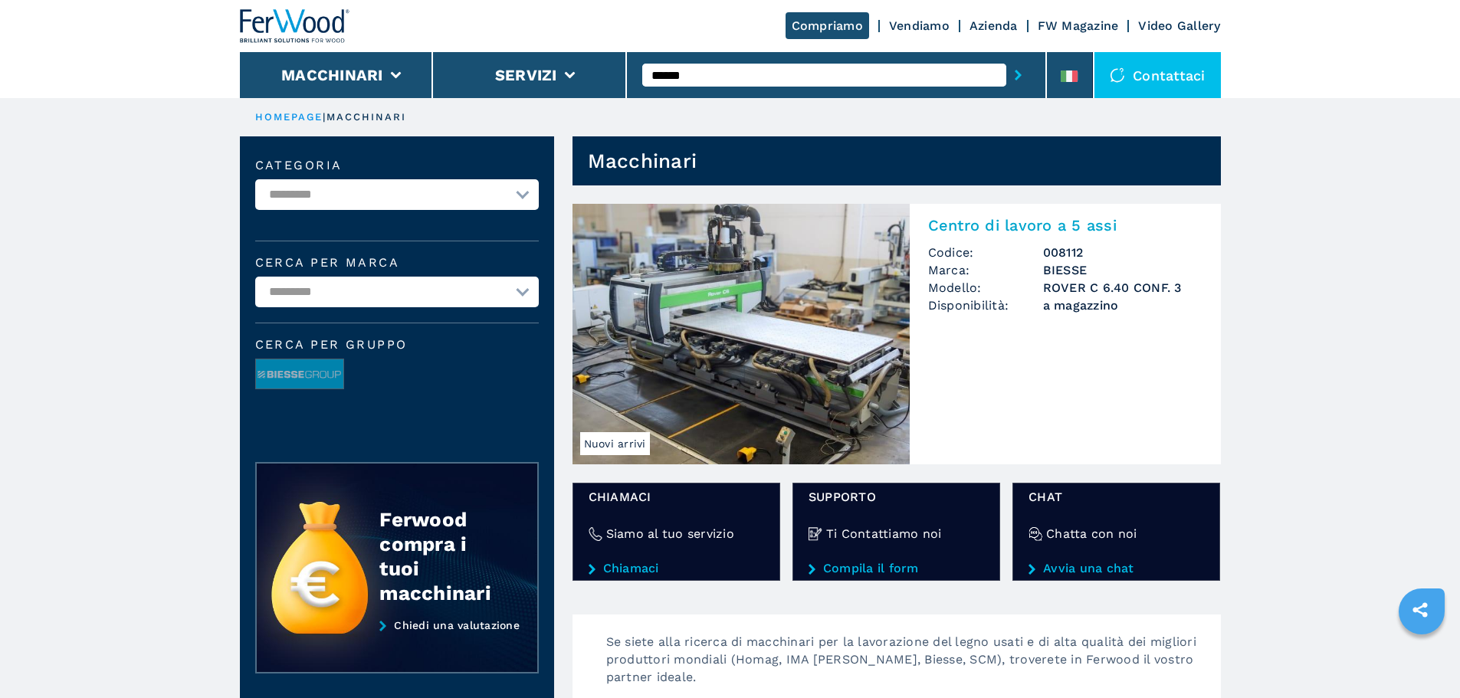
click at [749, 242] on img at bounding box center [740, 334] width 337 height 261
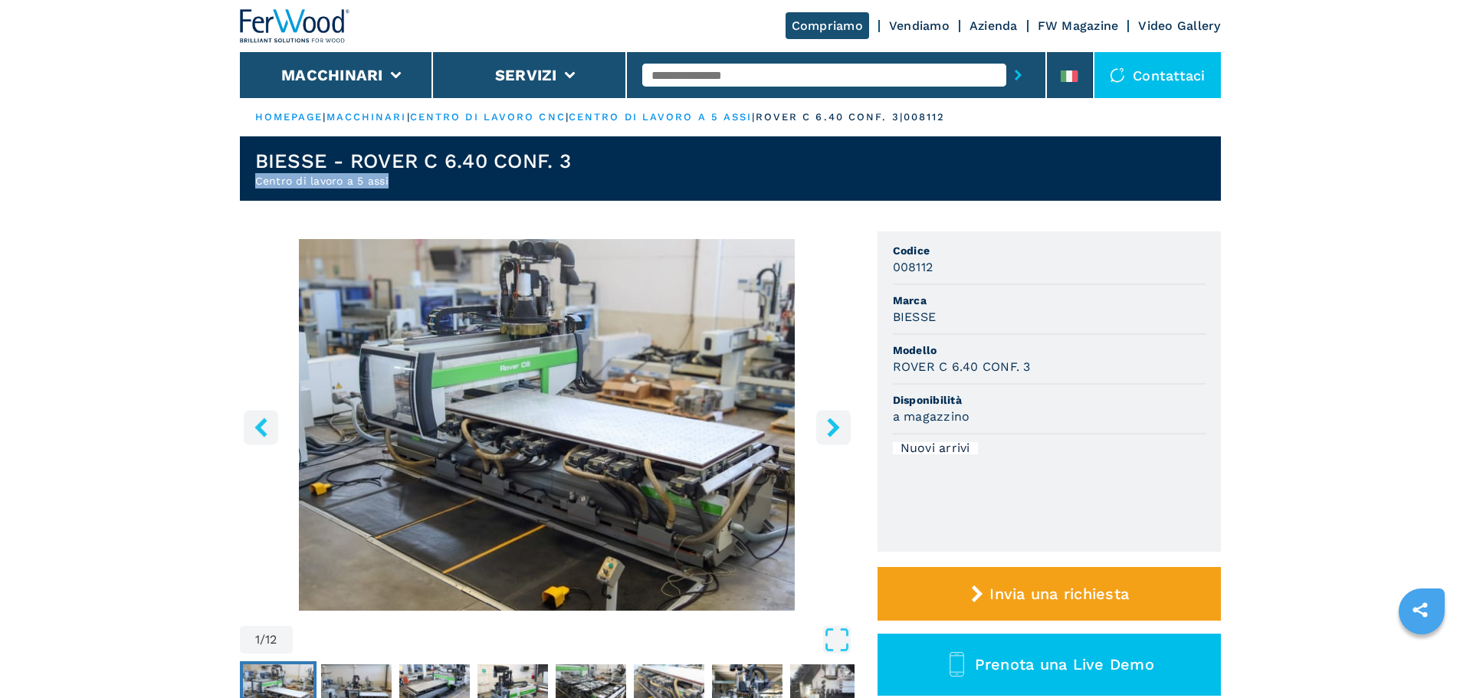
drag, startPoint x: 393, startPoint y: 182, endPoint x: 230, endPoint y: 185, distance: 163.2
copy h2 "Centro di lavoro a 5 assi"
click at [600, 165] on header "BIESSE - ROVER C 6.40 CONF. 3 Centro di lavoro a 5 assi" at bounding box center [730, 168] width 981 height 64
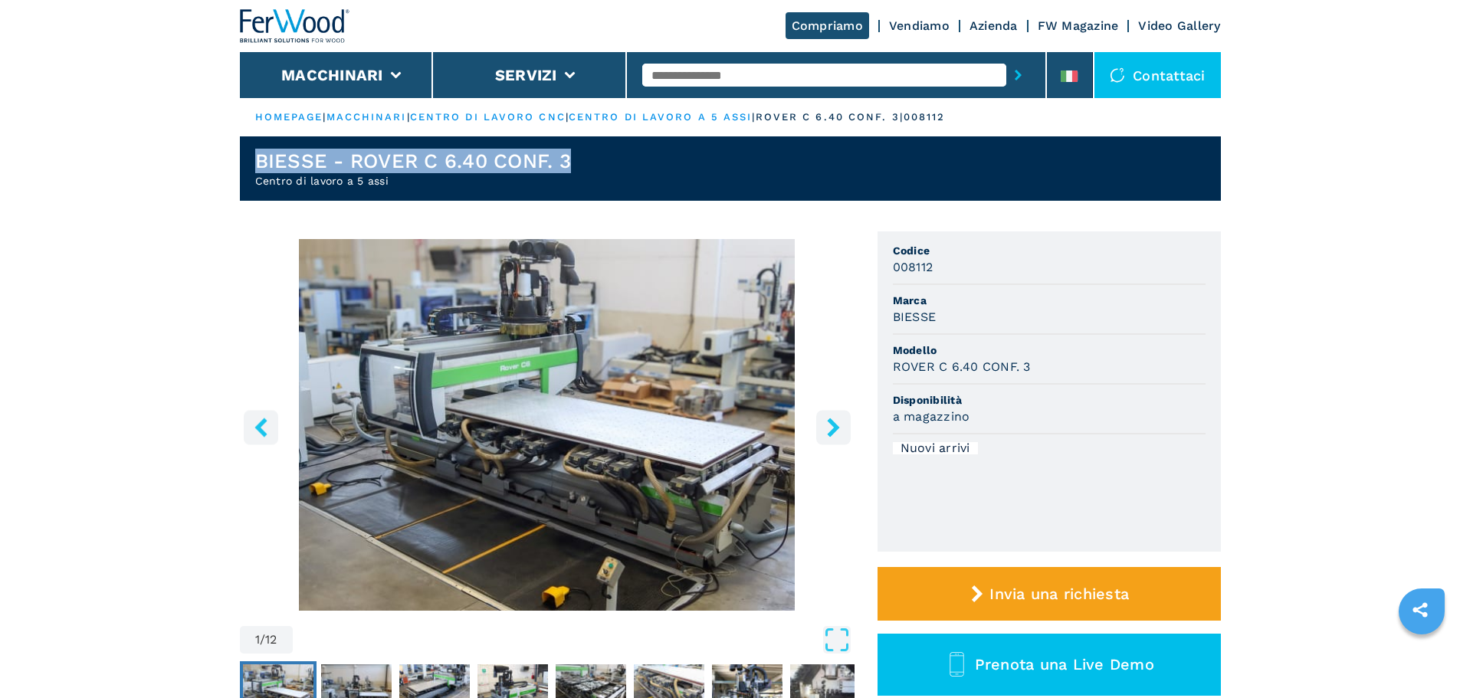
drag, startPoint x: 588, startPoint y: 155, endPoint x: -28, endPoint y: 159, distance: 615.4
click at [0, 159] on html "Click to toggle menu Compriamo Vendiamo Azienda FW Magazine Video Gallery Macch…" at bounding box center [730, 349] width 1460 height 698
copy h1 "BIESSE - ROVER C 6.40 CONF. 3"
click at [728, 74] on input "text" at bounding box center [824, 75] width 364 height 23
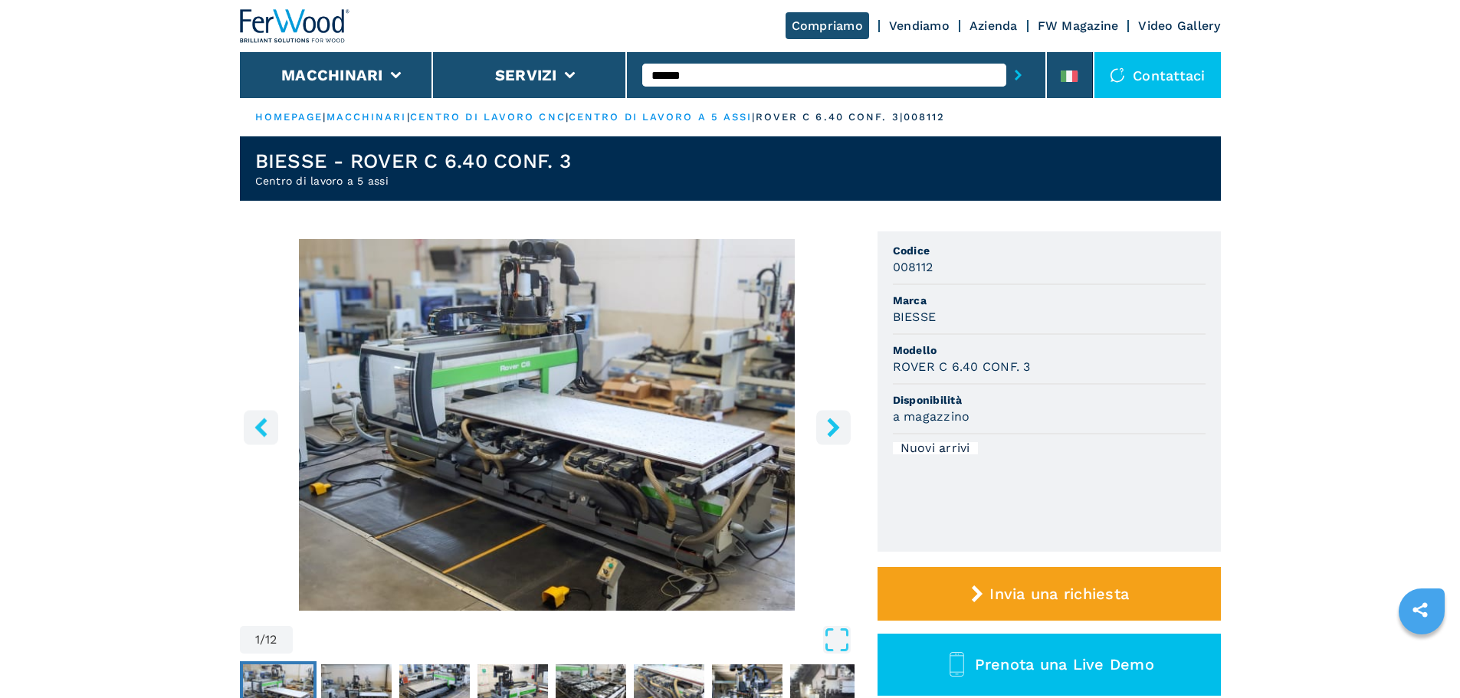
type input "******"
click at [1006, 57] on button "submit-button" at bounding box center [1018, 74] width 24 height 35
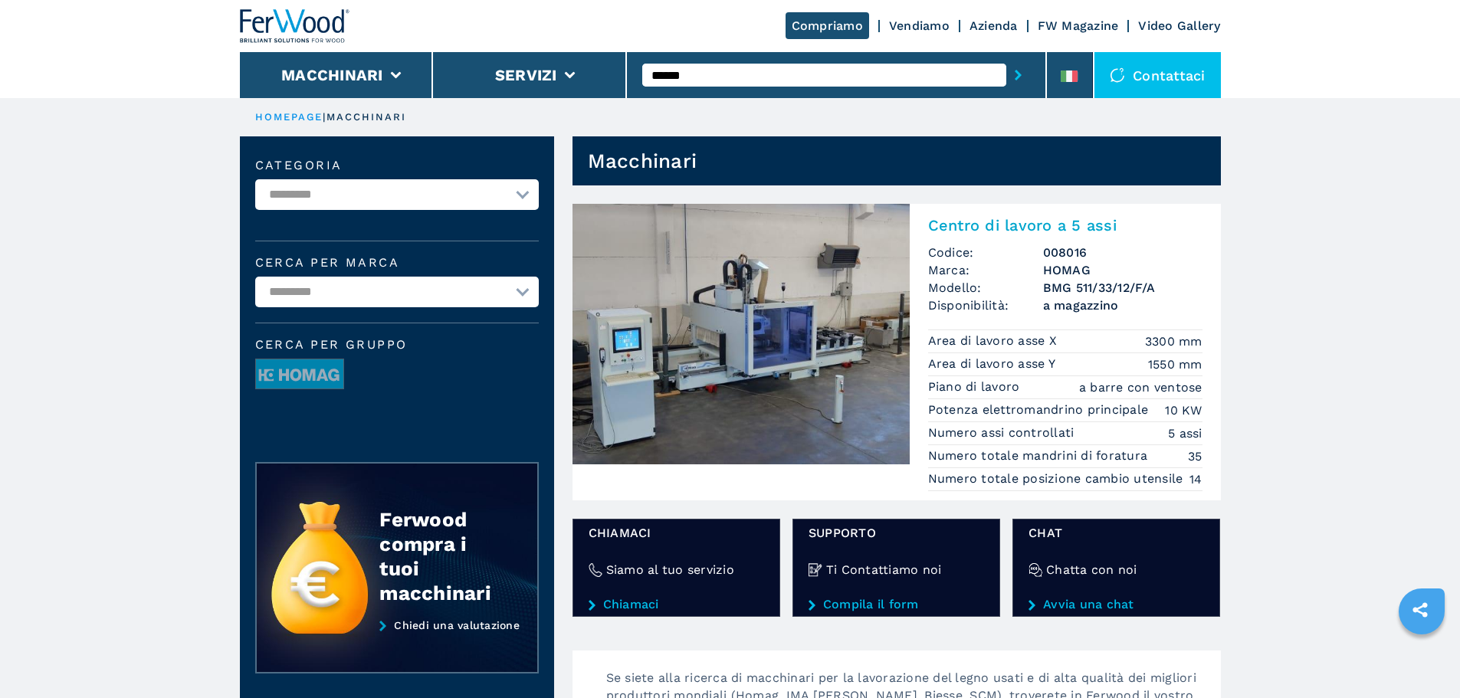
click at [839, 277] on img at bounding box center [740, 334] width 337 height 261
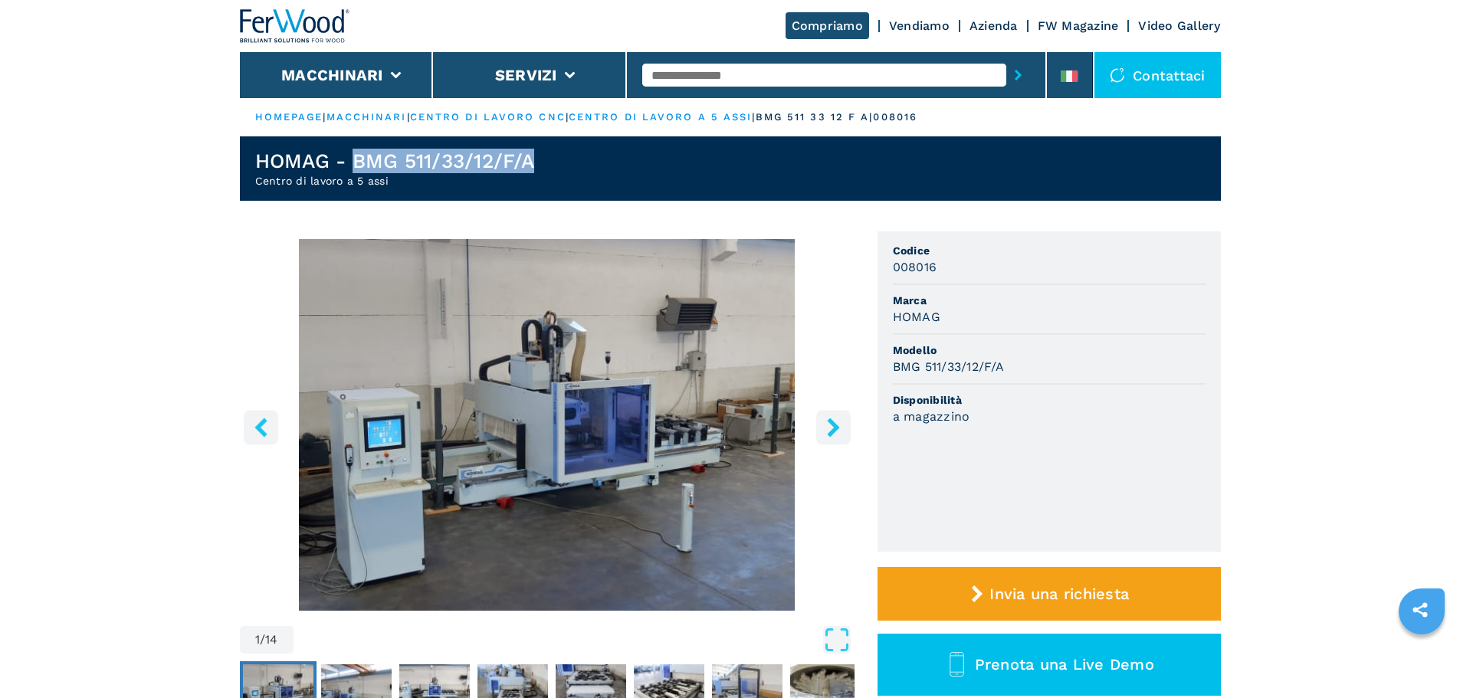
drag, startPoint x: 551, startPoint y: 161, endPoint x: 354, endPoint y: 159, distance: 197.0
click at [354, 159] on header "HOMAG - BMG 511/33/12/F/A Centro di lavoro a 5 assi" at bounding box center [730, 168] width 981 height 64
copy h1 "BMG 511/33/12/F/A"
click at [712, 76] on input "text" at bounding box center [824, 75] width 364 height 23
type input "******"
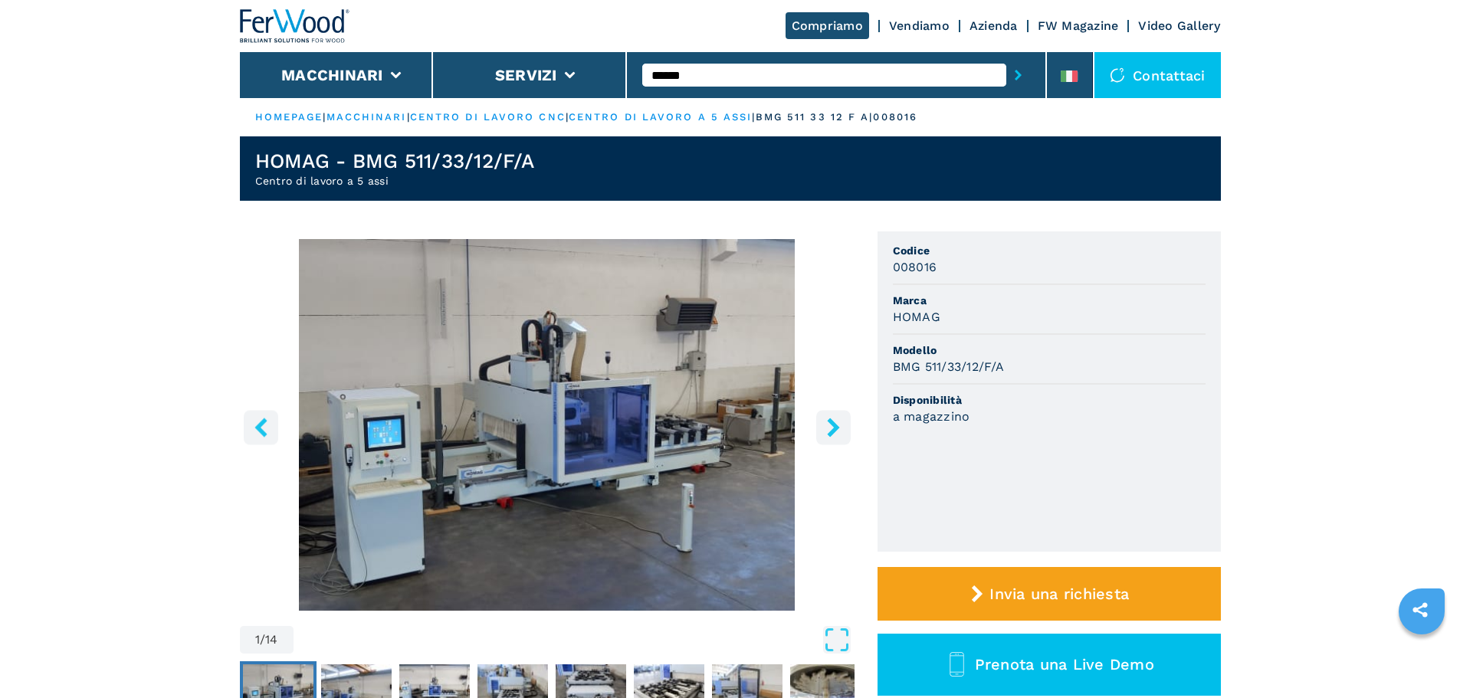
click at [1006, 57] on button "submit-button" at bounding box center [1018, 74] width 24 height 35
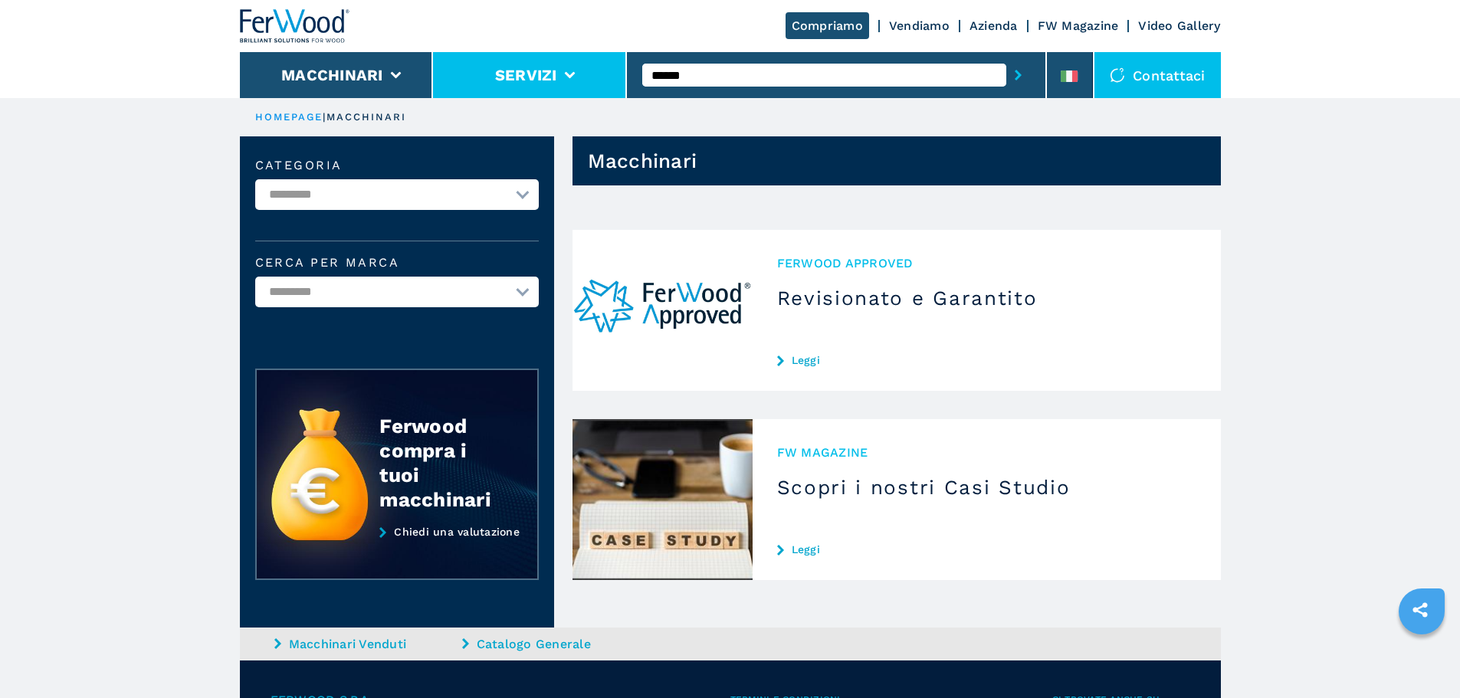
drag, startPoint x: 713, startPoint y: 72, endPoint x: 520, endPoint y: 85, distance: 194.3
click at [520, 85] on div "Compriamo Vendiamo Azienda FW Magazine Video Gallery Macchinari Servizi ****** …" at bounding box center [730, 49] width 981 height 98
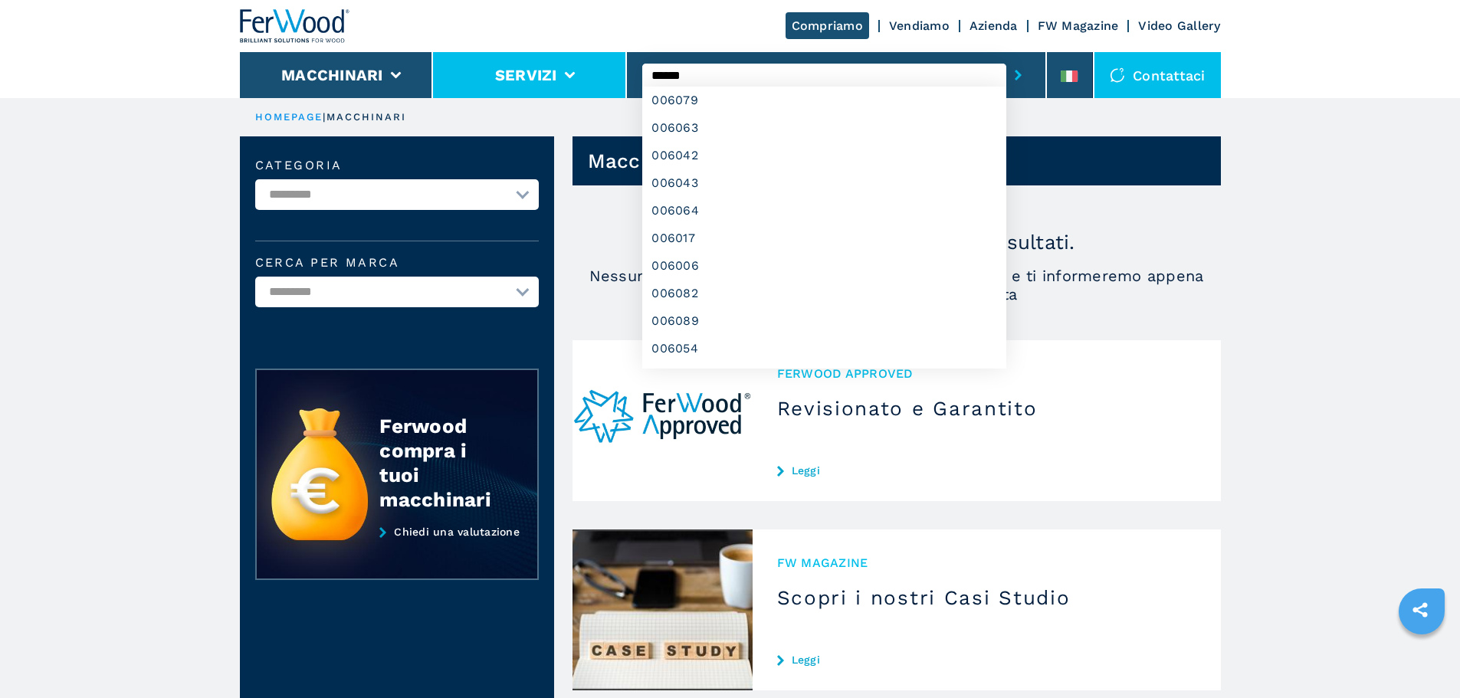
type input "******"
click at [1006, 57] on button "submit-button" at bounding box center [1018, 74] width 24 height 35
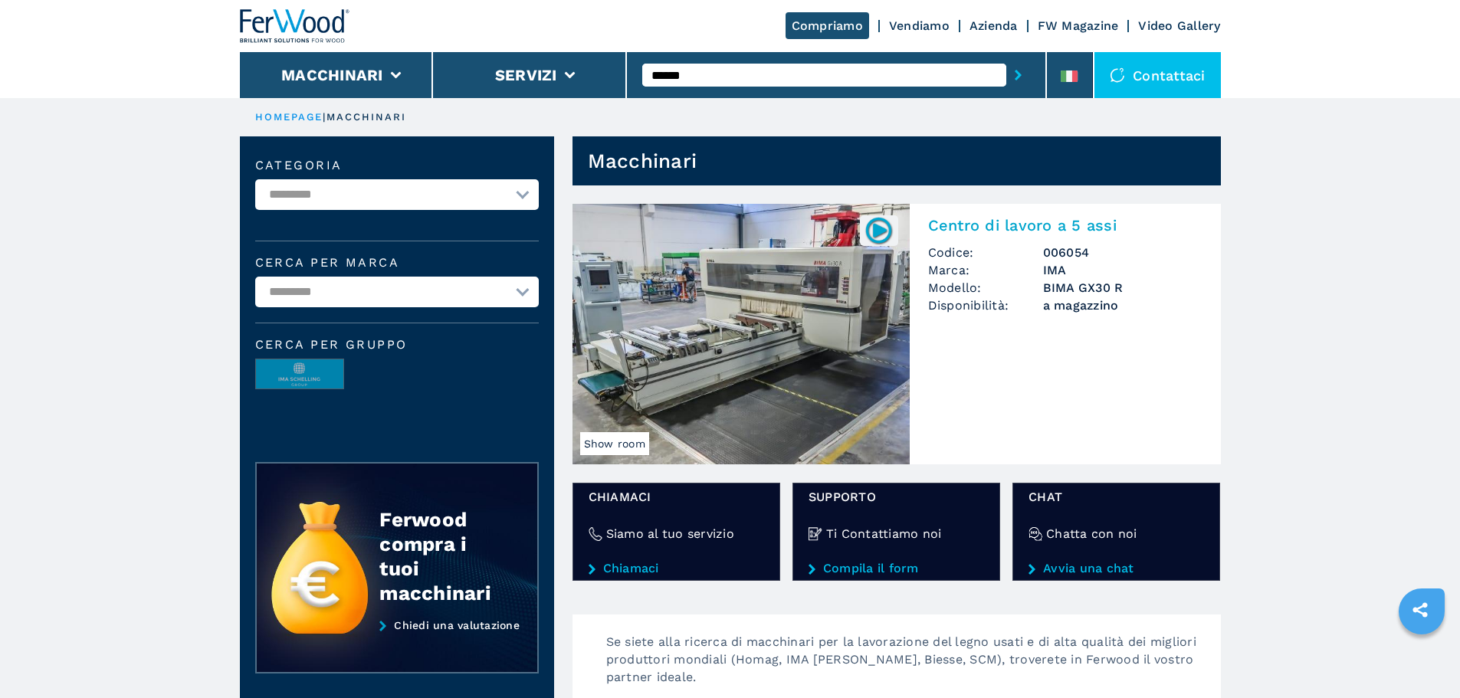
click at [632, 327] on img at bounding box center [740, 334] width 337 height 261
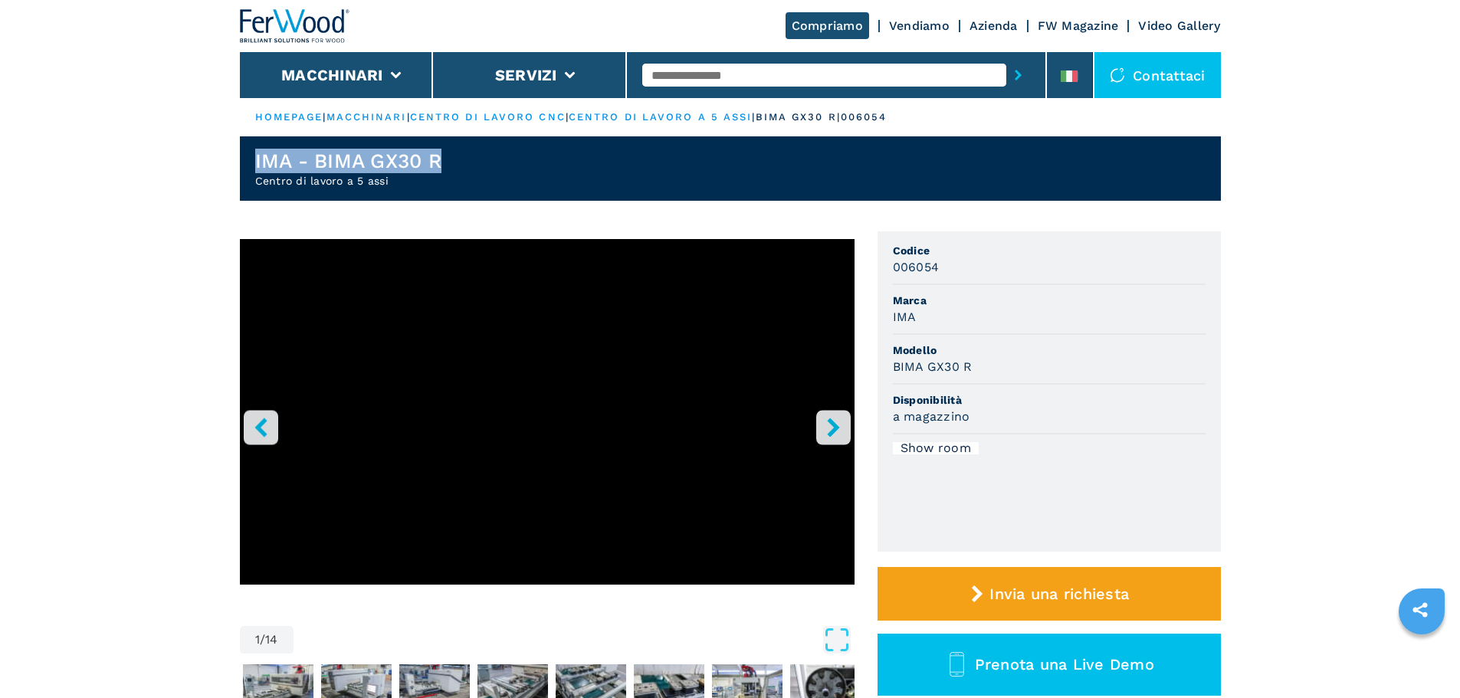
drag, startPoint x: 441, startPoint y: 160, endPoint x: 174, endPoint y: 158, distance: 267.5
copy h1 "IMA - BIMA GX30 R"
click at [705, 73] on input "text" at bounding box center [824, 75] width 364 height 23
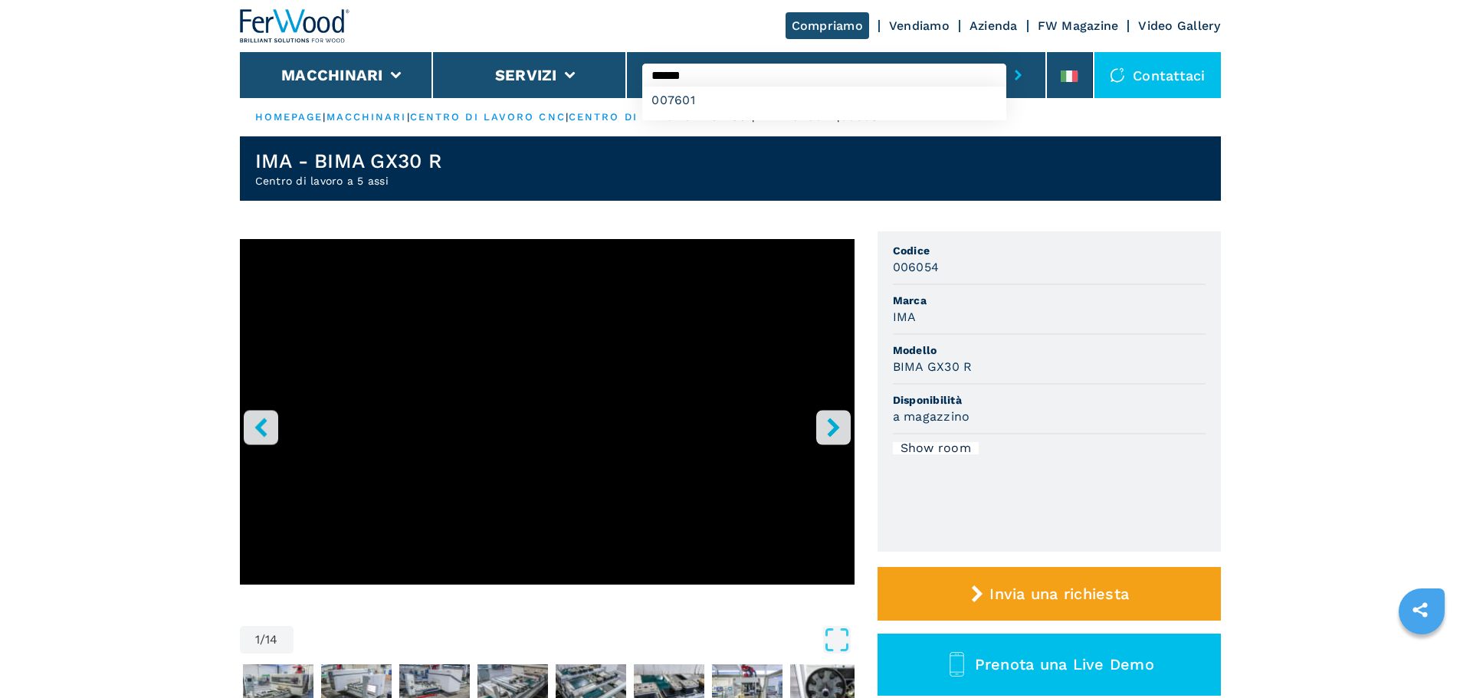
type input "******"
click at [1006, 57] on button "submit-button" at bounding box center [1018, 74] width 24 height 35
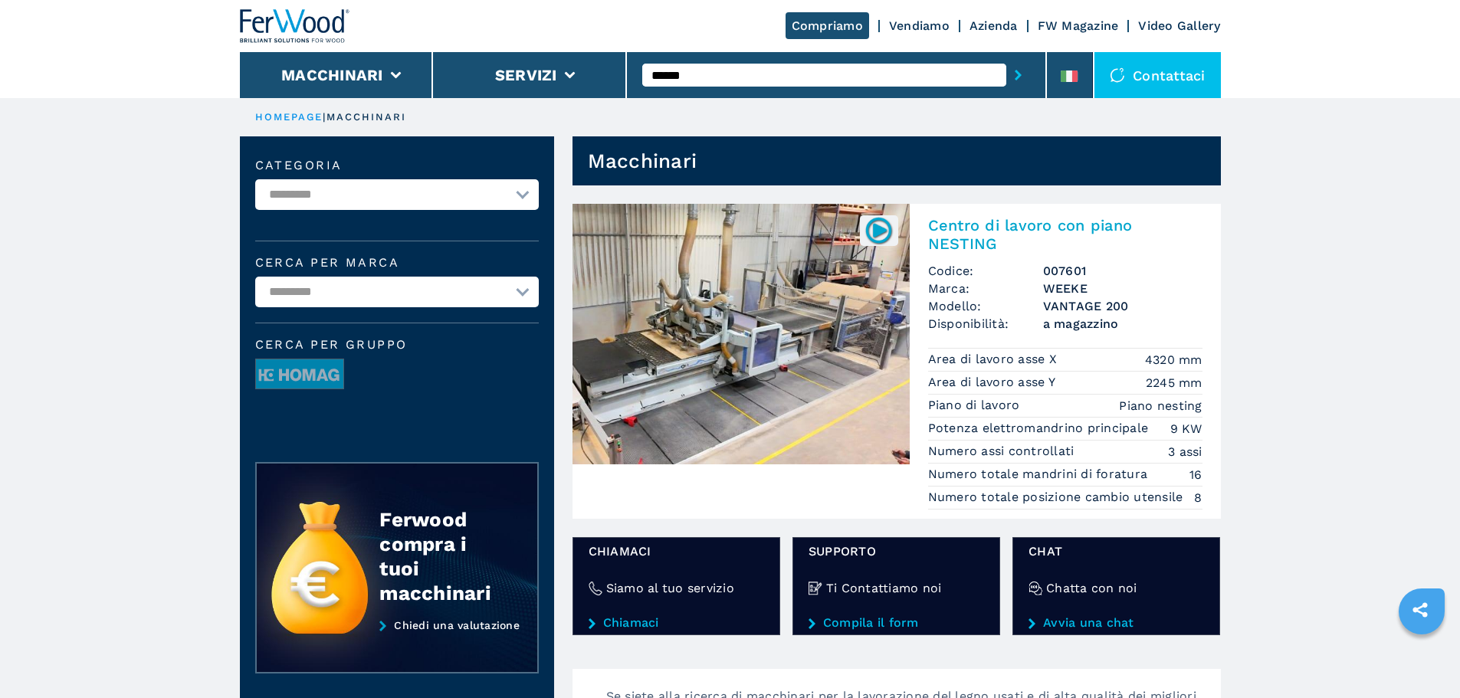
click at [757, 349] on img at bounding box center [740, 334] width 337 height 261
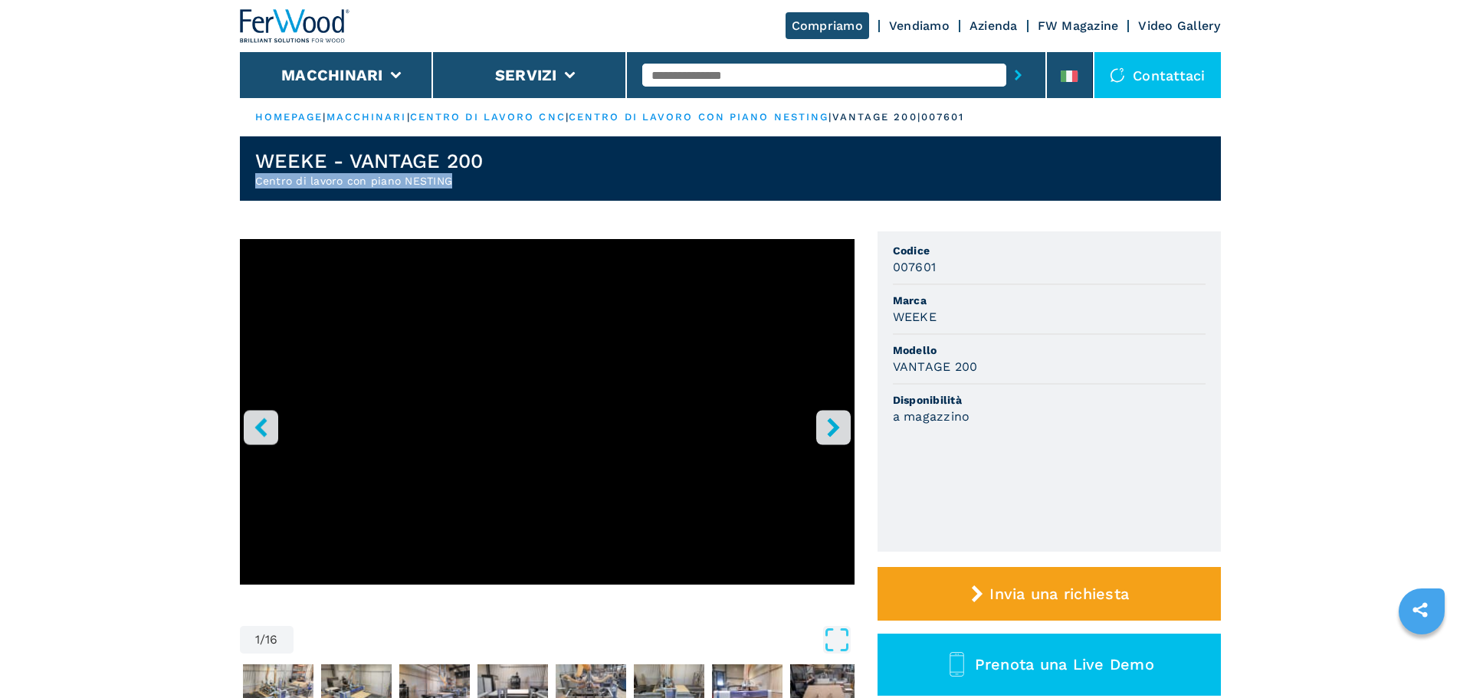
drag, startPoint x: 454, startPoint y: 181, endPoint x: 242, endPoint y: 181, distance: 212.3
click at [242, 181] on header "WEEKE - VANTAGE 200 Centro di lavoro con piano NESTING" at bounding box center [730, 168] width 981 height 64
copy h2 "Centro di lavoro con piano NESTING"
click at [503, 143] on header "WEEKE - VANTAGE 200 Centro di lavoro con piano NESTING" at bounding box center [730, 168] width 981 height 64
drag, startPoint x: 497, startPoint y: 155, endPoint x: 240, endPoint y: 155, distance: 257.5
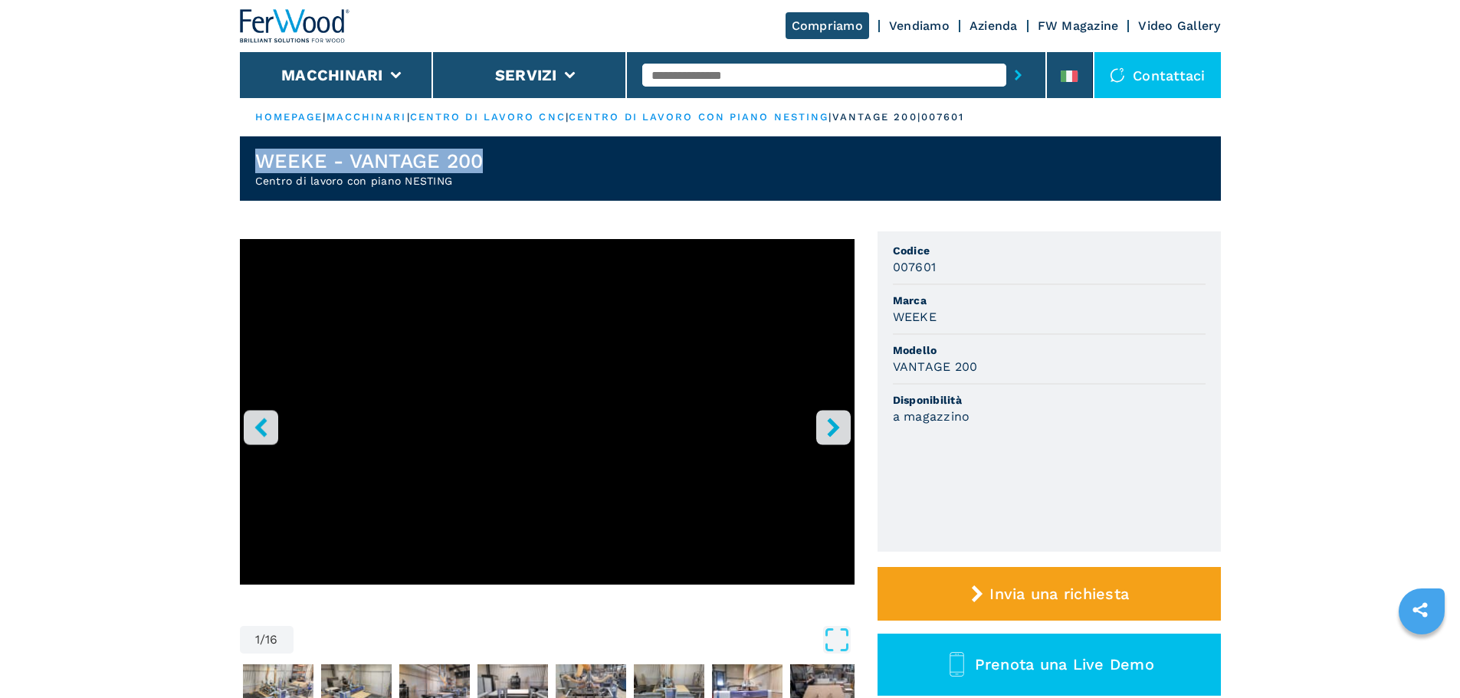
click at [240, 155] on header "WEEKE - VANTAGE 200 Centro di lavoro con piano NESTING" at bounding box center [730, 168] width 981 height 64
copy h1 "WEEKE - VANTAGE 200"
